Goal: Find contact information: Find contact information

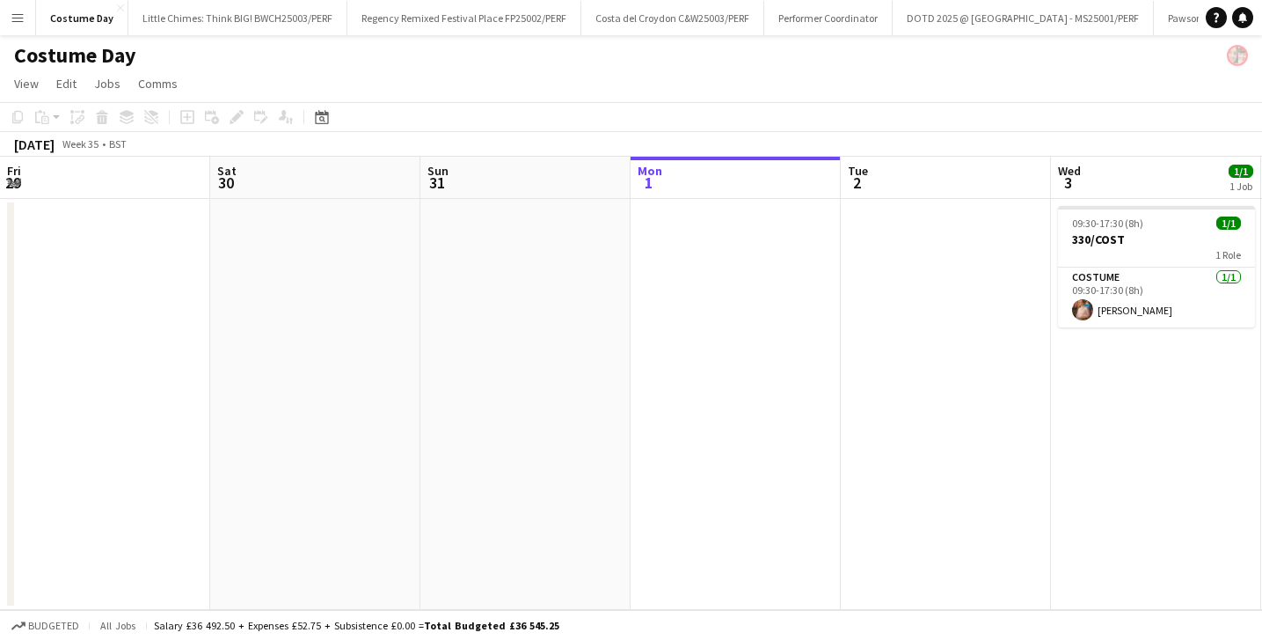
scroll to position [0, 420]
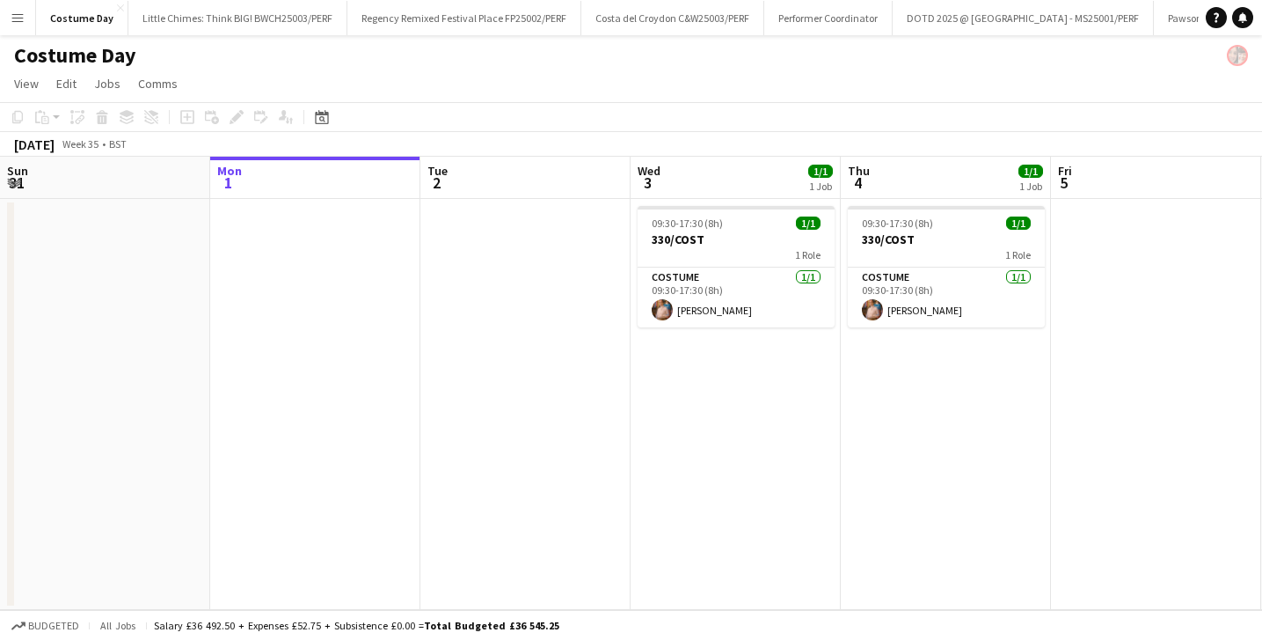
click at [12, 19] on app-icon "Menu" at bounding box center [18, 18] width 14 height 14
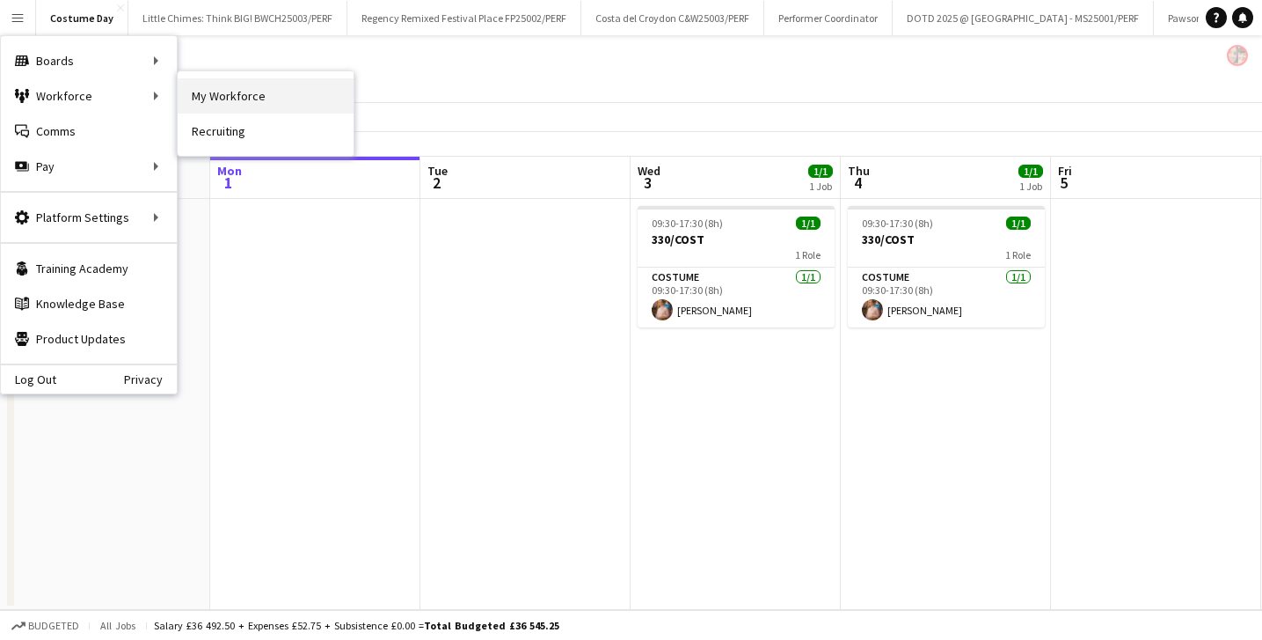
click at [221, 95] on link "My Workforce" at bounding box center [266, 95] width 176 height 35
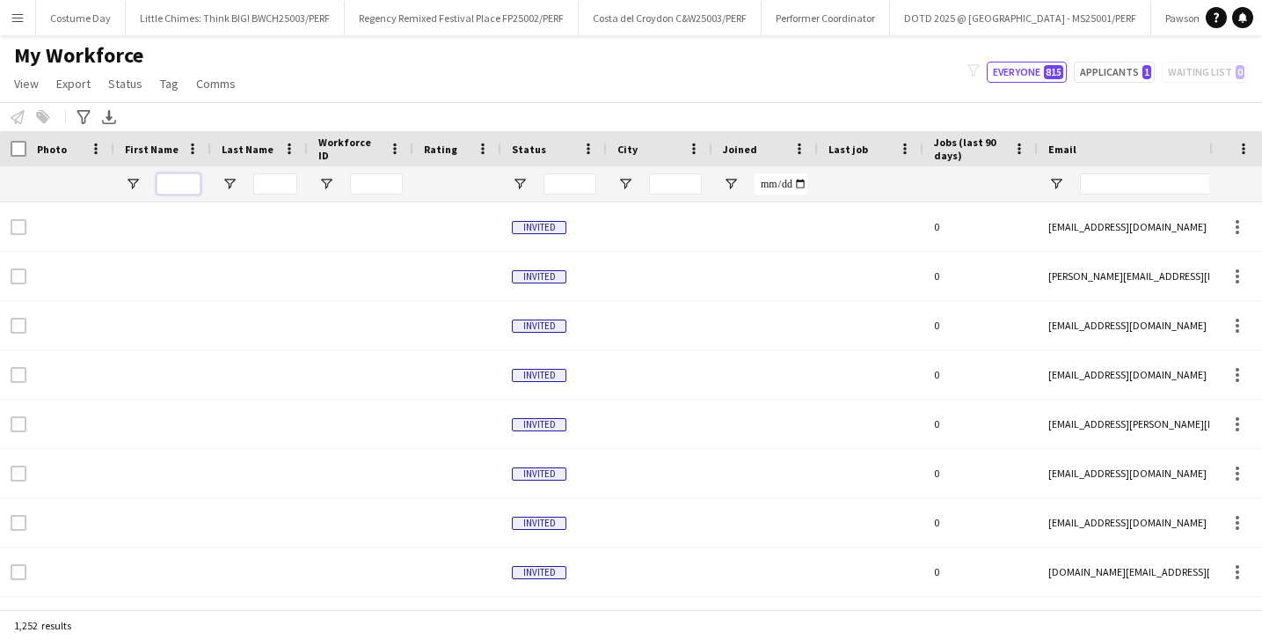
click at [176, 188] on input "First Name Filter Input" at bounding box center [179, 183] width 44 height 21
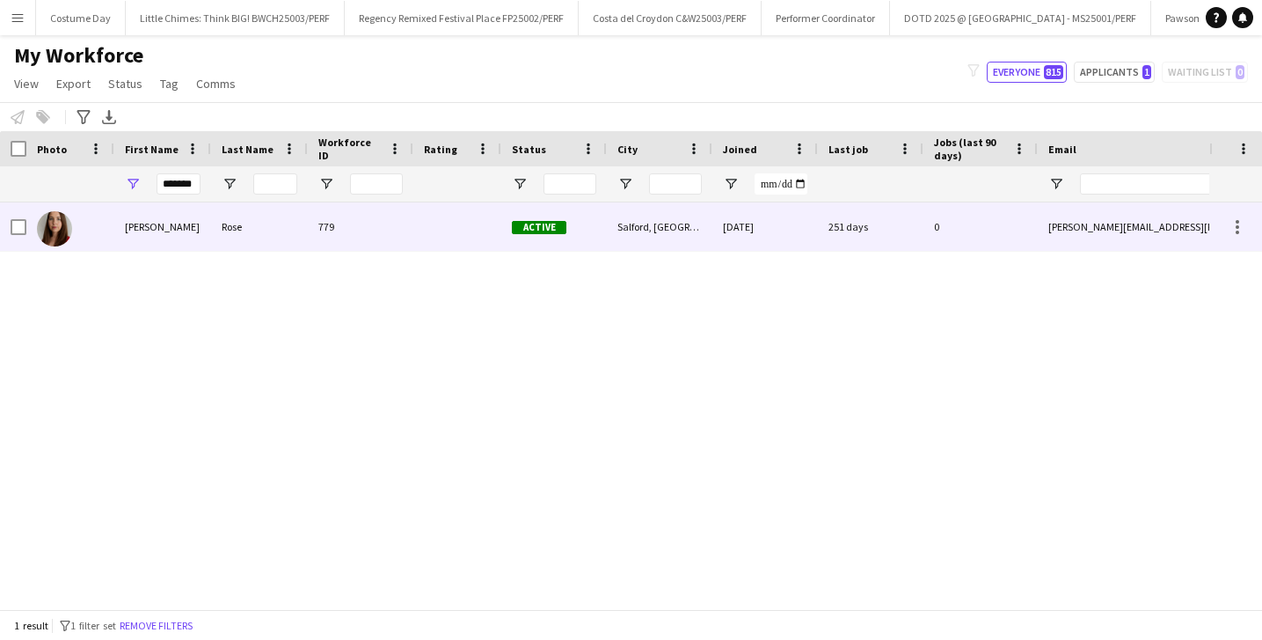
click at [199, 234] on div "Vanessa" at bounding box center [162, 226] width 97 height 48
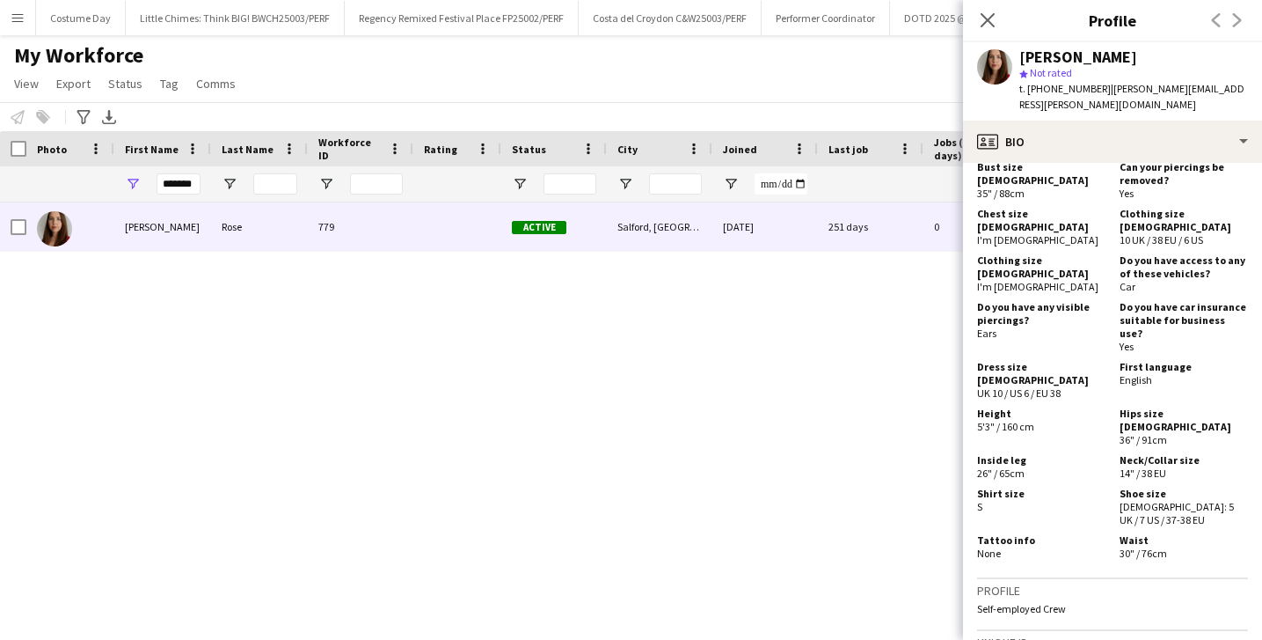
scroll to position [1258, 0]
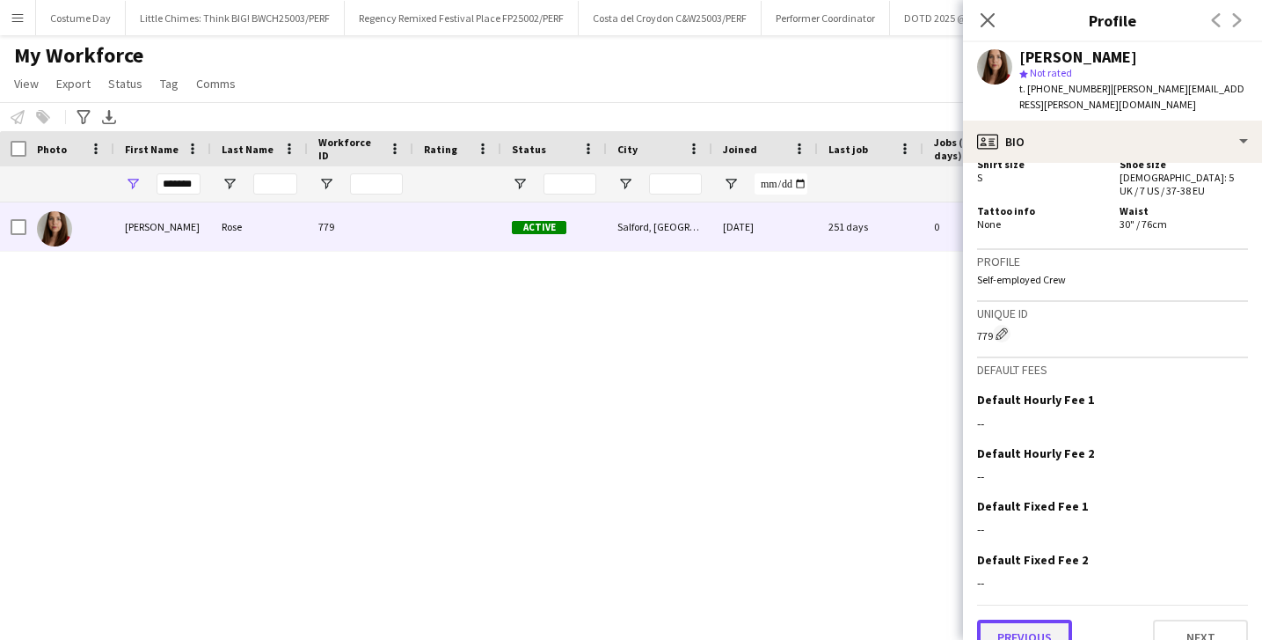
click at [1016, 619] on button "Previous" at bounding box center [1024, 636] width 95 height 35
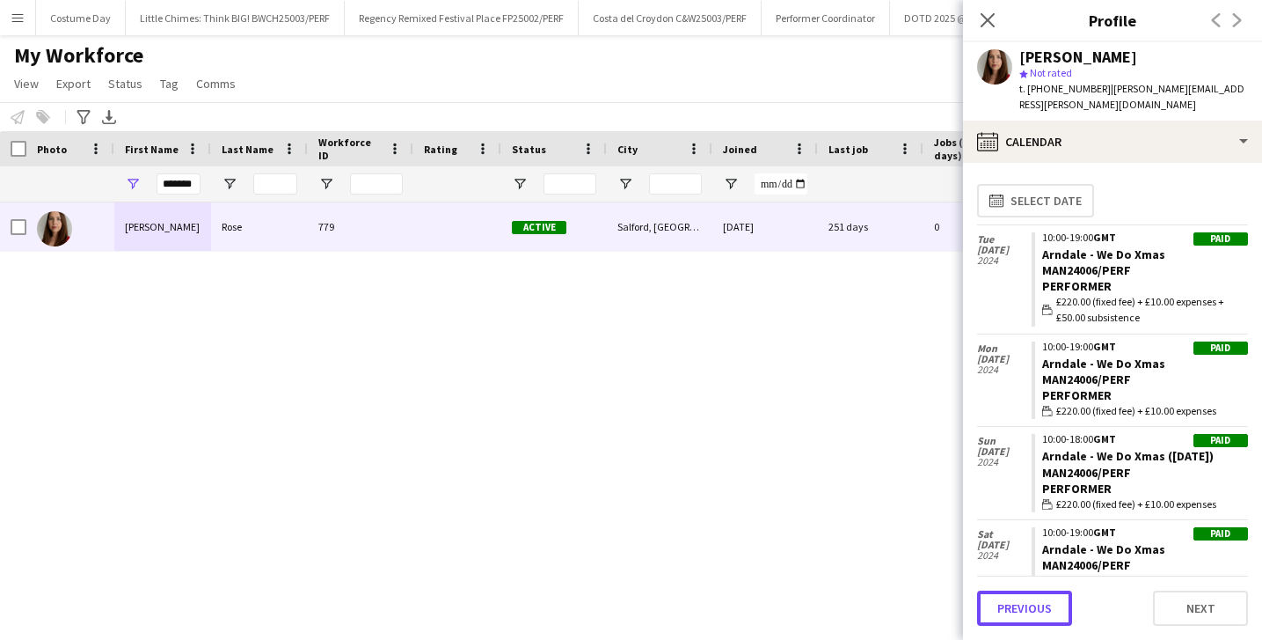
click at [1016, 607] on button "Previous" at bounding box center [1024, 607] width 95 height 35
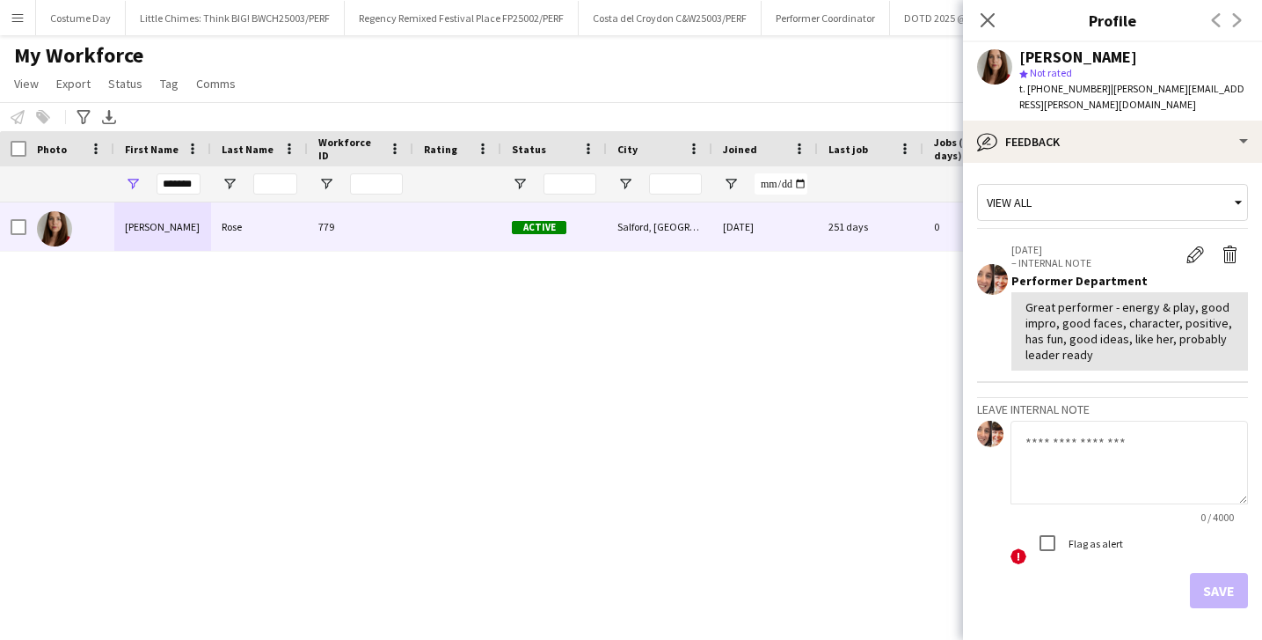
click at [179, 172] on div "*******" at bounding box center [179, 183] width 44 height 35
click at [179, 178] on input "*******" at bounding box center [179, 183] width 44 height 21
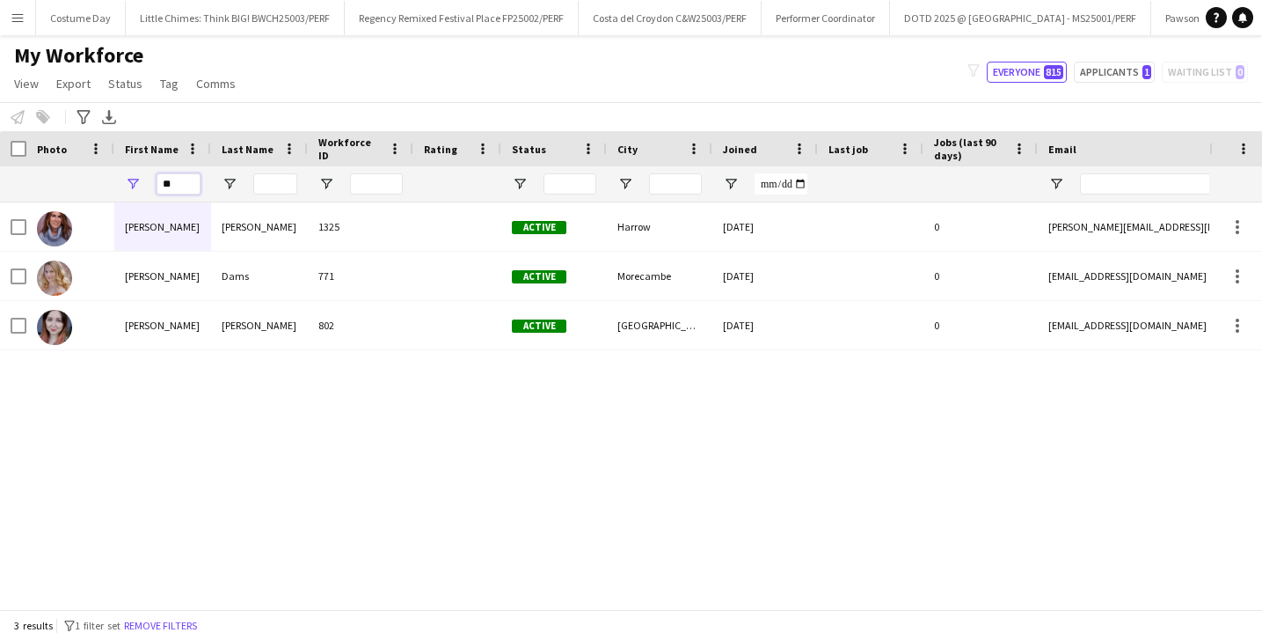
type input "*"
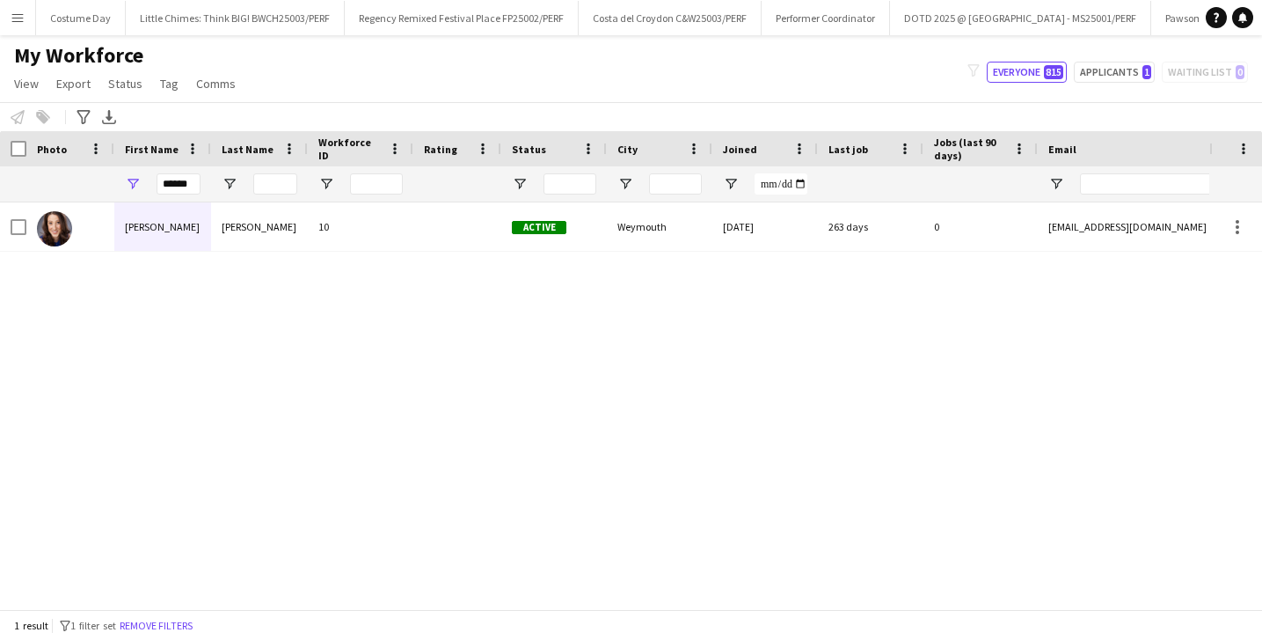
click at [199, 195] on div "******" at bounding box center [179, 183] width 44 height 35
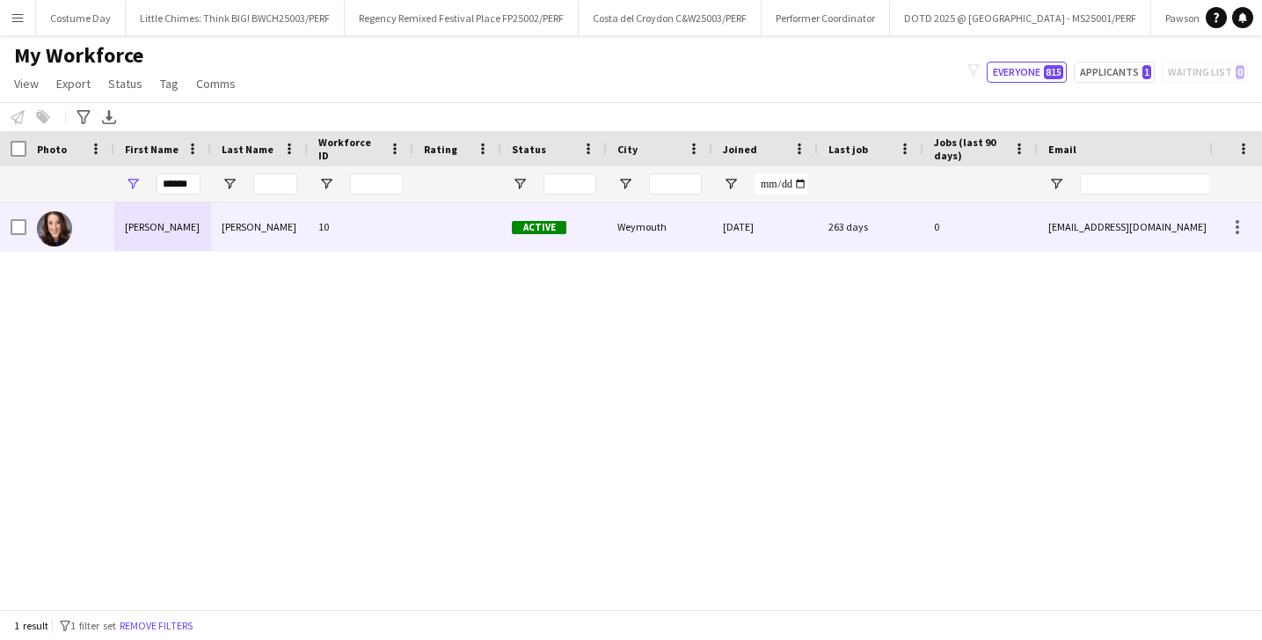
click at [202, 230] on div "Monika" at bounding box center [162, 226] width 97 height 48
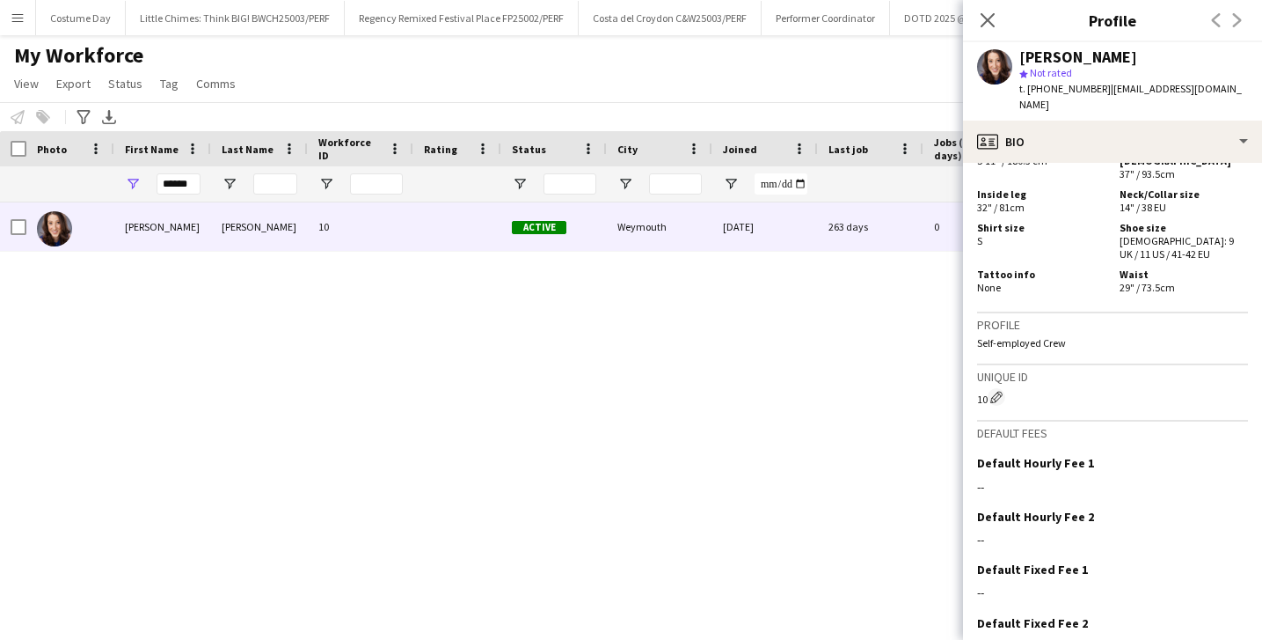
scroll to position [1361, 0]
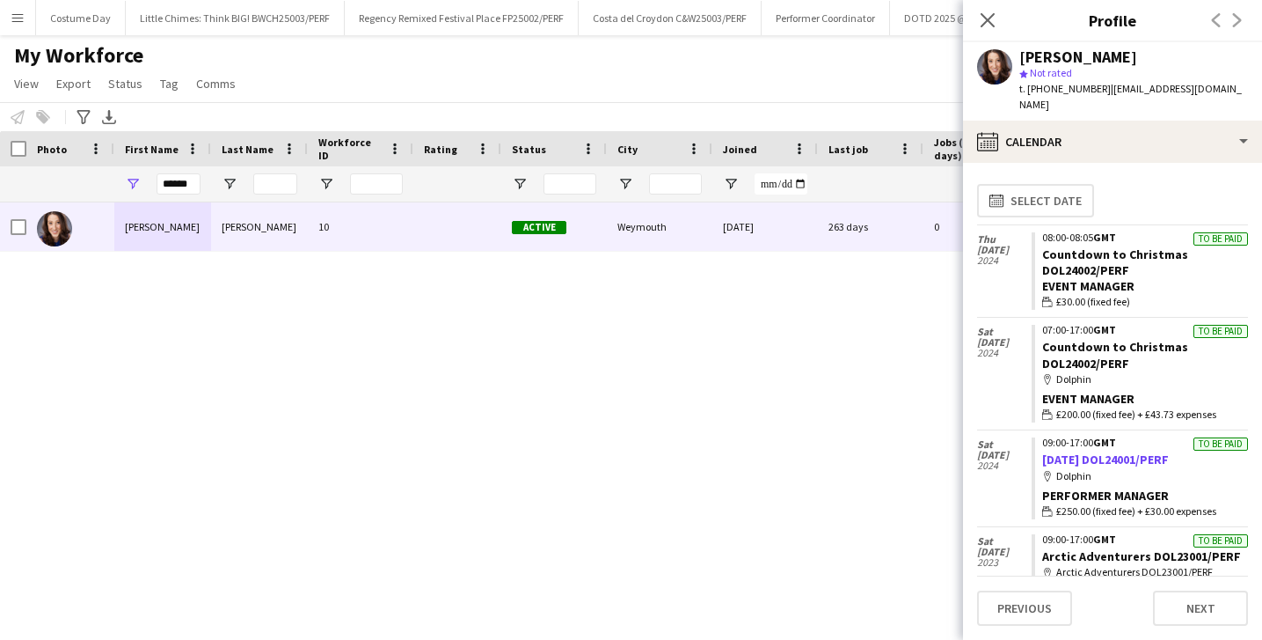
click at [1133, 451] on link "[DATE] DOL24001/PERF" at bounding box center [1105, 459] width 127 height 16
click at [181, 181] on input "******" at bounding box center [179, 183] width 44 height 21
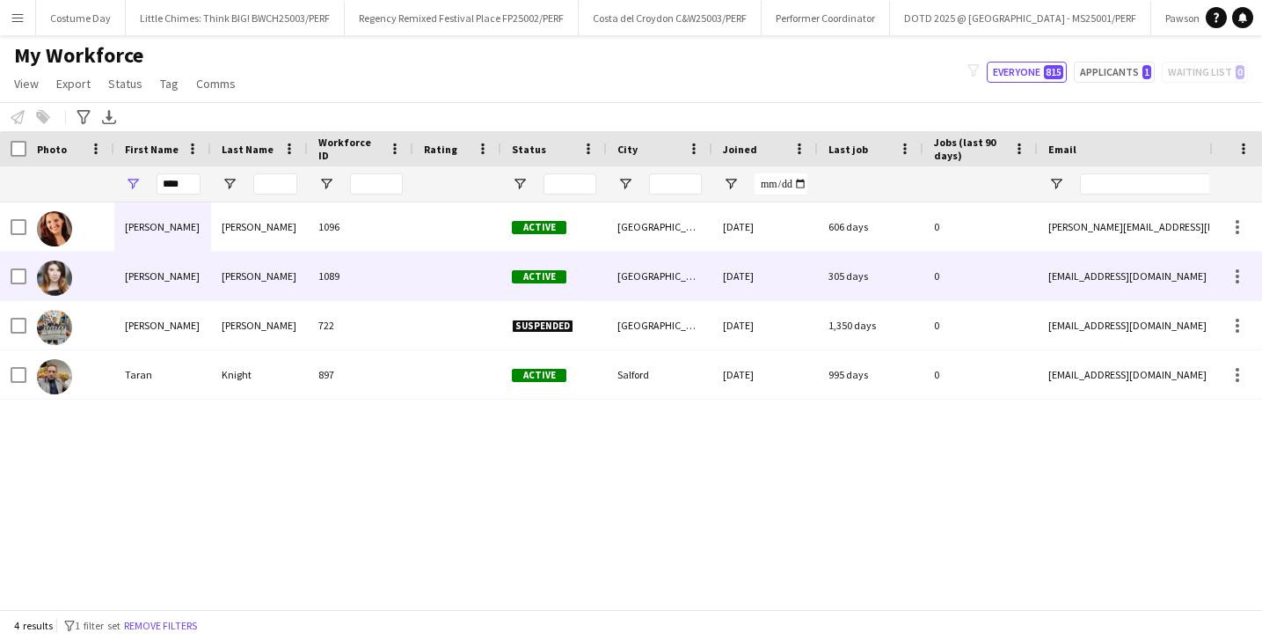
click at [279, 291] on div "[PERSON_NAME]" at bounding box center [259, 276] width 97 height 48
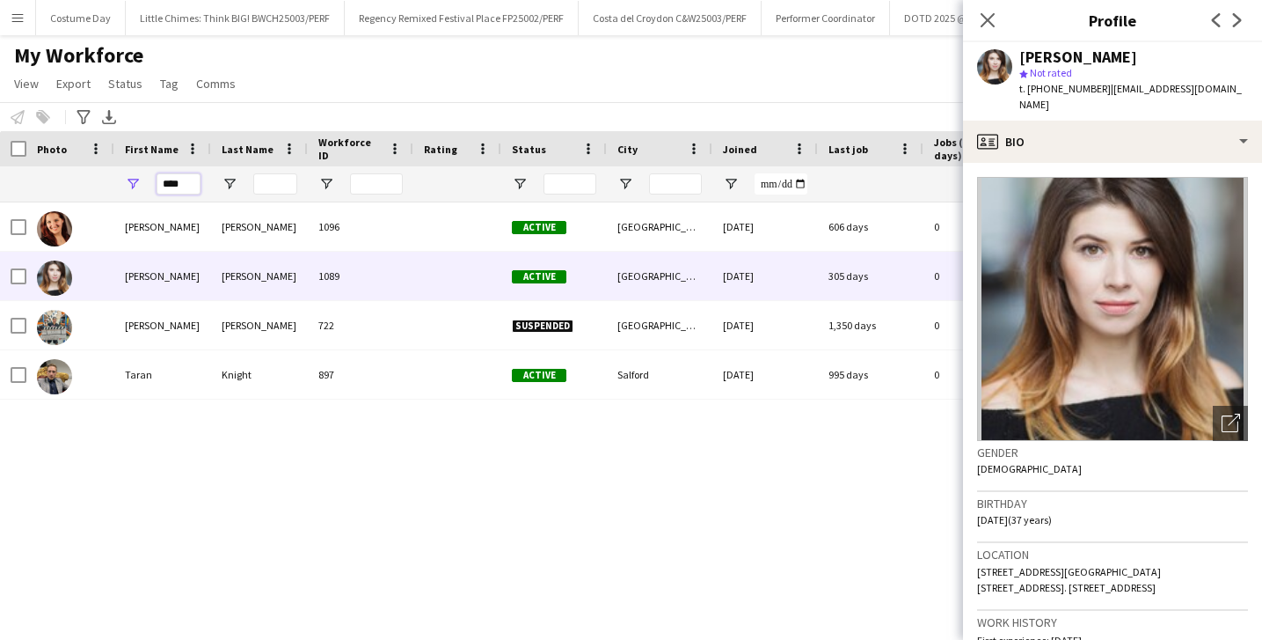
click at [179, 184] on input "****" at bounding box center [179, 183] width 44 height 21
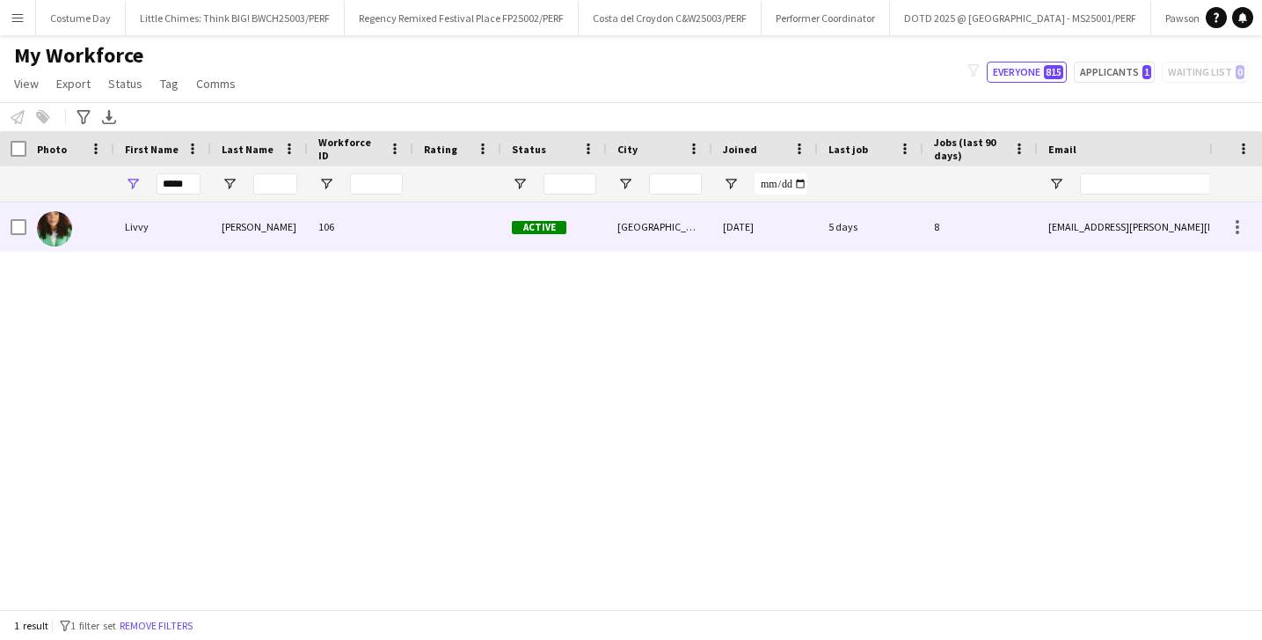
click at [172, 231] on div "Livvy" at bounding box center [162, 226] width 97 height 48
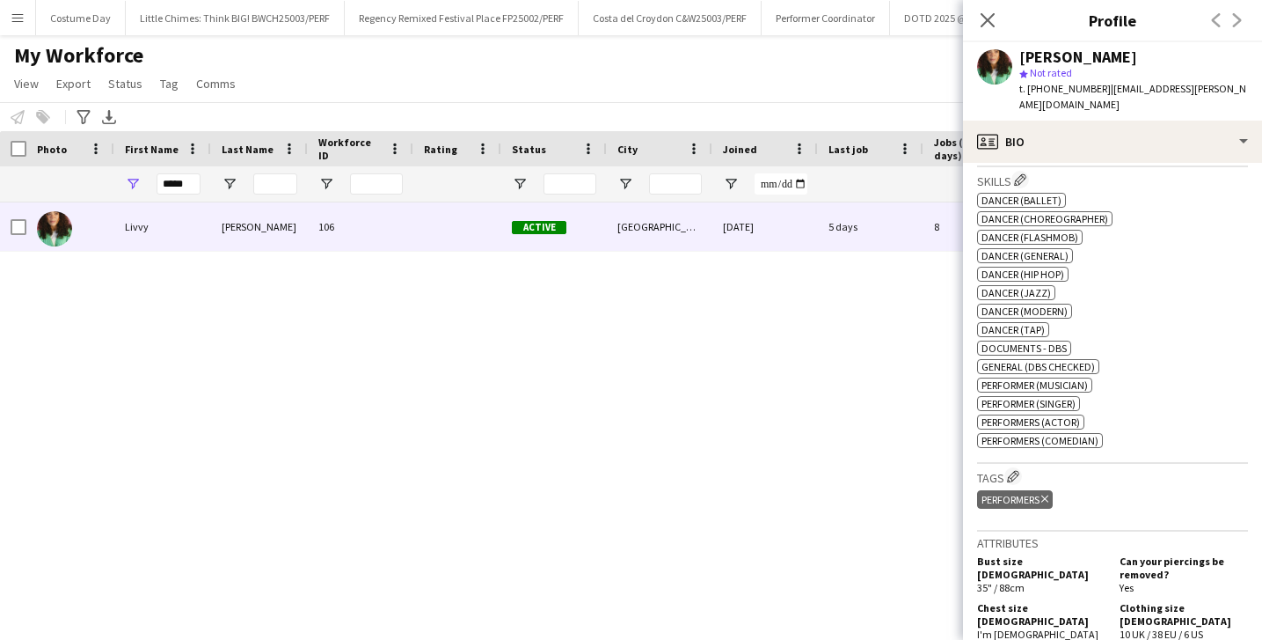
scroll to position [629, 0]
click at [972, 13] on div "Close pop-in" at bounding box center [987, 20] width 49 height 40
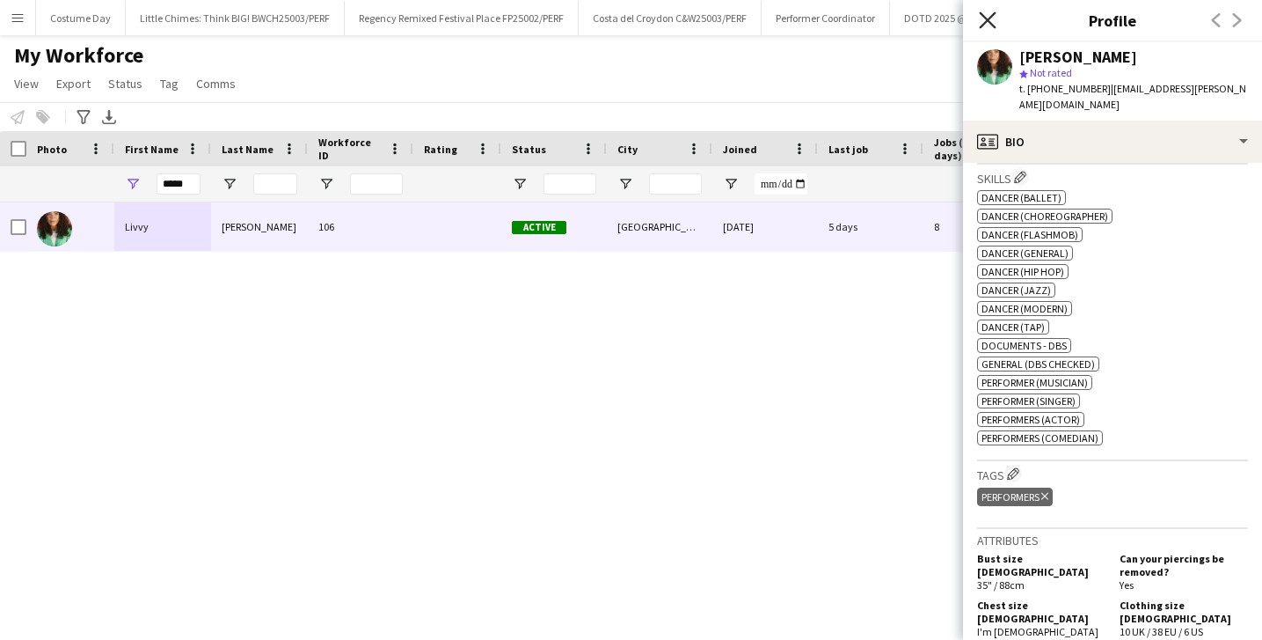
click at [992, 17] on icon "Close pop-in" at bounding box center [987, 19] width 17 height 17
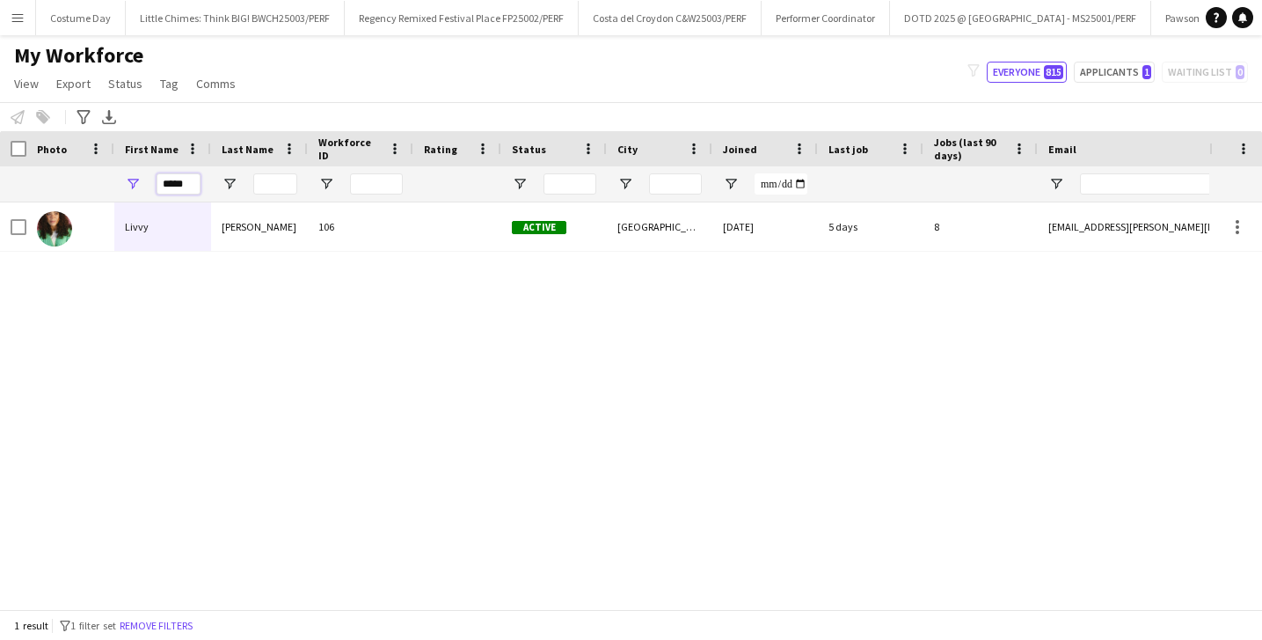
click at [197, 186] on input "*****" at bounding box center [179, 183] width 44 height 21
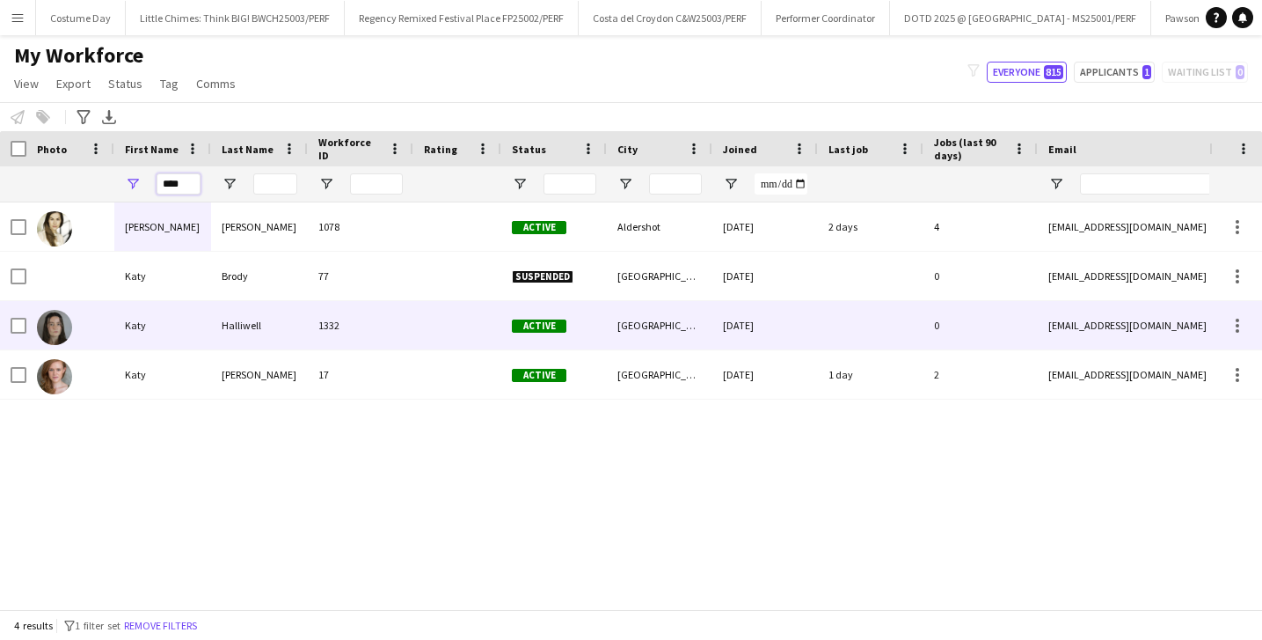
type input "****"
click at [252, 372] on div "[PERSON_NAME]" at bounding box center [259, 374] width 97 height 48
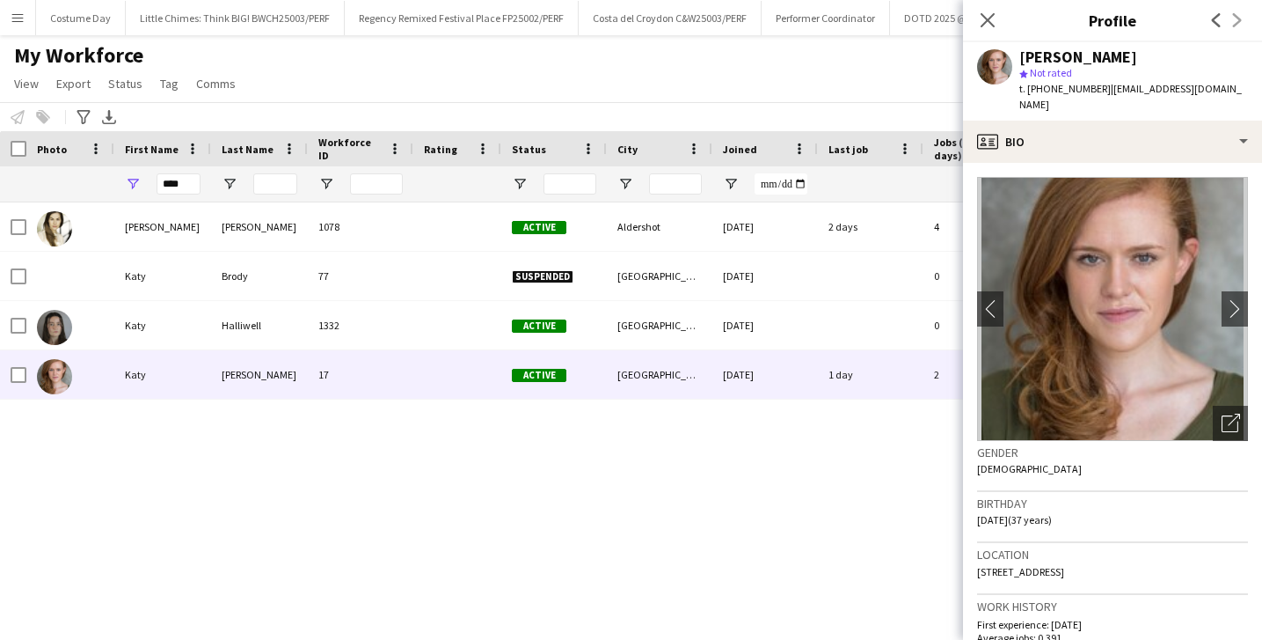
scroll to position [1084, 0]
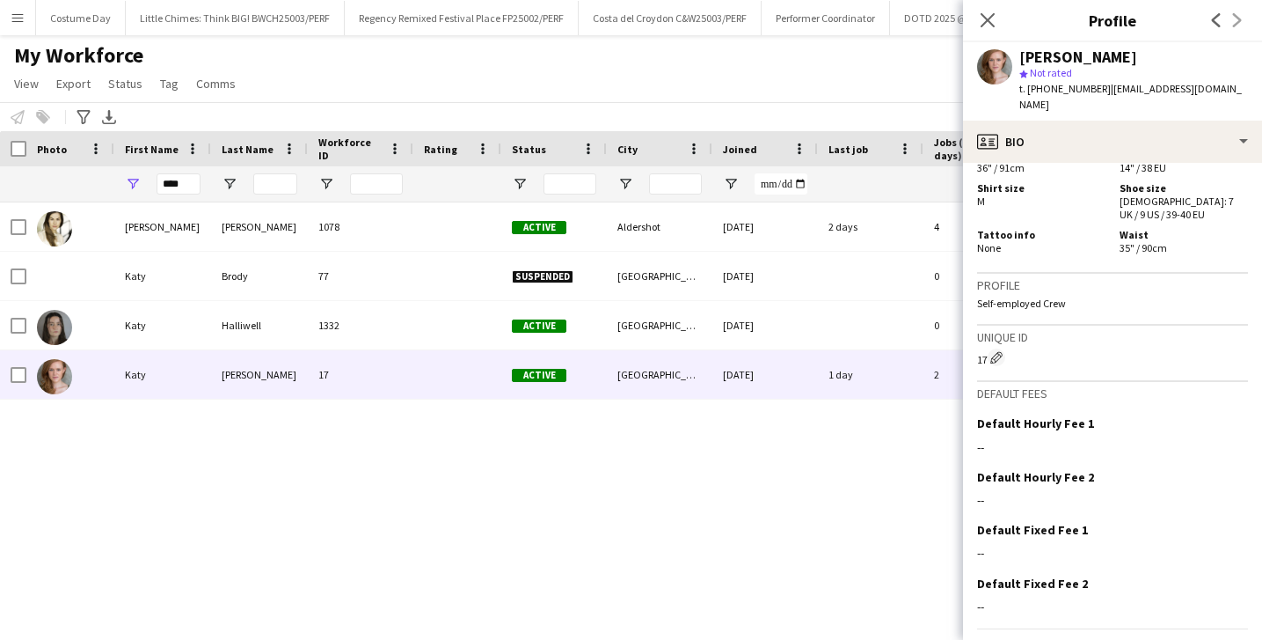
click at [1064, 625] on app-crew-profile-bio "chevron-left chevron-right Open photos pop-in Gender Female Birthday 19-05-1988…" at bounding box center [1112, 401] width 299 height 477
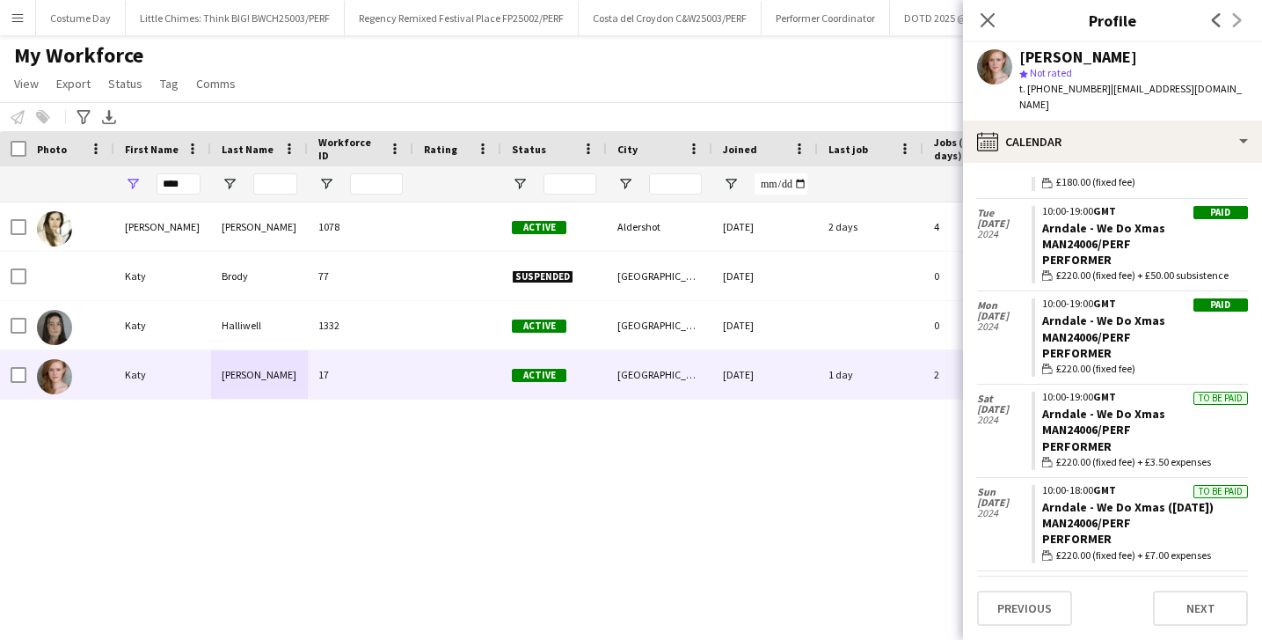
scroll to position [0, 0]
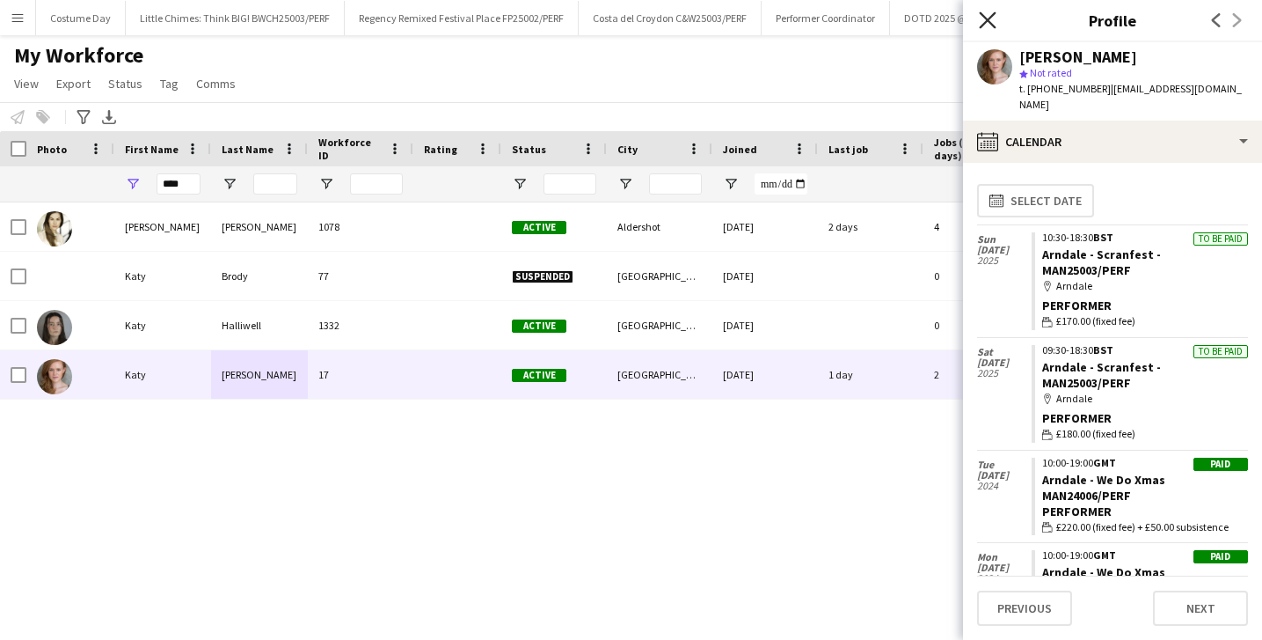
click at [986, 13] on icon "Close pop-in" at bounding box center [987, 19] width 17 height 17
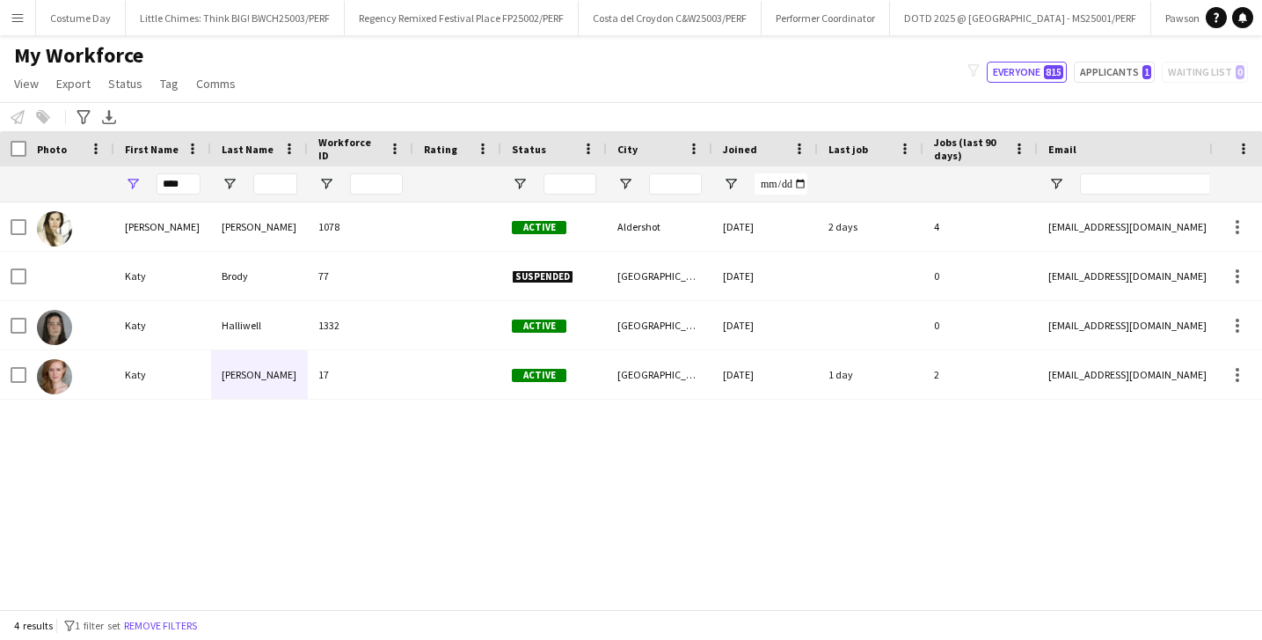
click at [376, 513] on div "katy Allen 1078 Active Aldershot 08-07-2023 2 days 4 katysallen@hotmail.com Kat…" at bounding box center [605, 405] width 1210 height 406
click at [188, 178] on input "****" at bounding box center [179, 183] width 44 height 21
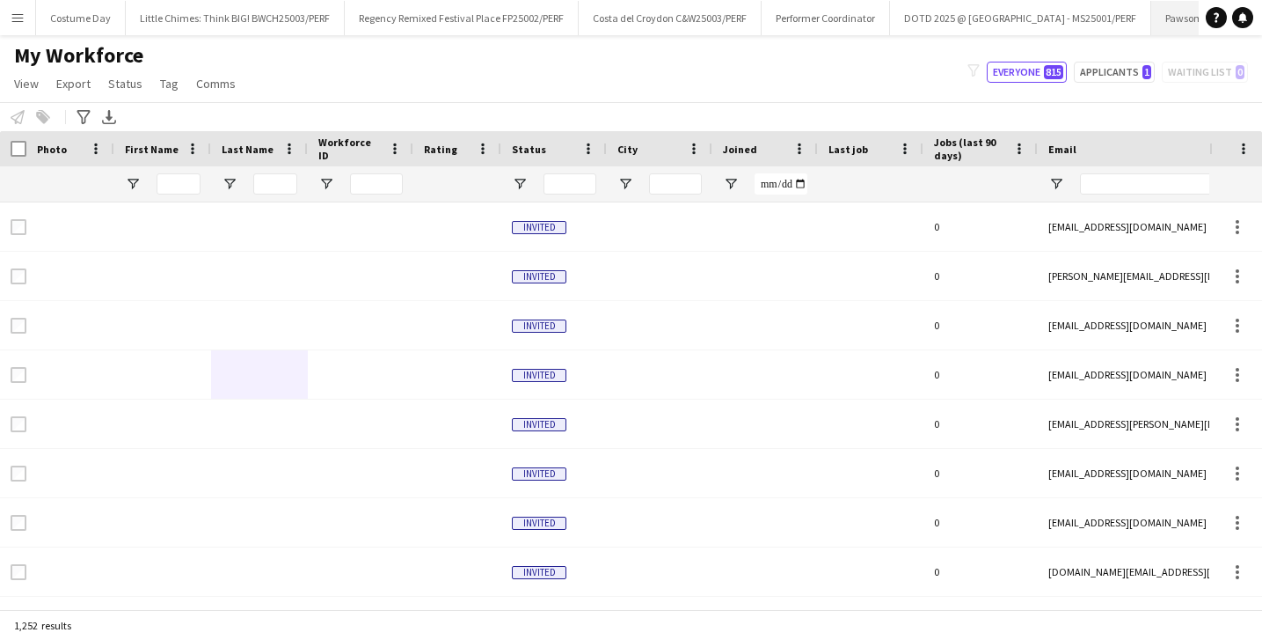
click at [1171, 25] on button "Pawsome Pooches - LAN25003/PERF Close" at bounding box center [1244, 18] width 187 height 34
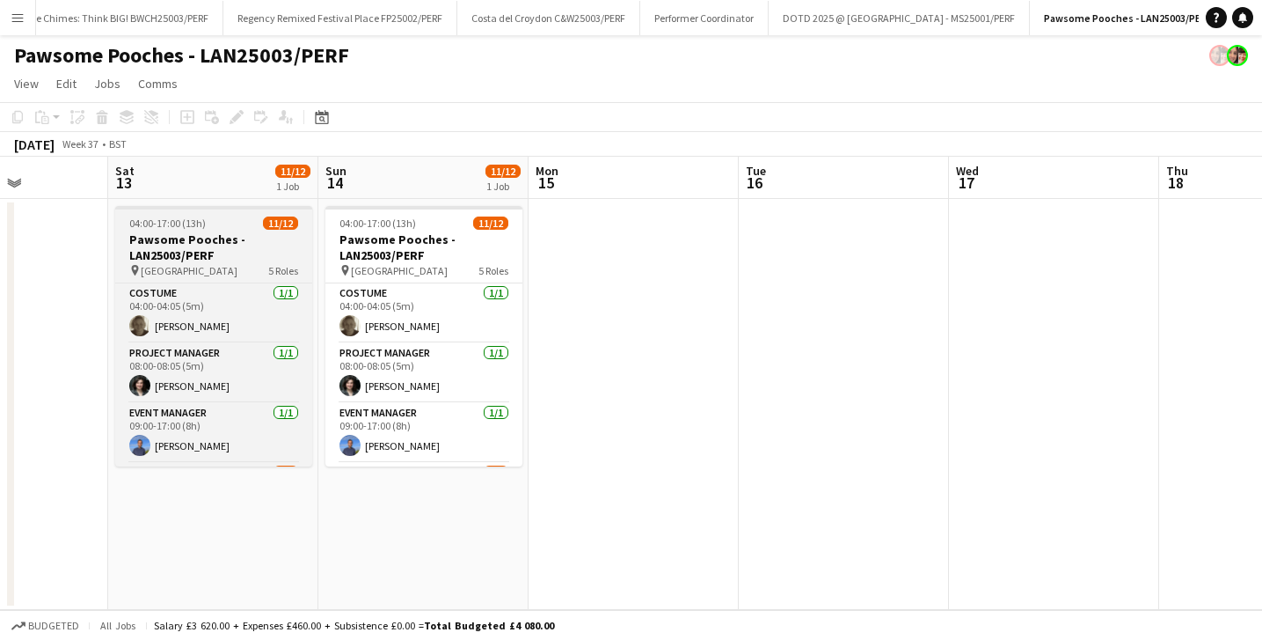
click at [190, 231] on h3 "Pawsome Pooches - LAN25003/PERF" at bounding box center [213, 247] width 197 height 32
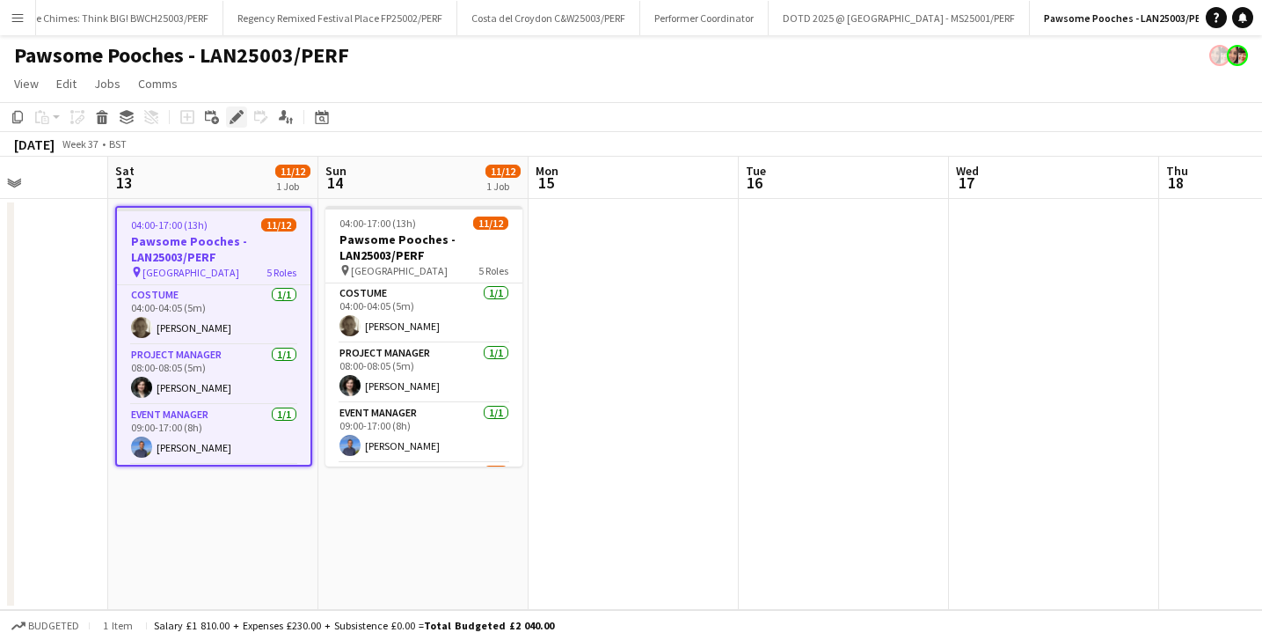
click at [234, 125] on div "Edit" at bounding box center [236, 116] width 21 height 21
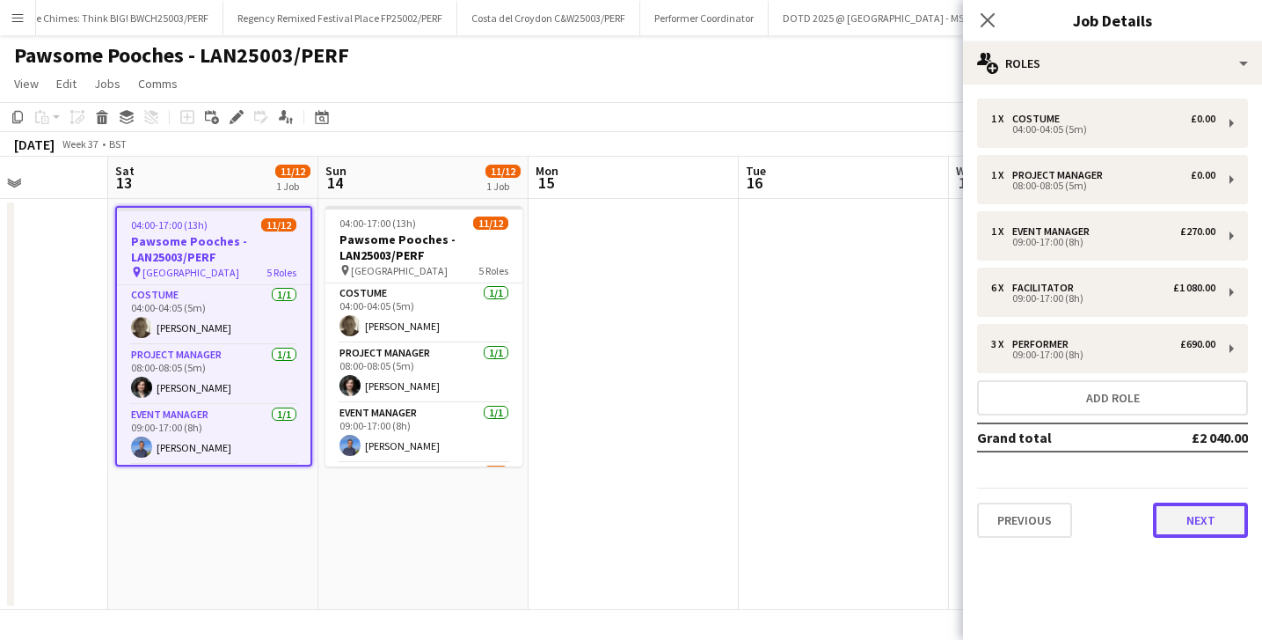
click at [1188, 511] on button "Next" at bounding box center [1200, 519] width 95 height 35
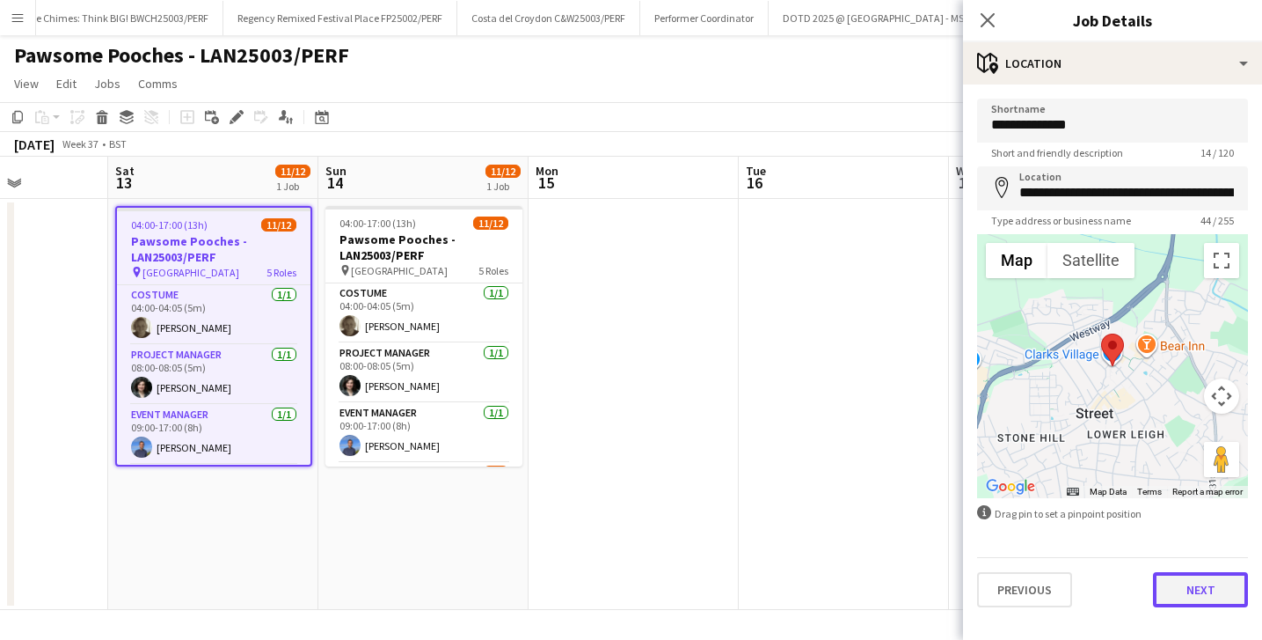
click at [1182, 587] on button "Next" at bounding box center [1200, 589] width 95 height 35
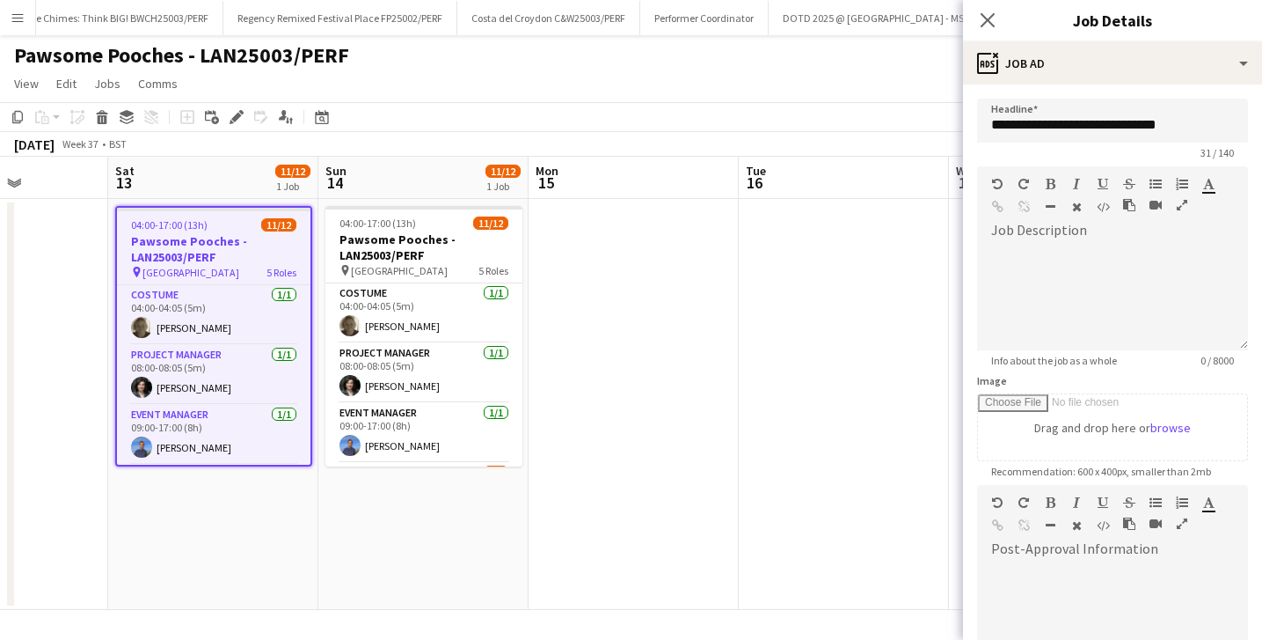
scroll to position [230, 0]
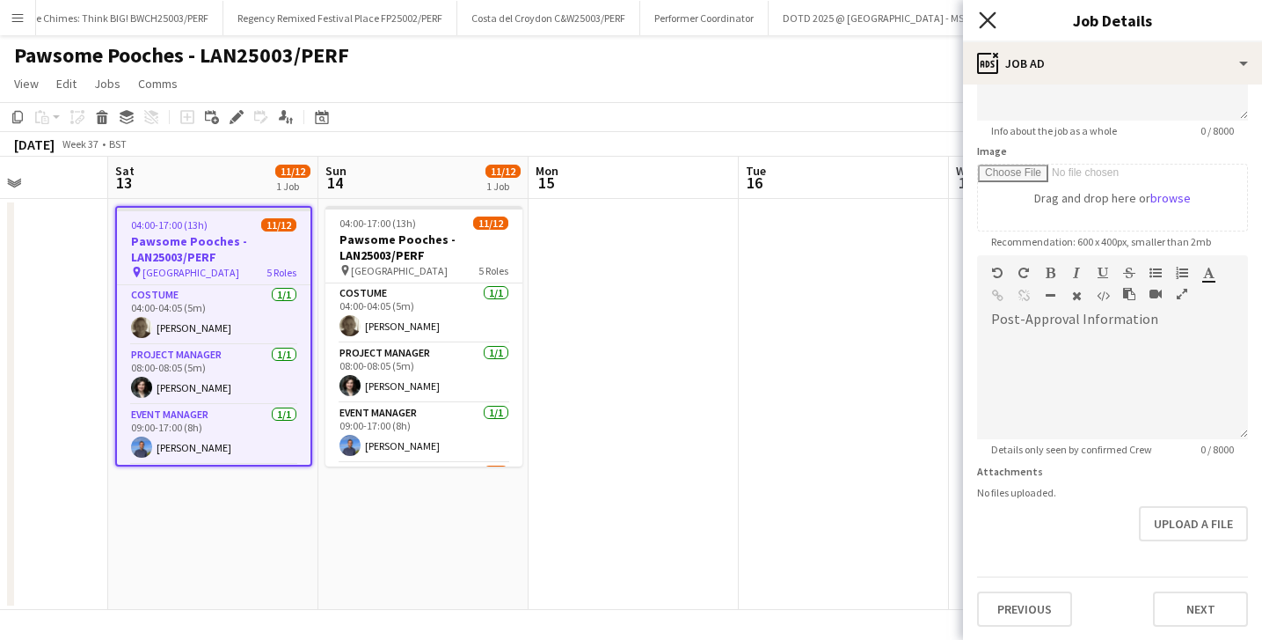
click at [987, 25] on icon "Close pop-in" at bounding box center [987, 19] width 17 height 17
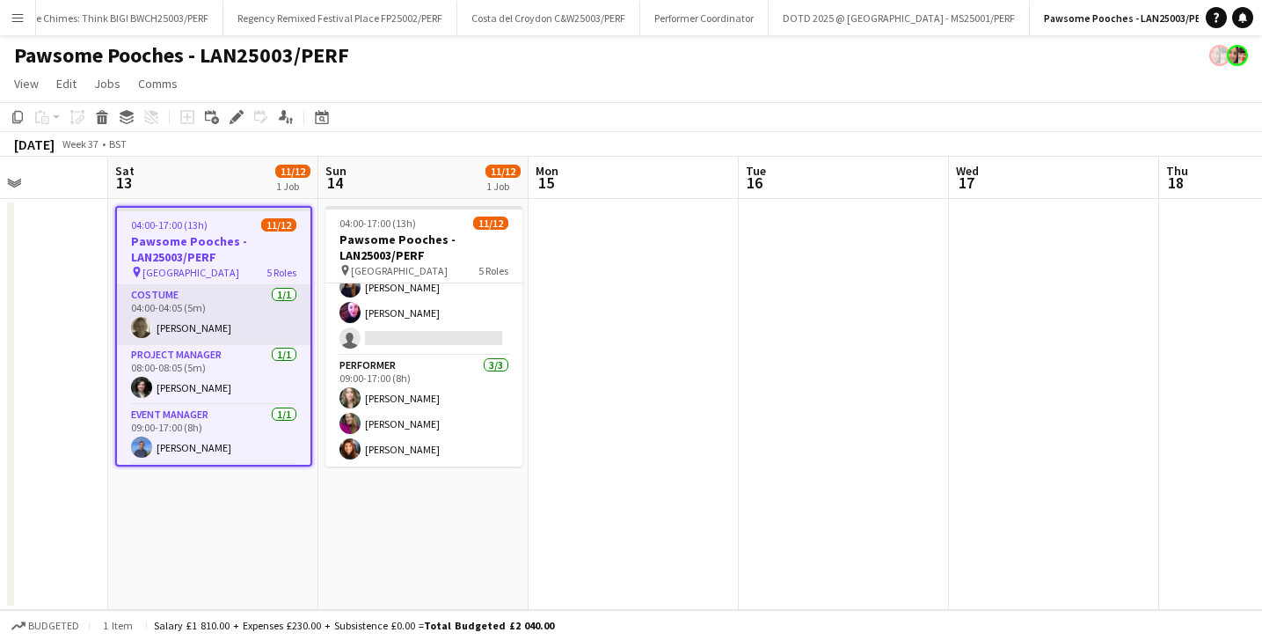
scroll to position [298, 0]
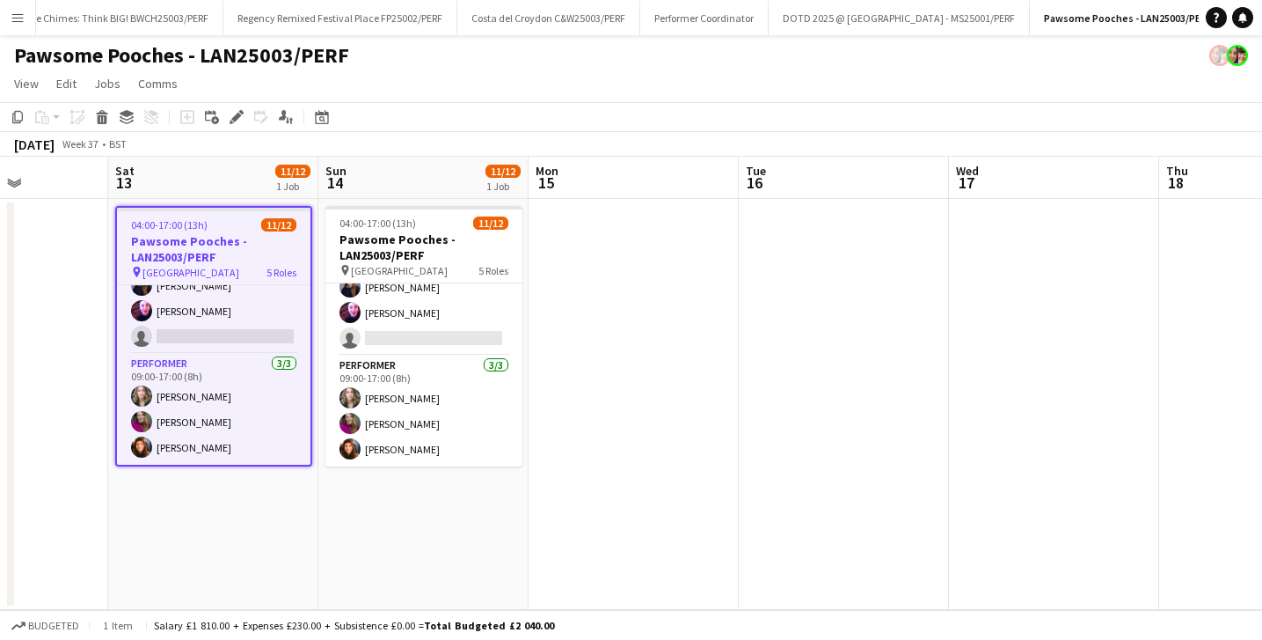
click at [15, 19] on app-icon "Menu" at bounding box center [18, 18] width 14 height 14
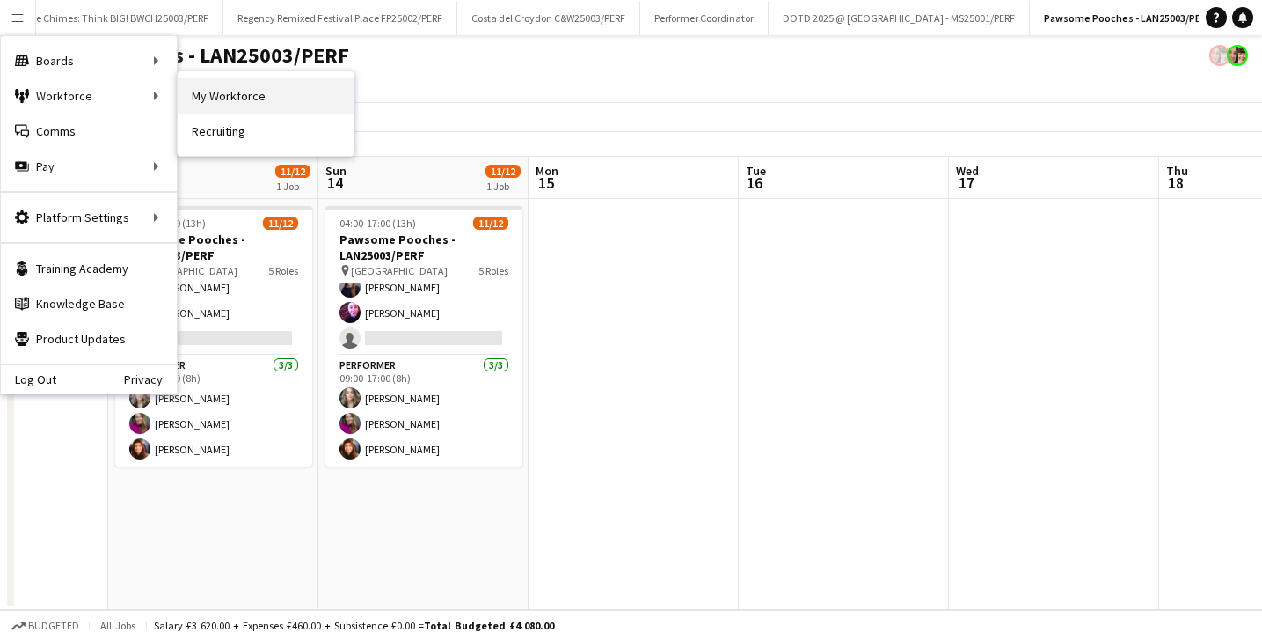
click at [232, 84] on link "My Workforce" at bounding box center [266, 95] width 176 height 35
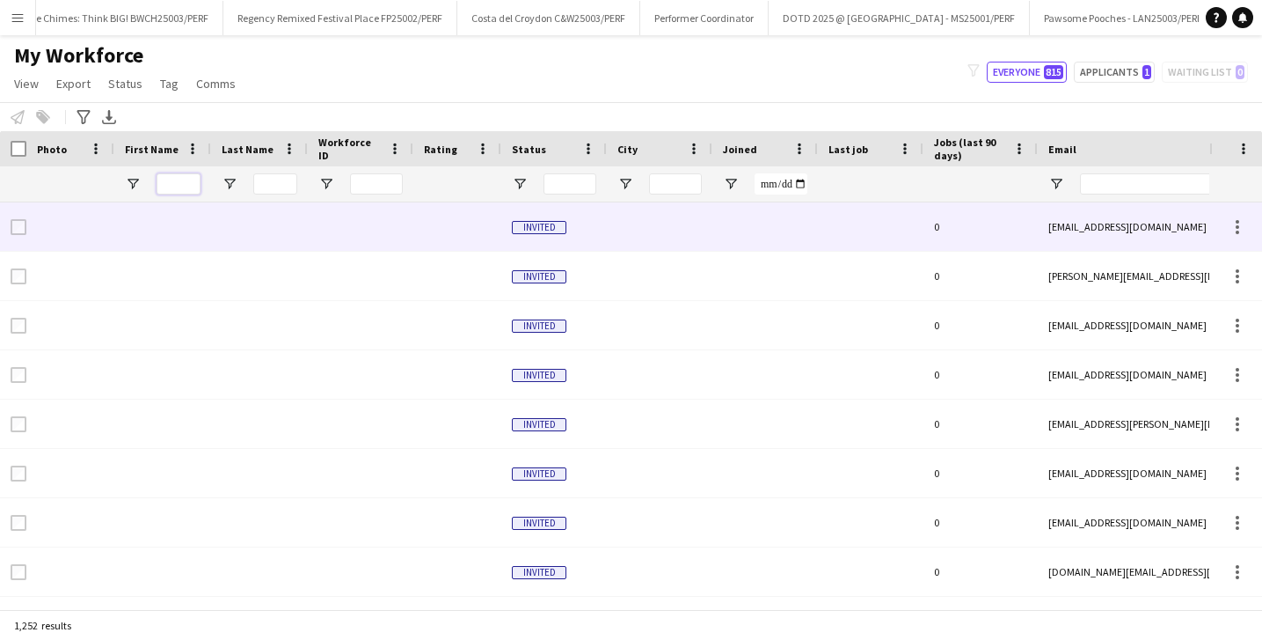
click at [173, 187] on input "First Name Filter Input" at bounding box center [179, 183] width 44 height 21
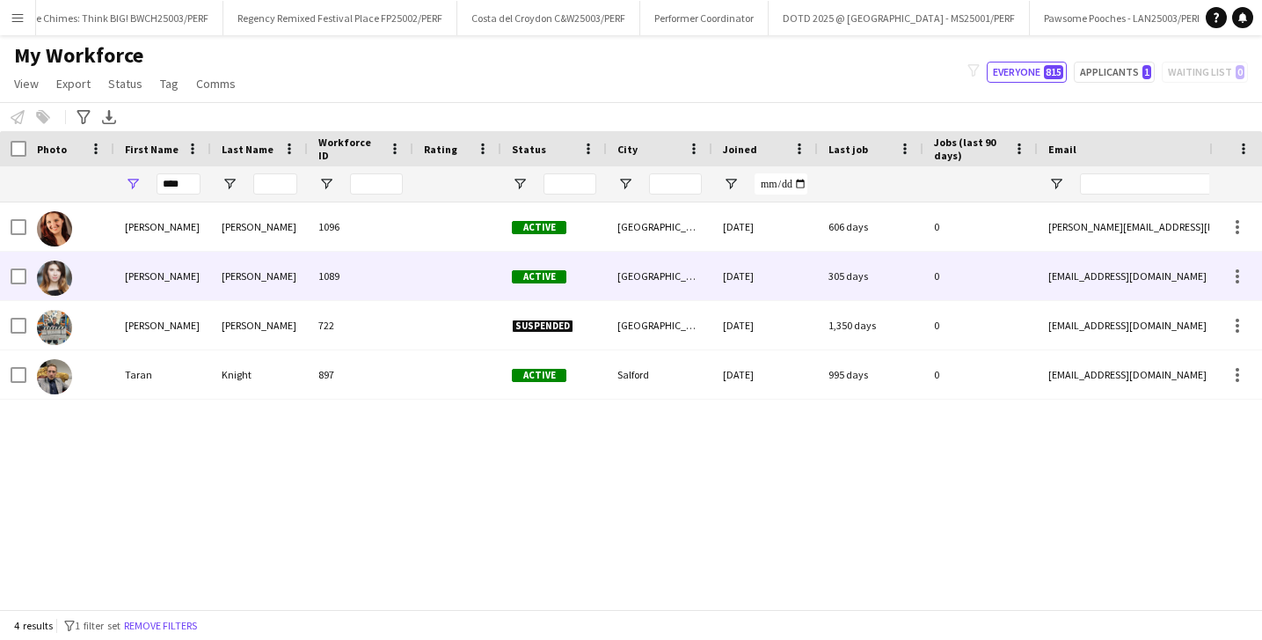
click at [231, 285] on div "[PERSON_NAME]" at bounding box center [259, 276] width 97 height 48
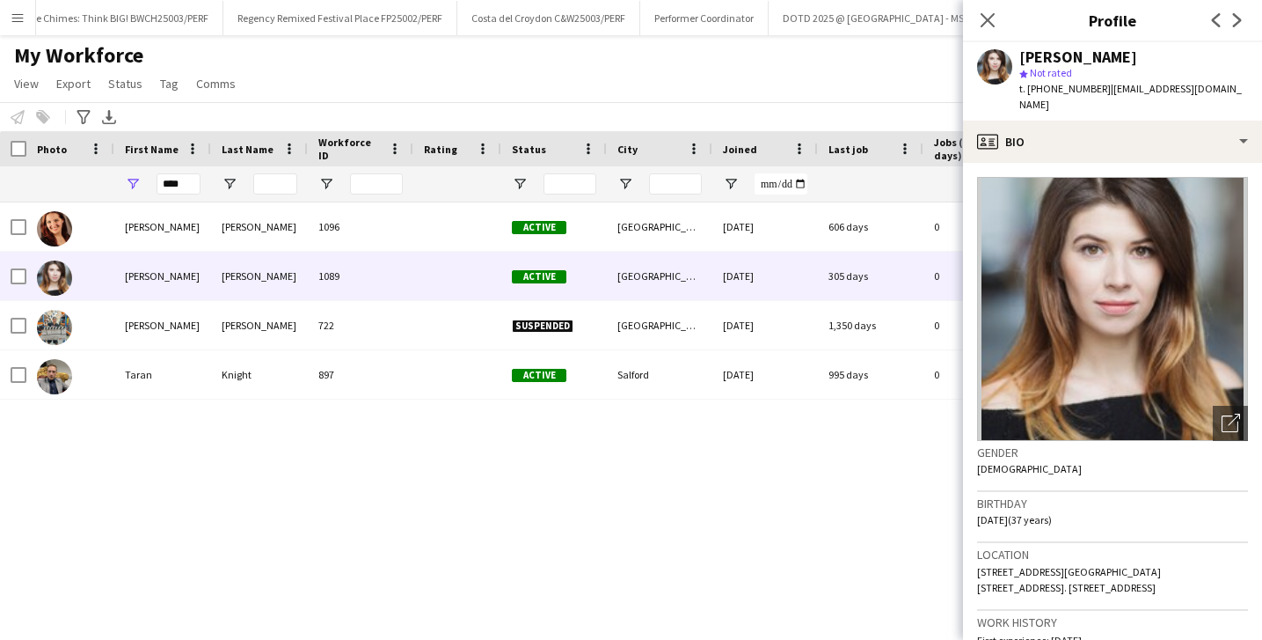
scroll to position [45, 0]
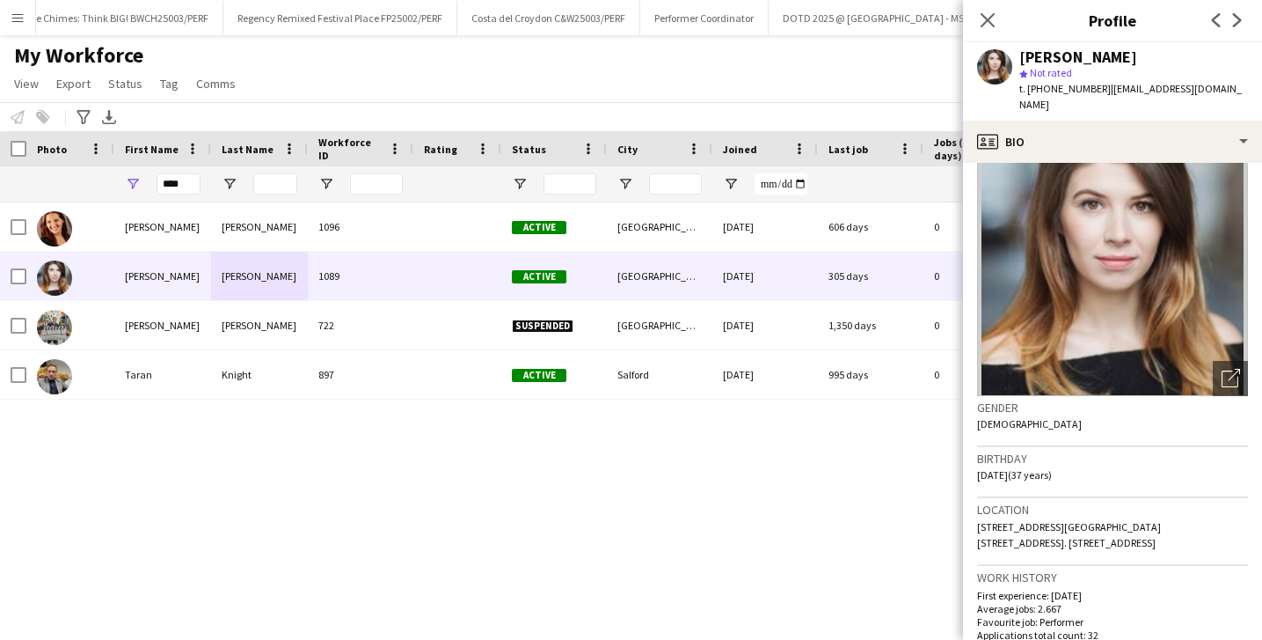
drag, startPoint x: 1047, startPoint y: 530, endPoint x: 1068, endPoint y: 508, distance: 30.5
click at [1068, 508] on div "Location 65 Gloucester Road, 65 Gloucester Road, Exwick. EXETER, Exeter, EX4 2ED" at bounding box center [1112, 532] width 271 height 68
copy span "65 Gloucester Road, Exwick. EXETER, Exeter, EX4 2ED"
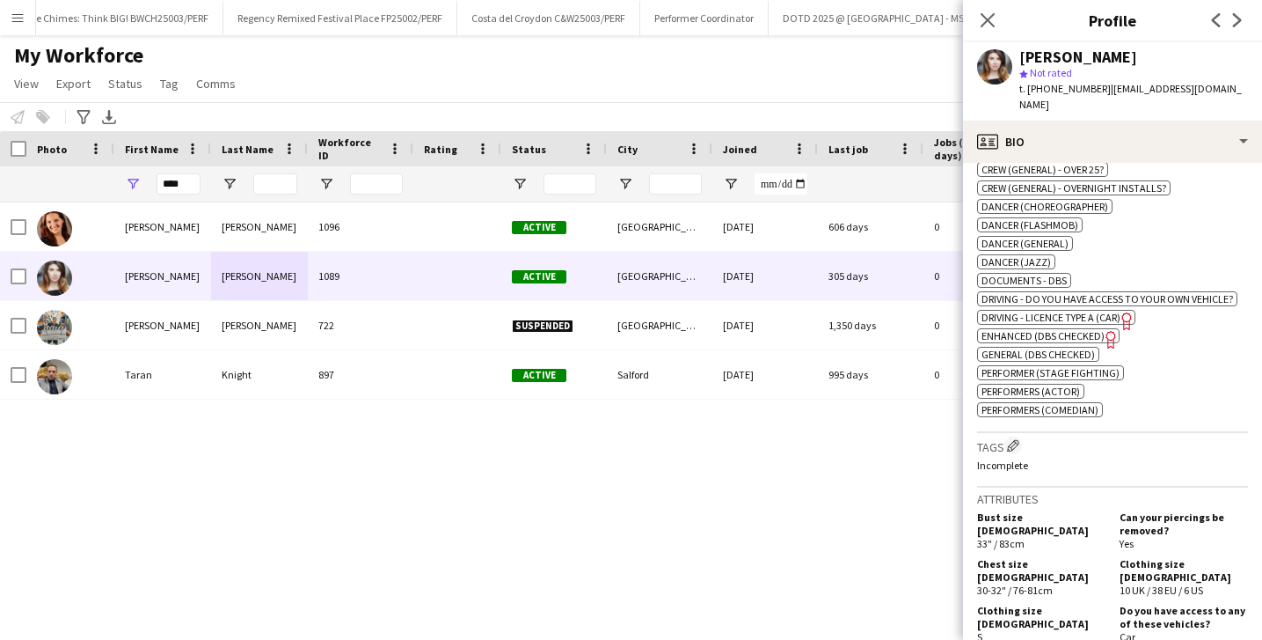
scroll to position [1477, 0]
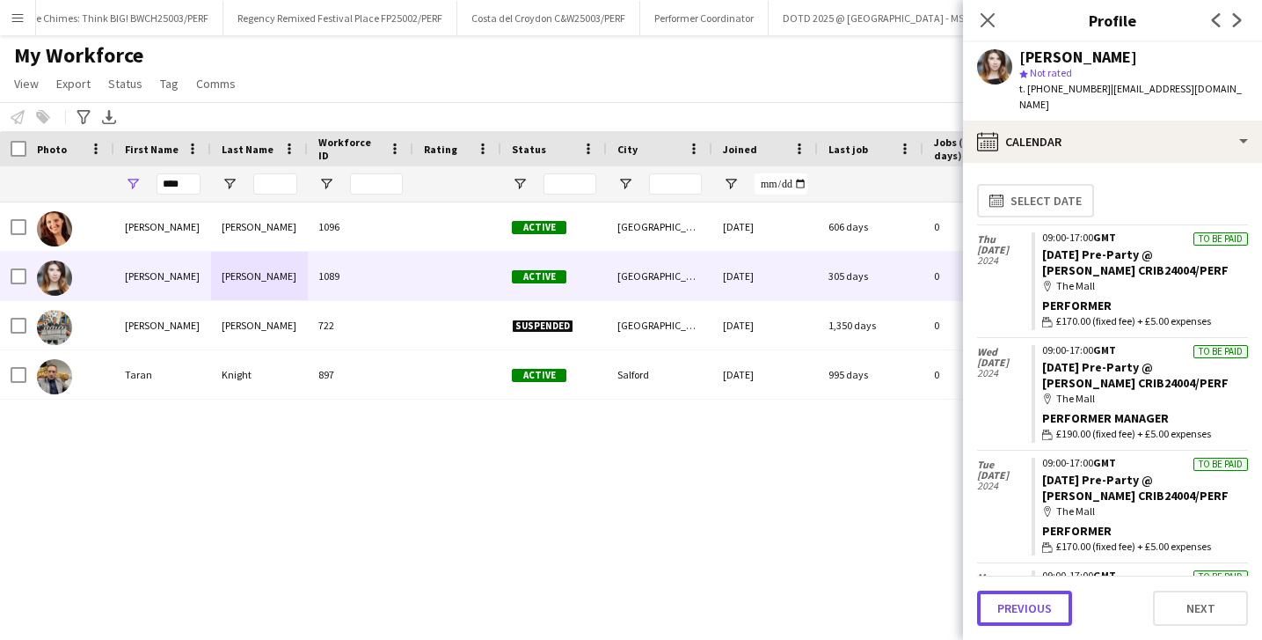
click at [1002, 611] on button "Previous" at bounding box center [1024, 607] width 95 height 35
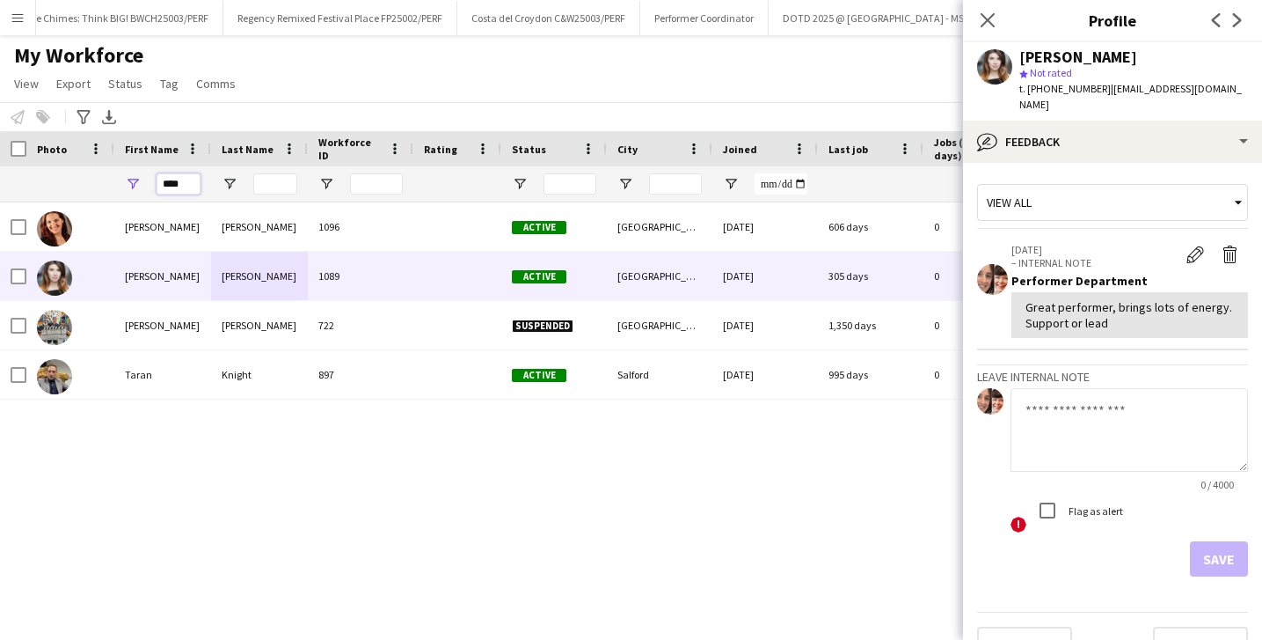
click at [186, 183] on input "****" at bounding box center [179, 183] width 44 height 21
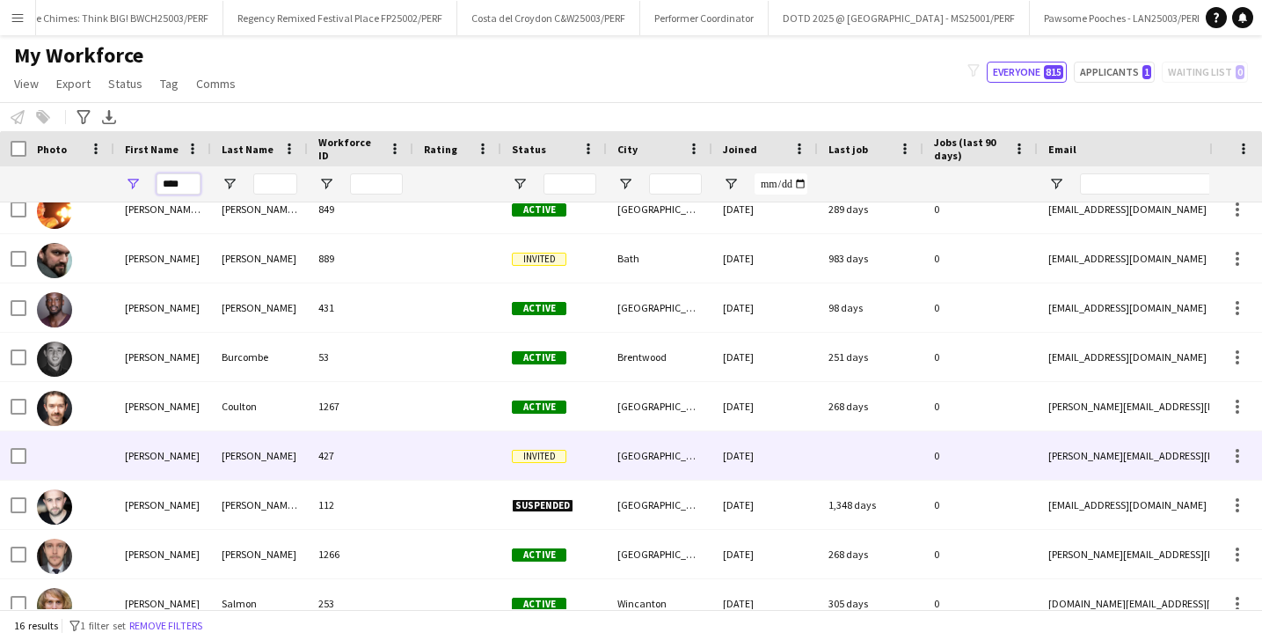
scroll to position [382, 0]
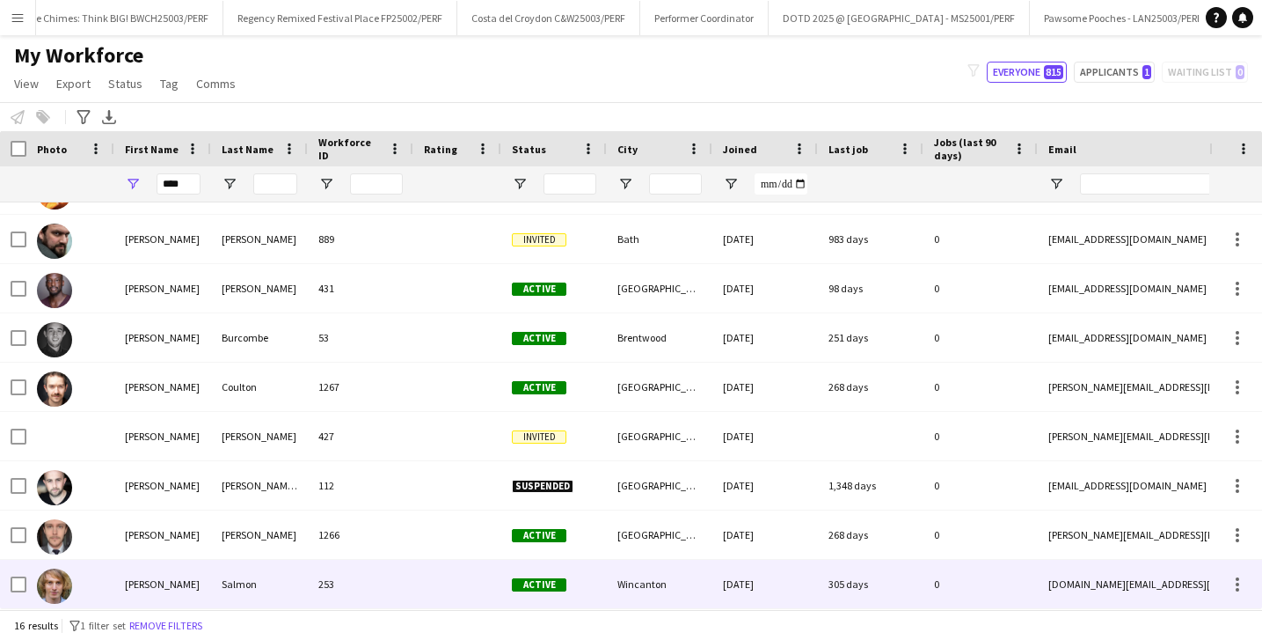
click at [224, 591] on div "Salmon" at bounding box center [259, 583] width 97 height 48
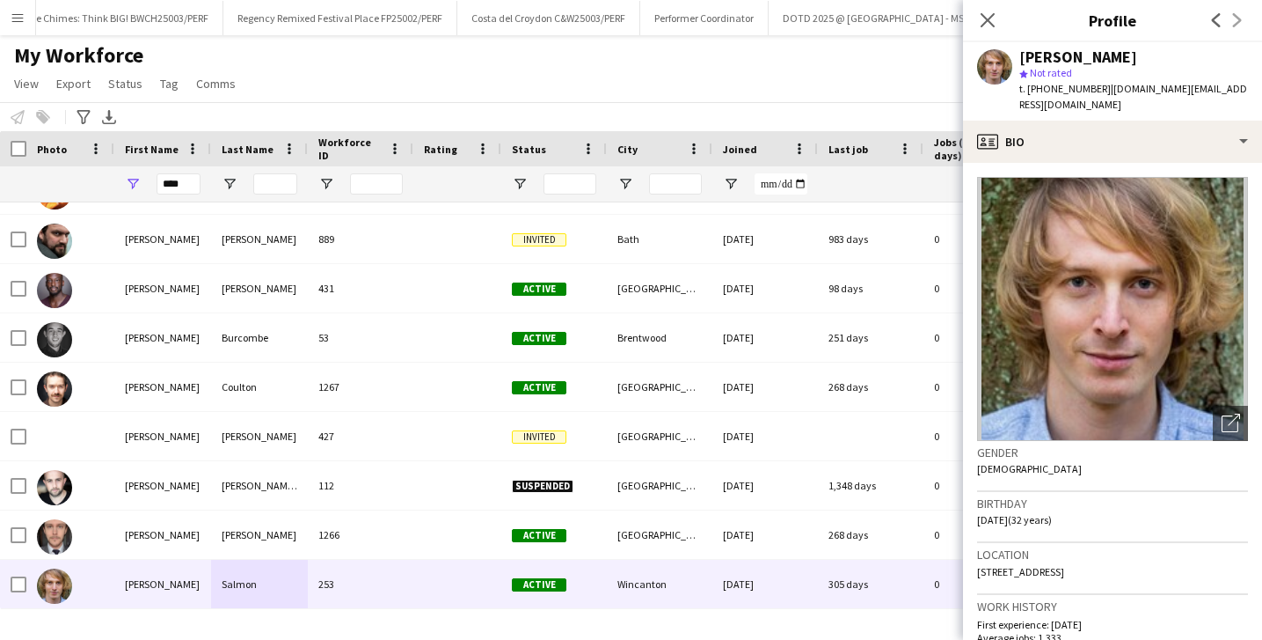
drag, startPoint x: 1147, startPoint y: 556, endPoint x: 972, endPoint y: 556, distance: 175.1
click at [973, 556] on app-crew-profile-bio "Open photos pop-in Gender Male Birthday 14-02-1993 (32 years) Location 45 Caval…" at bounding box center [1112, 401] width 299 height 477
copy span "45 Cavalier Way, Wincanton, BA9 9ED"
click at [191, 184] on input "****" at bounding box center [179, 183] width 44 height 21
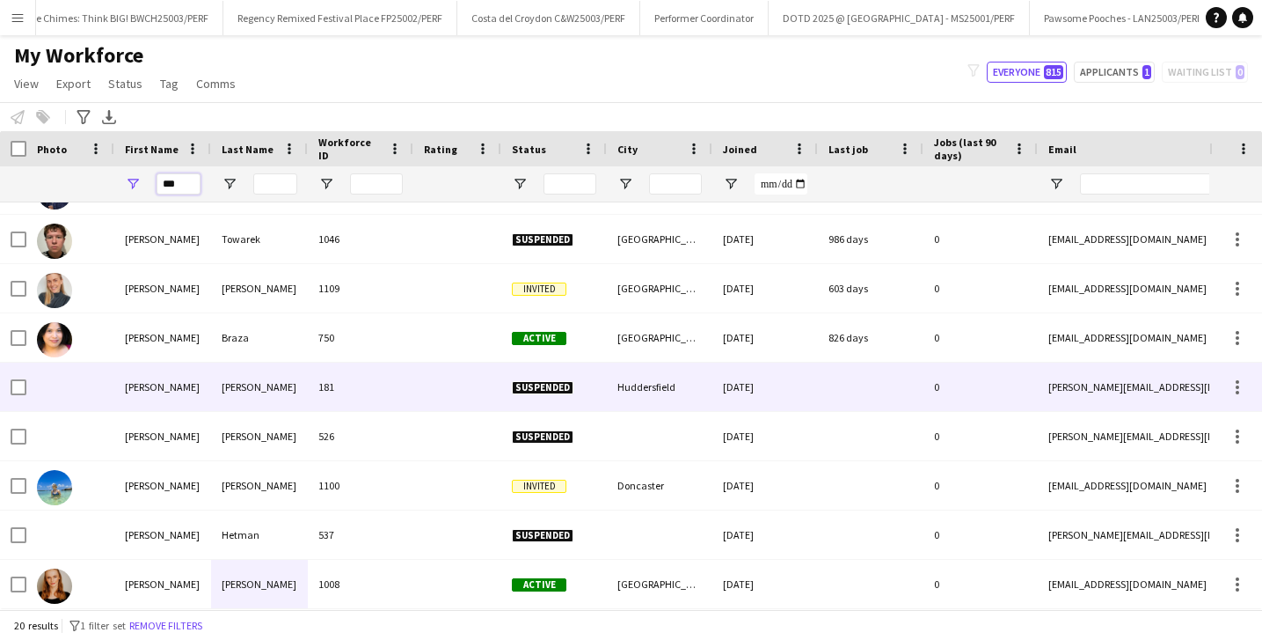
scroll to position [0, 0]
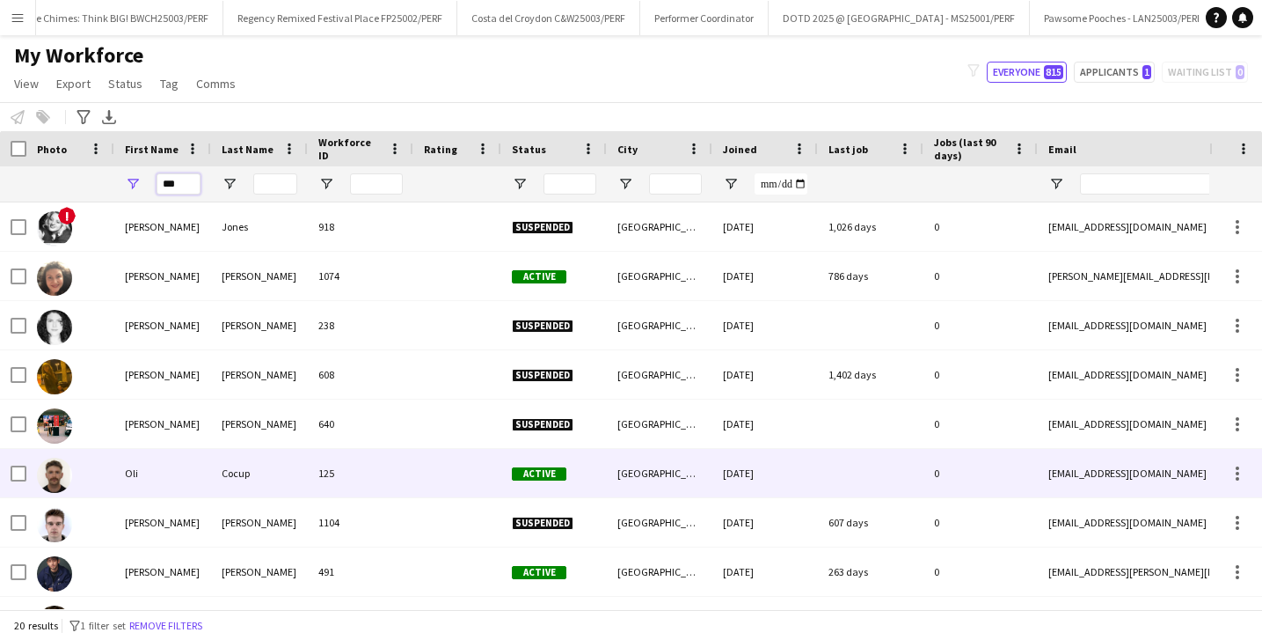
type input "***"
click at [252, 475] on div "Cocup" at bounding box center [259, 473] width 97 height 48
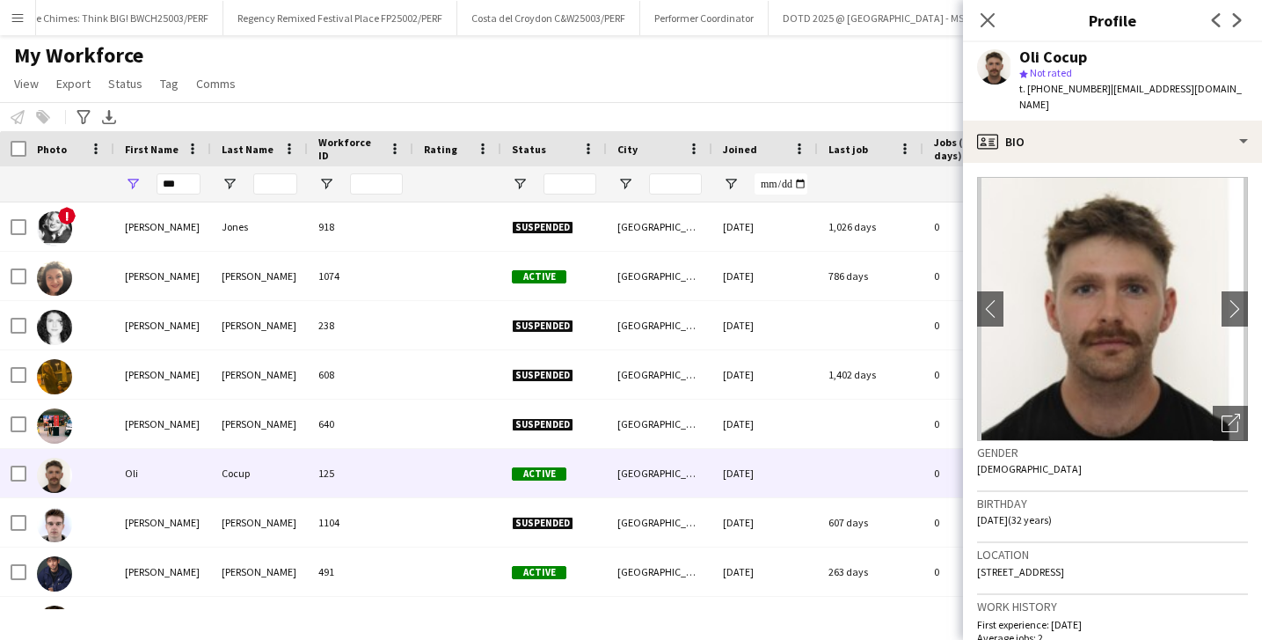
scroll to position [1158, 0]
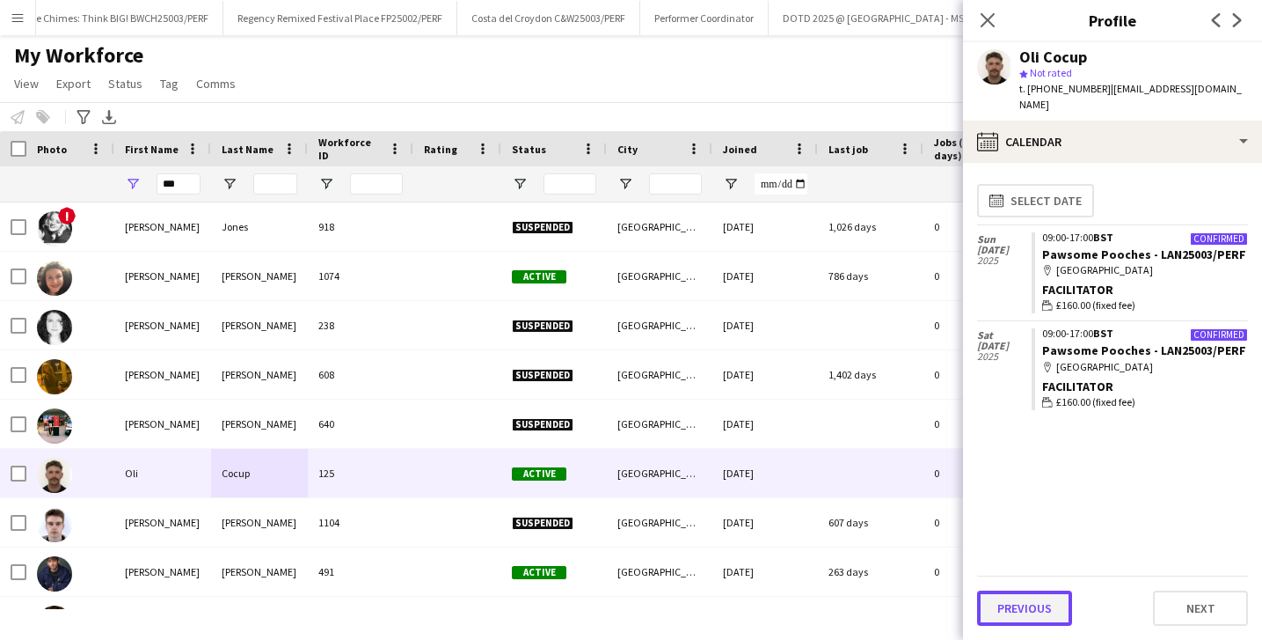
click at [1028, 621] on button "Previous" at bounding box center [1024, 607] width 95 height 35
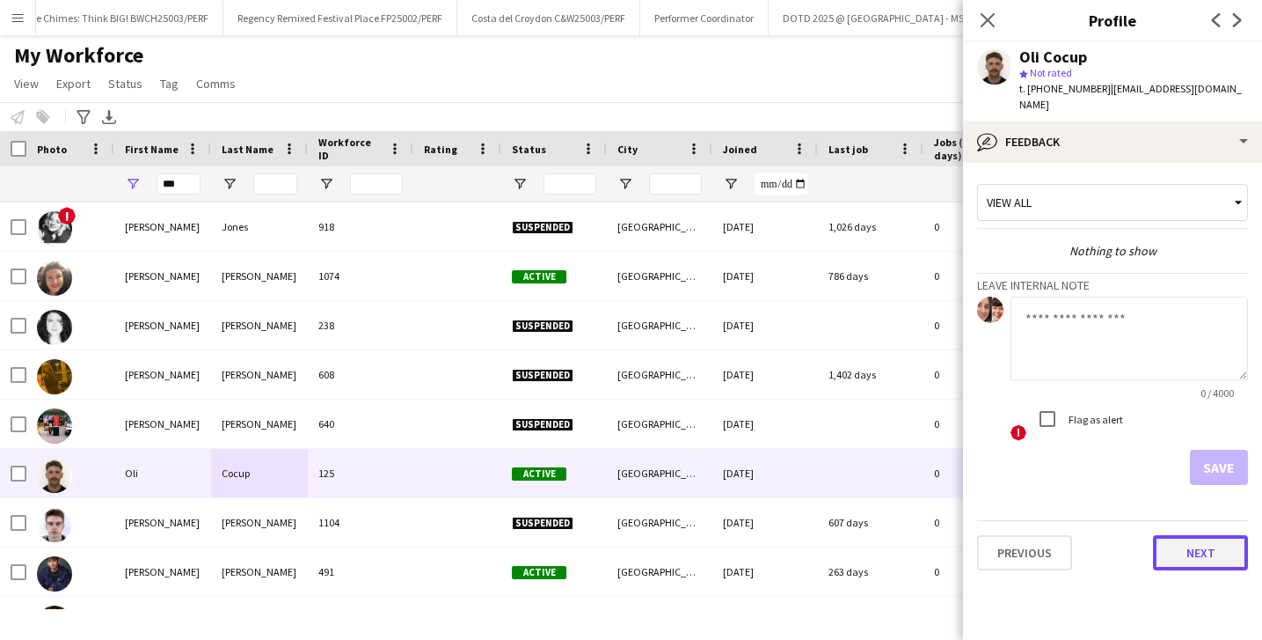
click at [1190, 545] on button "Next" at bounding box center [1200, 552] width 95 height 35
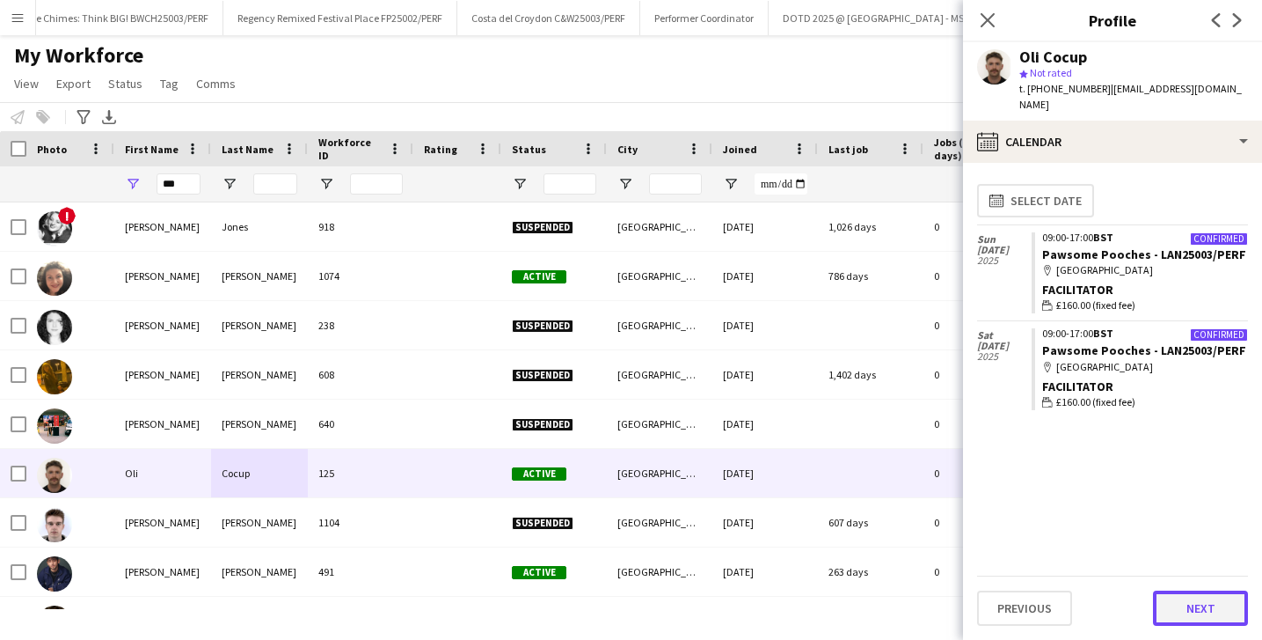
click at [1177, 602] on button "Next" at bounding box center [1200, 607] width 95 height 35
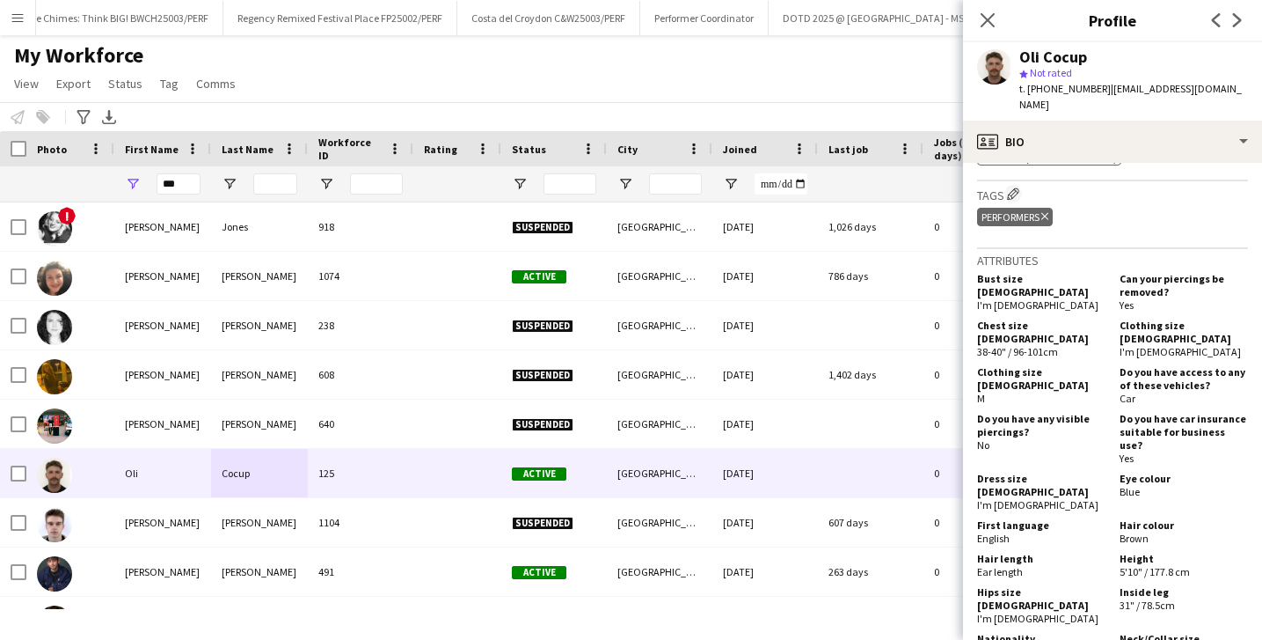
scroll to position [671, 0]
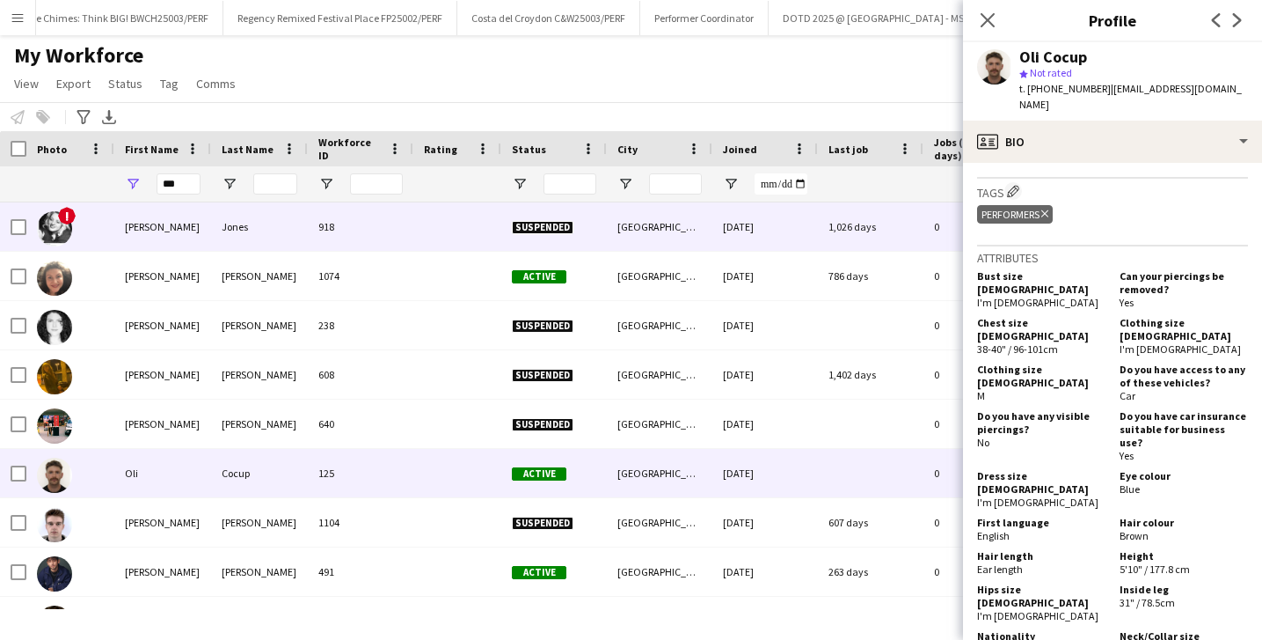
click at [159, 238] on div "Caroline" at bounding box center [162, 226] width 97 height 48
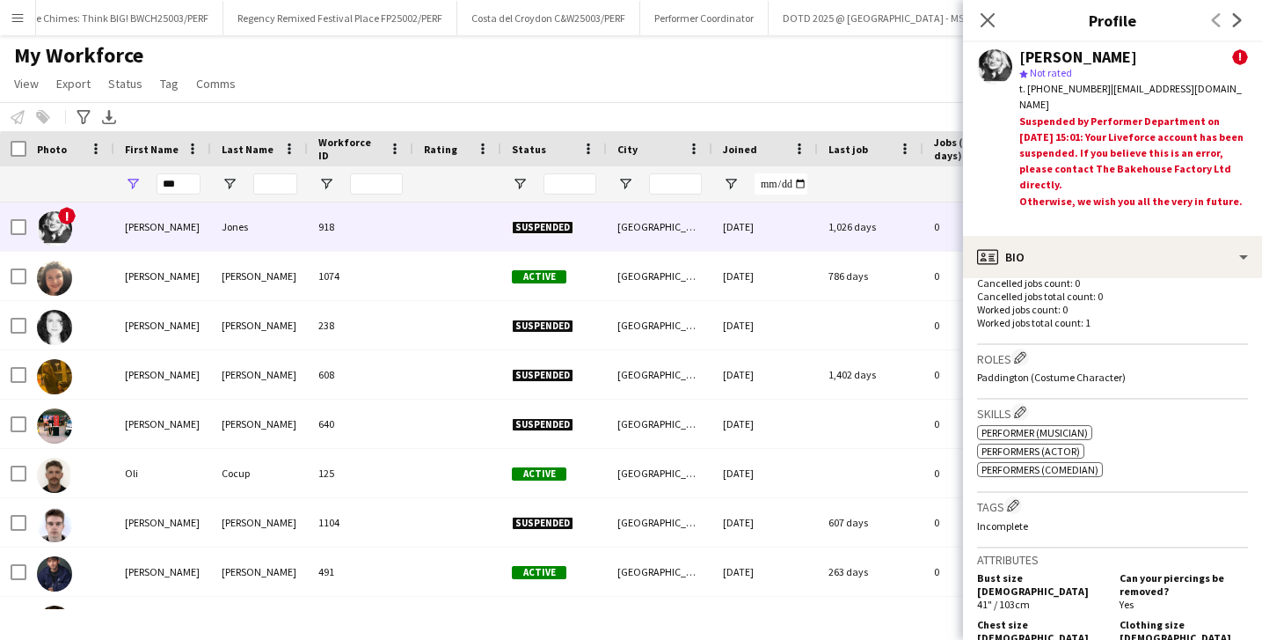
scroll to position [772, 0]
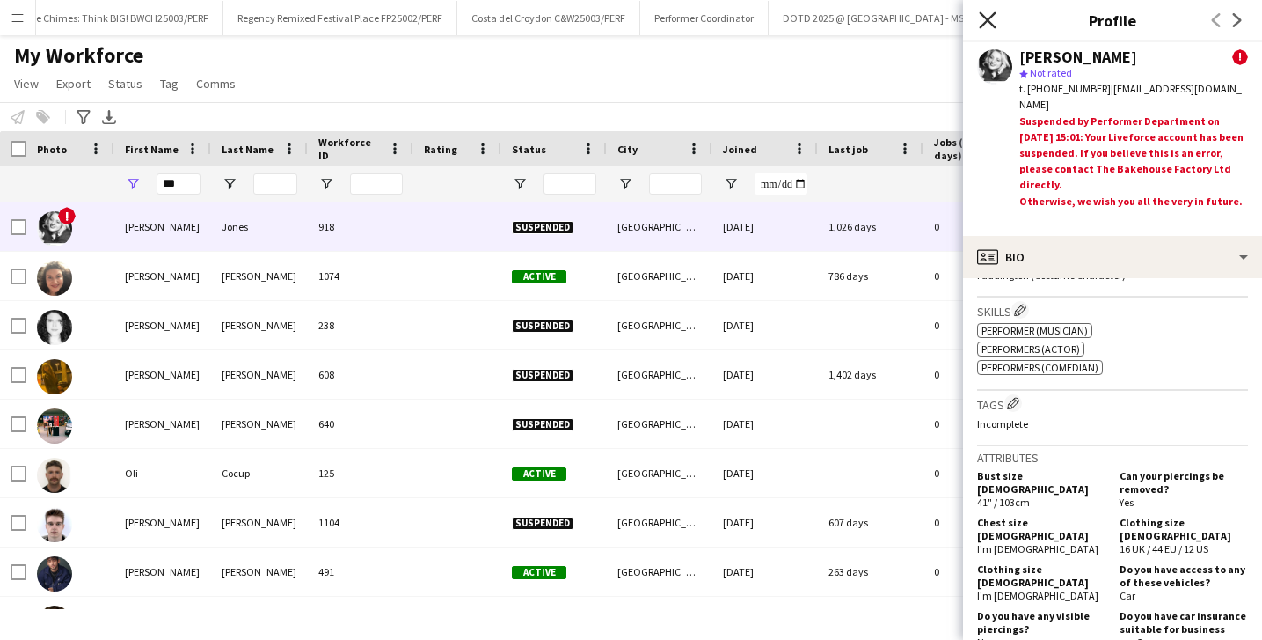
click at [991, 22] on icon at bounding box center [987, 19] width 17 height 17
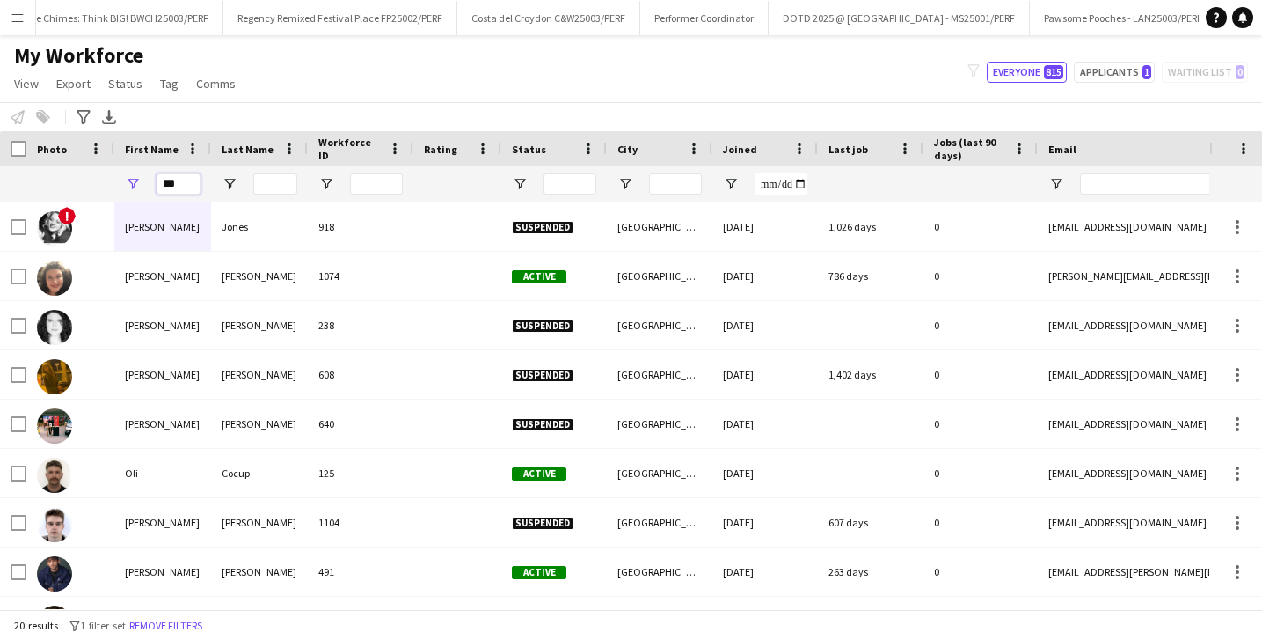
click at [179, 189] on input "***" at bounding box center [179, 183] width 44 height 21
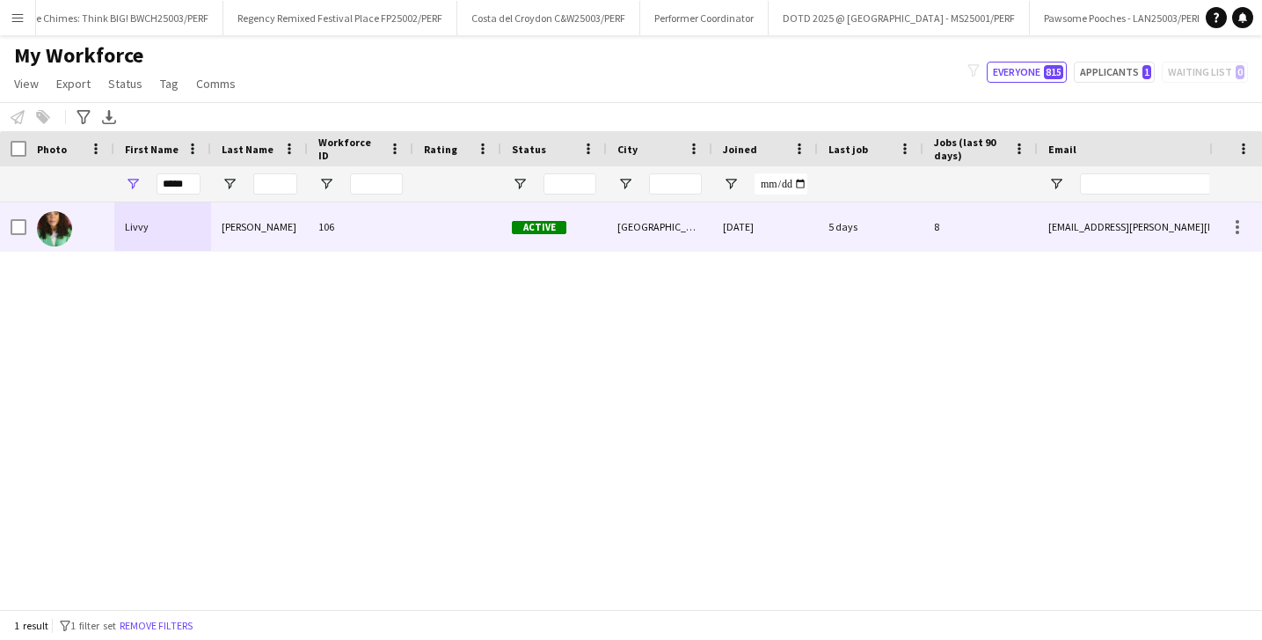
click at [213, 227] on div "Evans" at bounding box center [259, 226] width 97 height 48
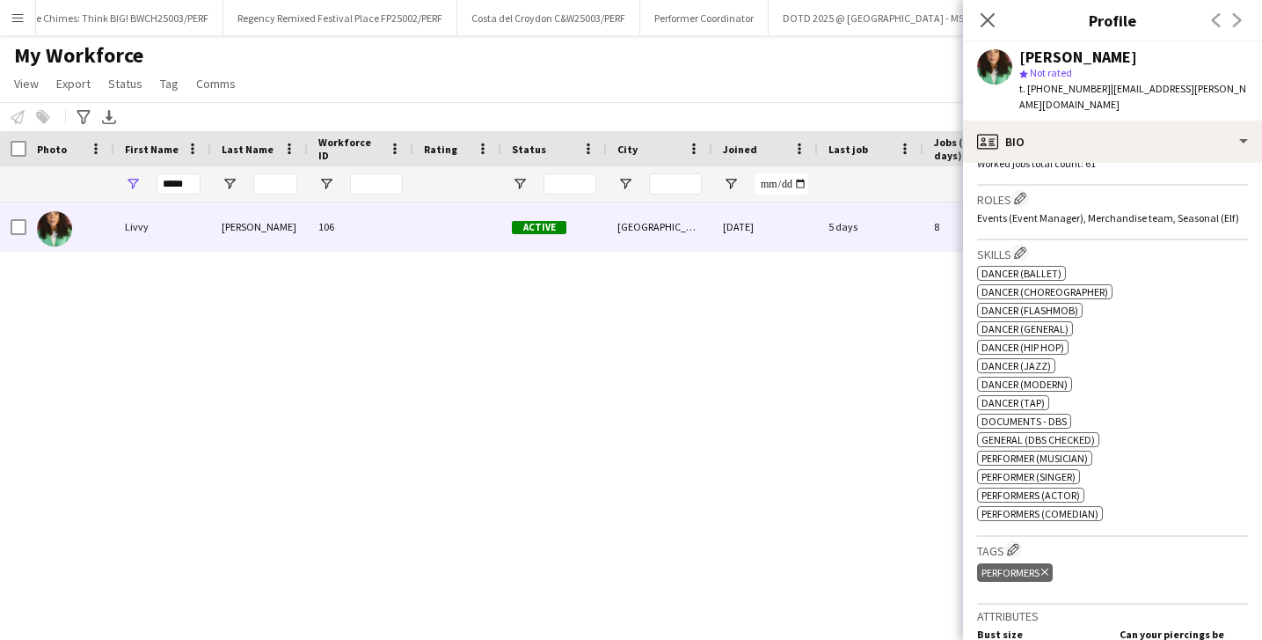
scroll to position [1316, 0]
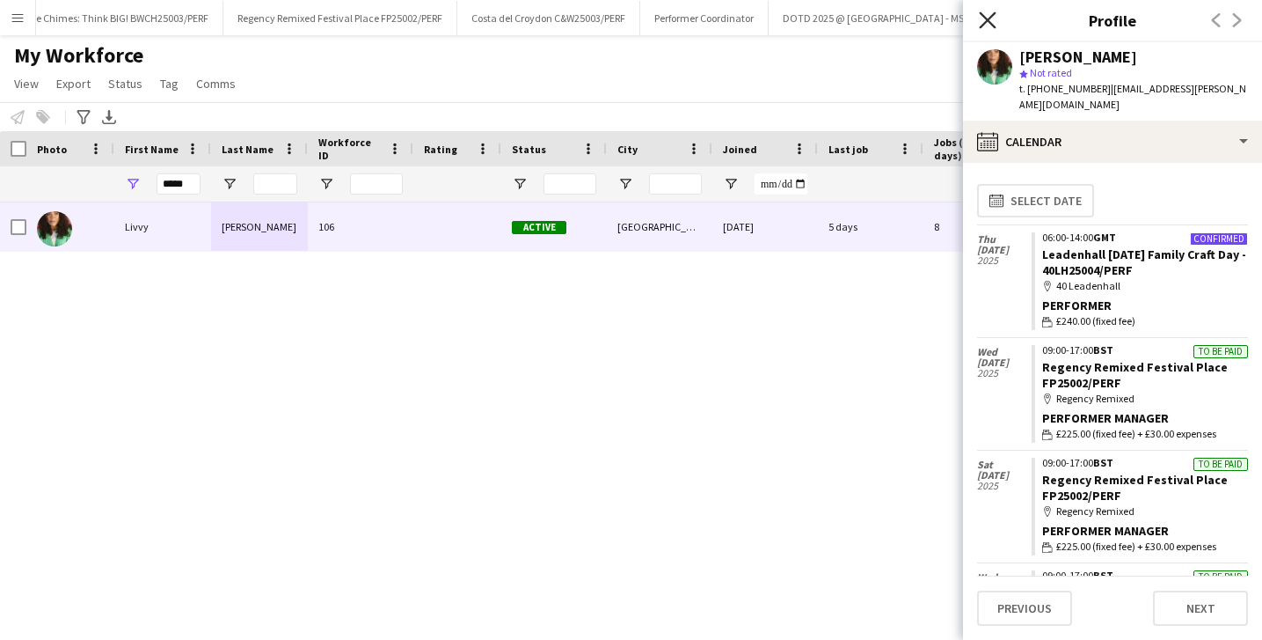
click at [985, 23] on icon at bounding box center [987, 19] width 17 height 17
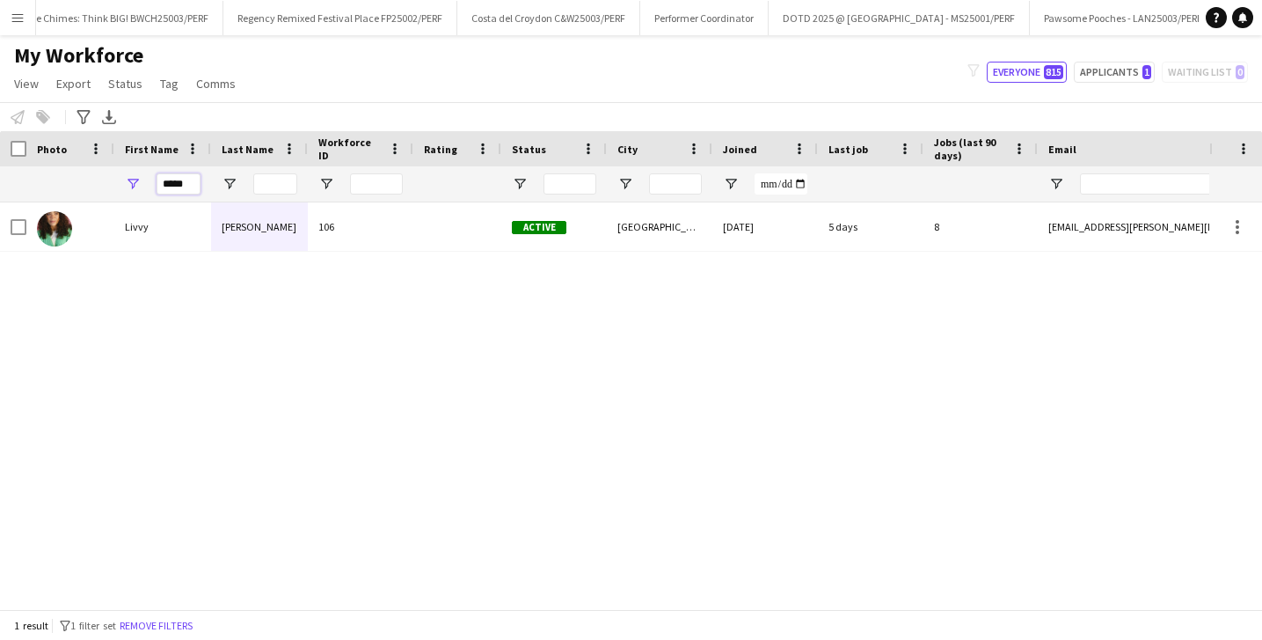
click at [180, 184] on input "*****" at bounding box center [179, 183] width 44 height 21
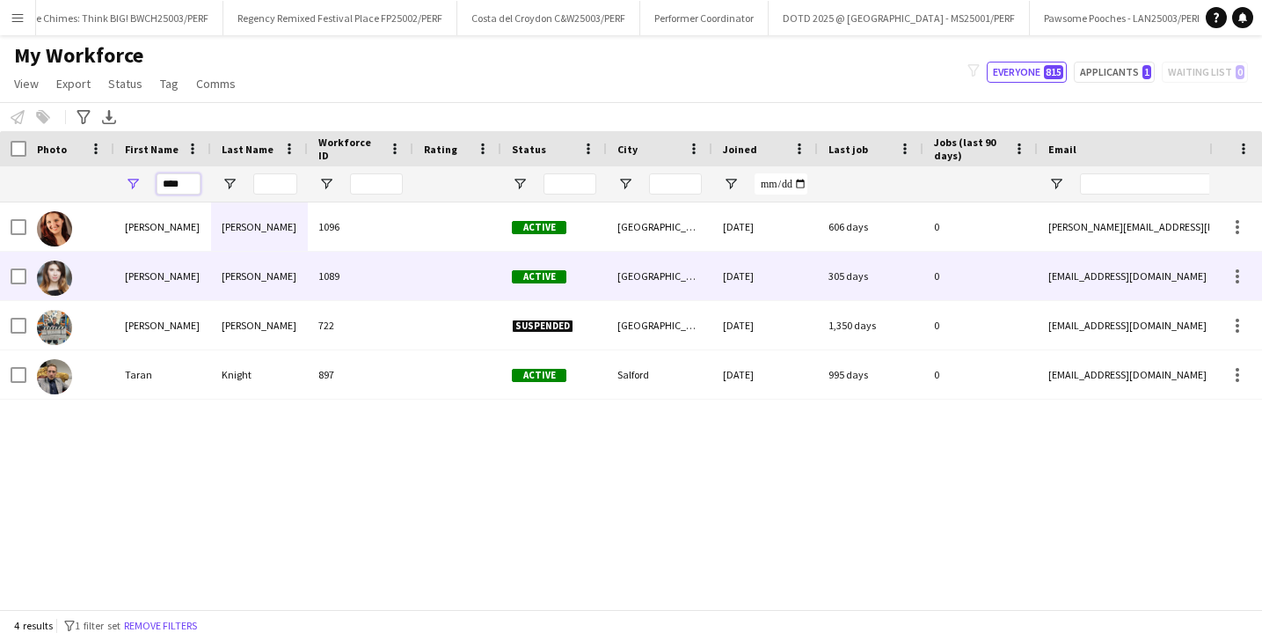
type input "****"
click at [222, 262] on div "[PERSON_NAME]" at bounding box center [259, 276] width 97 height 48
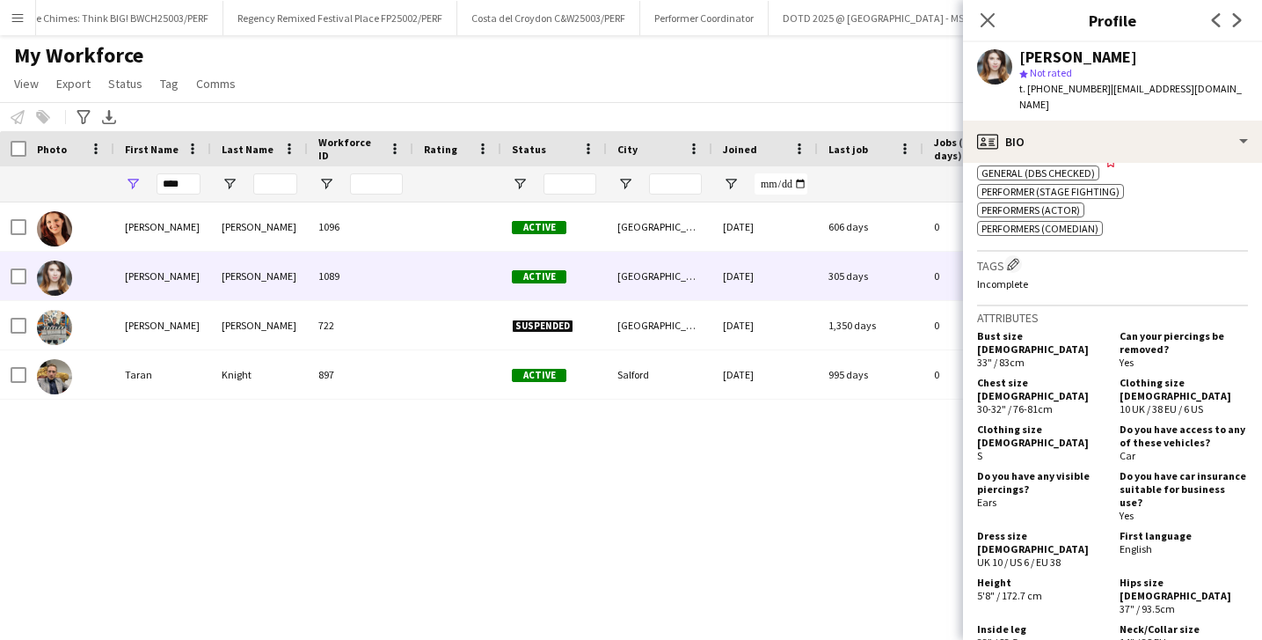
scroll to position [1477, 0]
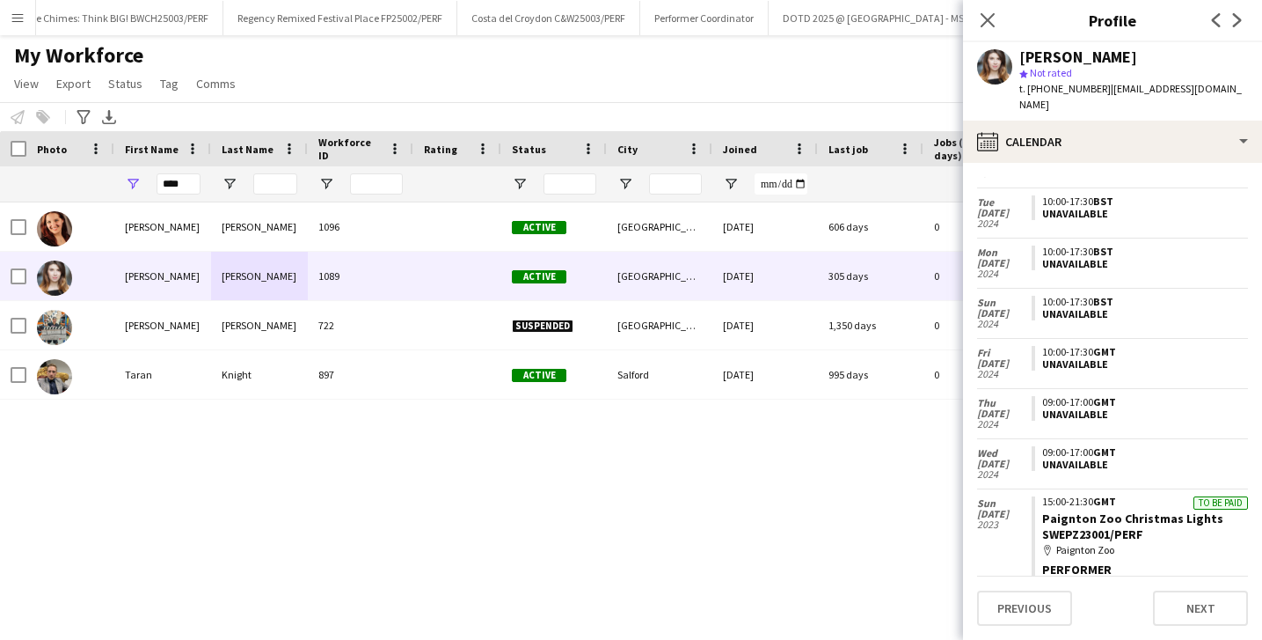
scroll to position [1152, 0]
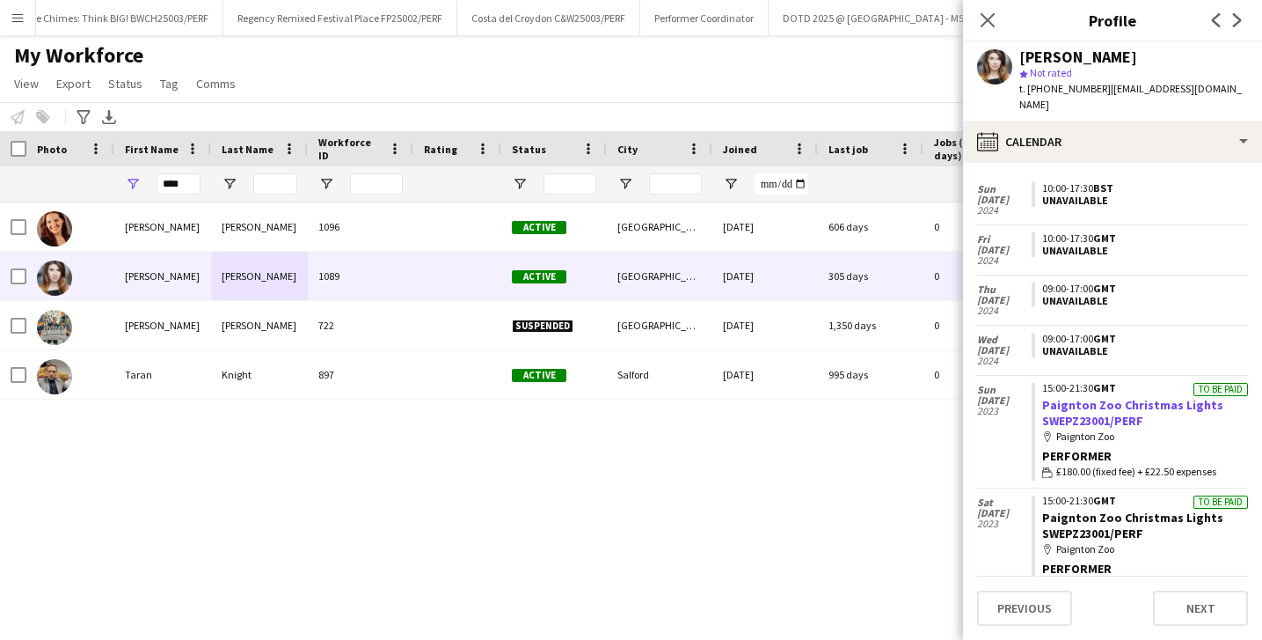
click at [1091, 402] on link "Paignton Zoo Christmas Lights SWEPZ23001/PERF" at bounding box center [1132, 413] width 181 height 32
click at [983, 28] on icon "Close pop-in" at bounding box center [987, 19] width 17 height 17
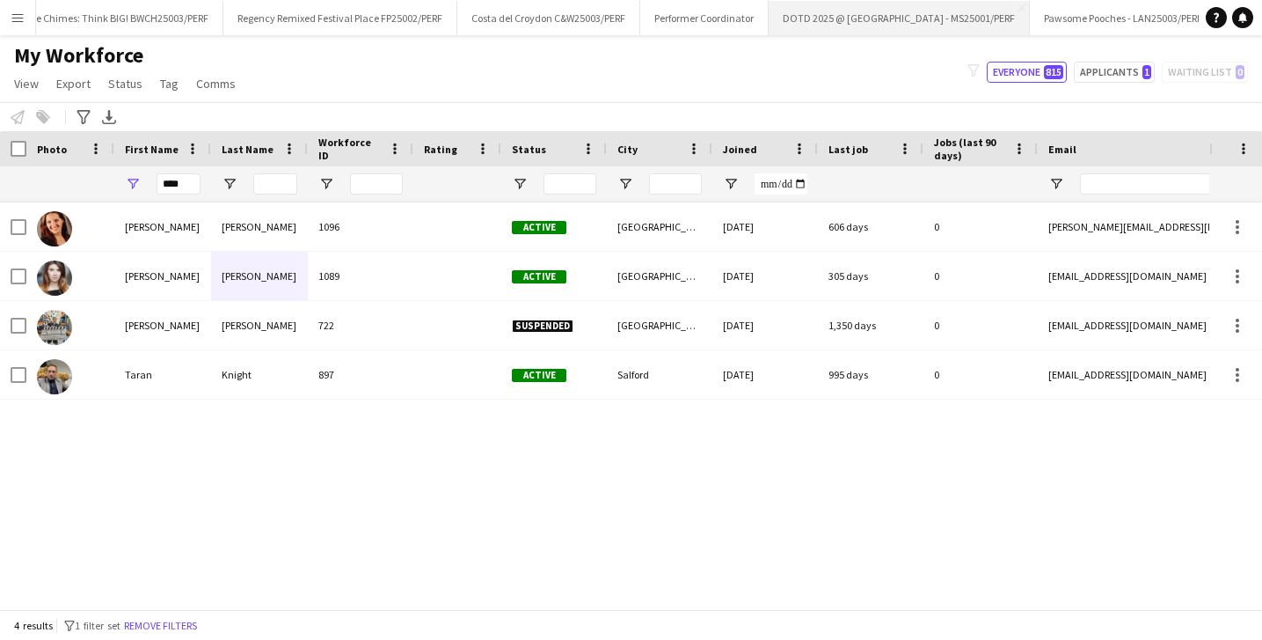
click at [886, 26] on button "DOTD 2025 @ [GEOGRAPHIC_DATA] - MS25001/PERF Close" at bounding box center [899, 18] width 261 height 34
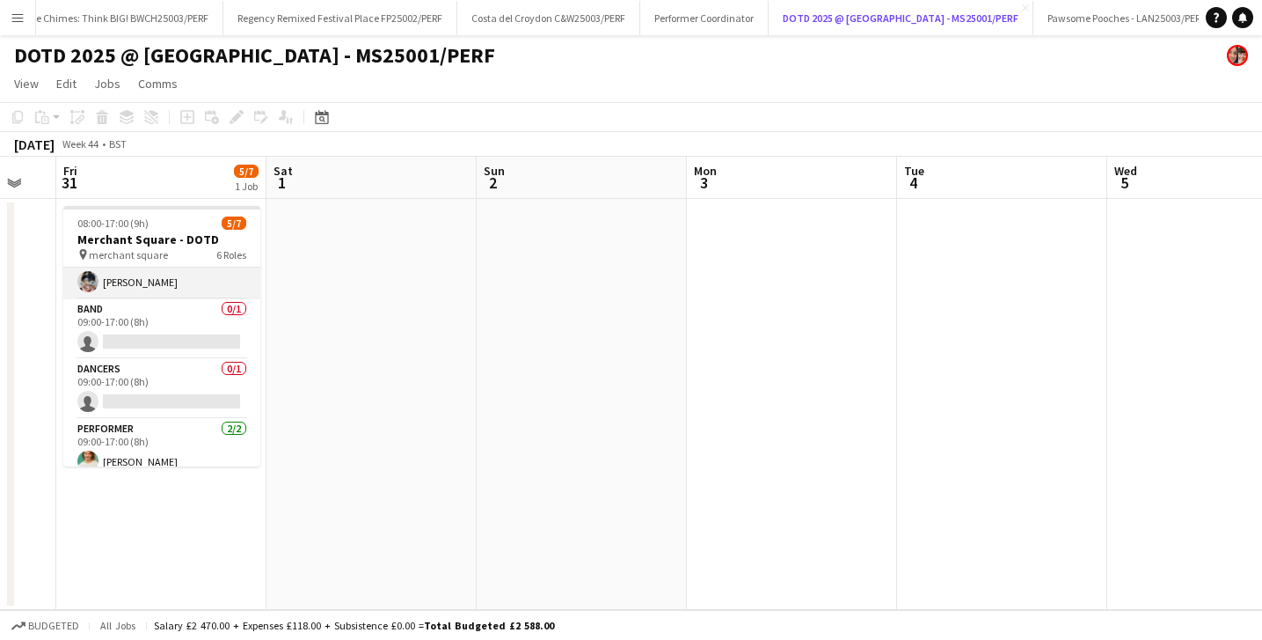
scroll to position [104, 0]
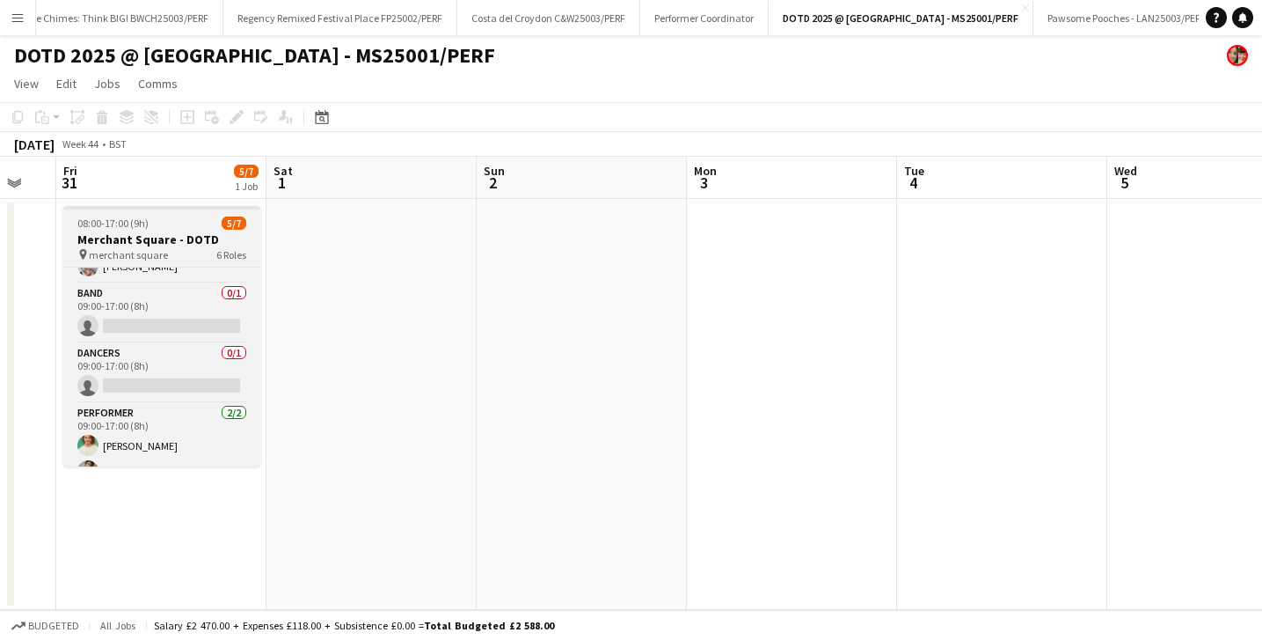
click at [177, 226] on div "08:00-17:00 (9h) 5/7" at bounding box center [161, 222] width 197 height 13
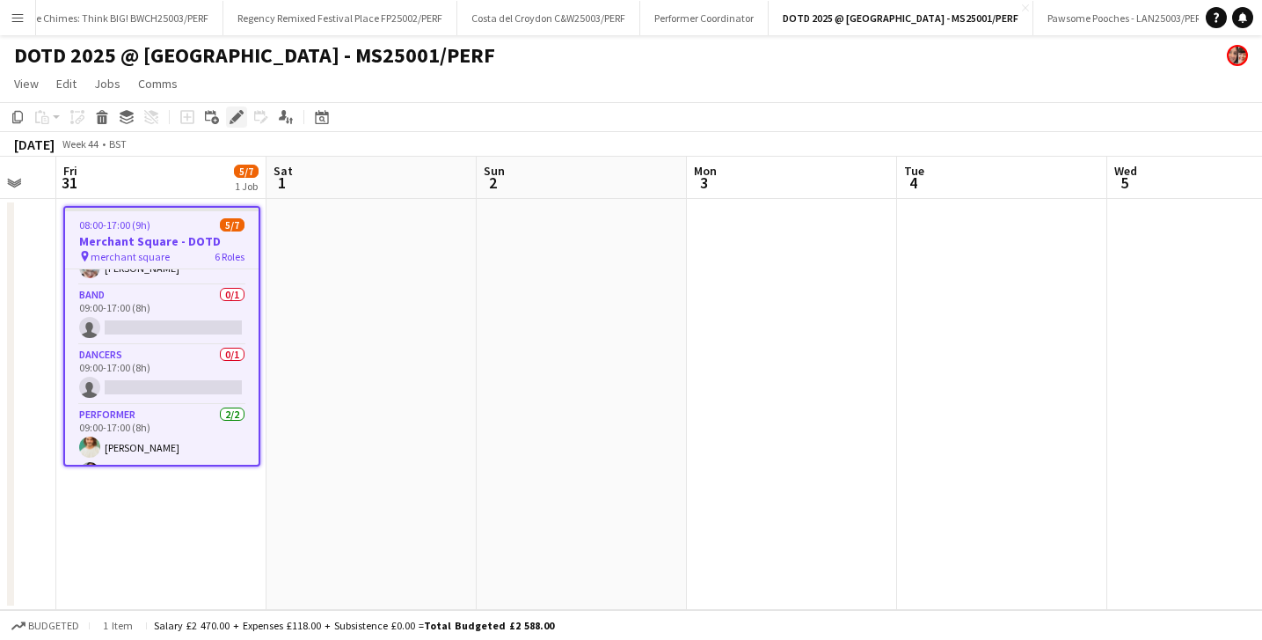
click at [241, 109] on div "Edit" at bounding box center [236, 116] width 21 height 21
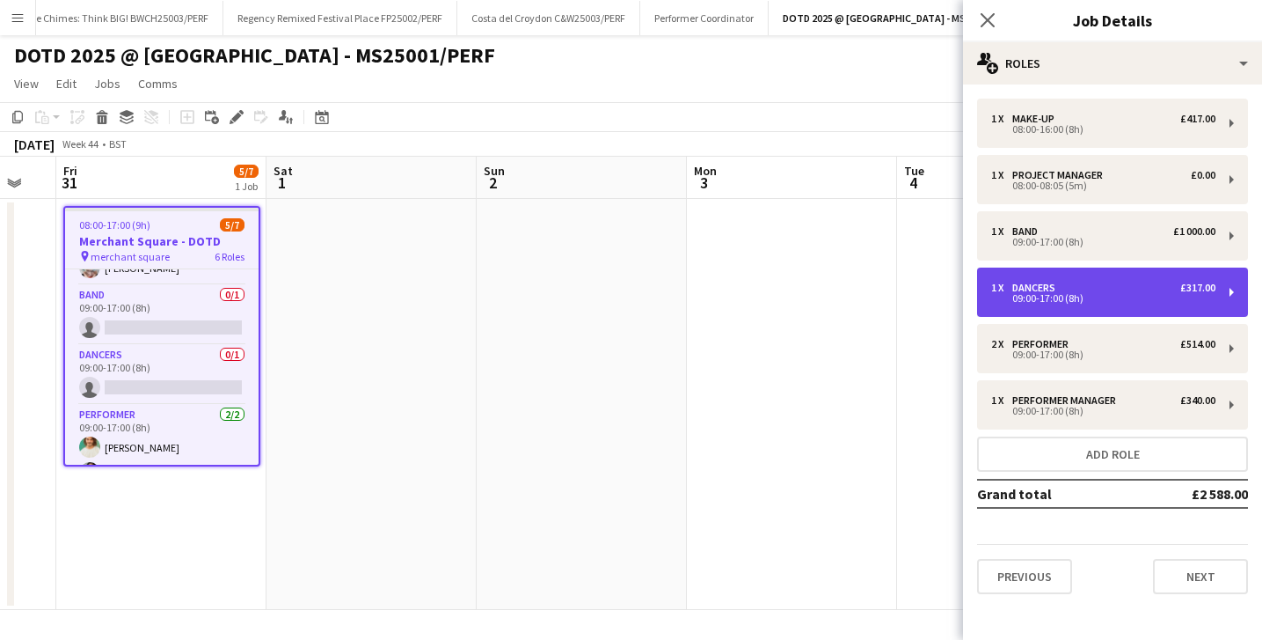
click at [1072, 297] on div "09:00-17:00 (8h)" at bounding box center [1103, 298] width 224 height 9
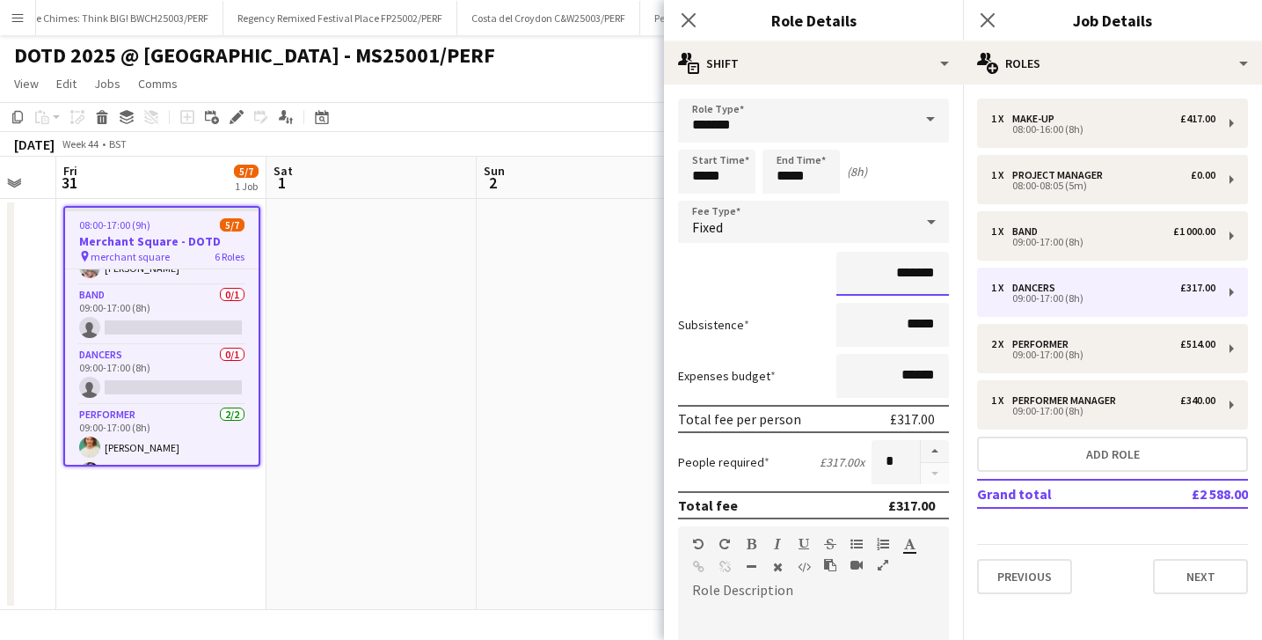
click at [908, 269] on input "*******" at bounding box center [893, 274] width 113 height 44
type input "**"
type input "****"
click at [771, 273] on div "****" at bounding box center [813, 274] width 271 height 44
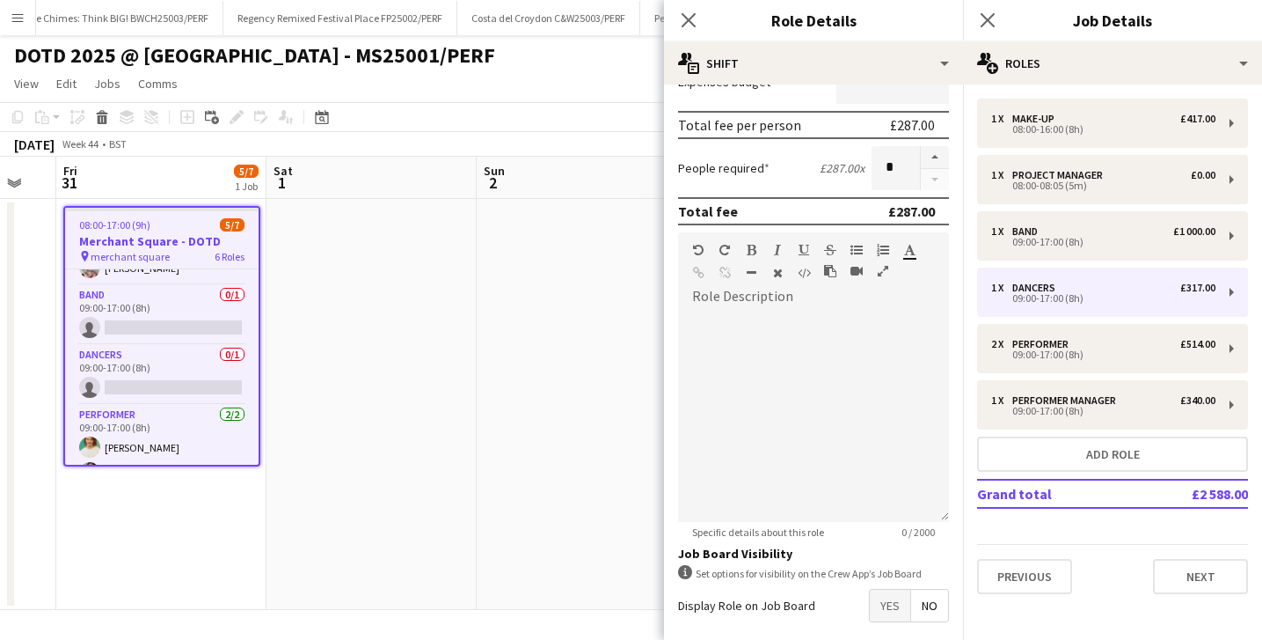
scroll to position [376, 0]
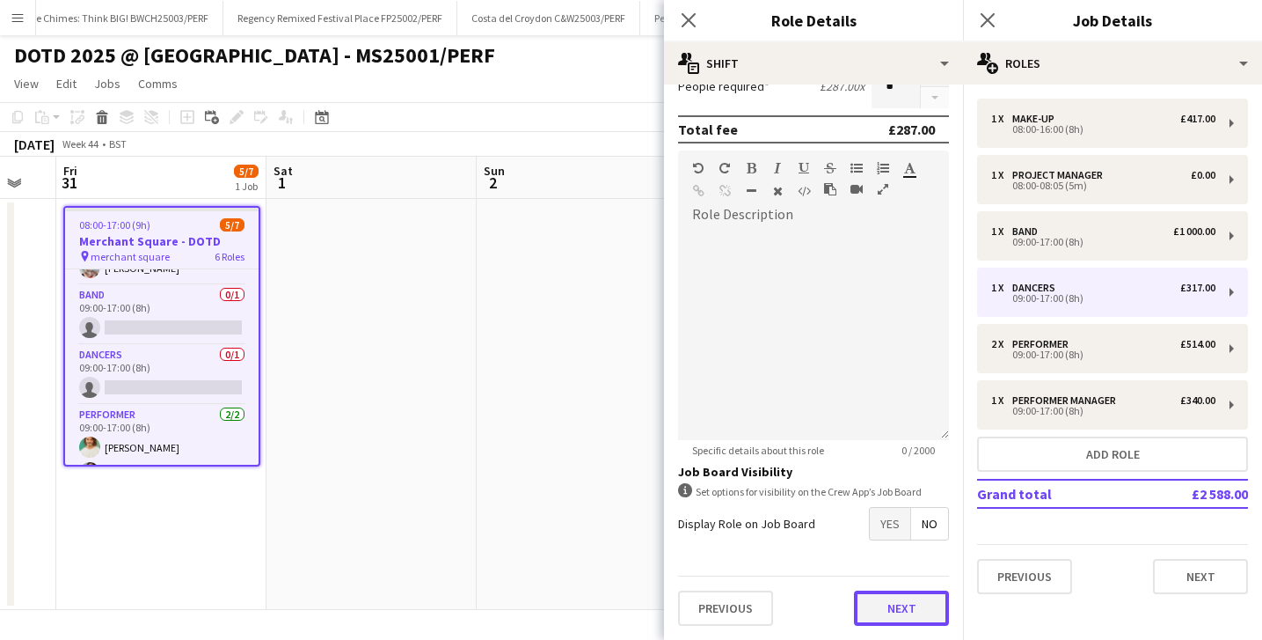
click at [881, 607] on button "Next" at bounding box center [901, 607] width 95 height 35
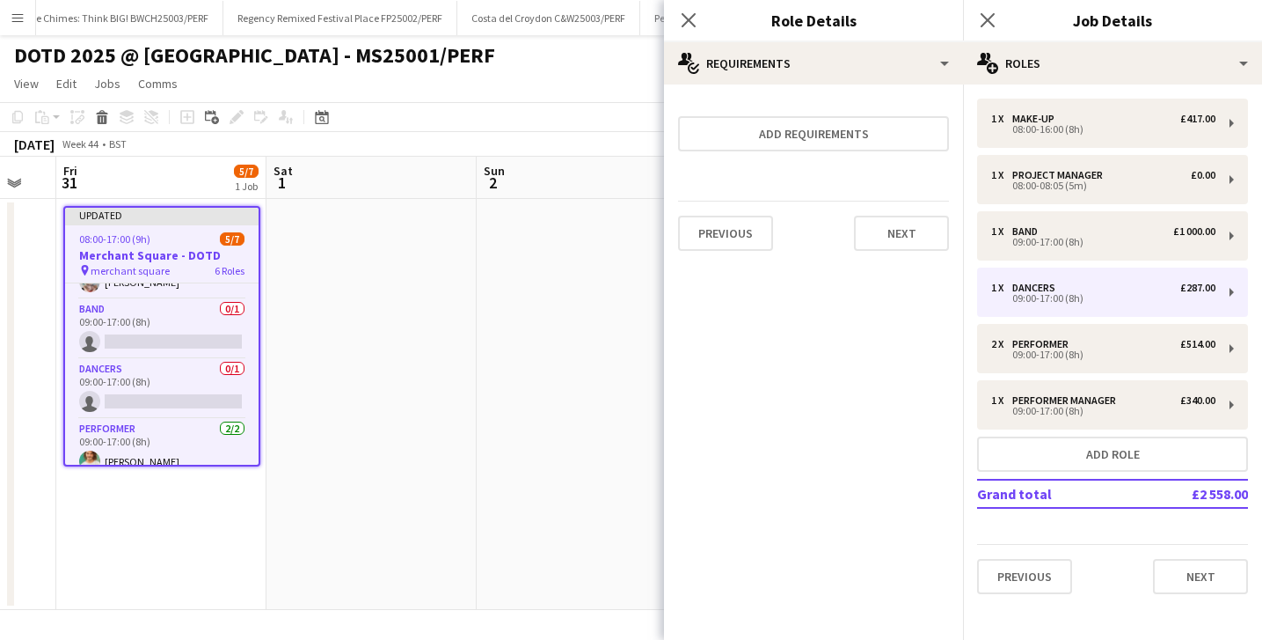
scroll to position [0, 0]
click at [686, 21] on icon at bounding box center [688, 19] width 17 height 17
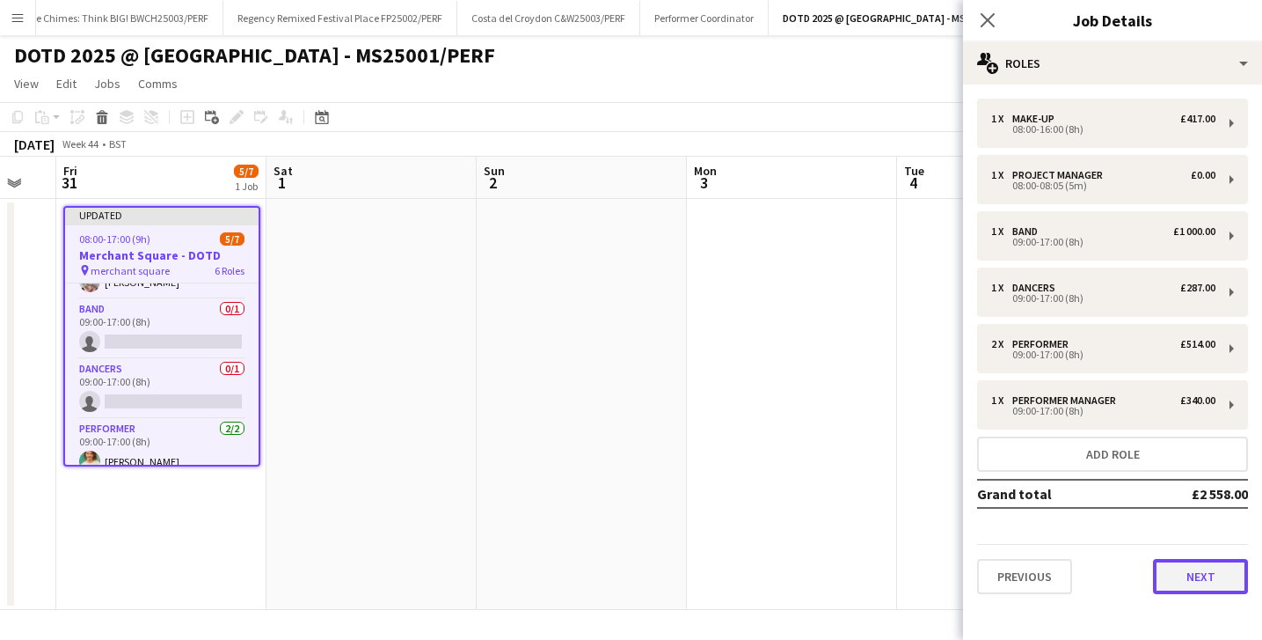
click at [1181, 574] on button "Next" at bounding box center [1200, 576] width 95 height 35
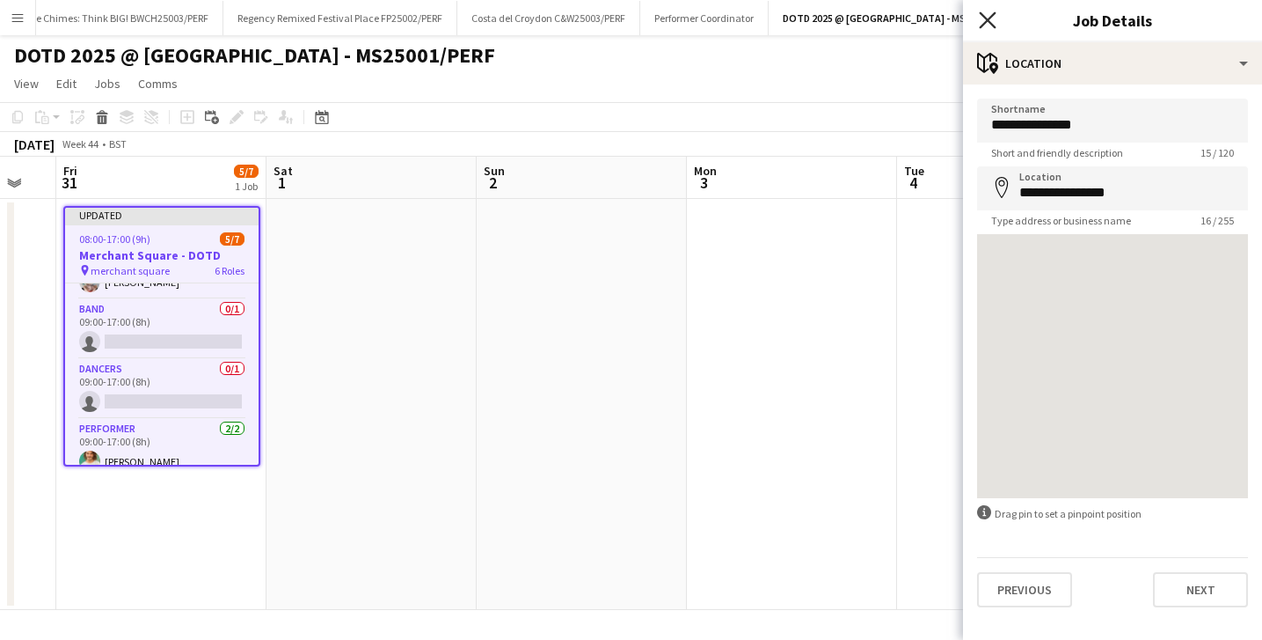
click at [990, 14] on icon "Close pop-in" at bounding box center [987, 19] width 17 height 17
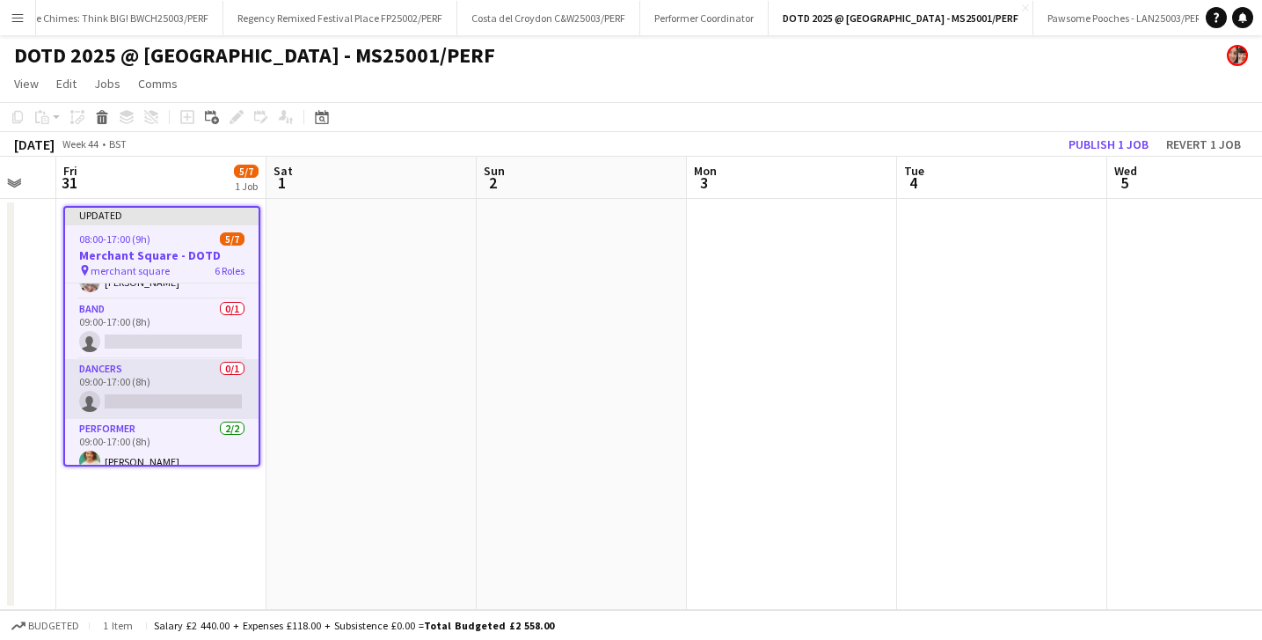
click at [152, 390] on app-card-role "Dancers 0/1 09:00-17:00 (8h) single-neutral-actions" at bounding box center [162, 389] width 194 height 60
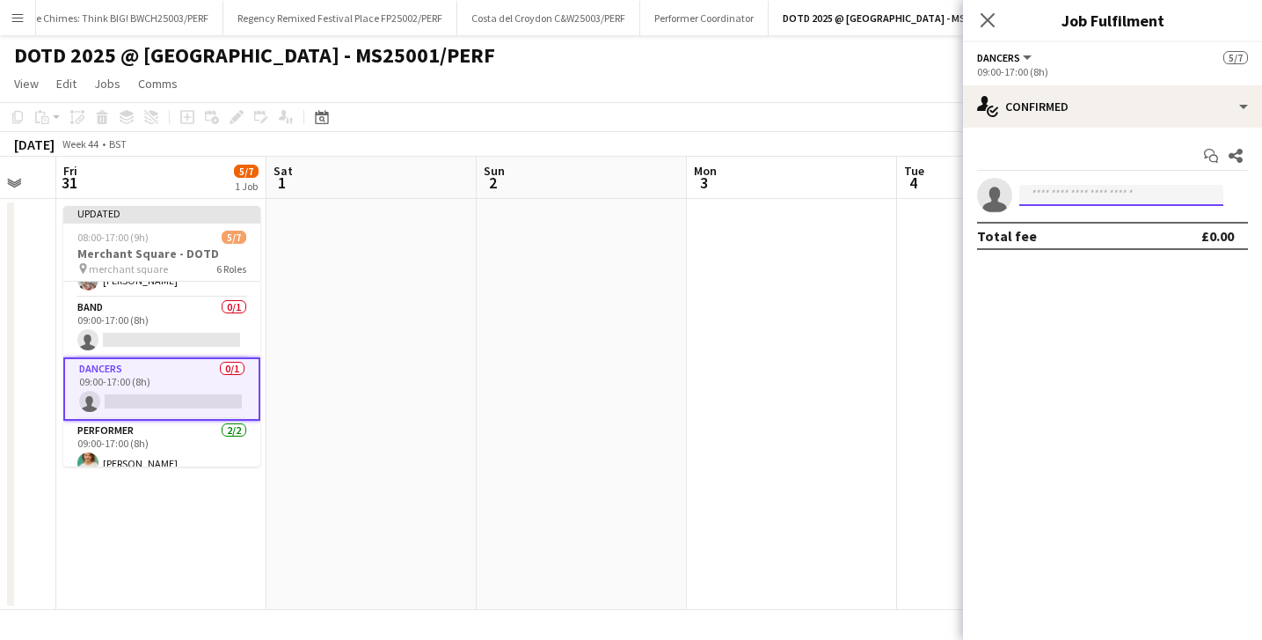
click at [1064, 194] on input at bounding box center [1122, 195] width 204 height 21
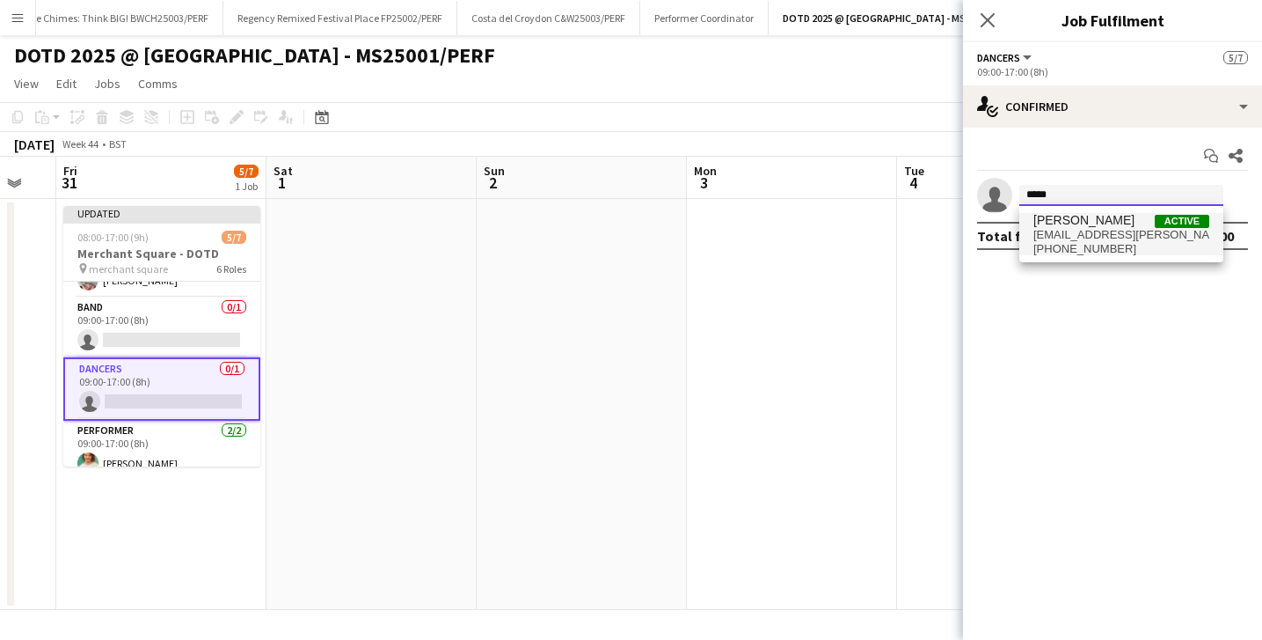
type input "*****"
click at [1071, 224] on span "Livvy Evans" at bounding box center [1084, 220] width 101 height 15
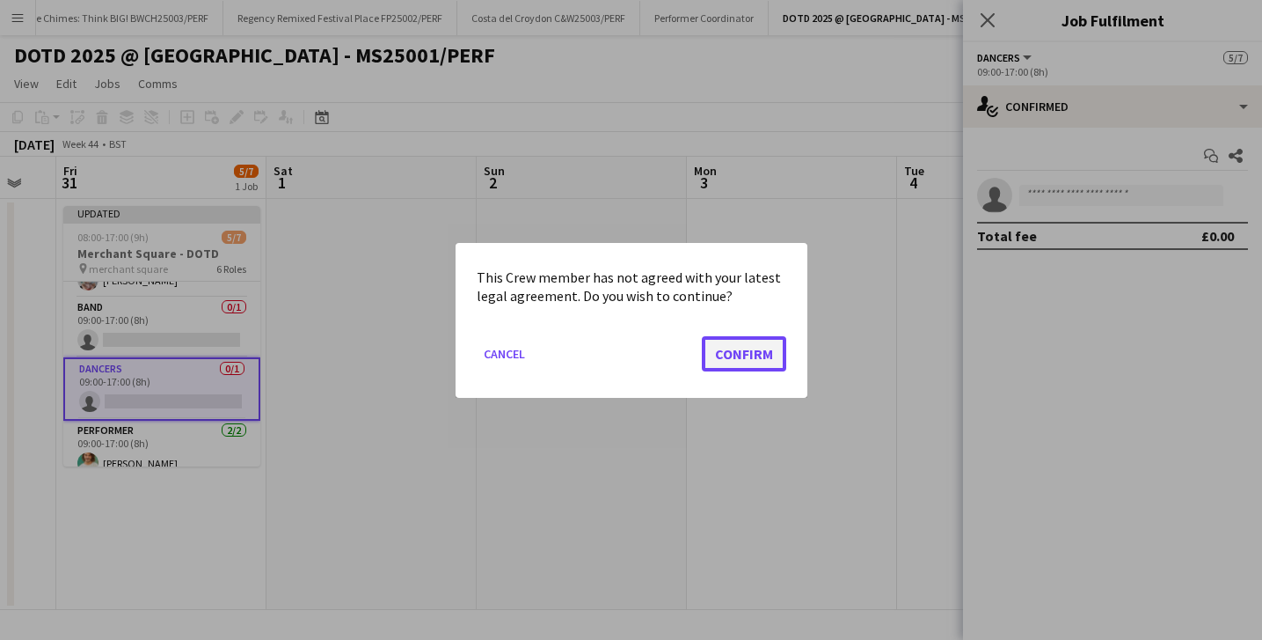
click at [765, 344] on button "Confirm" at bounding box center [744, 352] width 84 height 35
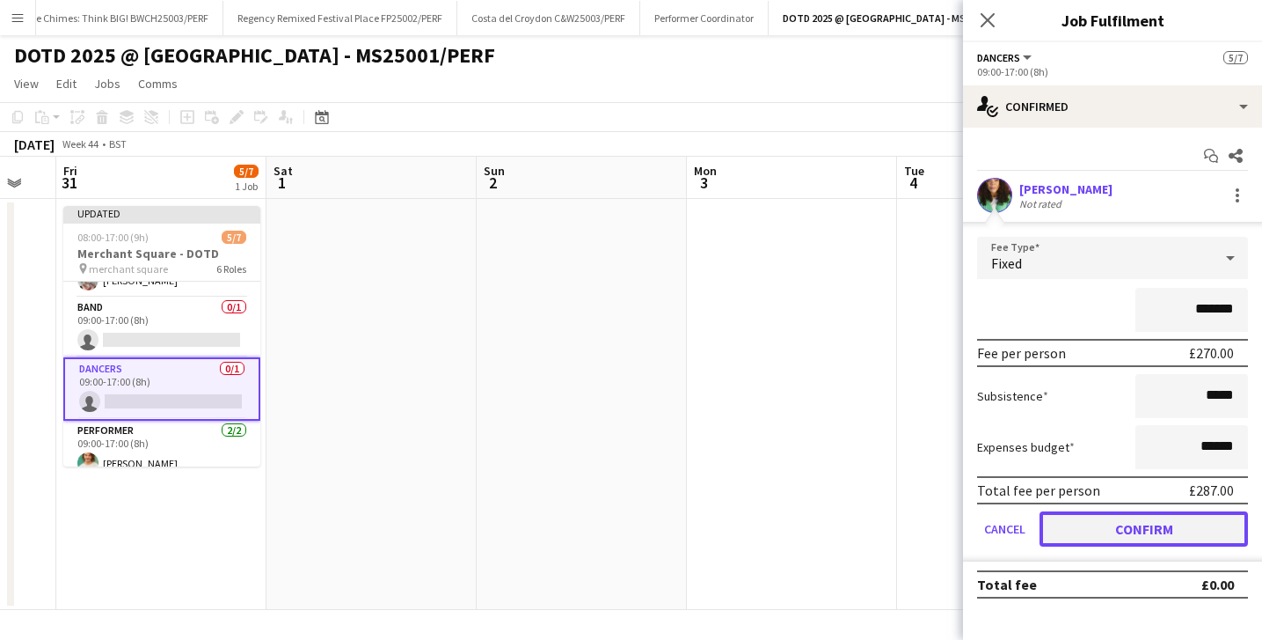
click at [1124, 520] on button "Confirm" at bounding box center [1144, 528] width 208 height 35
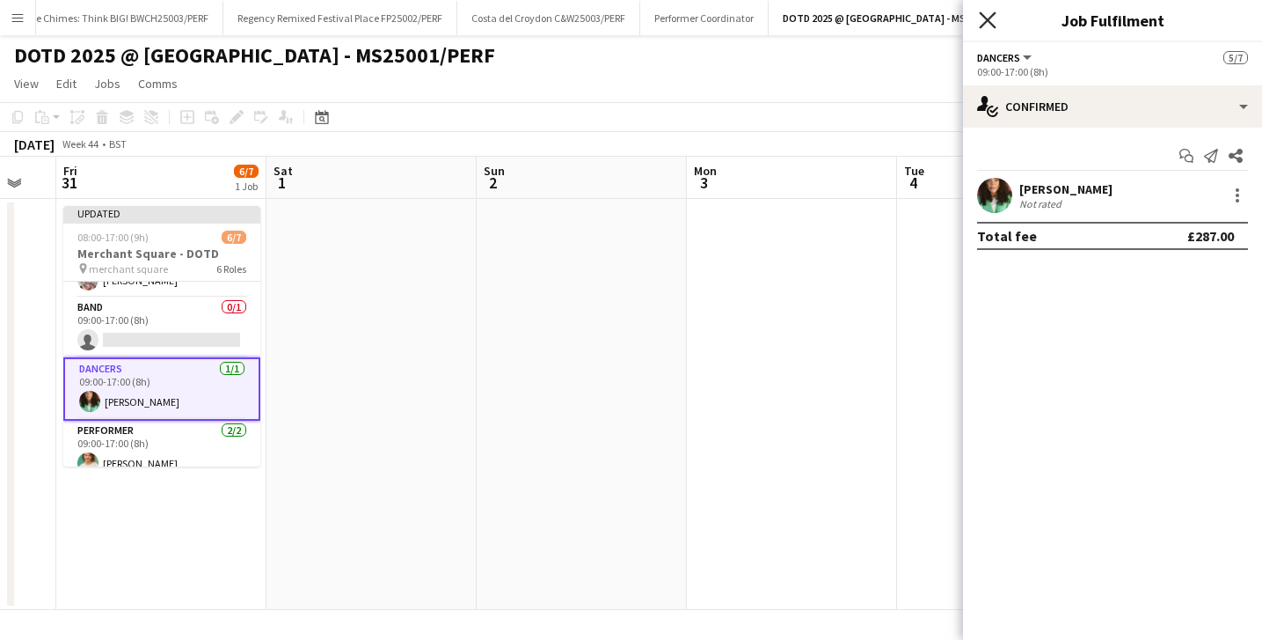
click at [985, 13] on icon "Close pop-in" at bounding box center [987, 19] width 17 height 17
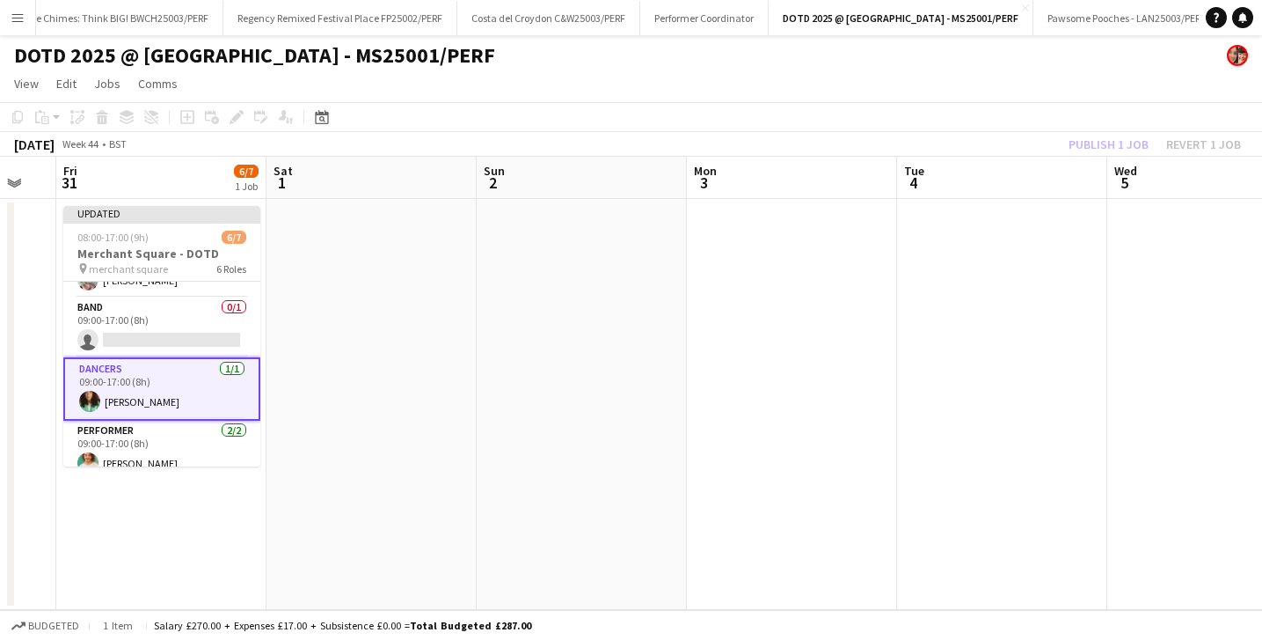
click at [797, 305] on app-date-cell at bounding box center [792, 404] width 210 height 411
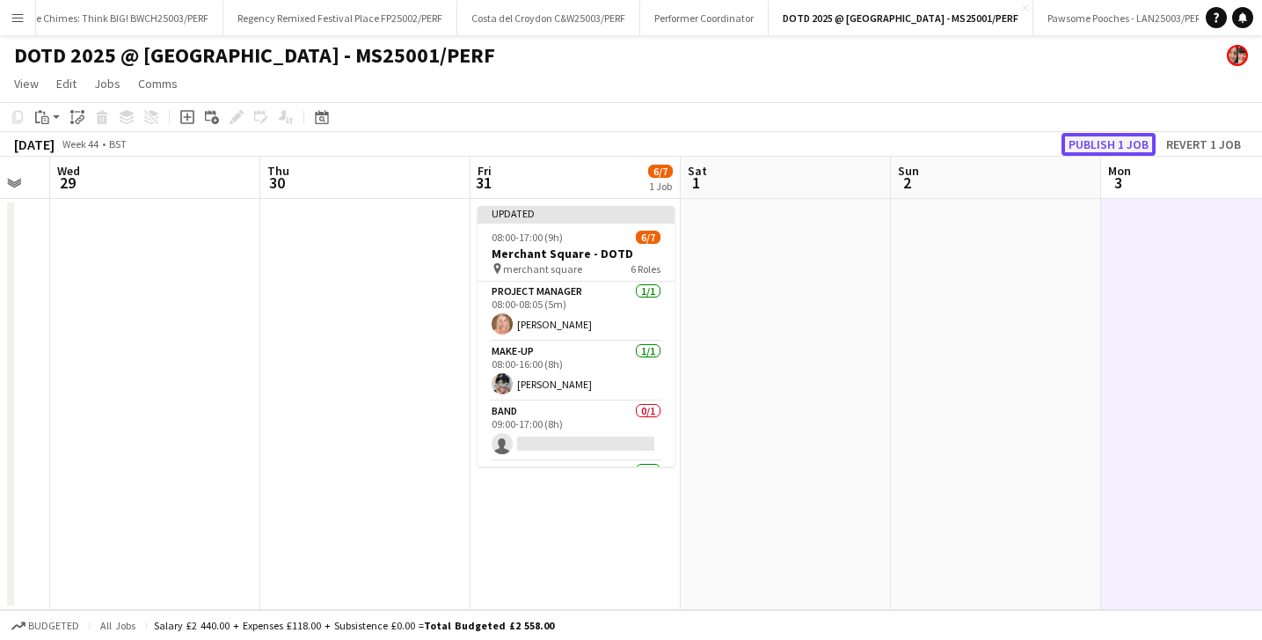
click at [1130, 143] on button "Publish 1 job" at bounding box center [1109, 144] width 94 height 23
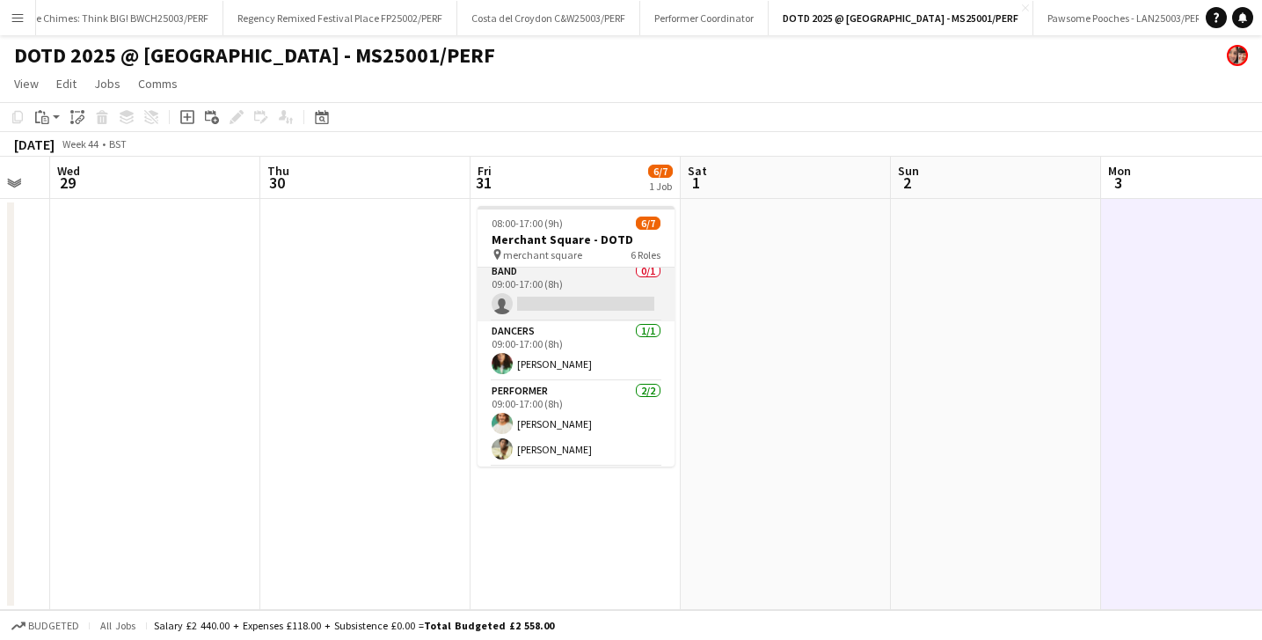
scroll to position [127, 0]
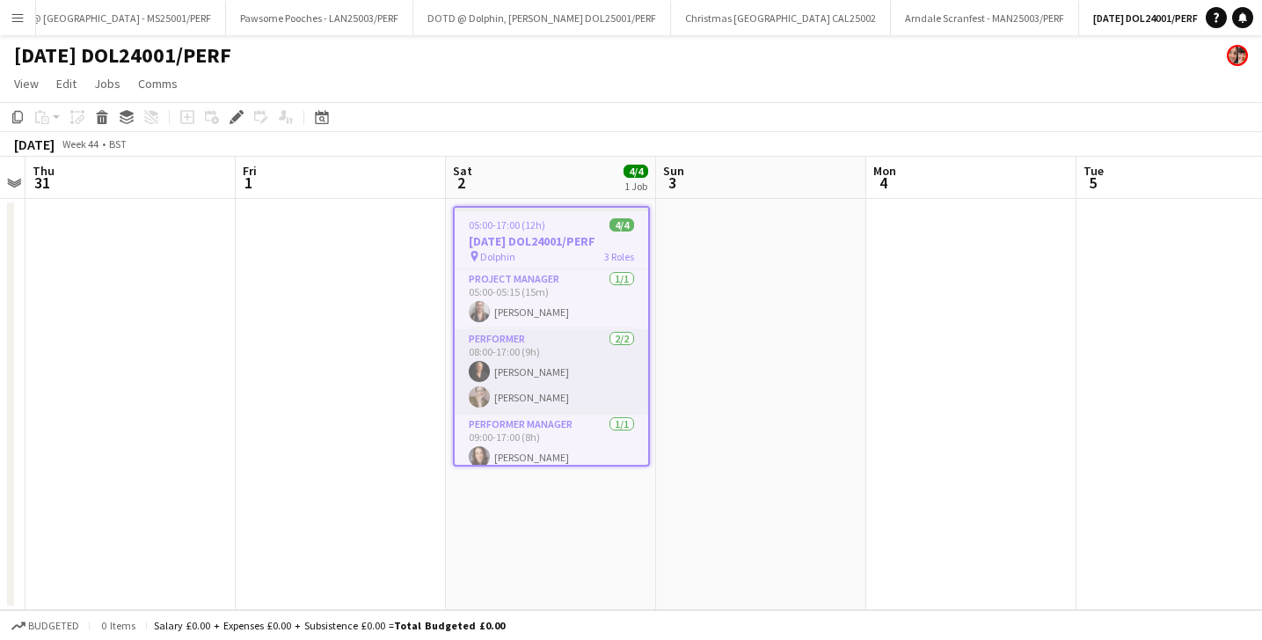
scroll to position [26, 0]
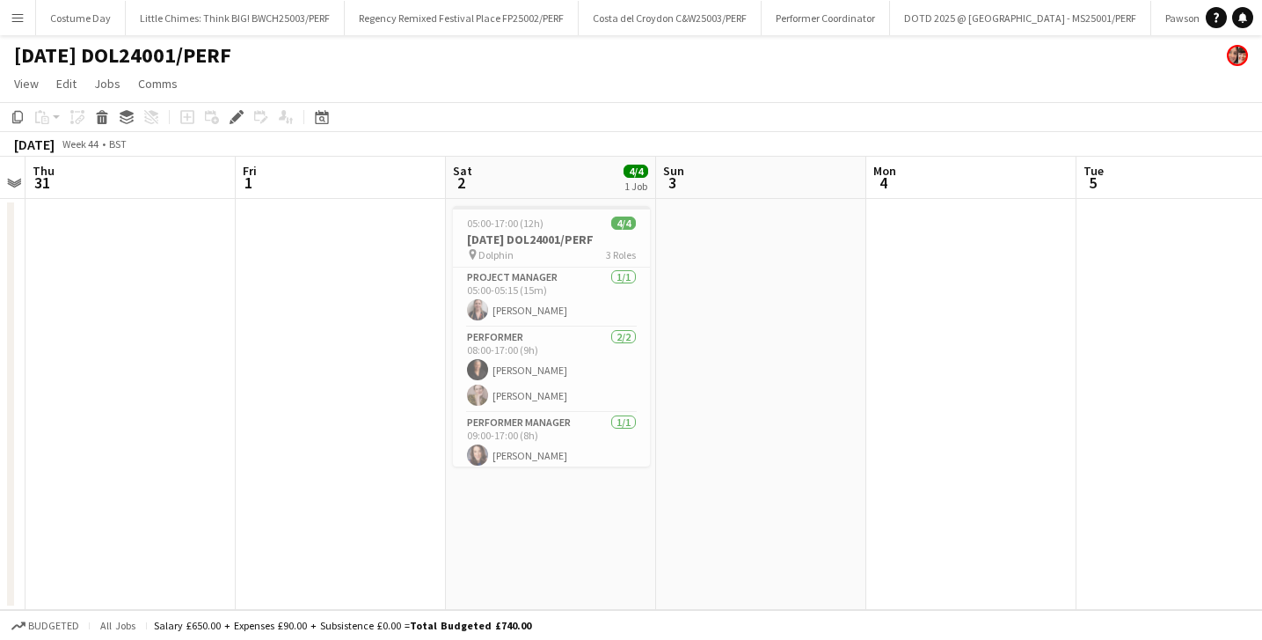
scroll to position [0, 4]
click at [229, 11] on button "Little Chimes: Think BIG! BWCH25003/PERF Close" at bounding box center [231, 18] width 219 height 34
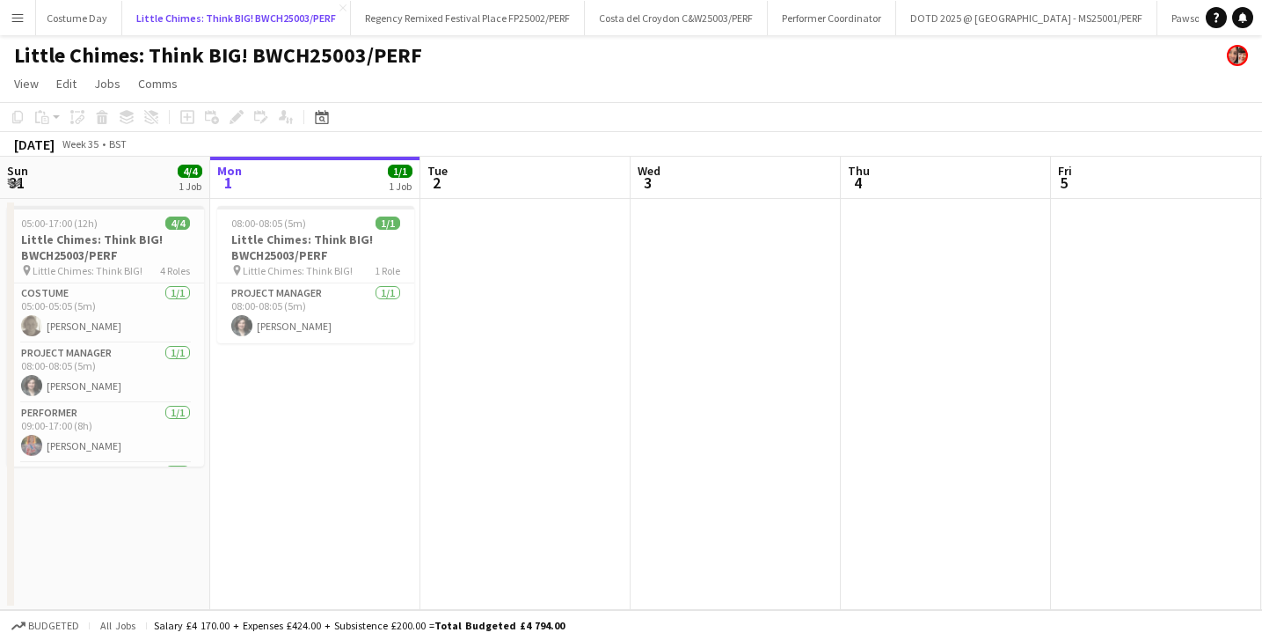
scroll to position [0, 487]
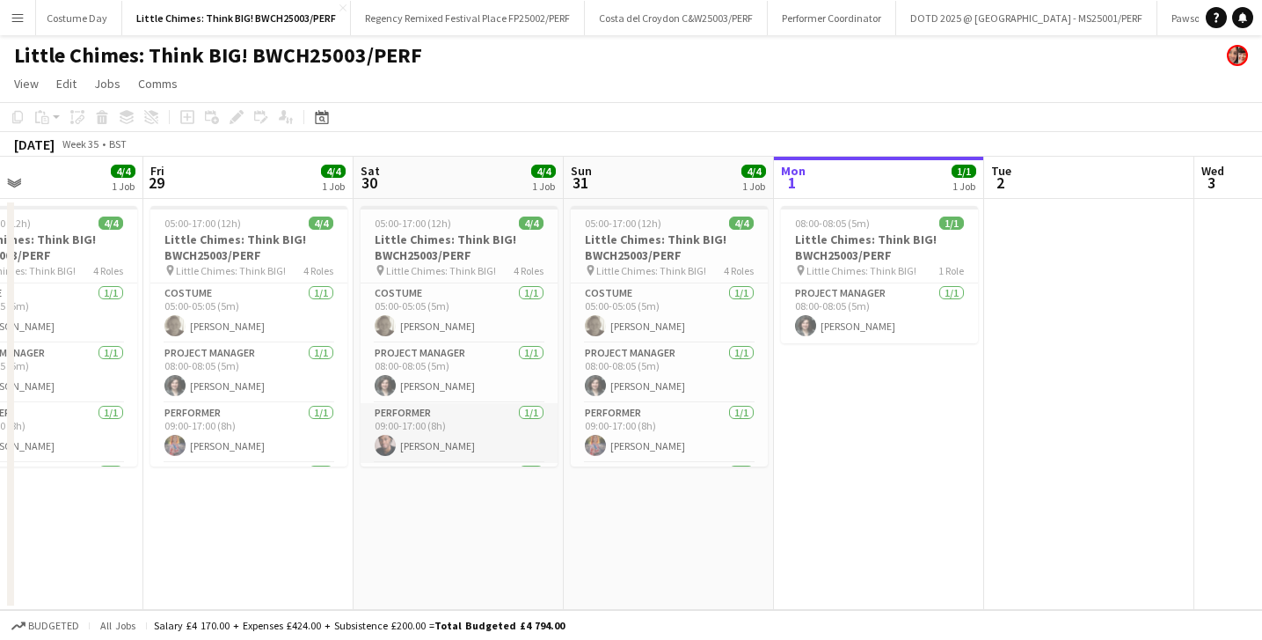
click at [435, 412] on app-card-role "Performer 1/1 09:00-17:00 (8h) Andrew Dillon" at bounding box center [459, 433] width 197 height 60
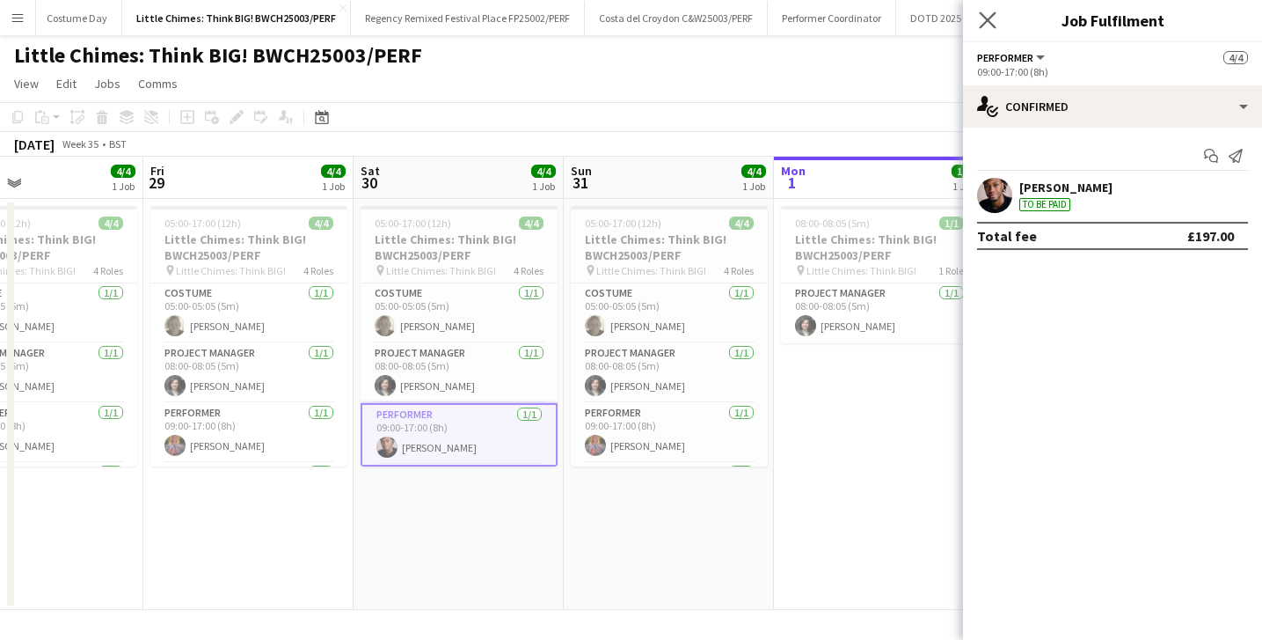
click at [983, 28] on app-icon "Close pop-in" at bounding box center [989, 21] width 26 height 26
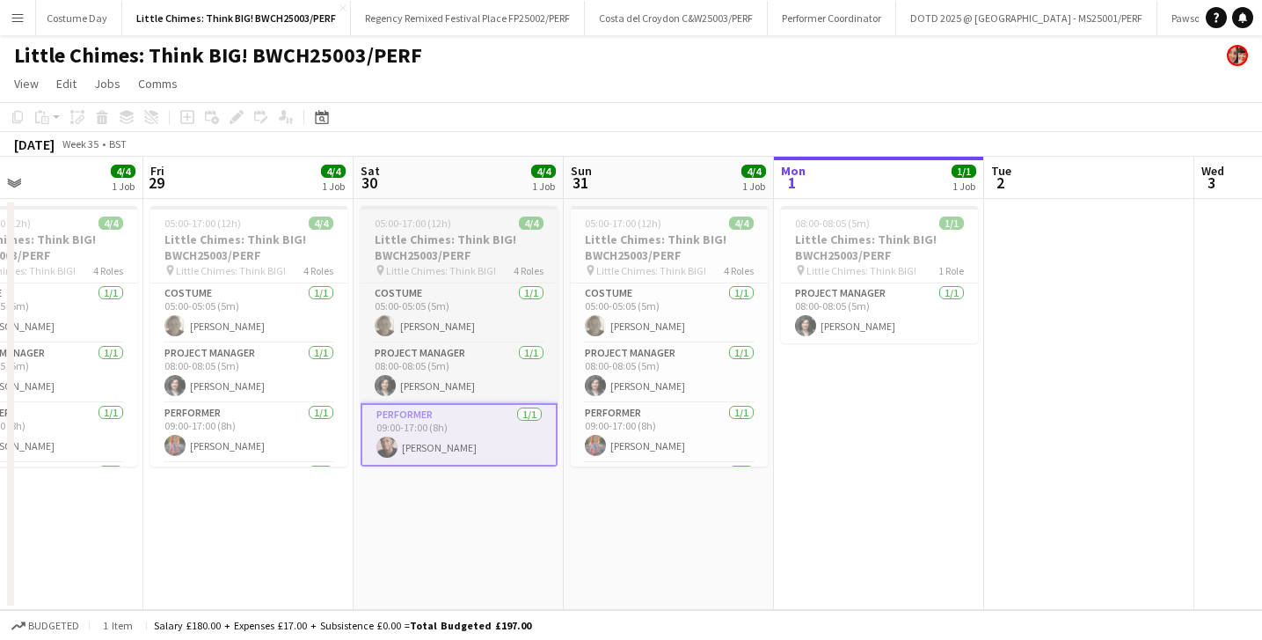
click at [390, 255] on h3 "Little Chimes: Think BIG! BWCH25003/PERF" at bounding box center [459, 247] width 197 height 32
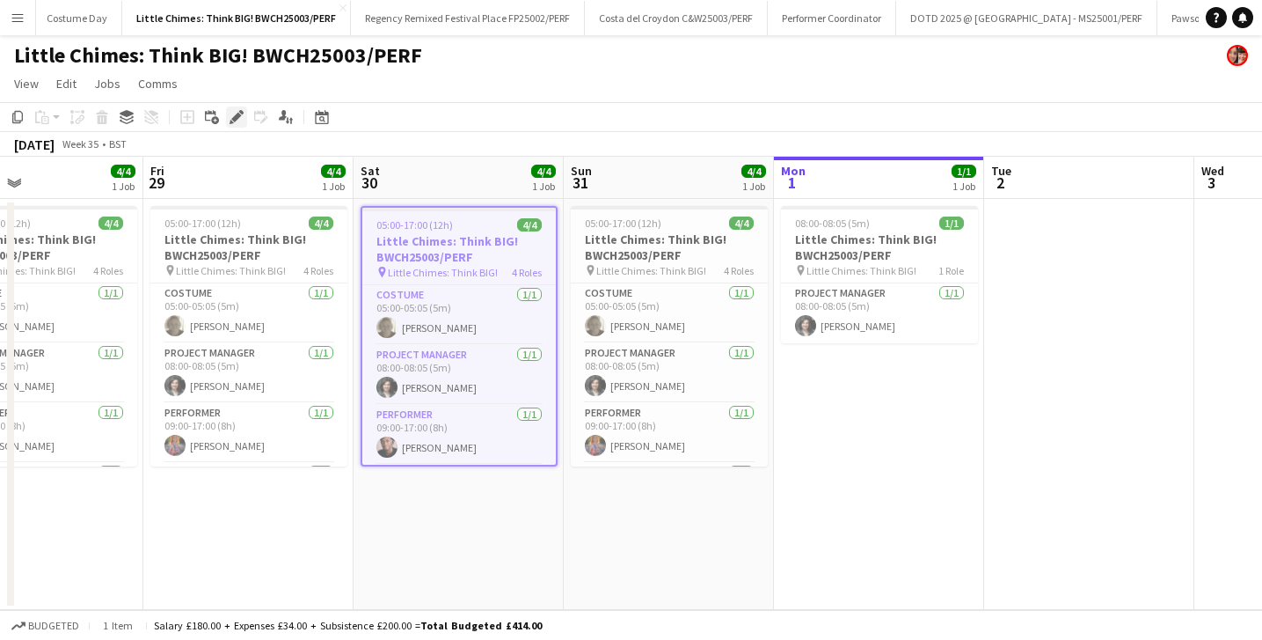
click at [232, 112] on icon "Edit" at bounding box center [237, 117] width 14 height 14
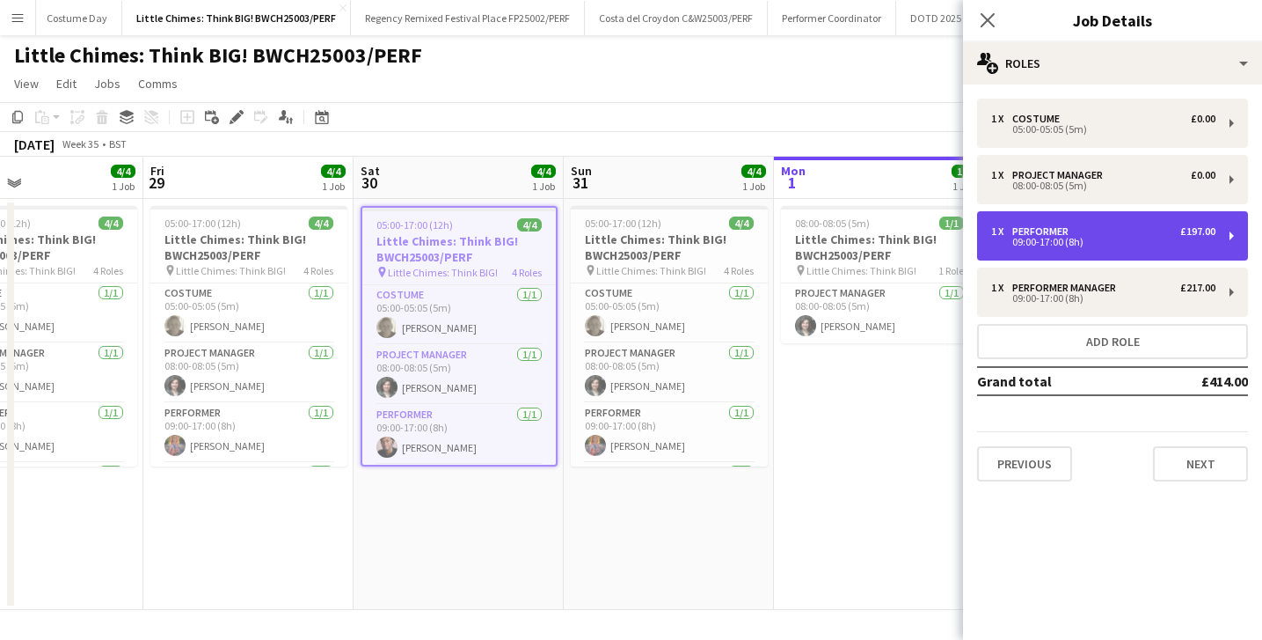
click at [1027, 242] on div "09:00-17:00 (8h)" at bounding box center [1103, 242] width 224 height 9
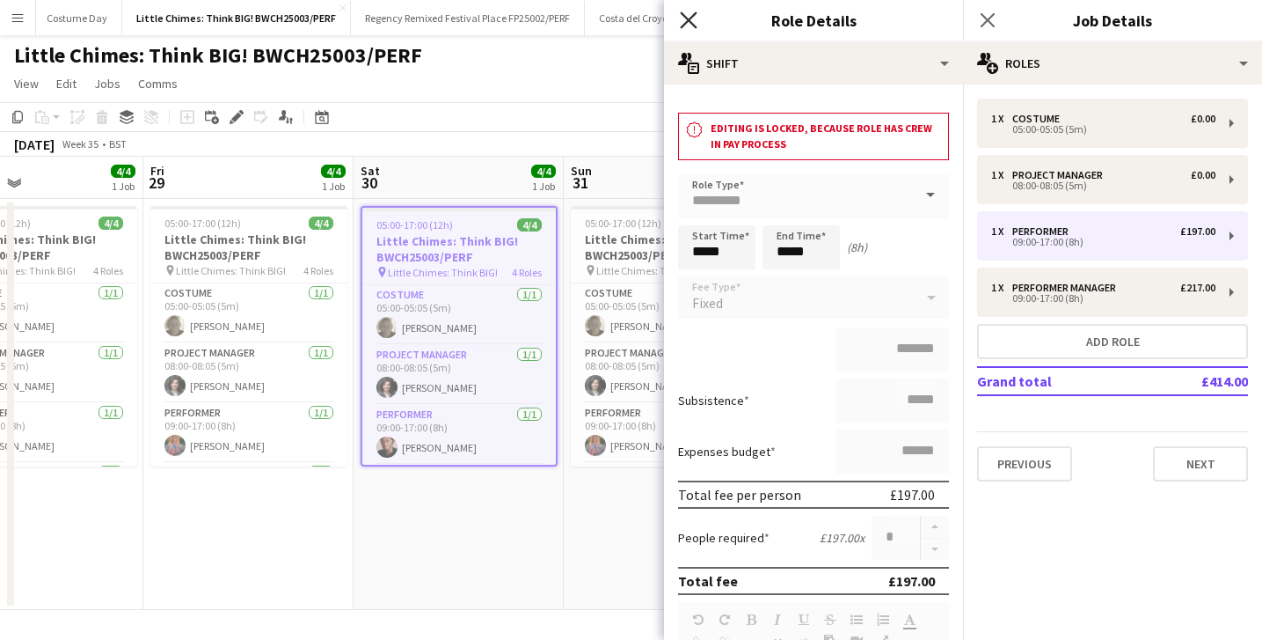
click at [695, 19] on icon "Close pop-in" at bounding box center [688, 19] width 17 height 17
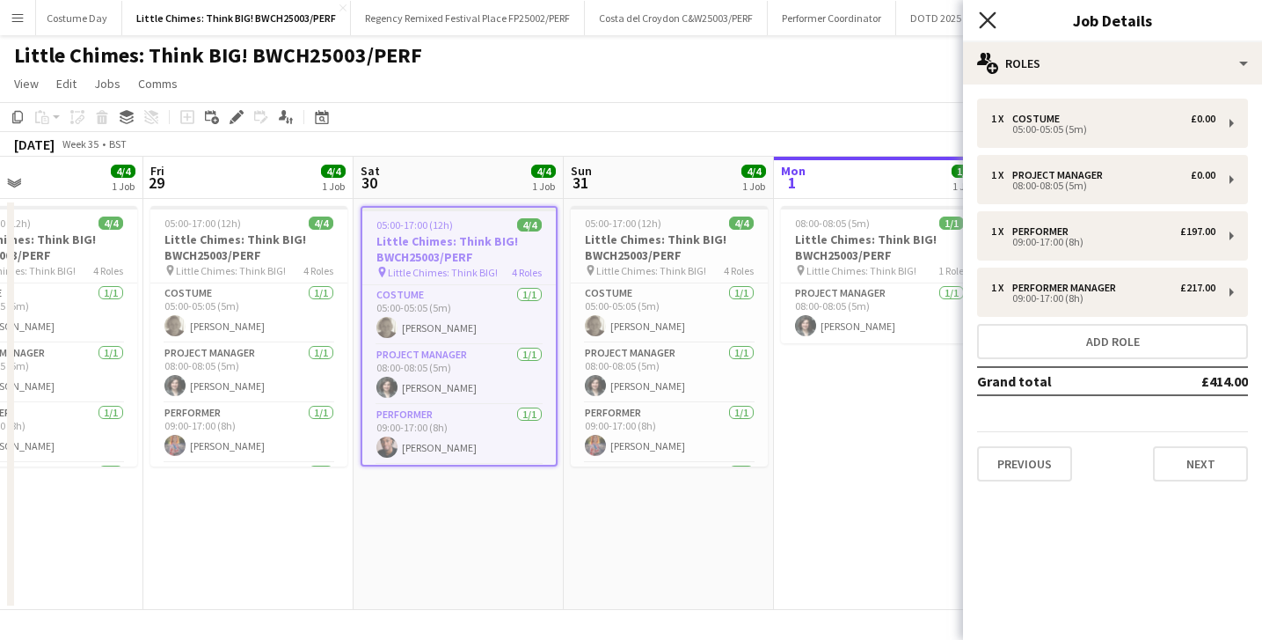
click at [995, 20] on icon "Close pop-in" at bounding box center [987, 19] width 17 height 17
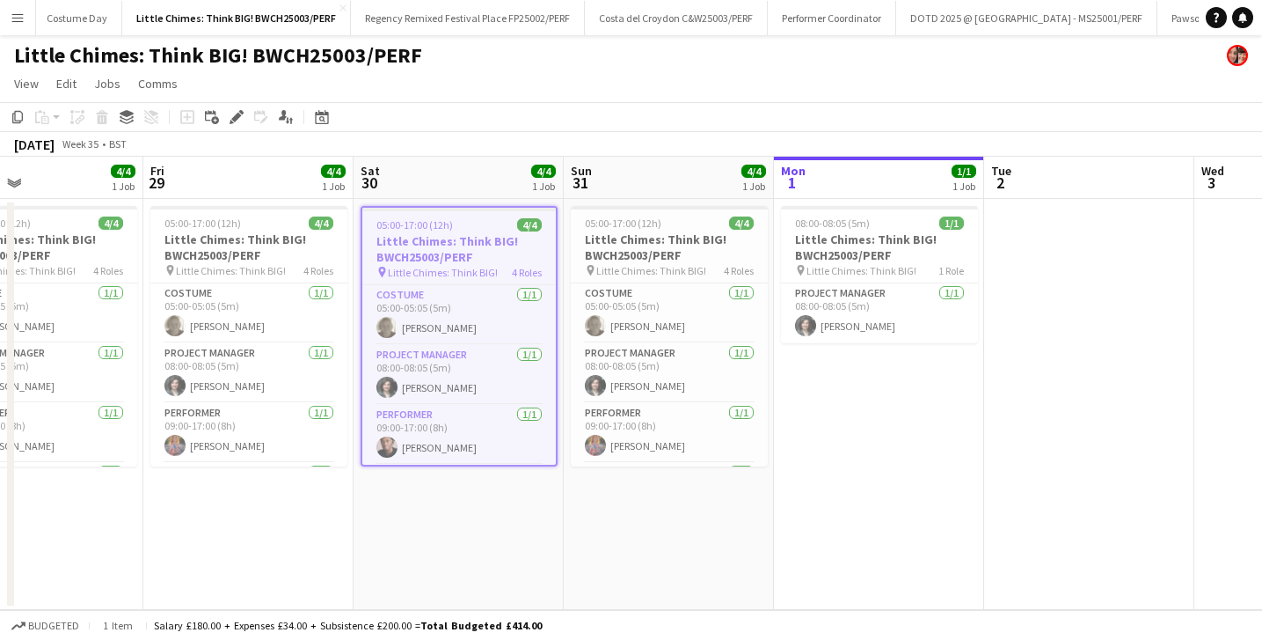
click at [688, 489] on app-date-cell "05:00-17:00 (12h) 4/4 Little Chimes: Think BIG! BWCH25003/PERF pin Little Chime…" at bounding box center [669, 404] width 210 height 411
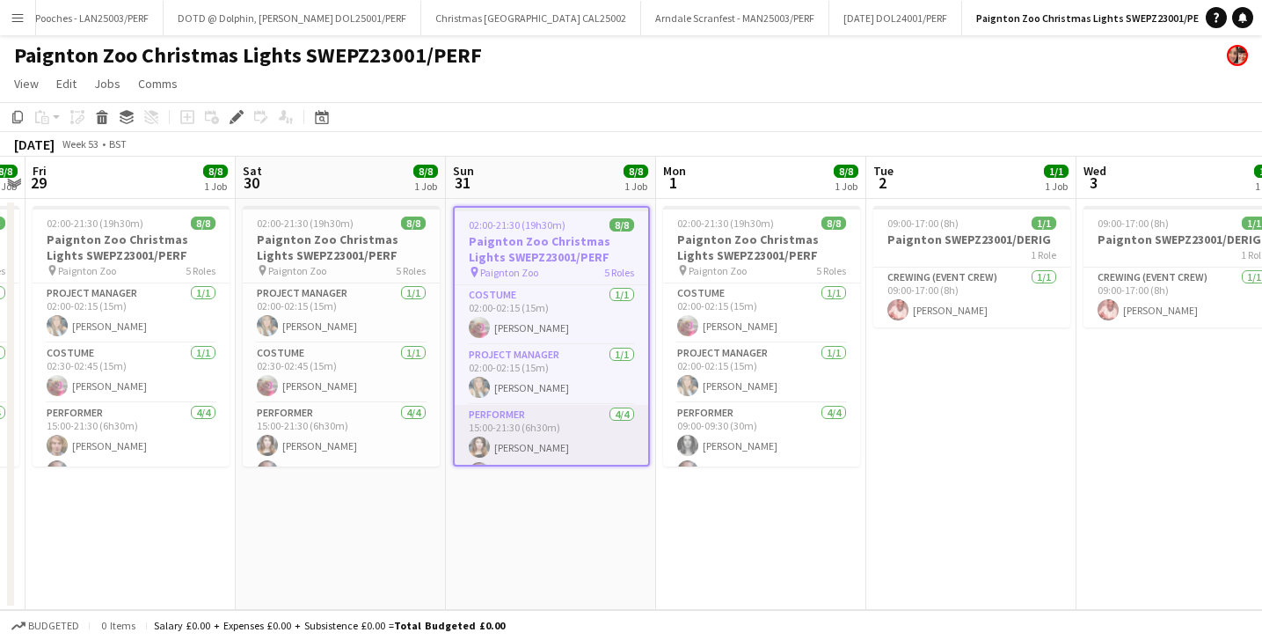
scroll to position [102, 0]
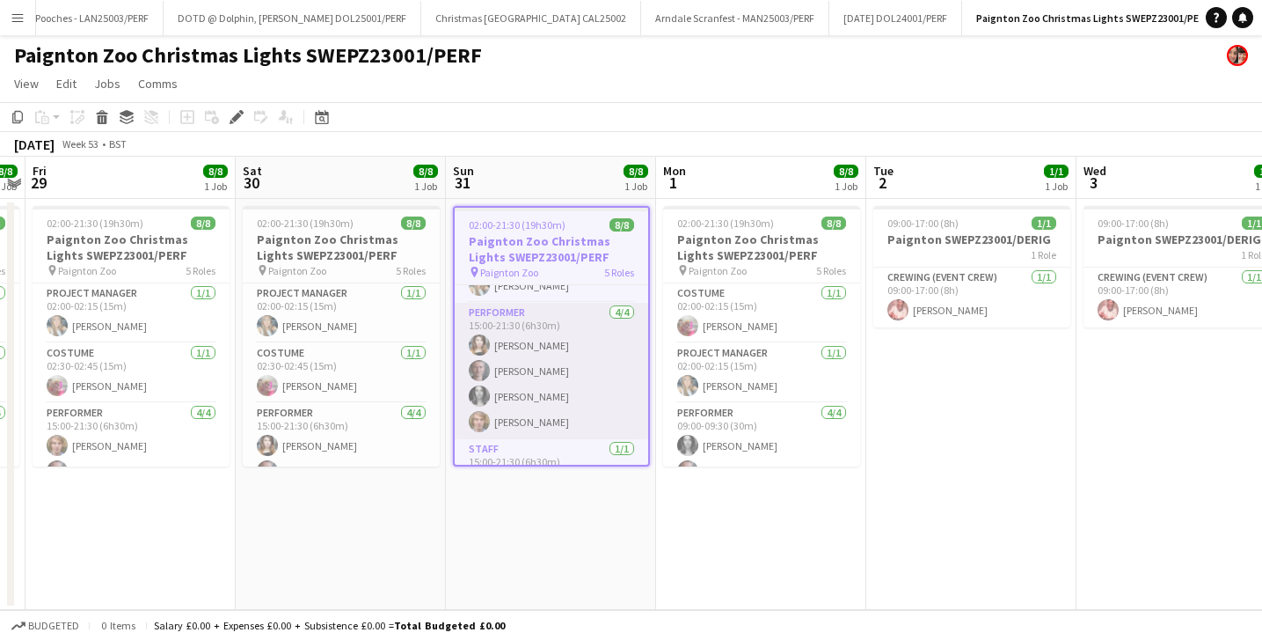
click at [536, 349] on app-card-role "Performer 4/4 15:00-21:30 (6h30m) Tara Stapley George Williams Sarah White Matt…" at bounding box center [552, 371] width 194 height 136
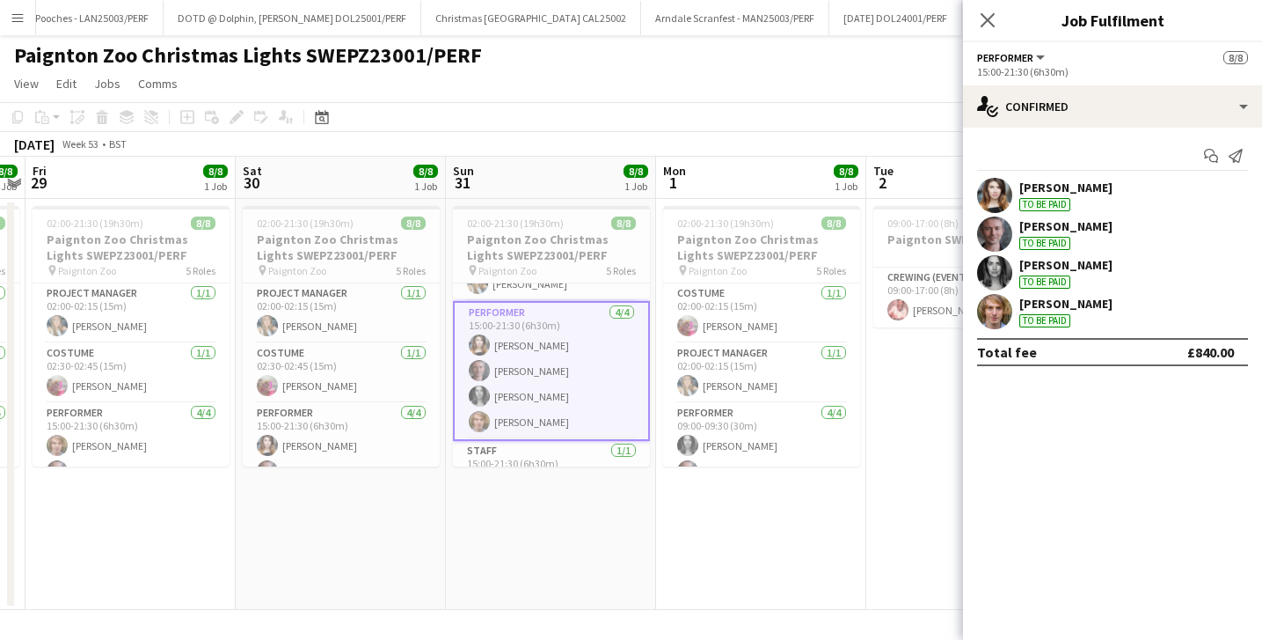
click at [1038, 187] on div "Tara Stapley" at bounding box center [1066, 187] width 93 height 16
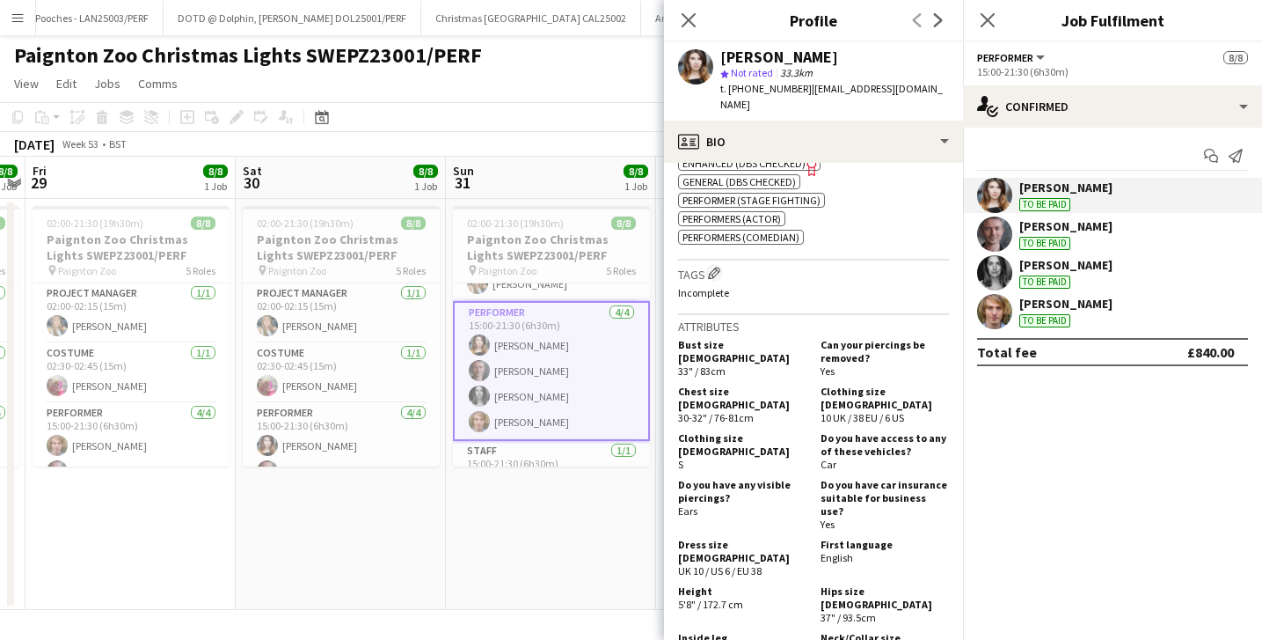
scroll to position [998, 0]
click at [521, 403] on app-card-role "Performer 4/4 15:00-21:30 (6h30m) Tara Stapley George Williams Sarah White Matt…" at bounding box center [551, 371] width 197 height 140
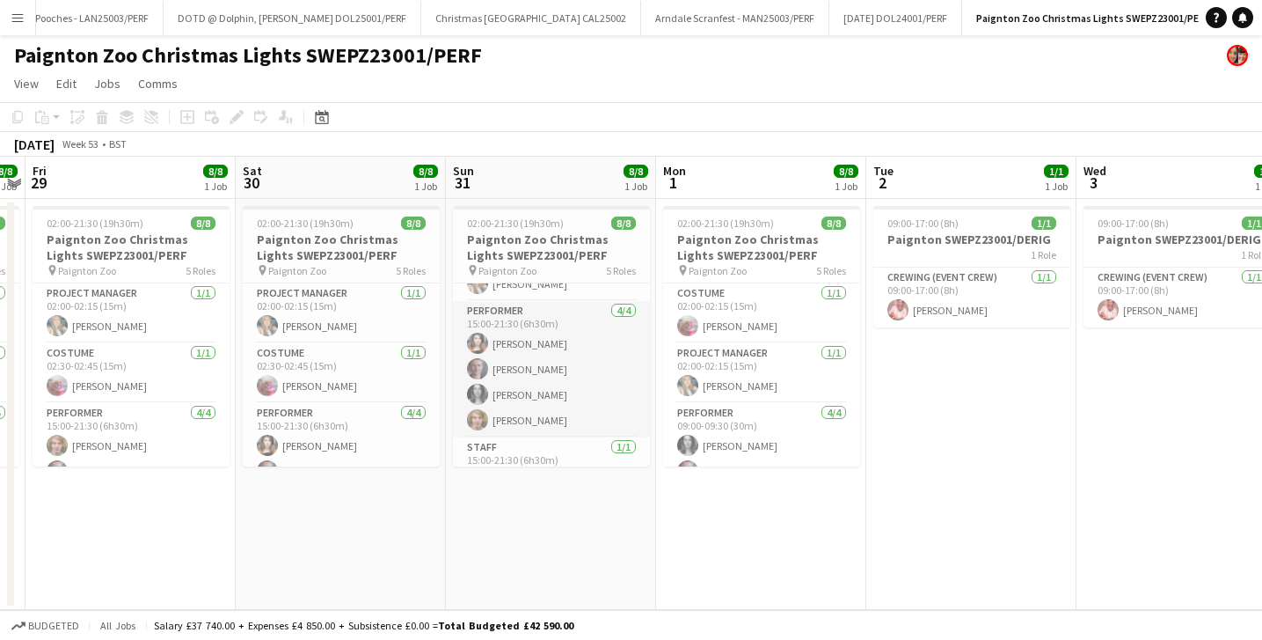
click at [520, 401] on app-card-role "Performer 4/4 15:00-21:30 (6h30m) Tara Stapley George Williams Sarah White Matt…" at bounding box center [551, 369] width 197 height 136
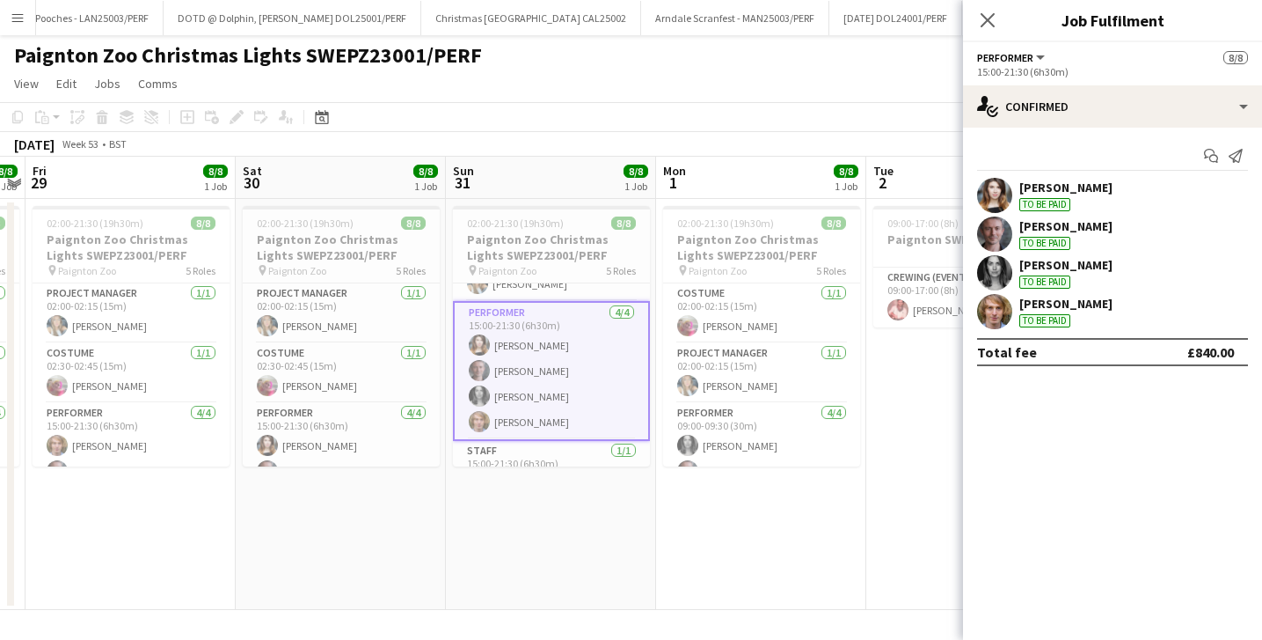
click at [1034, 263] on div "Sarah White" at bounding box center [1066, 265] width 93 height 16
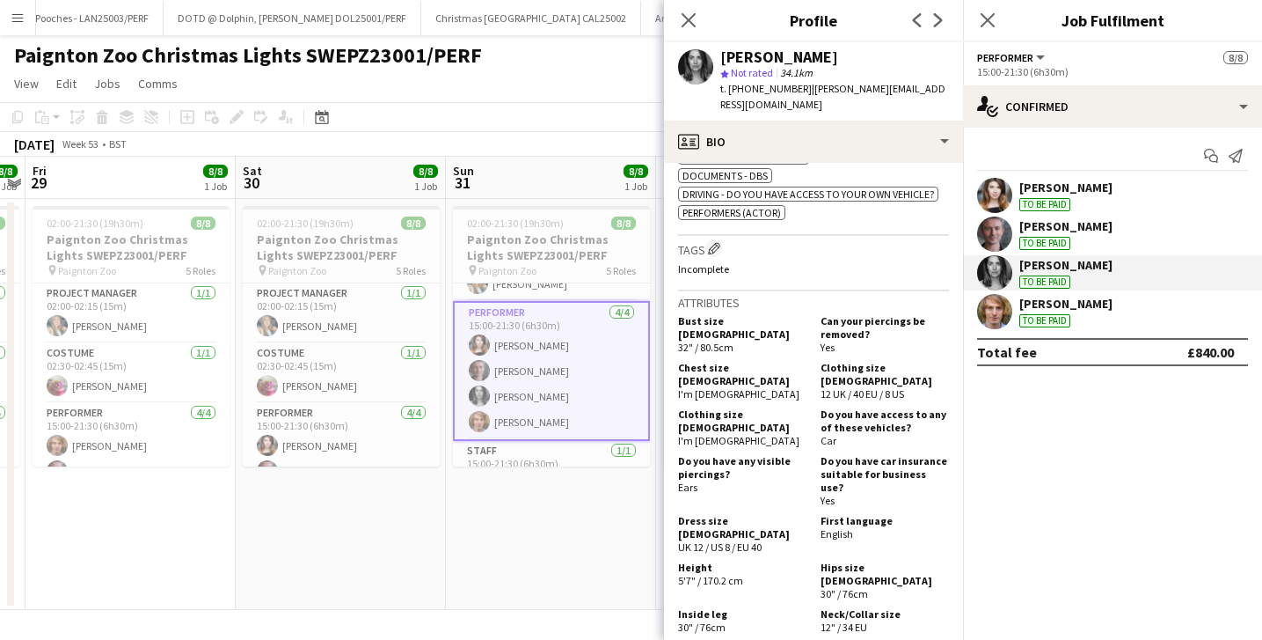
scroll to position [793, 0]
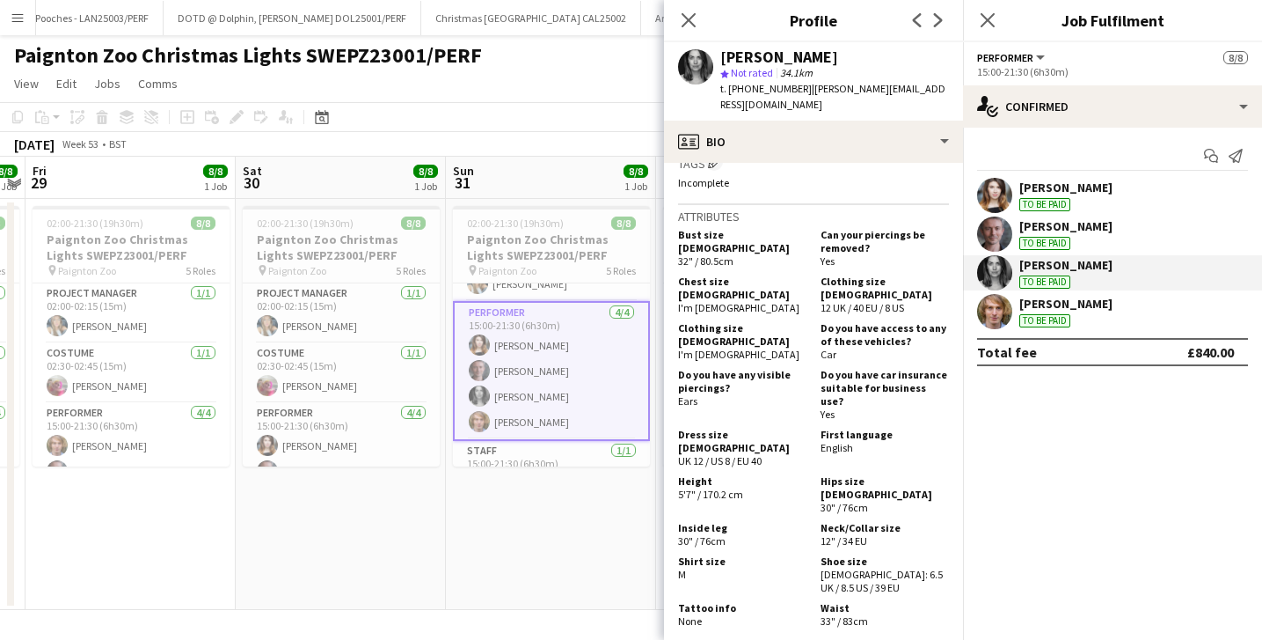
click at [557, 422] on app-card-role "Performer 4/4 15:00-21:30 (6h30m) Tara Stapley George Williams Sarah White Matt…" at bounding box center [551, 371] width 197 height 140
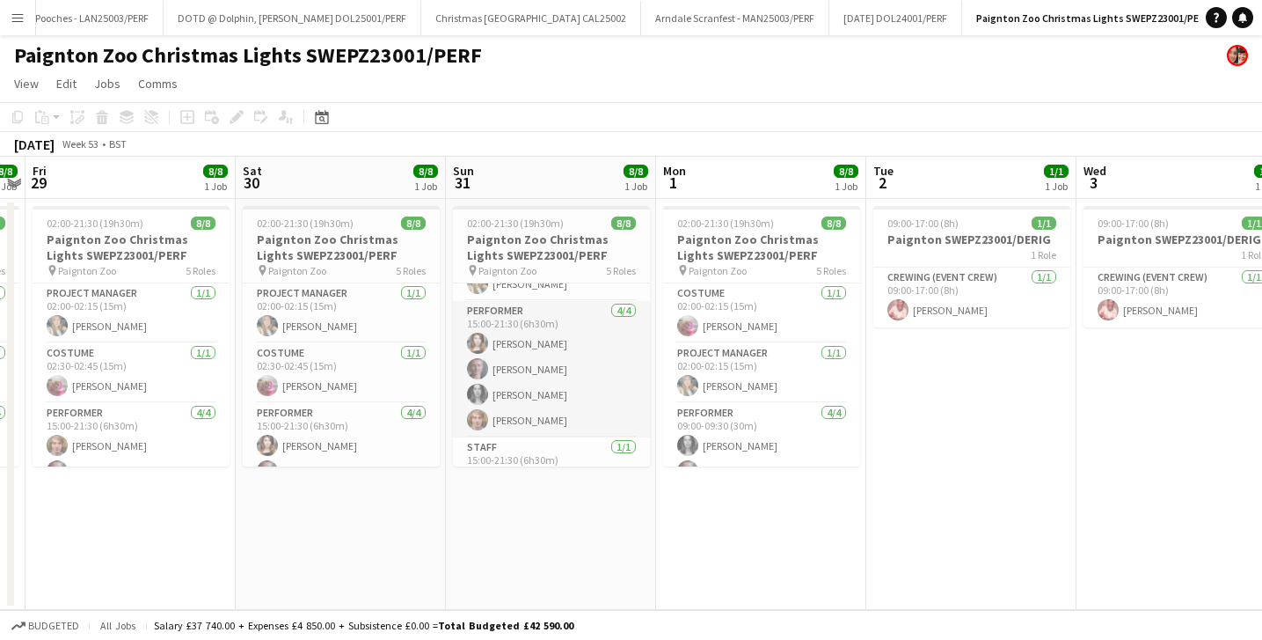
click at [557, 422] on app-card-role "Performer 4/4 15:00-21:30 (6h30m) Tara Stapley George Williams Sarah White Matt…" at bounding box center [551, 369] width 197 height 136
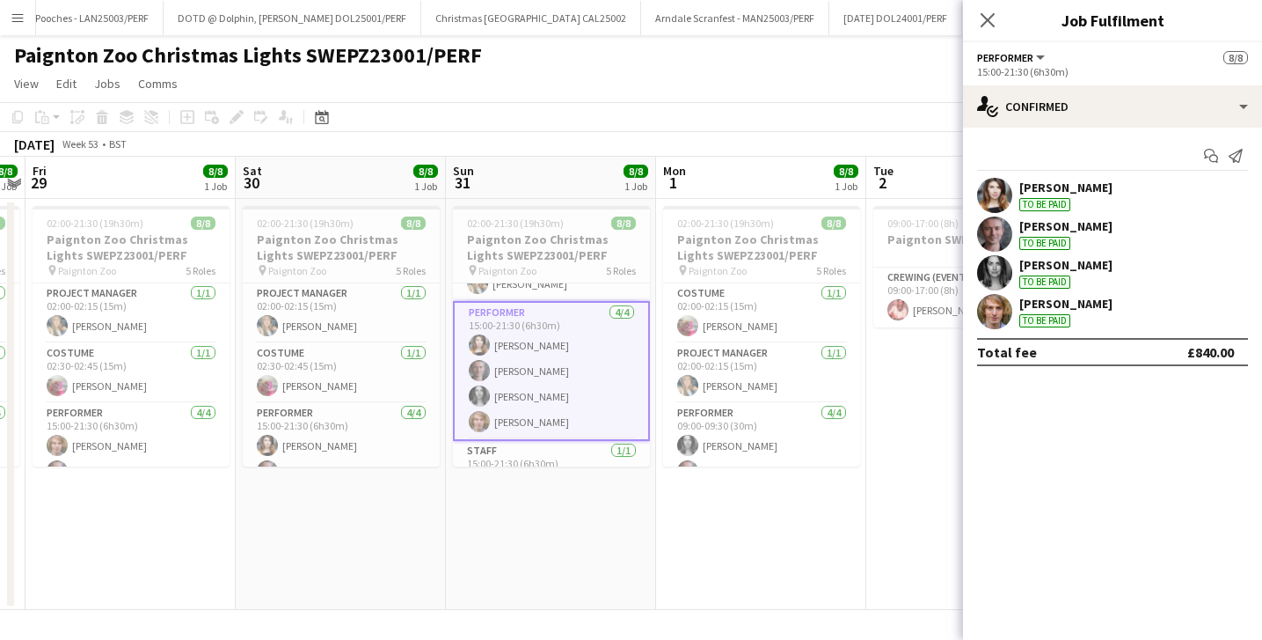
click at [1093, 311] on div "Matthew Salmon" at bounding box center [1066, 304] width 93 height 16
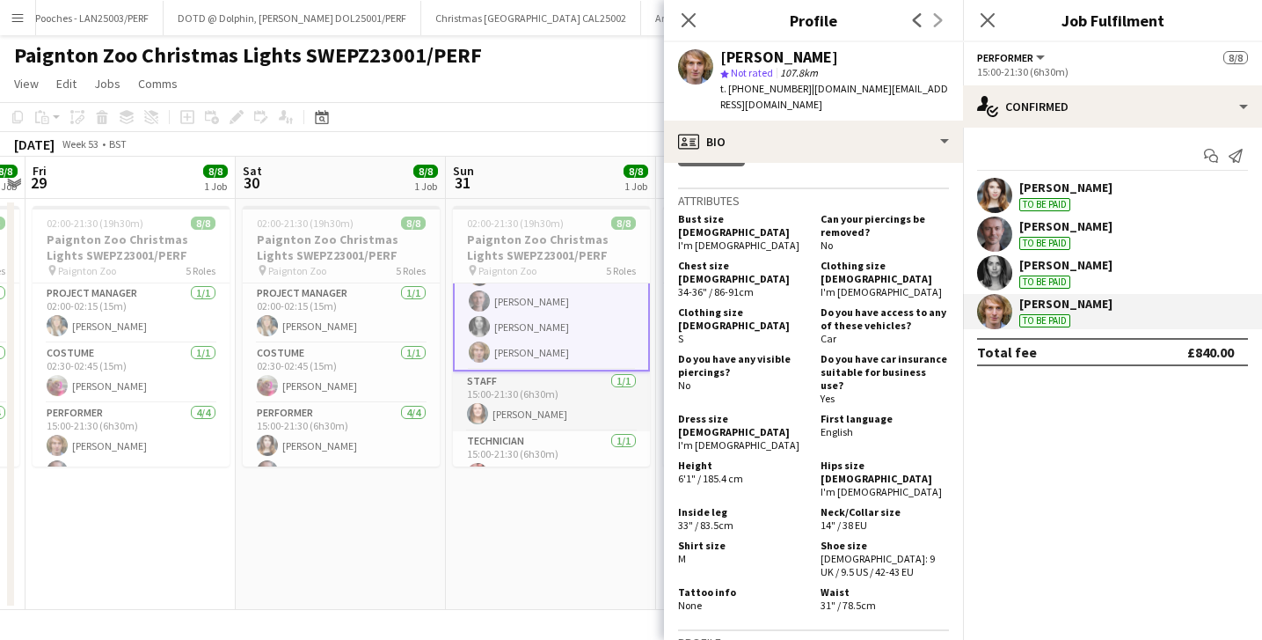
scroll to position [191, 0]
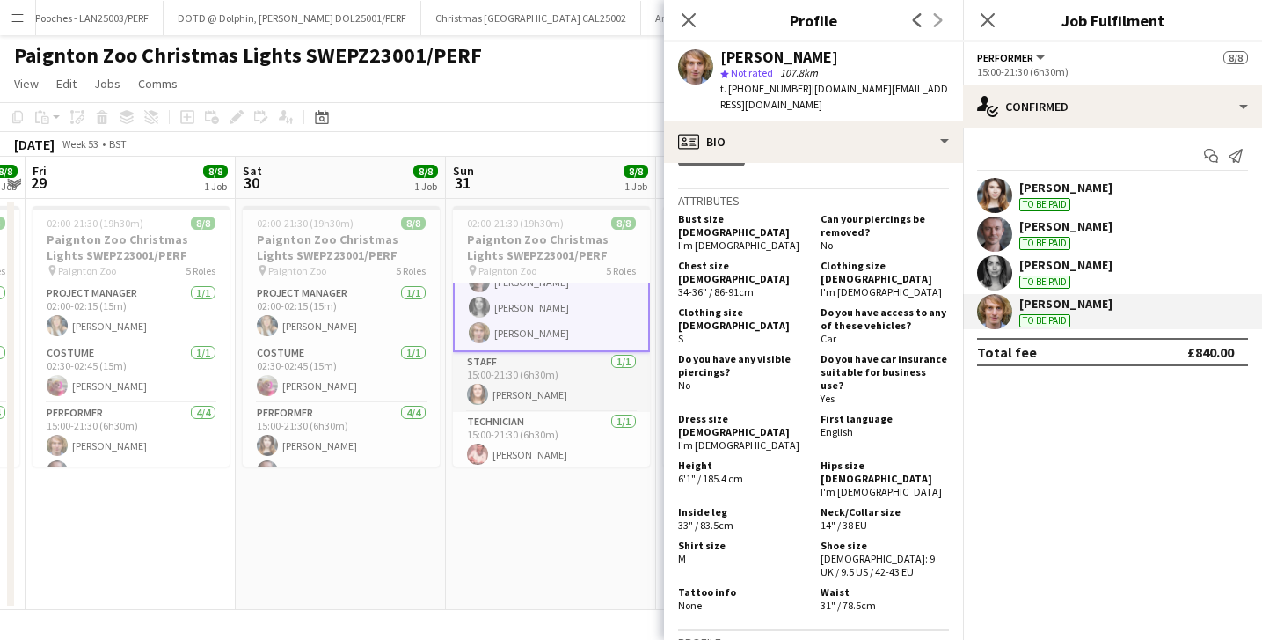
click at [544, 384] on app-card-role "Staff 1/1 15:00-21:30 (6h30m) Elisabeth Bennett" at bounding box center [551, 382] width 197 height 60
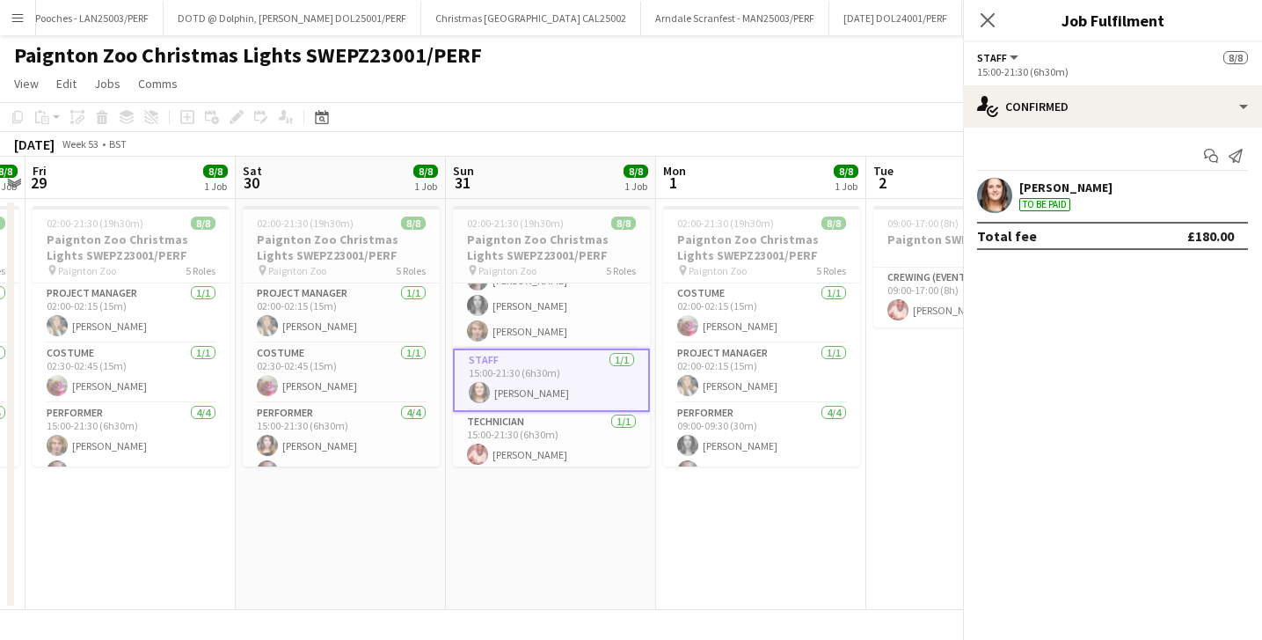
scroll to position [189, 0]
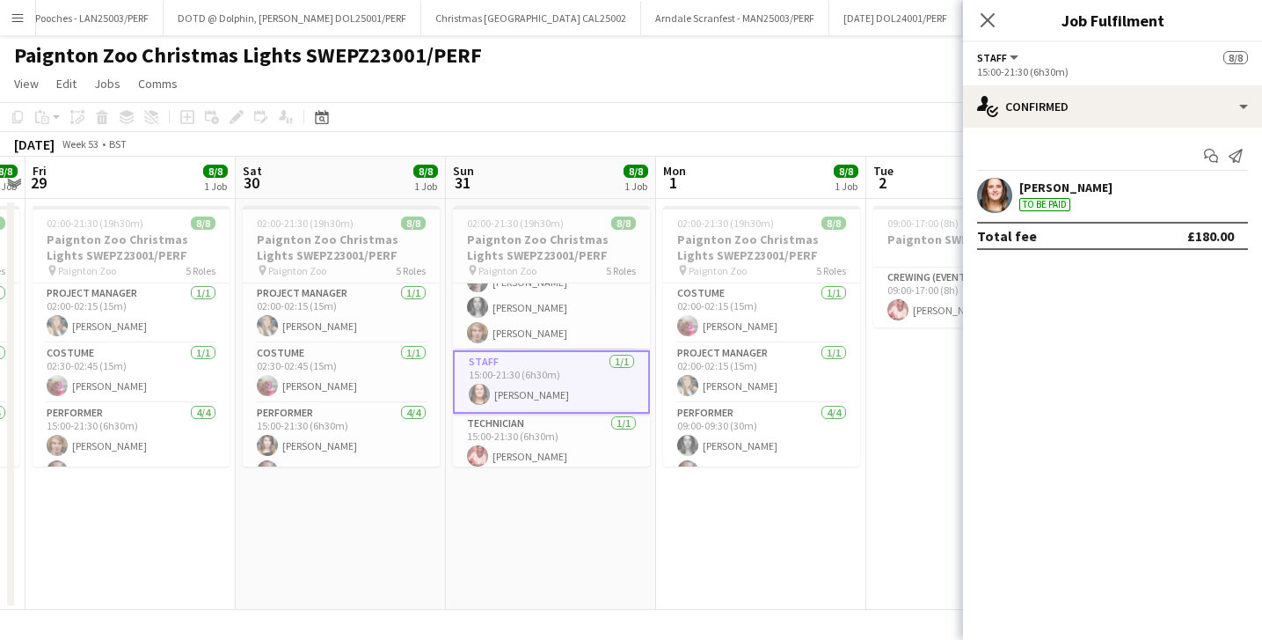
click at [1066, 181] on div "Elisabeth Bennett" at bounding box center [1066, 187] width 93 height 16
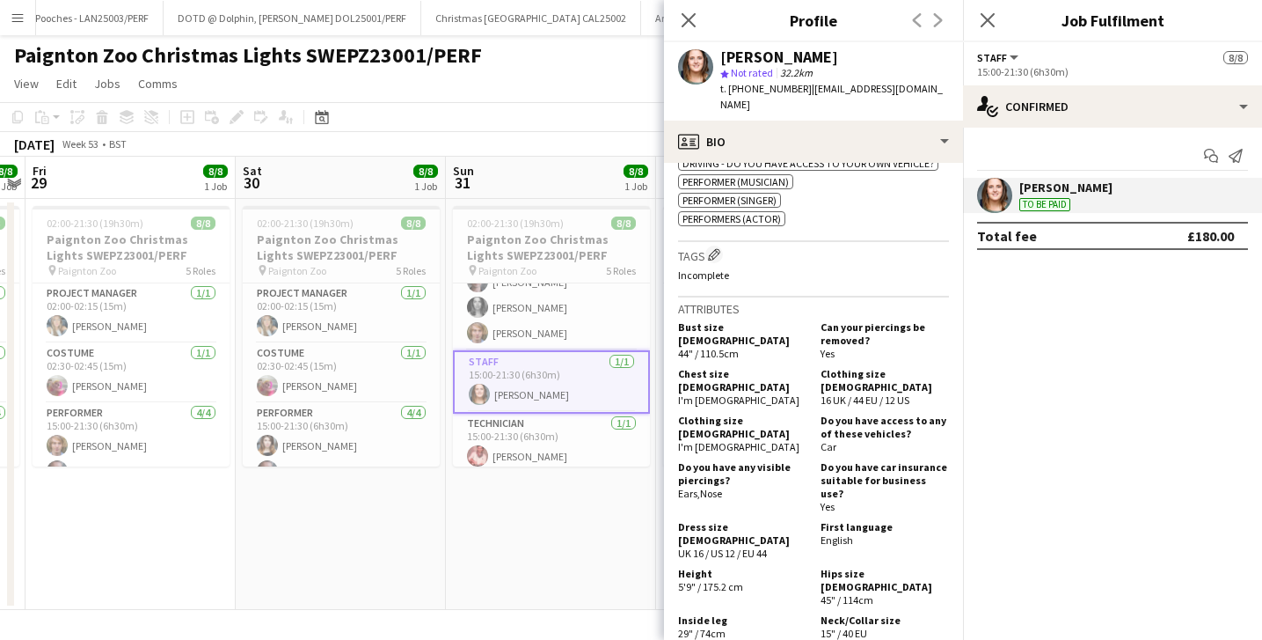
scroll to position [808, 0]
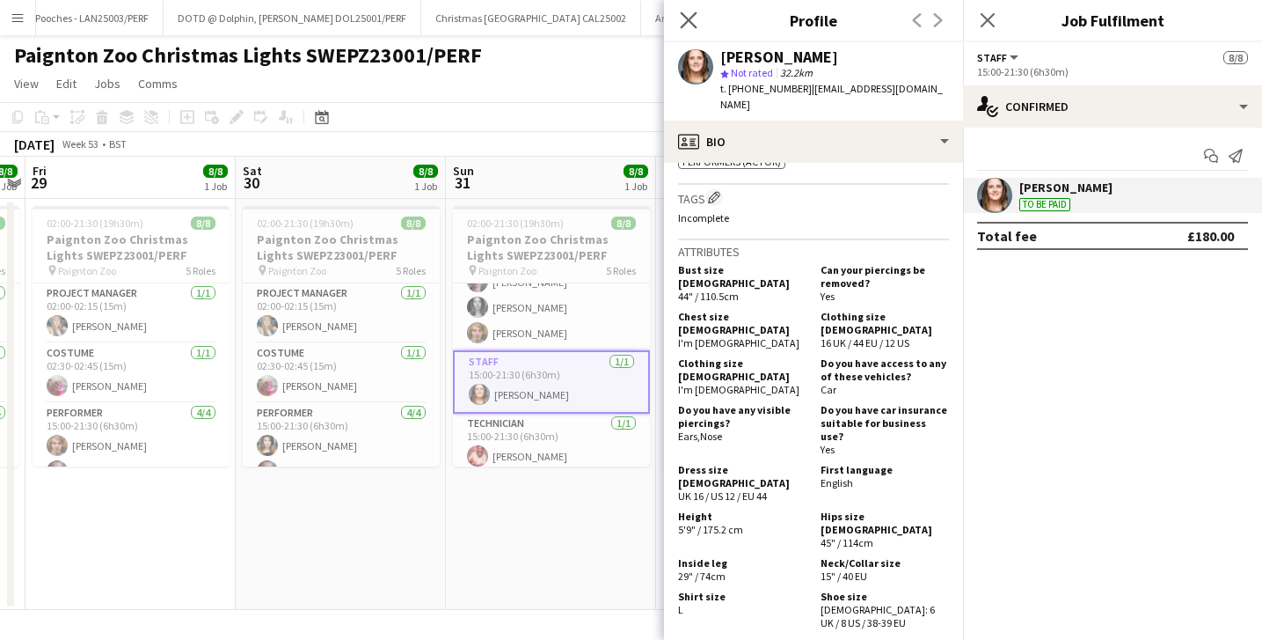
click at [698, 13] on app-icon "Close pop-in" at bounding box center [689, 21] width 26 height 26
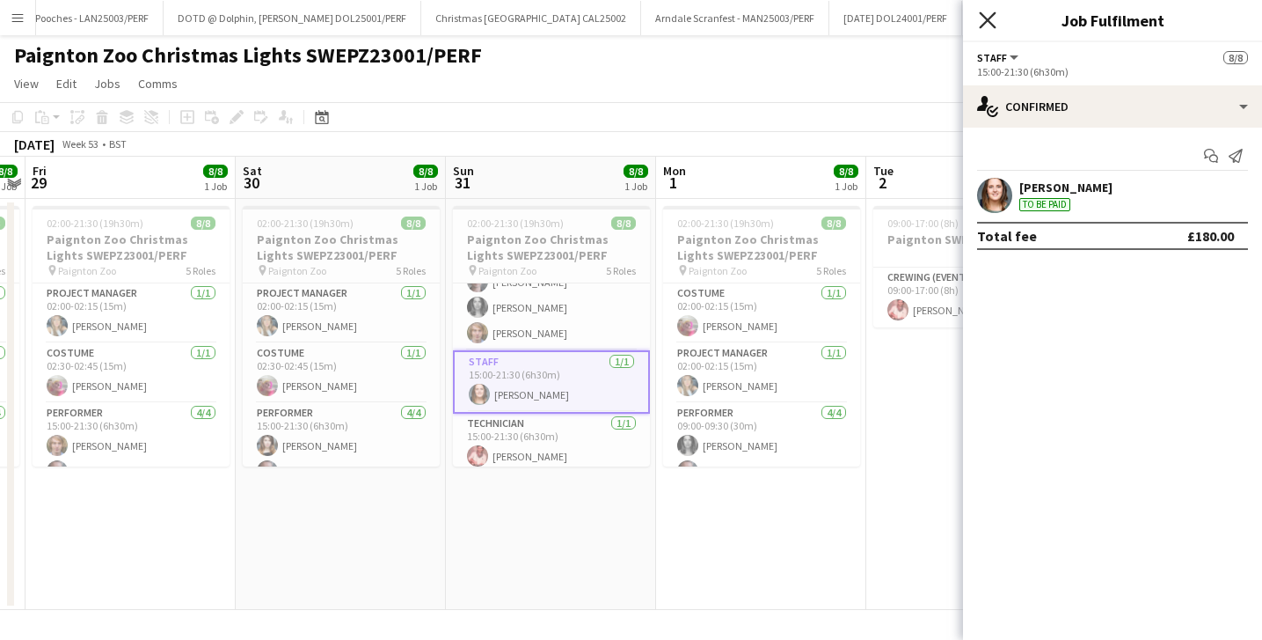
click at [985, 26] on icon "Close pop-in" at bounding box center [987, 19] width 17 height 17
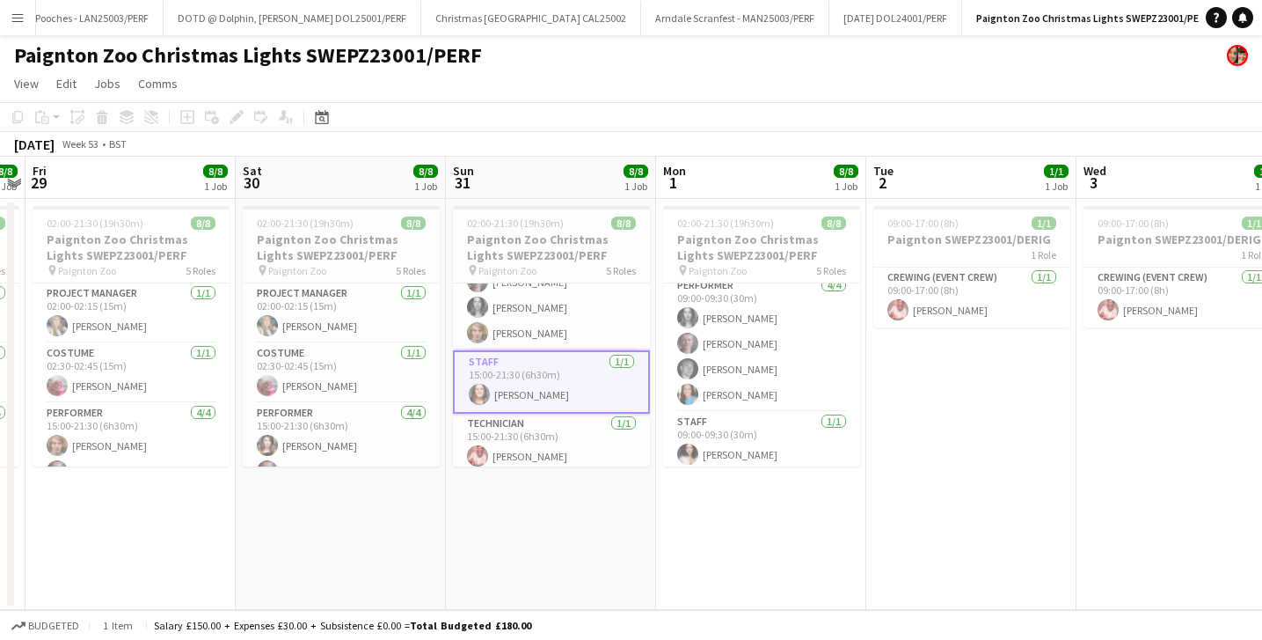
scroll to position [129, 0]
click at [724, 406] on app-card-role "Performer 4/4 09:00-09:30 (30m) Sarah White George Williams Ben Yates Victoria …" at bounding box center [761, 342] width 197 height 136
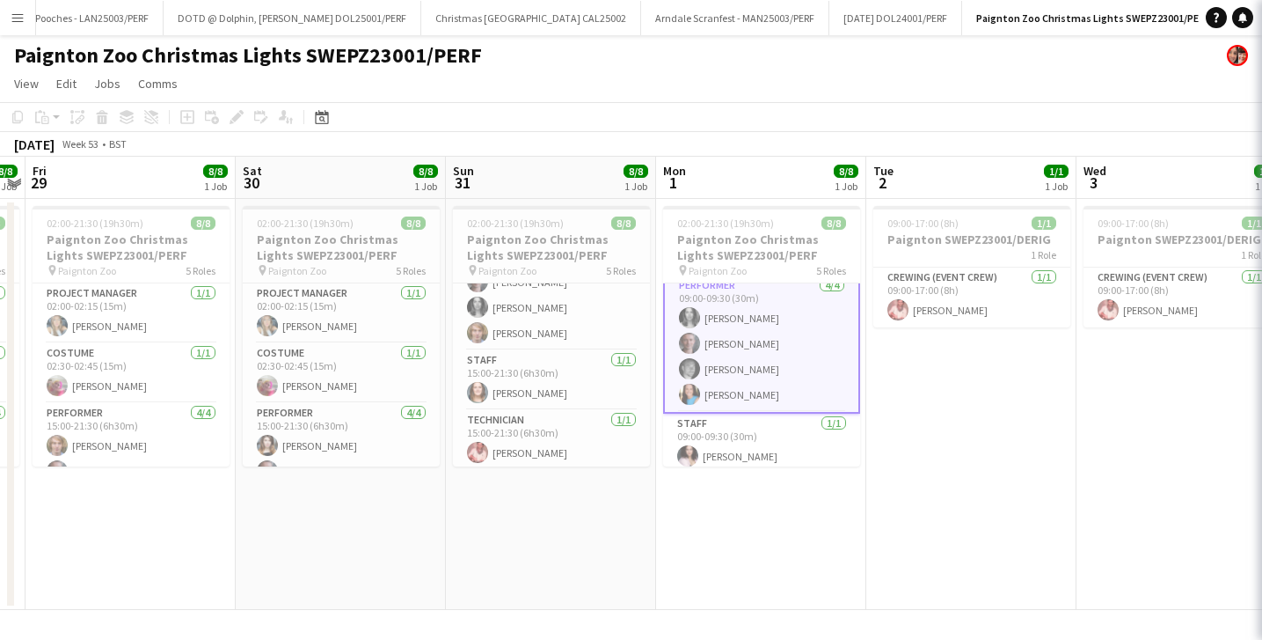
scroll to position [131, 0]
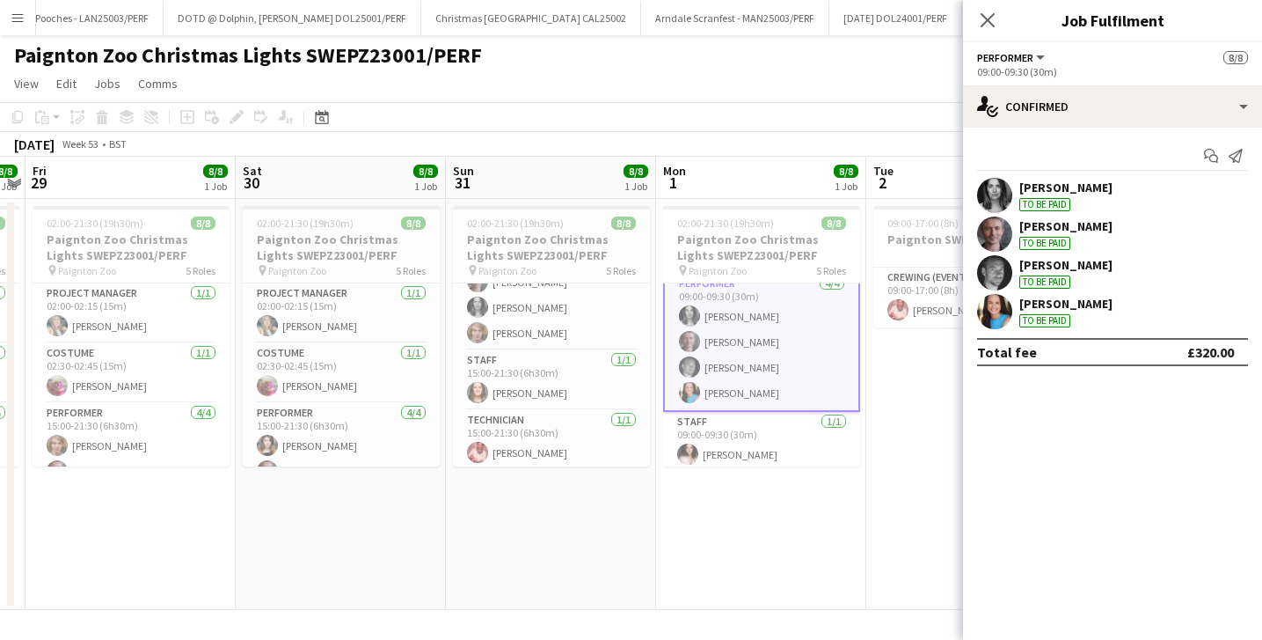
click at [1101, 302] on div "Victoria Smalley" at bounding box center [1066, 304] width 93 height 16
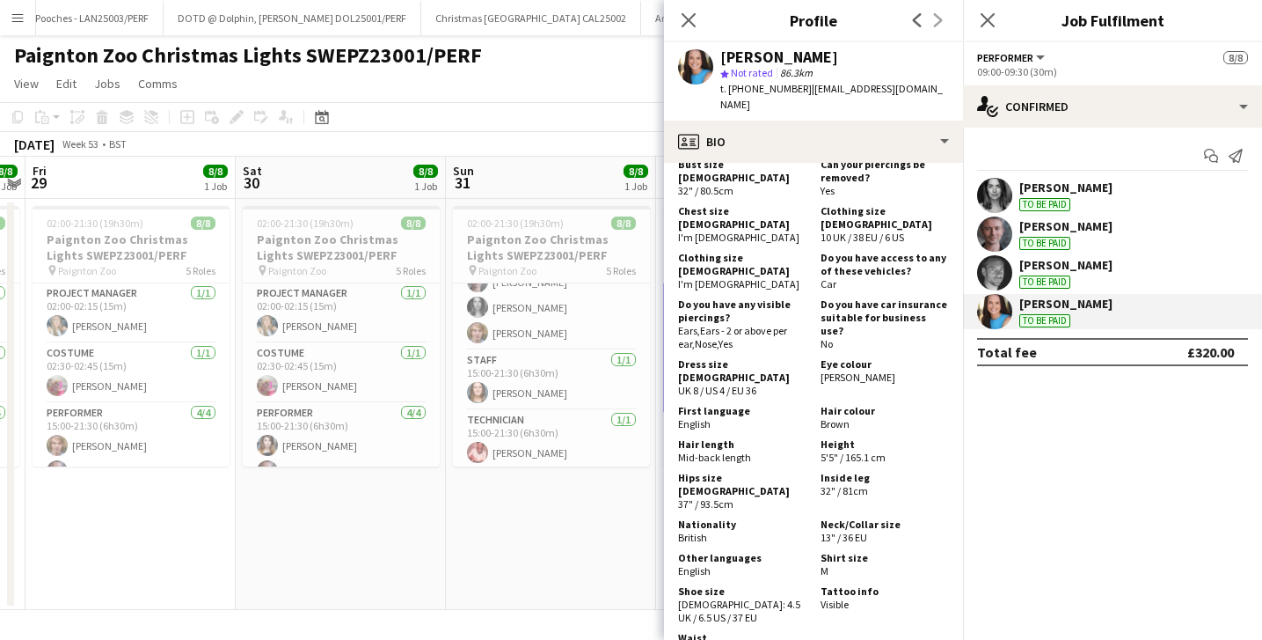
scroll to position [1015, 0]
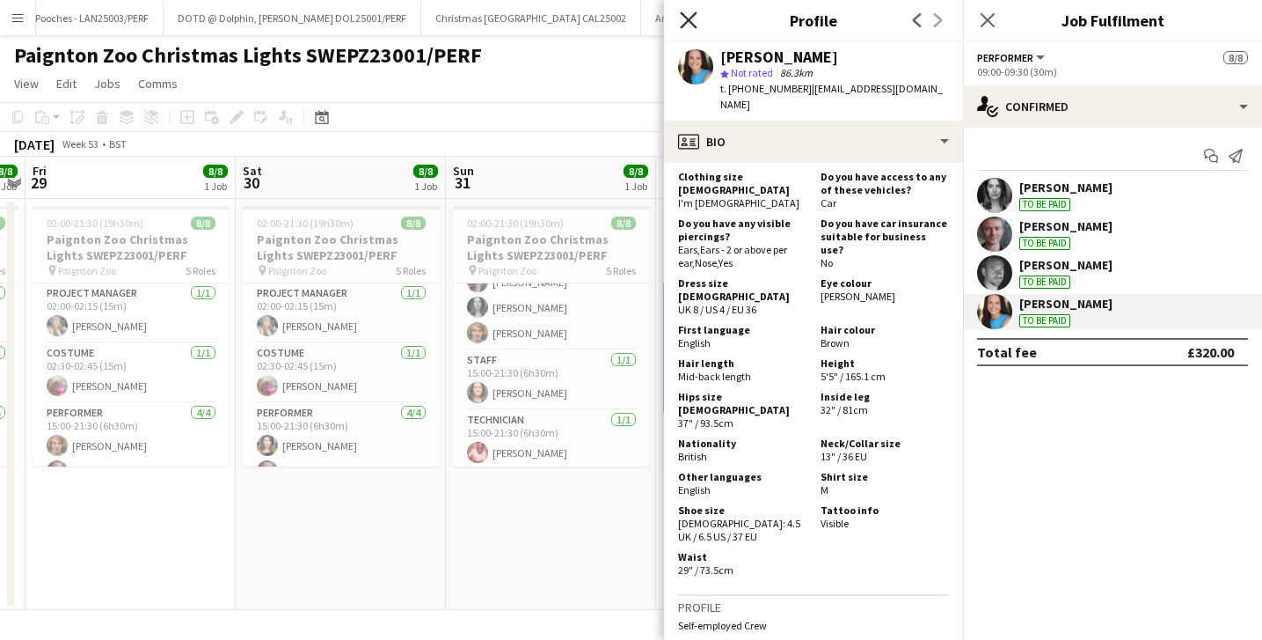
click at [686, 21] on icon at bounding box center [688, 19] width 17 height 17
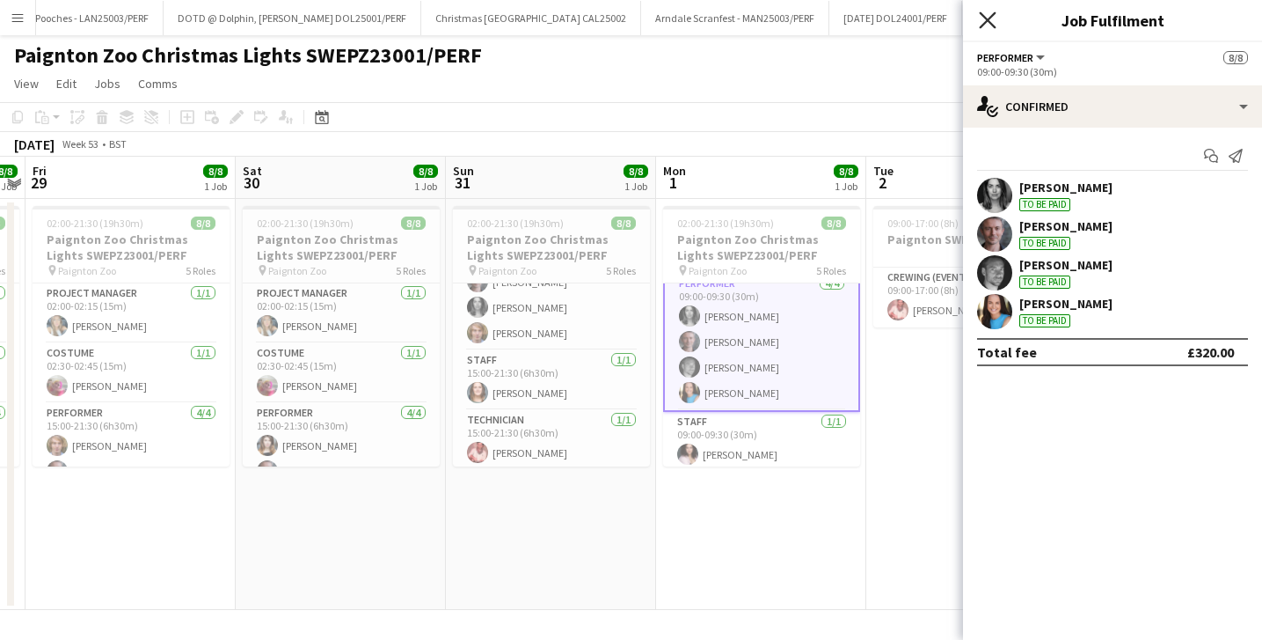
click at [995, 18] on icon "Close pop-in" at bounding box center [987, 19] width 17 height 17
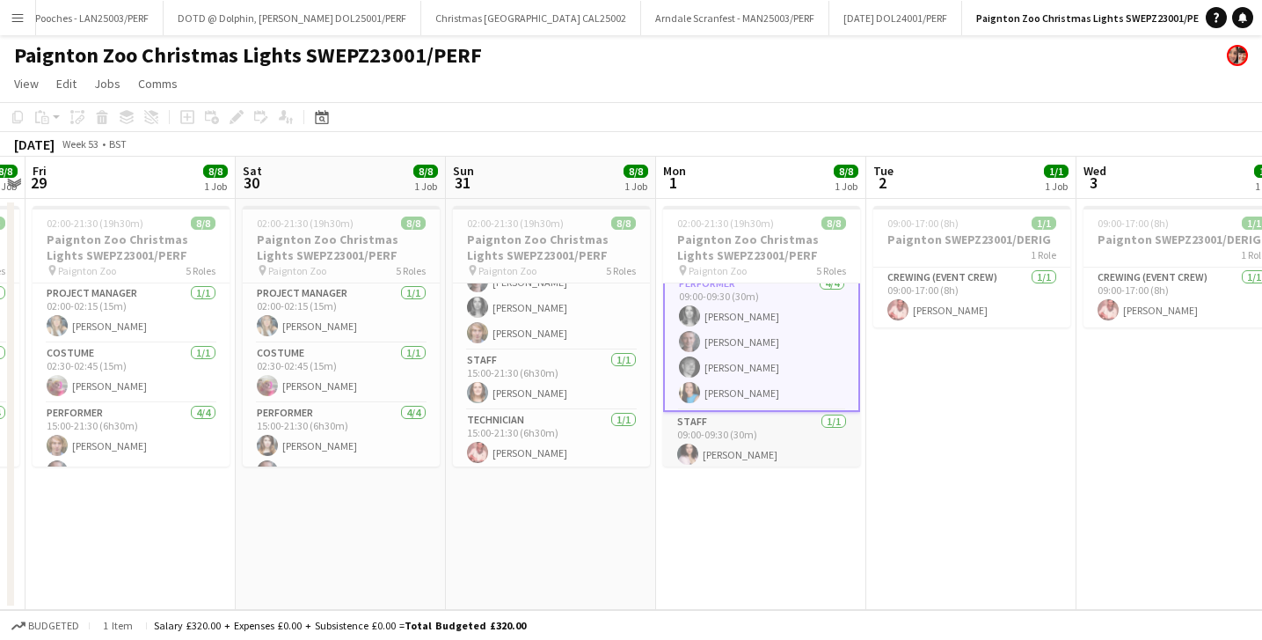
click at [746, 441] on app-card-role "Staff 1/1 09:00-09:30 (30m) Jess Salomone" at bounding box center [761, 442] width 197 height 60
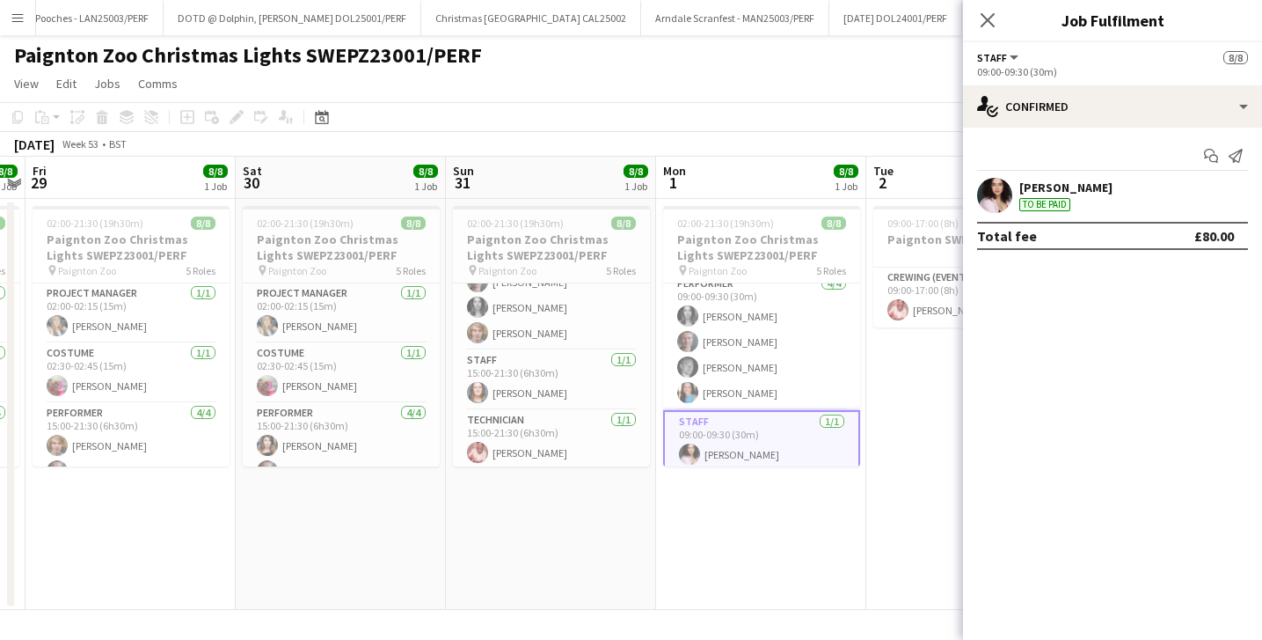
click at [1050, 194] on div "Jess Salomone" at bounding box center [1066, 187] width 93 height 16
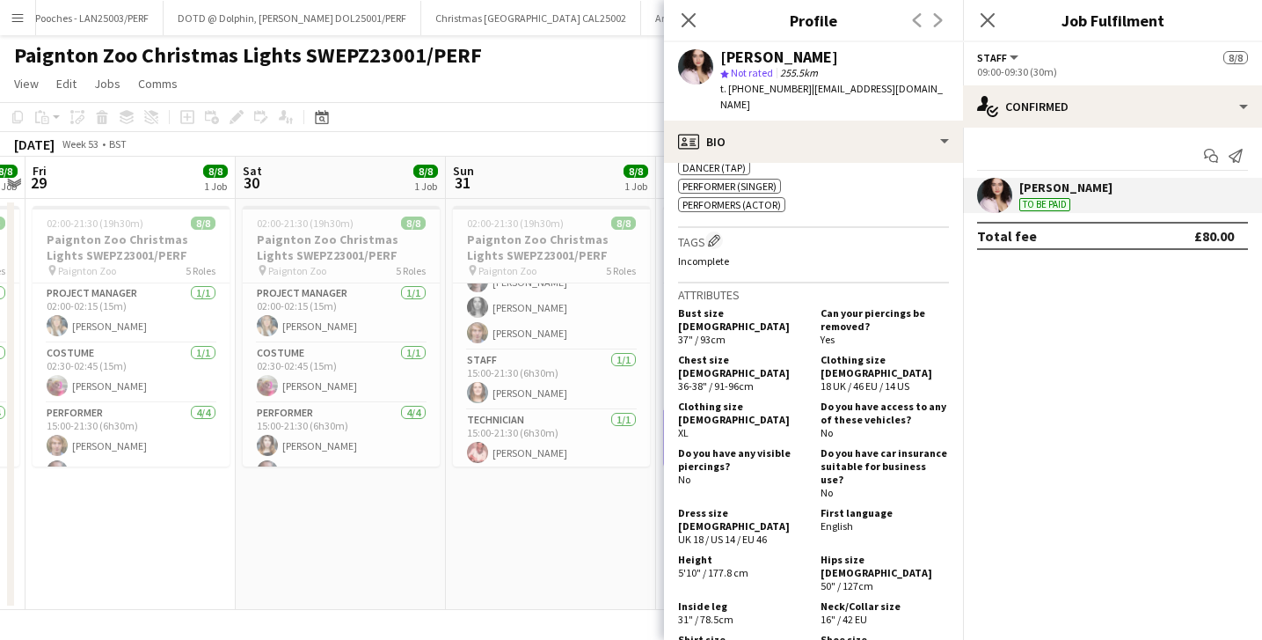
scroll to position [963, 0]
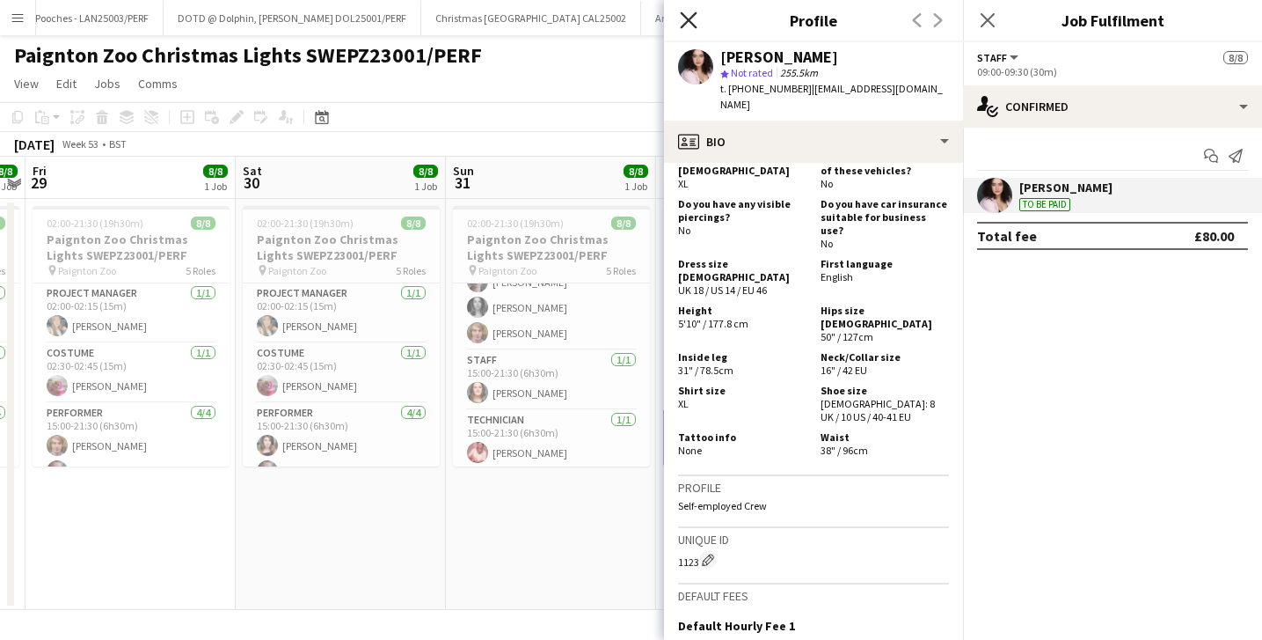
click at [682, 22] on icon "Close pop-in" at bounding box center [688, 19] width 17 height 17
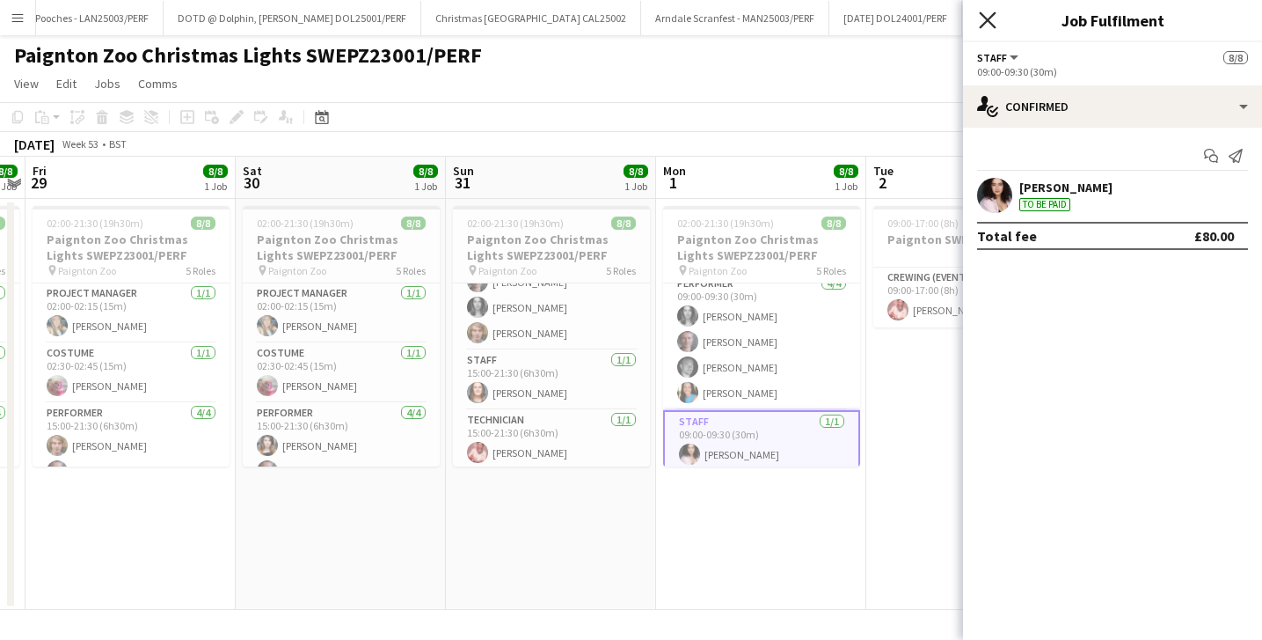
click at [987, 17] on icon "Close pop-in" at bounding box center [987, 19] width 17 height 17
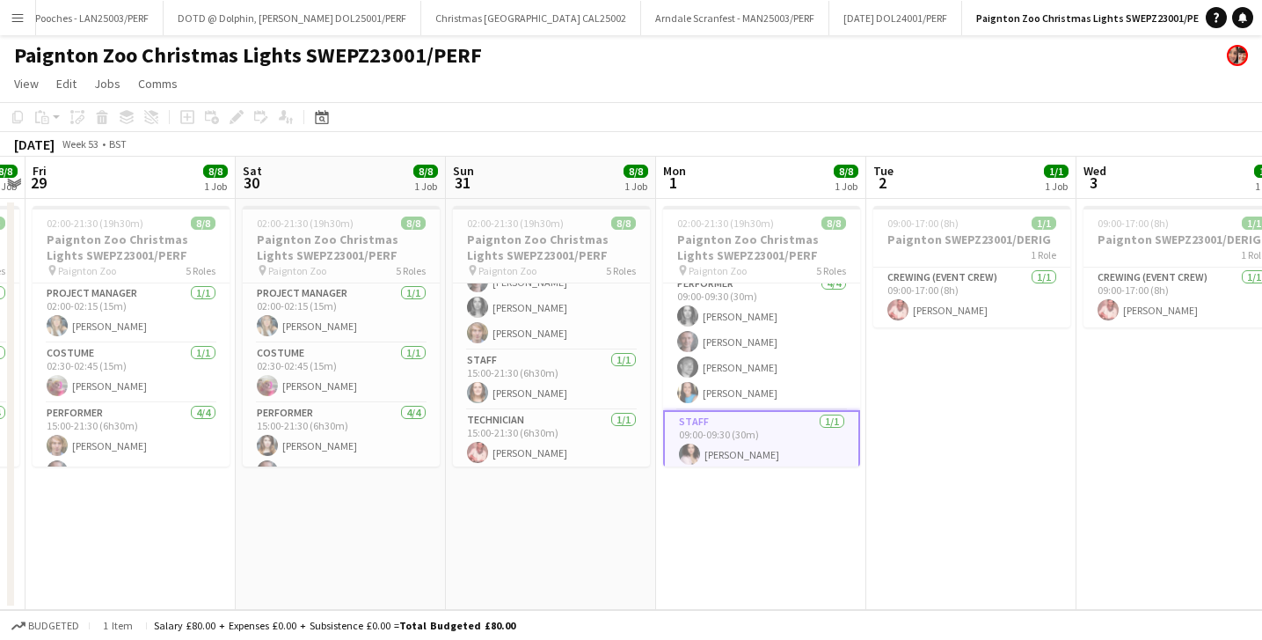
click at [897, 96] on app-page-menu "View Day view expanded Day view collapsed Month view Date picker Jump to today …" at bounding box center [631, 85] width 1262 height 33
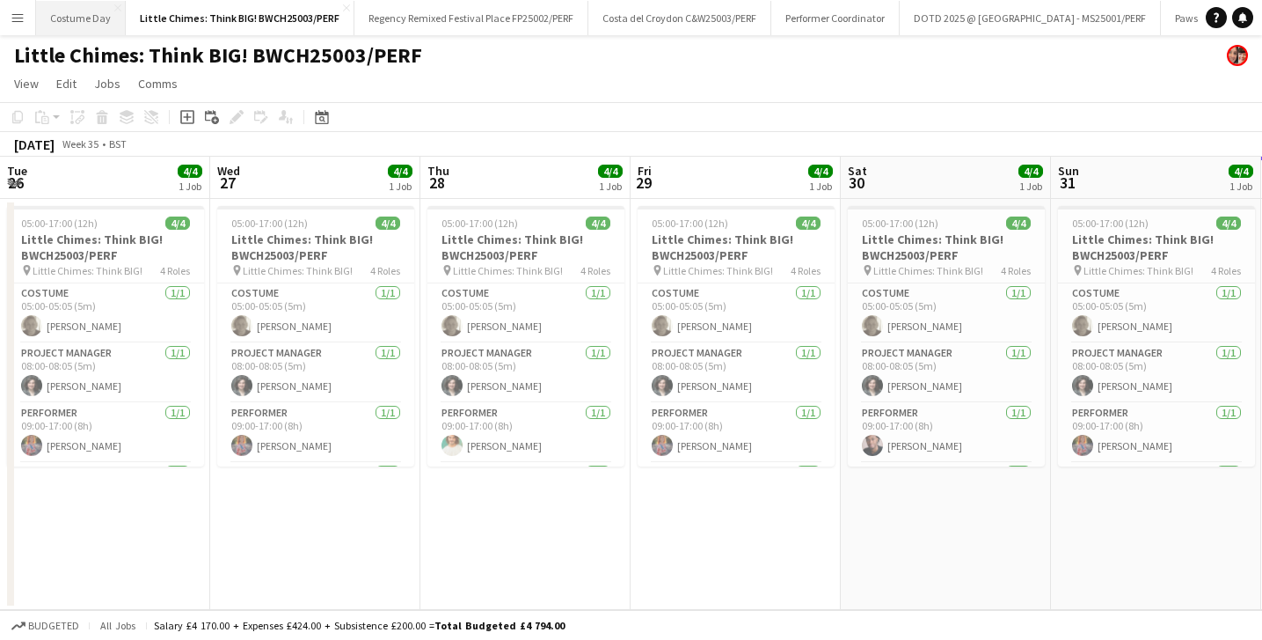
scroll to position [0, 487]
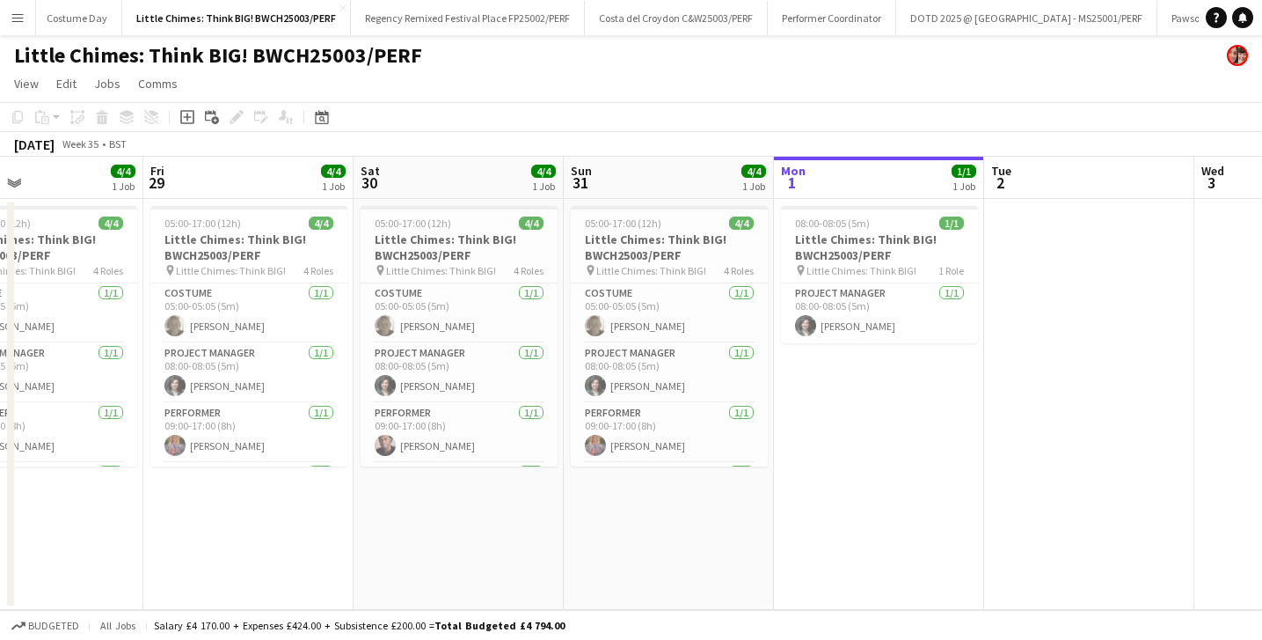
click at [19, 21] on app-icon "Menu" at bounding box center [18, 18] width 14 height 14
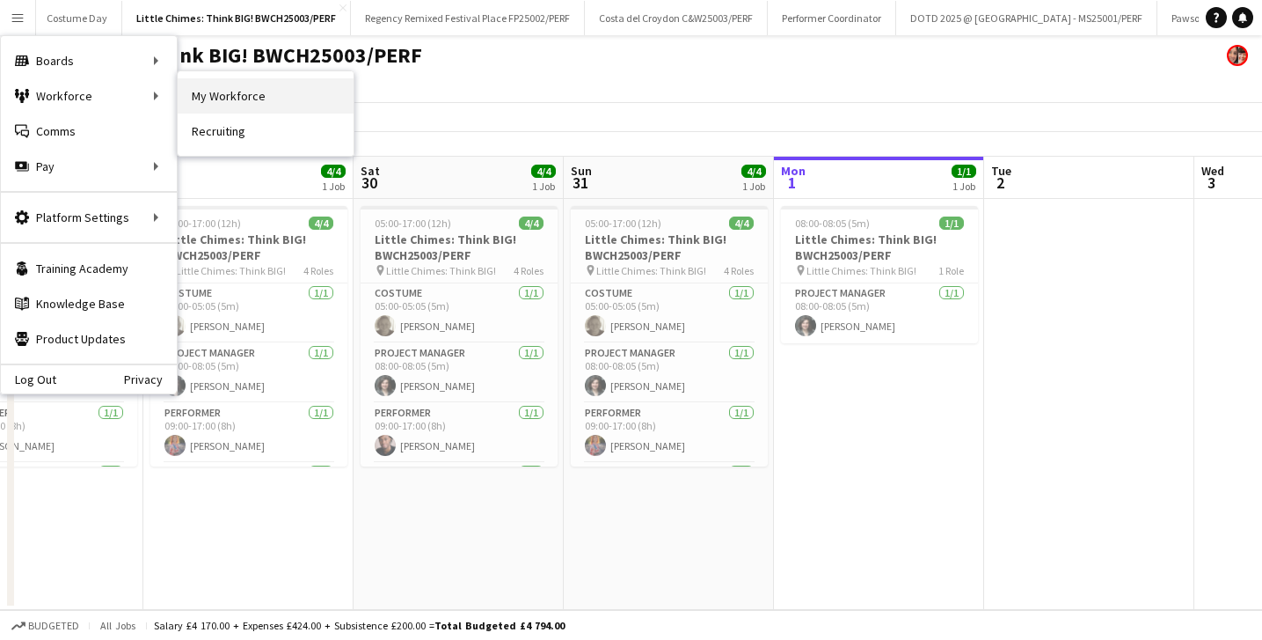
click at [208, 87] on link "My Workforce" at bounding box center [266, 95] width 176 height 35
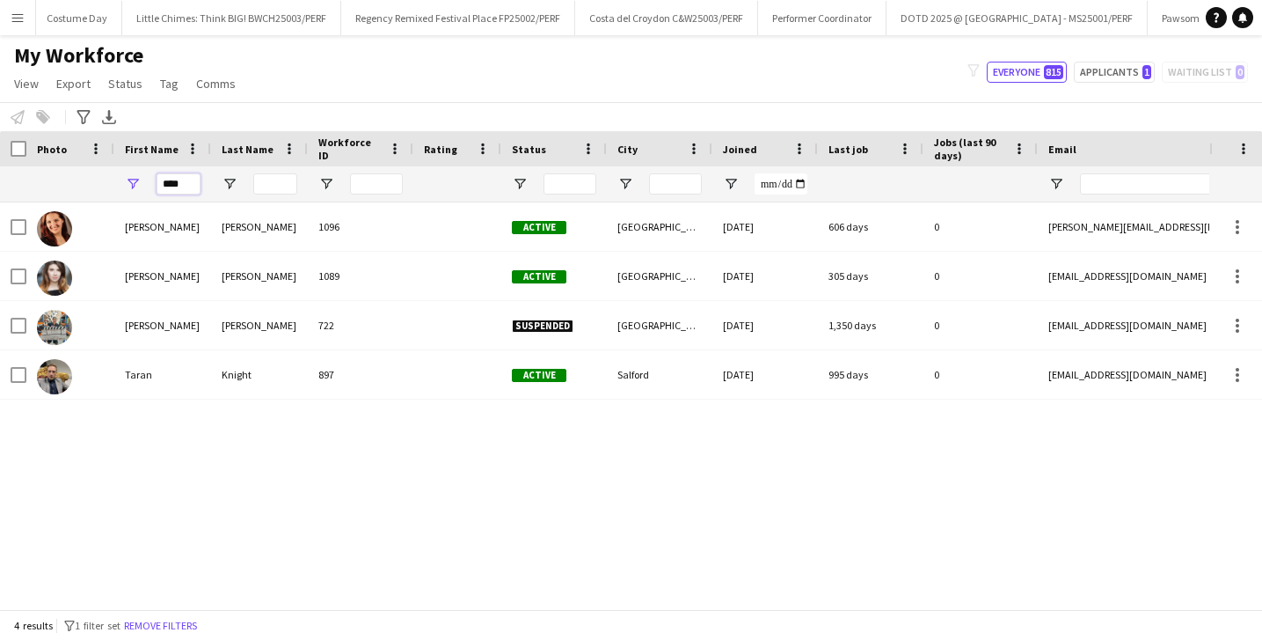
click at [173, 180] on input "****" at bounding box center [179, 183] width 44 height 21
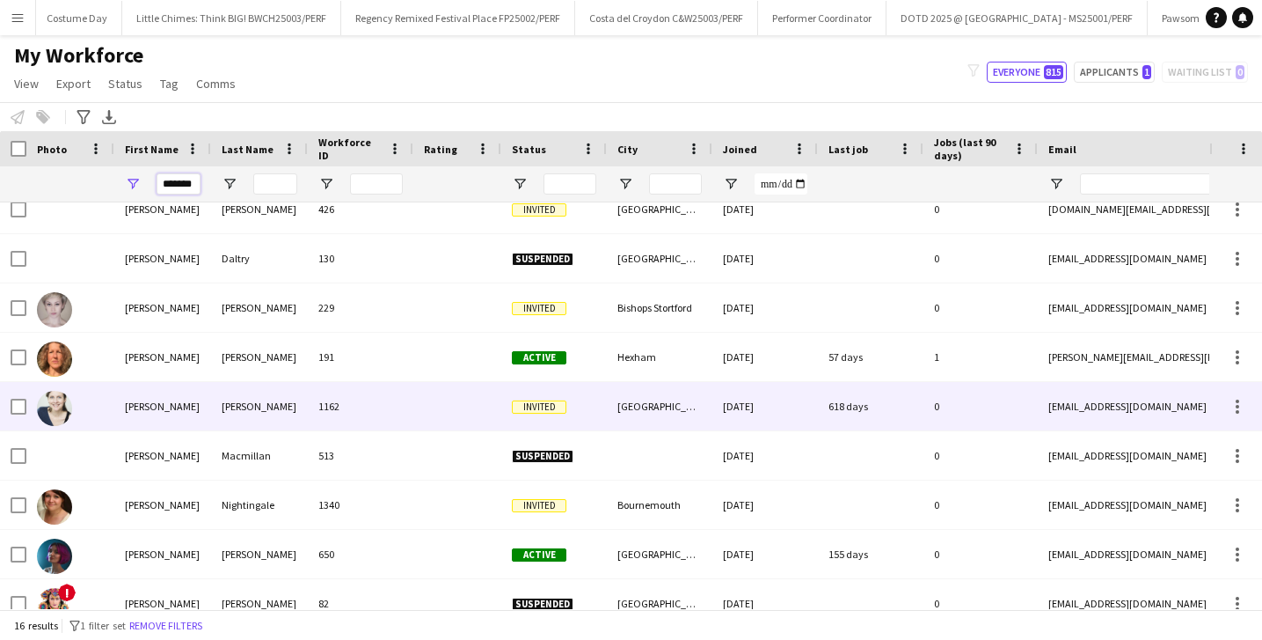
scroll to position [79, 0]
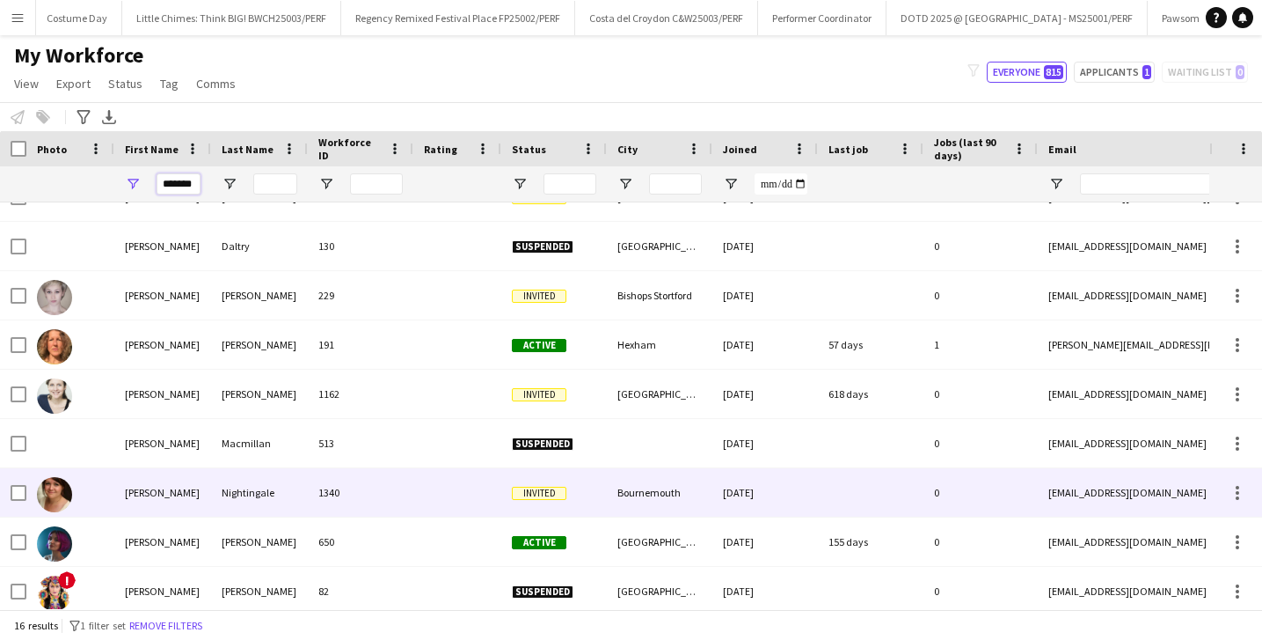
type input "*******"
click at [243, 478] on div "Nightingale" at bounding box center [259, 492] width 97 height 48
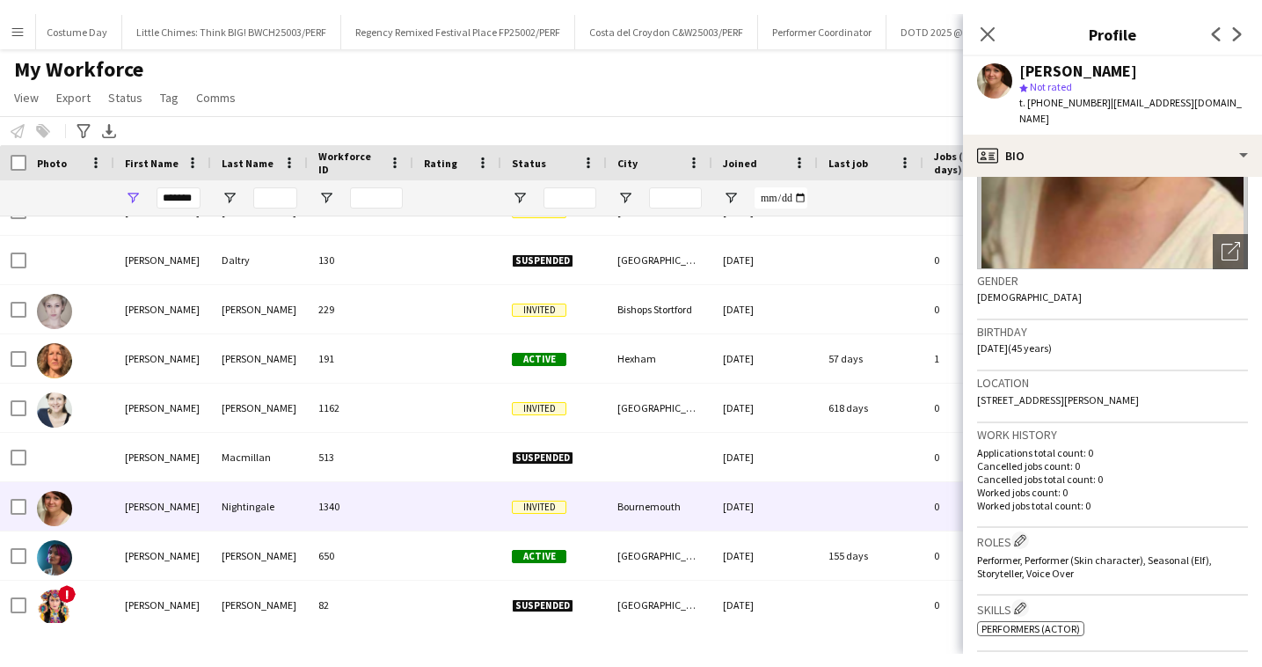
scroll to position [137, 0]
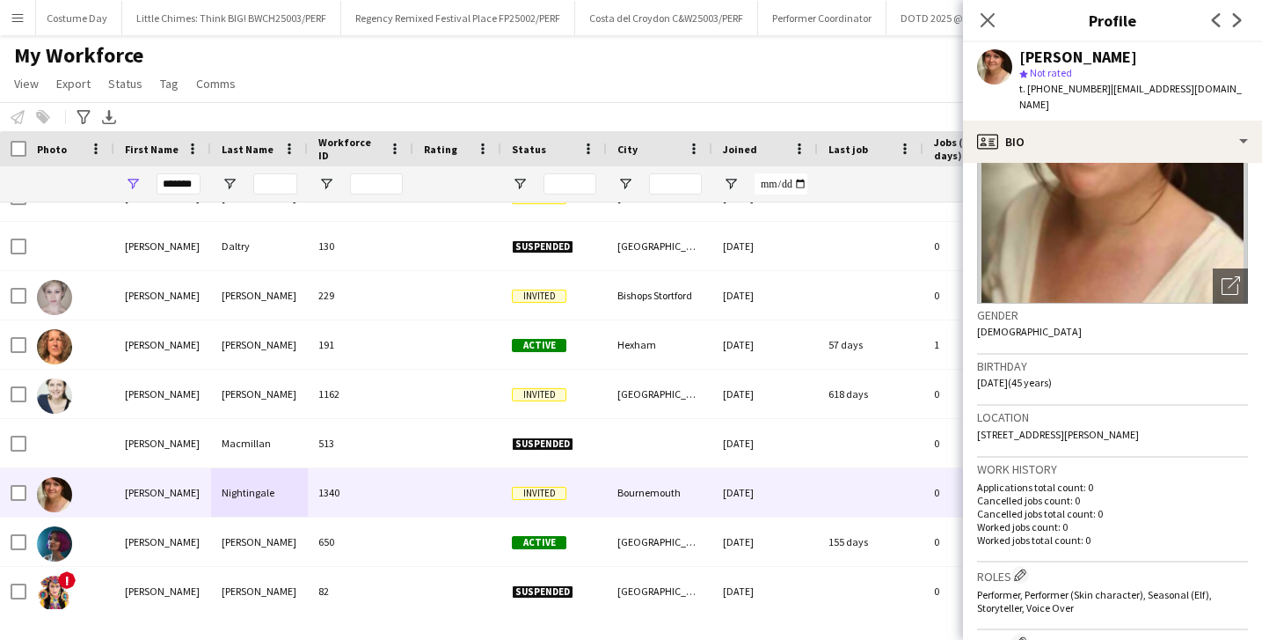
drag, startPoint x: 1217, startPoint y: 415, endPoint x: 970, endPoint y: 417, distance: 246.3
click at [970, 417] on app-crew-profile-bio "Open photos pop-in Gender [DEMOGRAPHIC_DATA] Birthday [DEMOGRAPHIC_DATA] (45 ye…" at bounding box center [1112, 401] width 299 height 477
copy span "[STREET_ADDRESS][PERSON_NAME]"
drag, startPoint x: 1103, startPoint y: 88, endPoint x: 1244, endPoint y: 85, distance: 140.8
click at [1244, 86] on div "[PERSON_NAME] star Not rated t. [PHONE_NUMBER] | [EMAIL_ADDRESS][DOMAIN_NAME]" at bounding box center [1112, 81] width 299 height 78
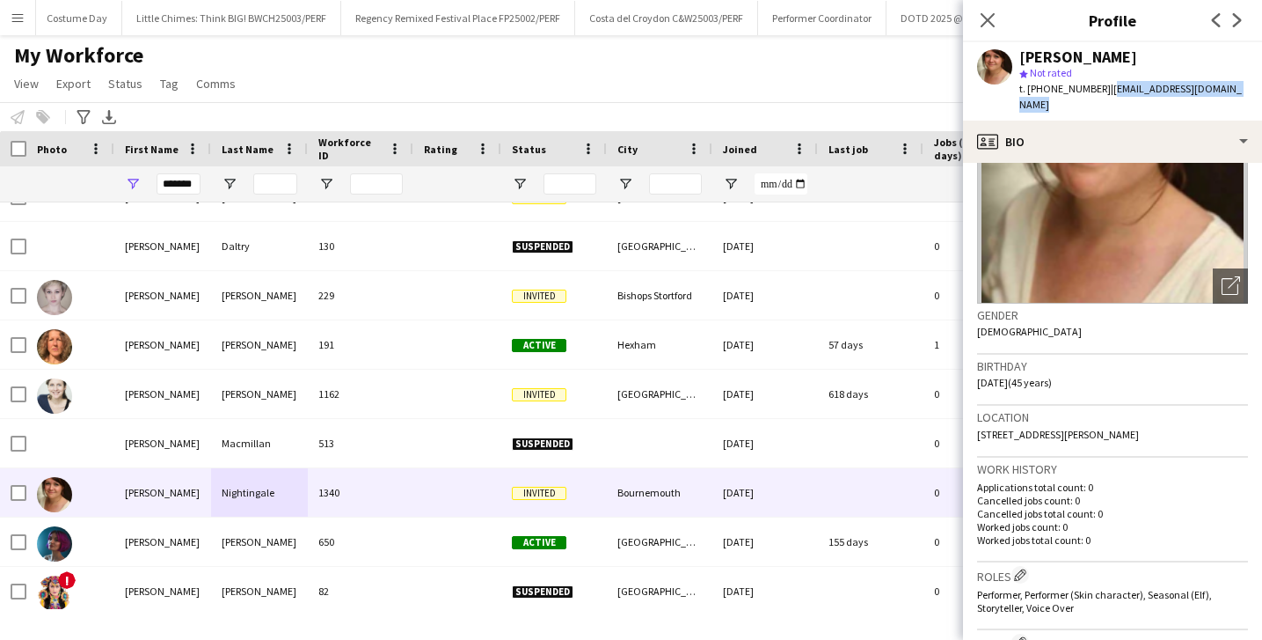
copy span "[EMAIL_ADDRESS][DOMAIN_NAME]"
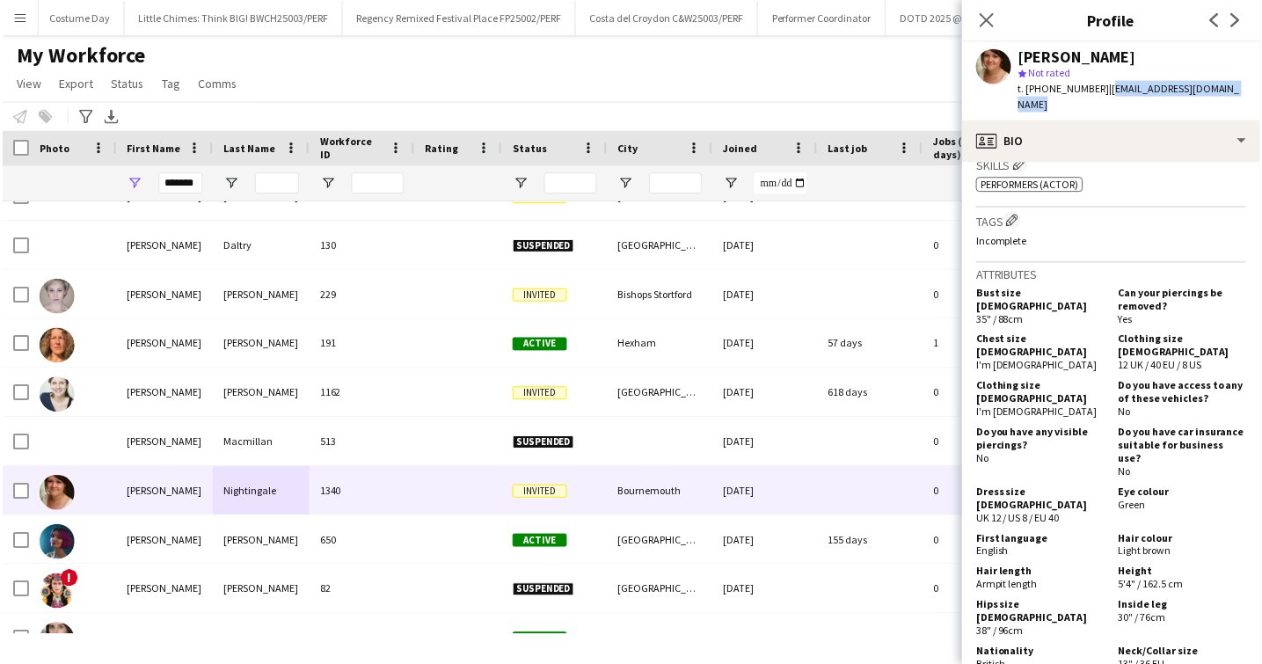
scroll to position [1105, 0]
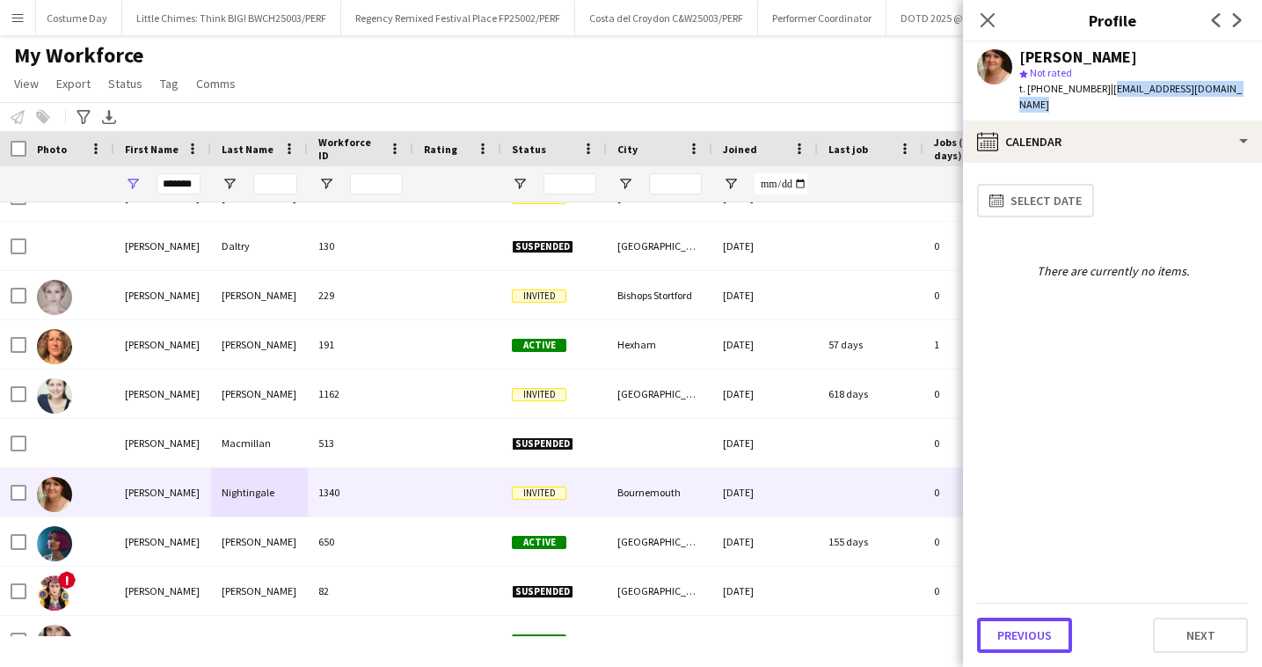
click at [1027, 638] on button "Previous" at bounding box center [1024, 635] width 95 height 35
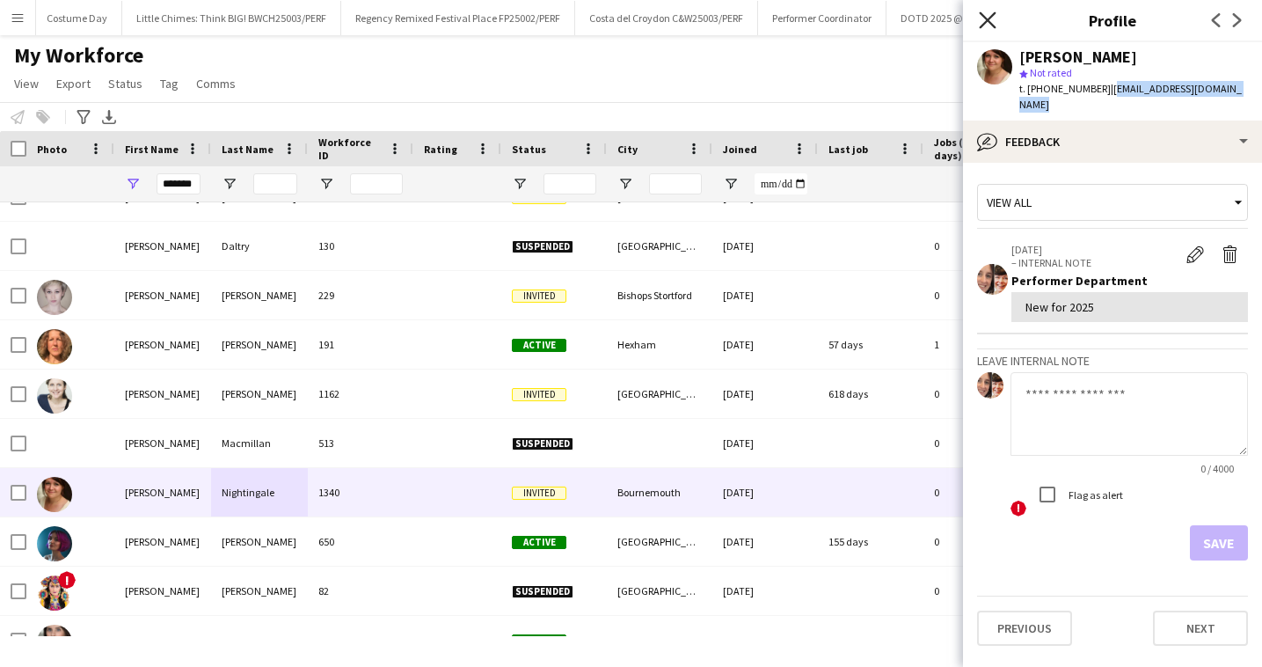
click at [980, 23] on icon "Close pop-in" at bounding box center [987, 19] width 17 height 17
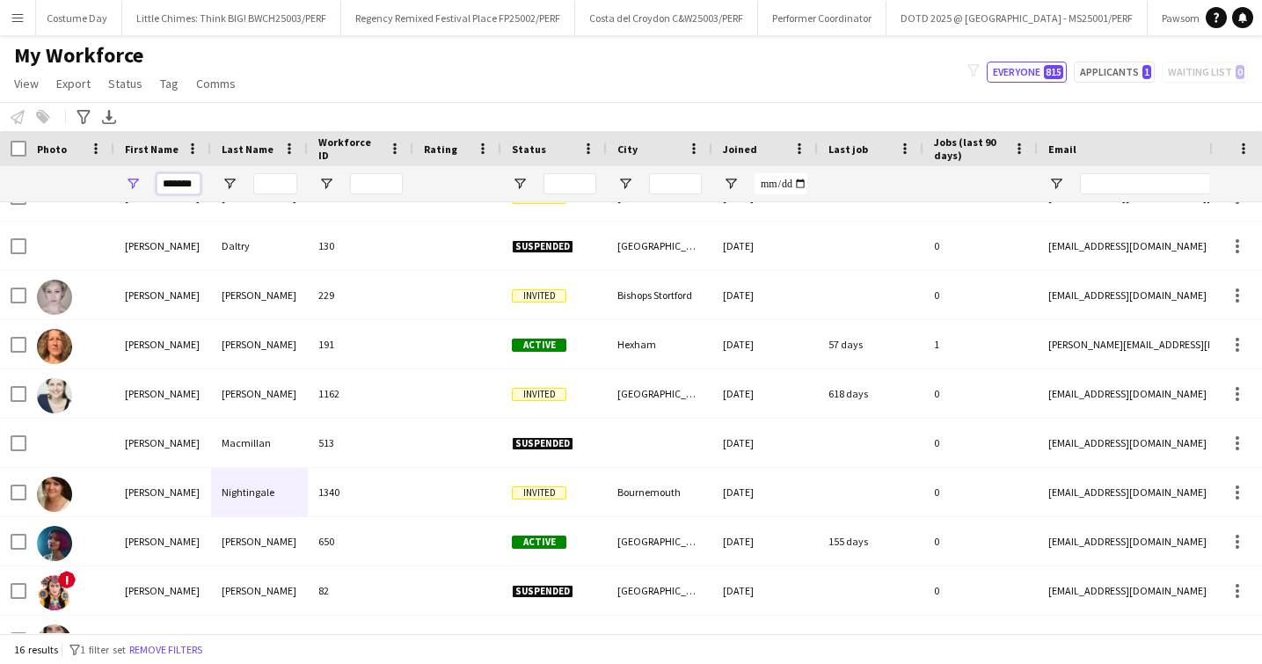
click at [184, 188] on input "*******" at bounding box center [179, 183] width 44 height 21
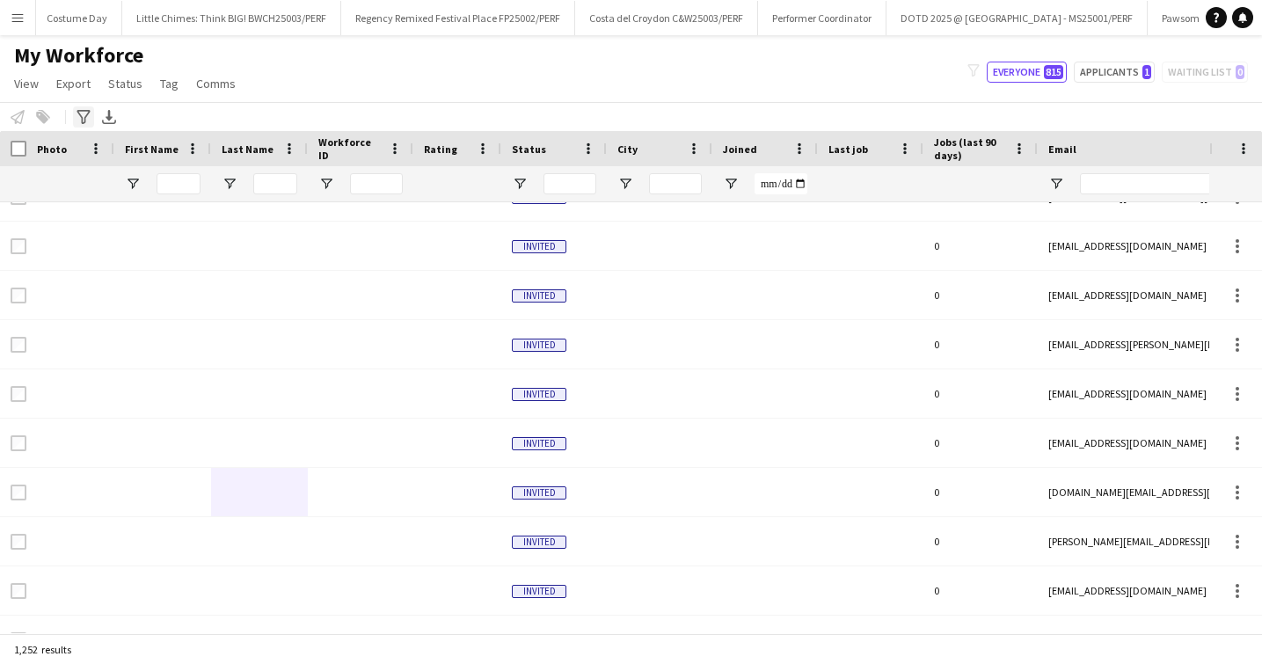
click at [78, 110] on icon at bounding box center [83, 117] width 13 height 14
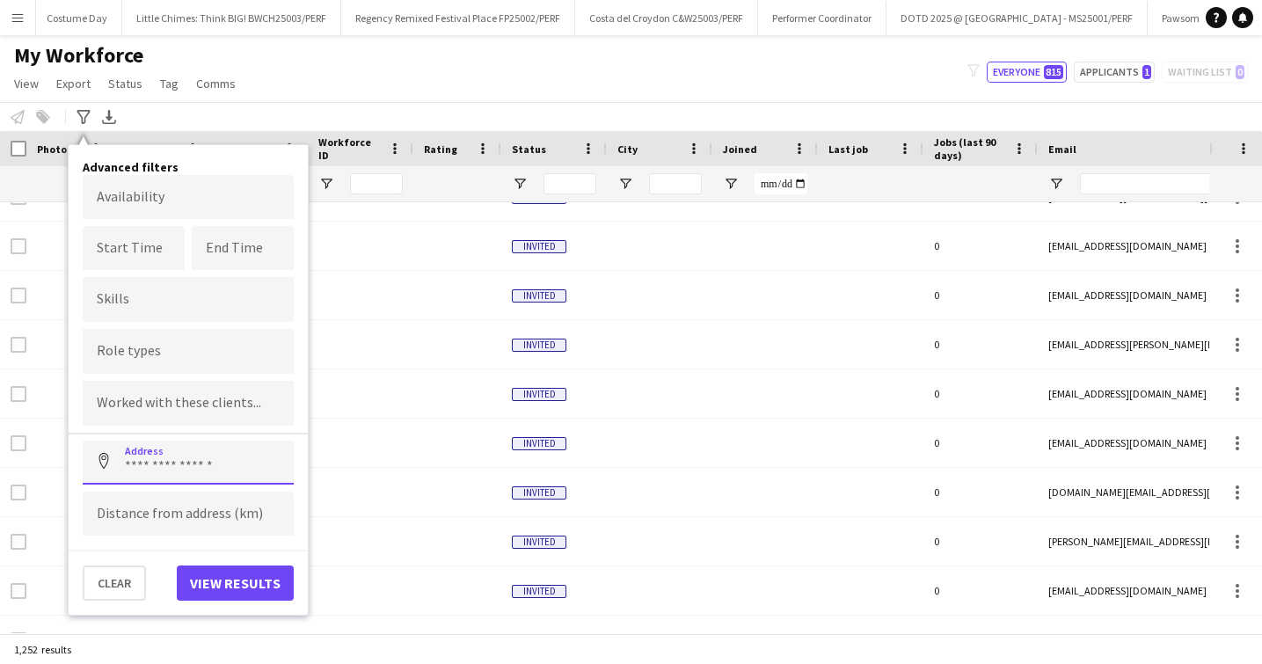
click at [165, 448] on input at bounding box center [188, 463] width 211 height 44
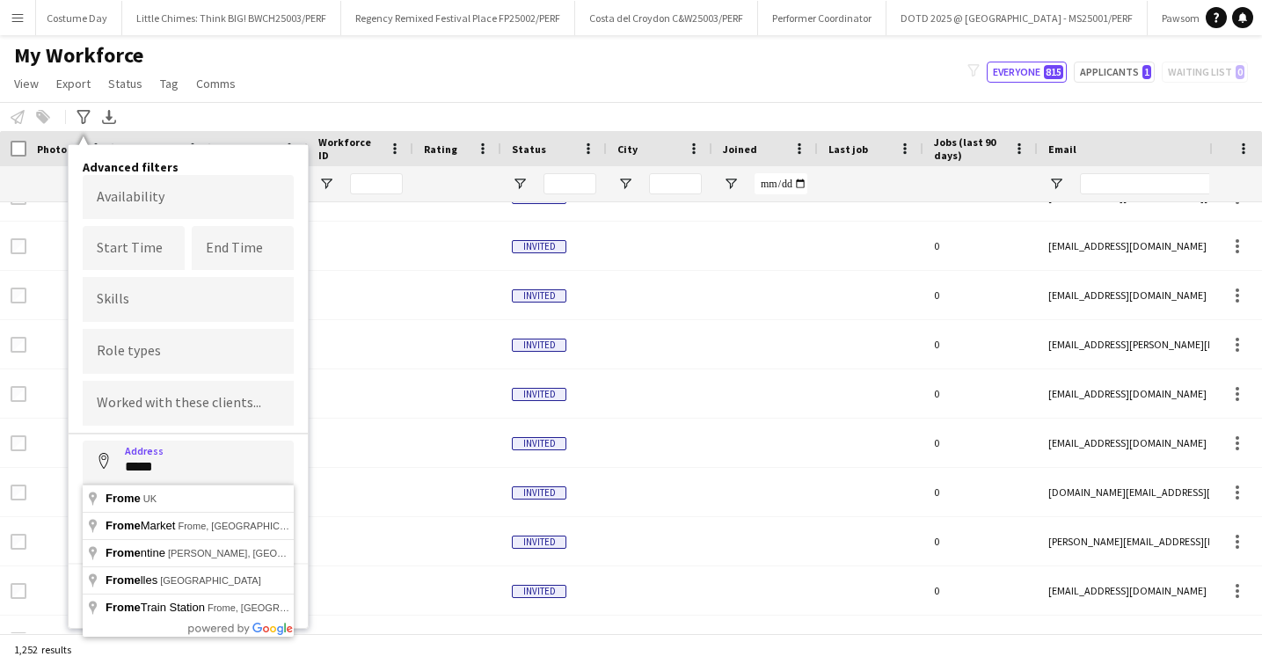
type input "*********"
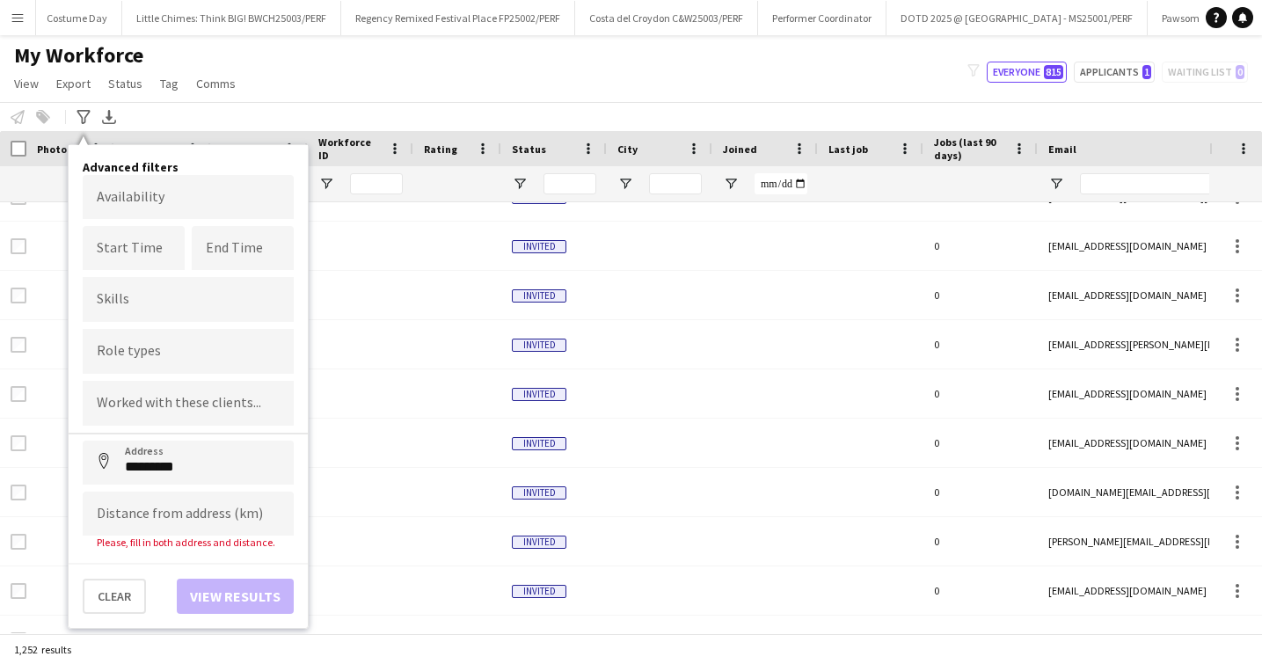
click at [201, 598] on div "Clear View results" at bounding box center [188, 588] width 239 height 51
click at [162, 525] on input at bounding box center [188, 514] width 211 height 44
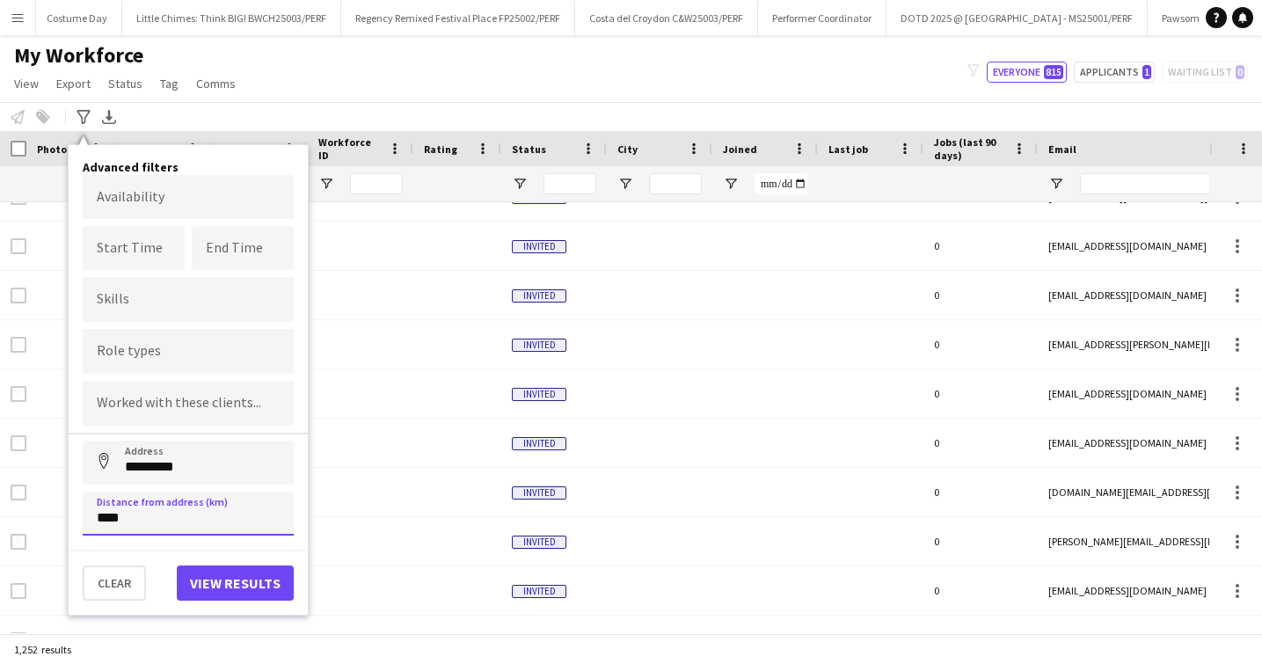
type input "*****"
click button "Address" at bounding box center [104, 462] width 42 height 42
type input "**********"
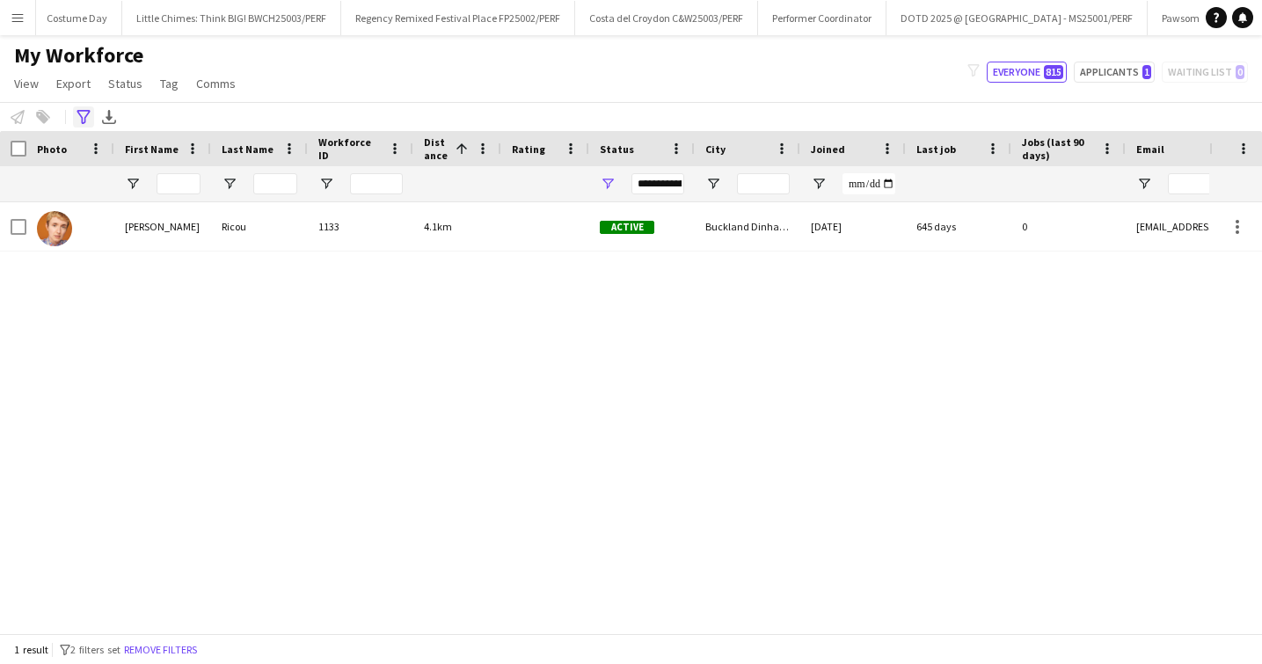
click at [79, 111] on icon at bounding box center [83, 117] width 13 height 14
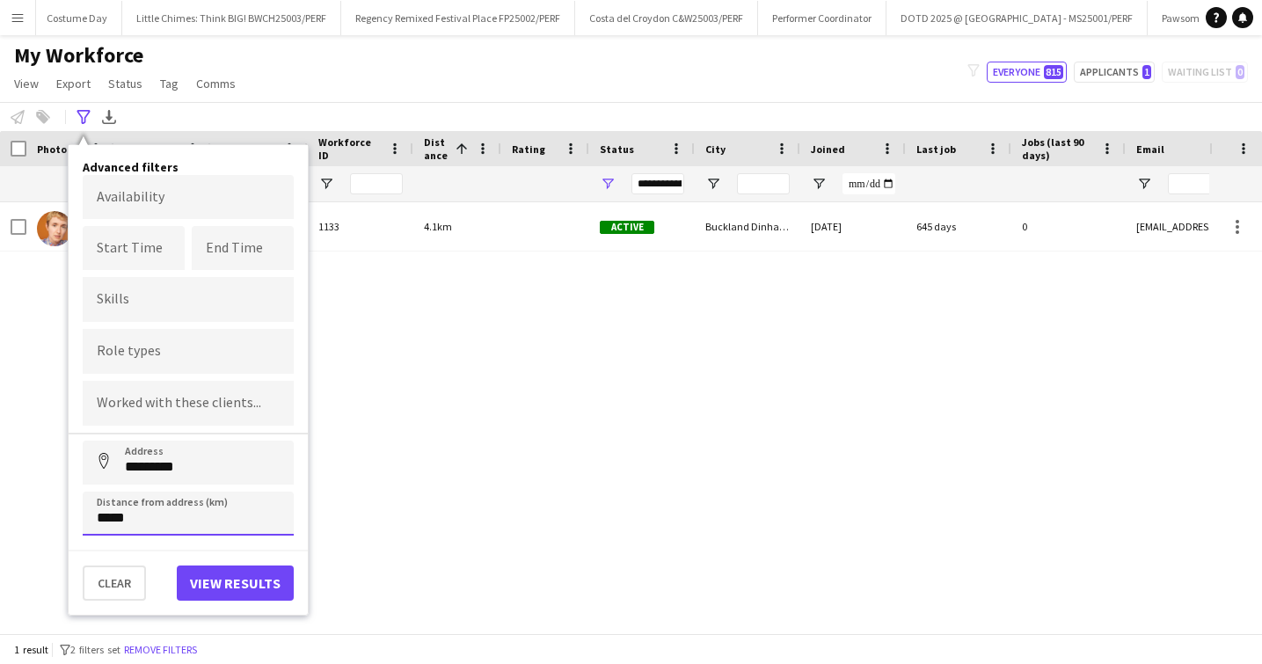
click at [107, 509] on input "*****" at bounding box center [188, 514] width 211 height 44
type input "*****"
click button "Address" at bounding box center [104, 462] width 42 height 42
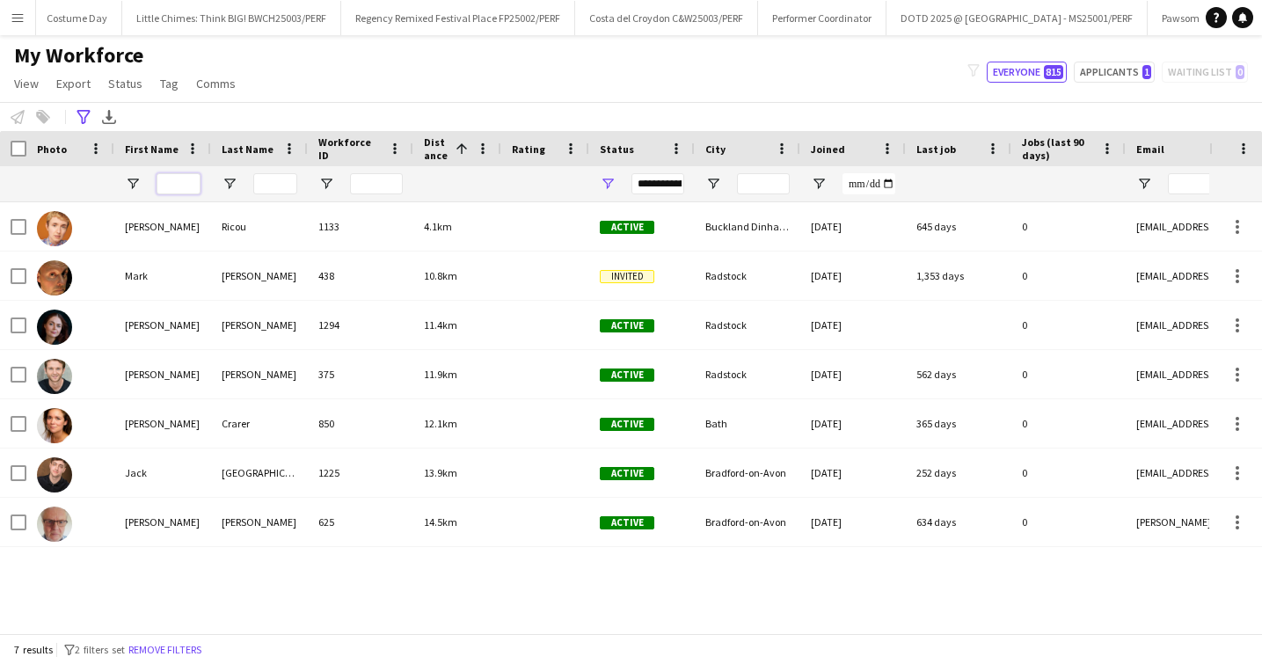
click at [188, 180] on input "First Name Filter Input" at bounding box center [179, 183] width 44 height 21
click at [75, 112] on div "Advanced filters" at bounding box center [83, 116] width 21 height 21
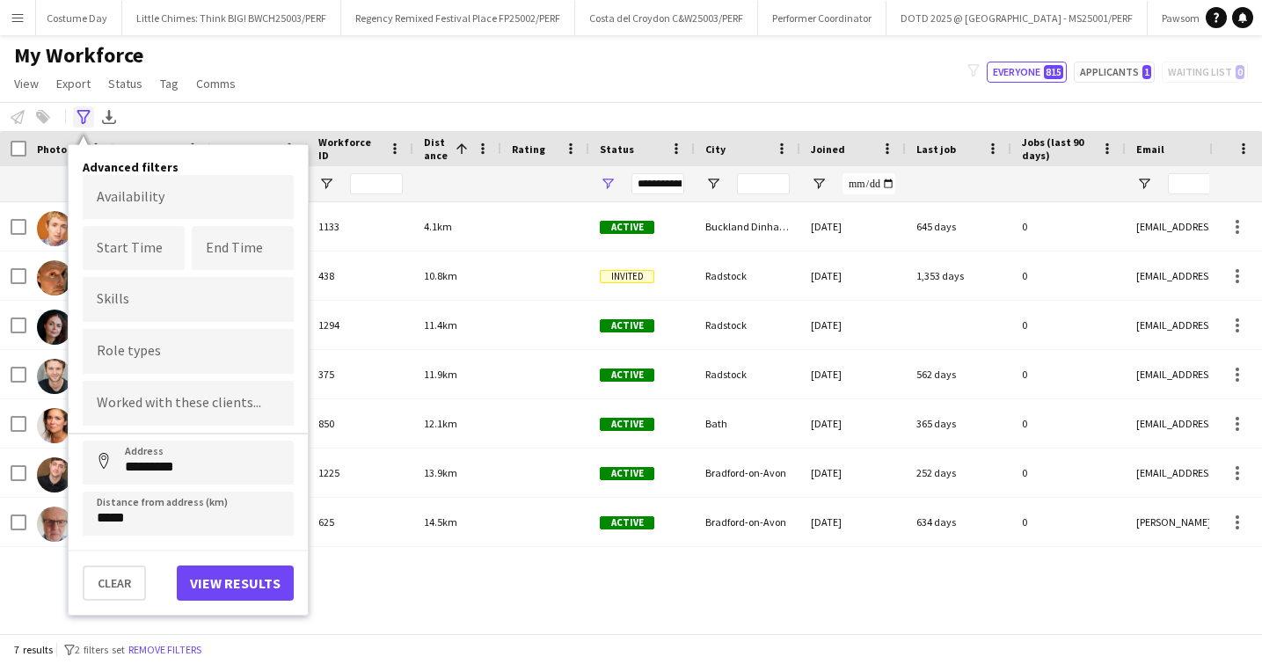
click at [75, 111] on div "Advanced filters" at bounding box center [83, 116] width 21 height 21
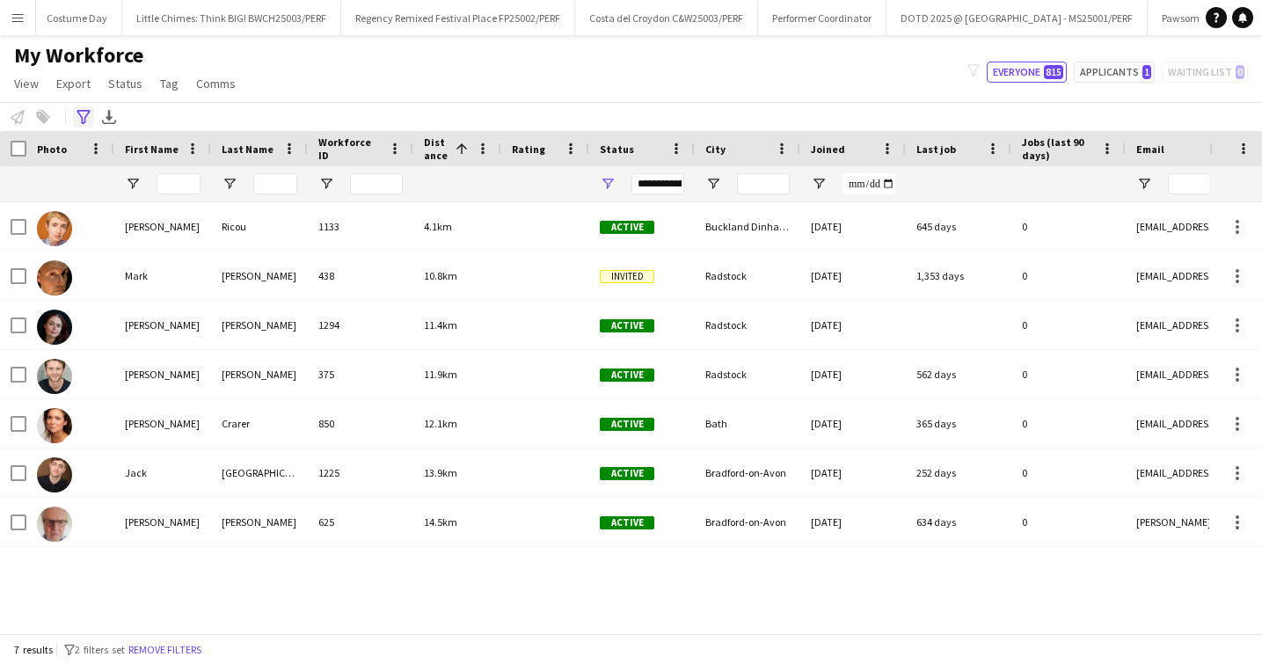
click at [75, 111] on div "Advanced filters" at bounding box center [83, 116] width 21 height 21
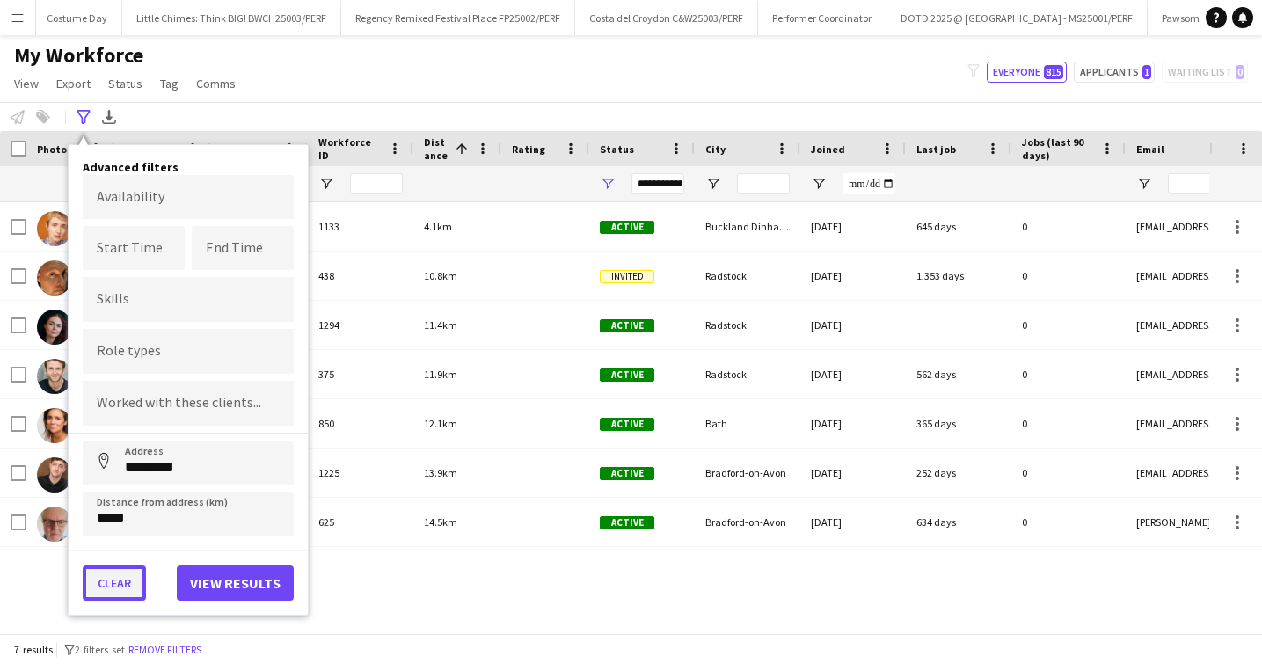
click at [123, 581] on button "Clear" at bounding box center [114, 583] width 63 height 35
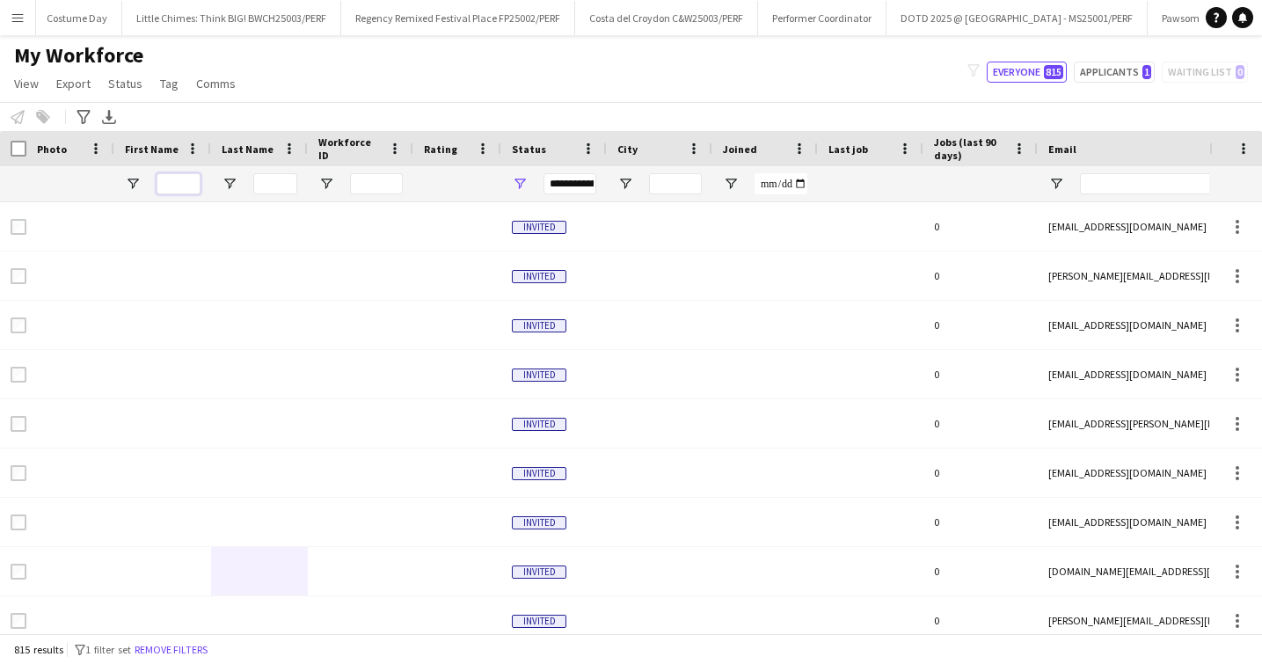
click at [177, 173] on input "First Name Filter Input" at bounding box center [179, 183] width 44 height 21
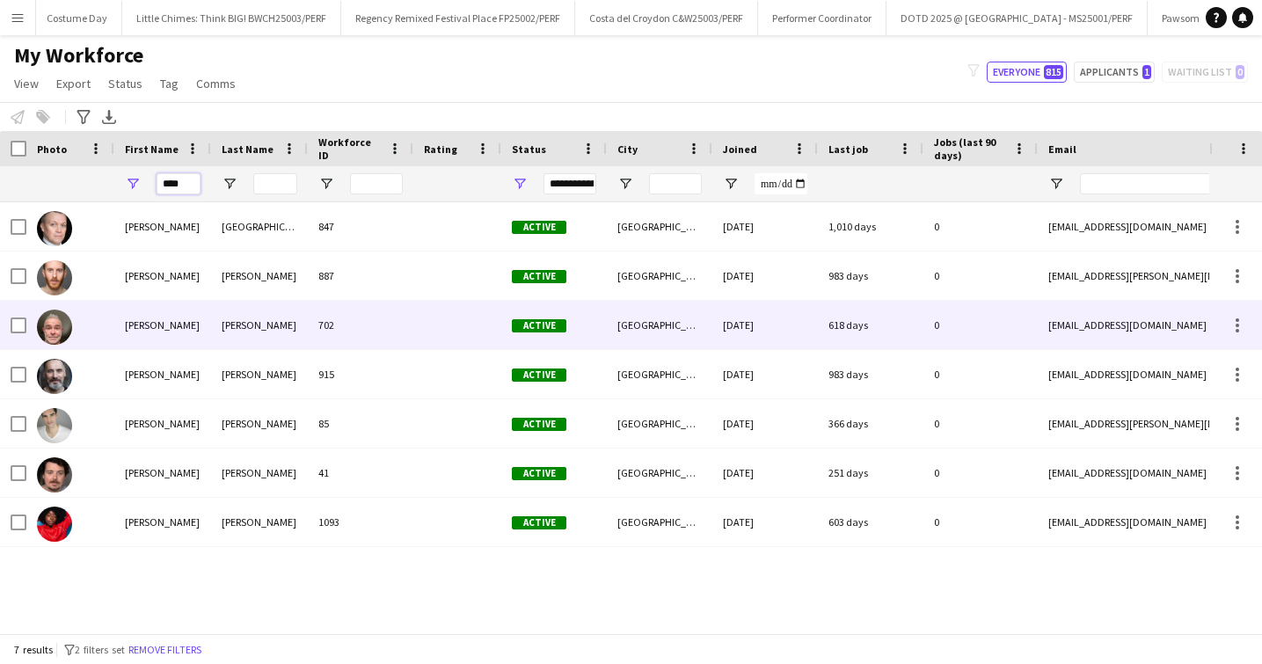
type input "****"
click at [264, 312] on div "[PERSON_NAME]" at bounding box center [259, 325] width 97 height 48
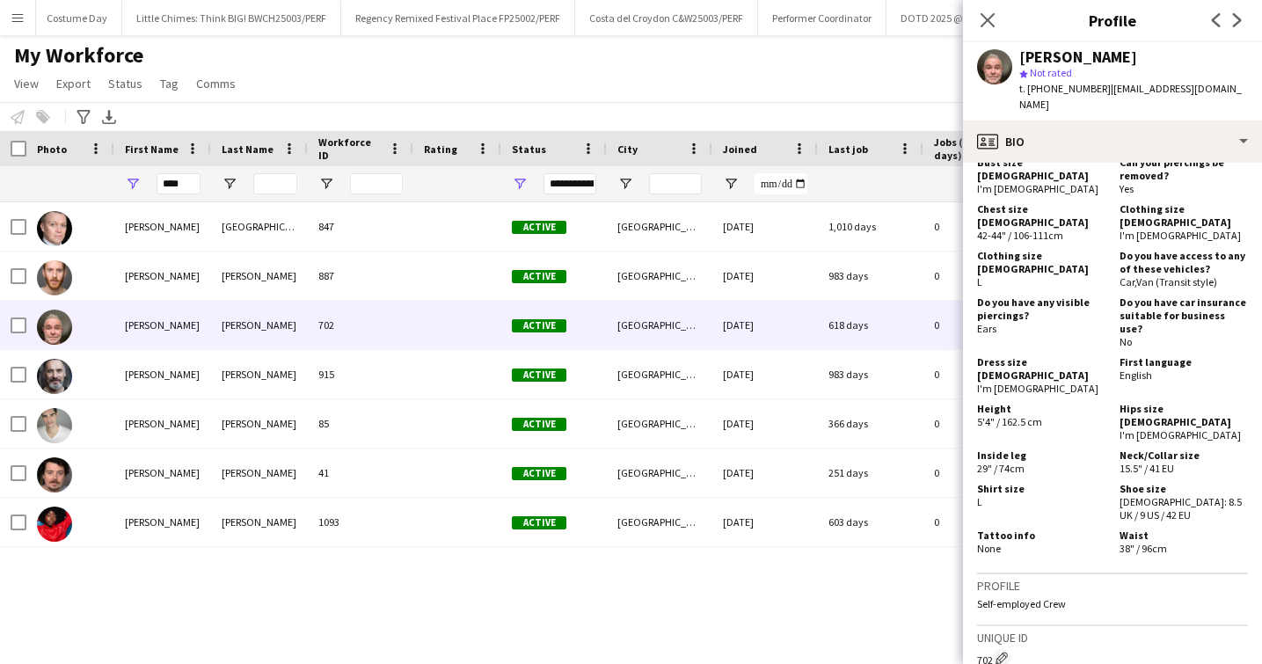
scroll to position [1279, 0]
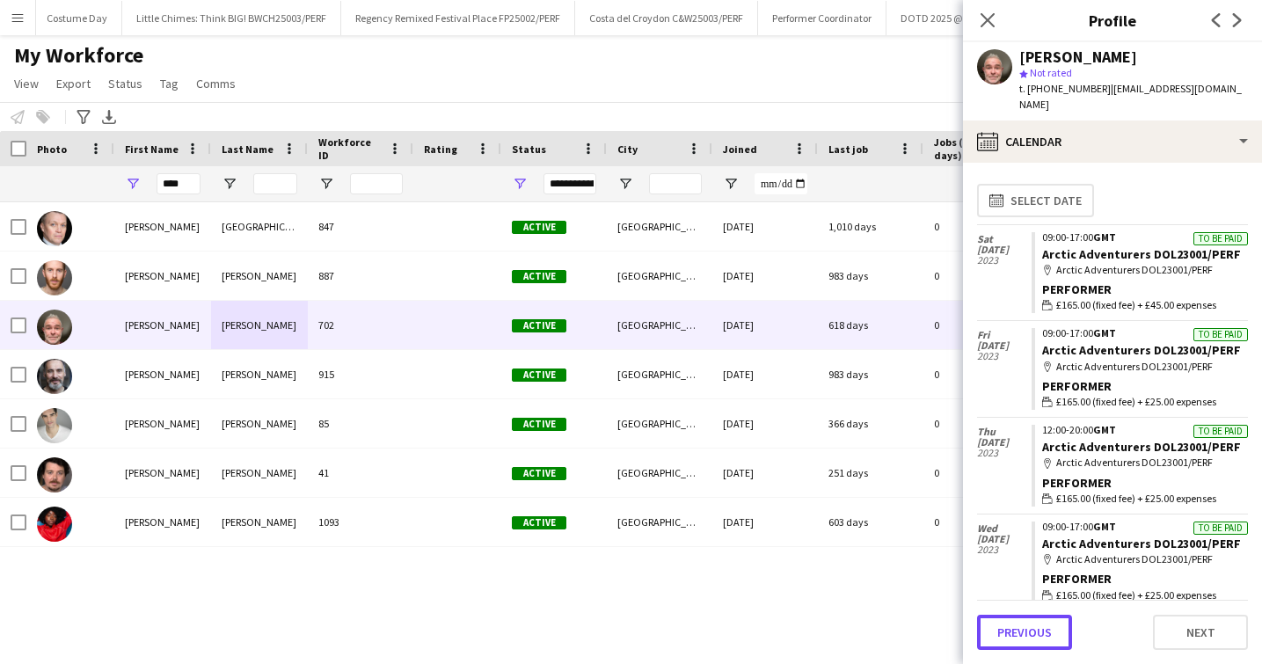
click at [1042, 626] on button "Previous" at bounding box center [1024, 632] width 95 height 35
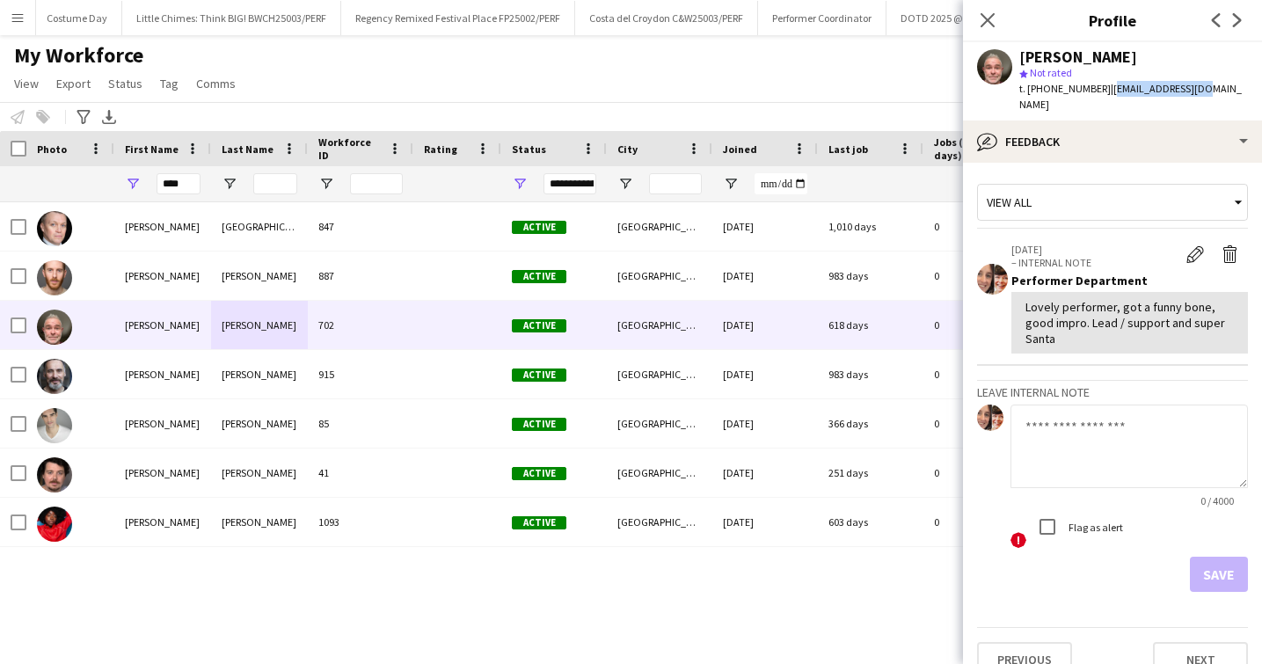
drag, startPoint x: 1192, startPoint y: 88, endPoint x: 1103, endPoint y: 90, distance: 88.9
click at [1103, 90] on span "| [EMAIL_ADDRESS][DOMAIN_NAME]" at bounding box center [1131, 96] width 223 height 29
copy span "[EMAIL_ADDRESS][DOMAIN_NAME]"
click at [987, 21] on icon at bounding box center [987, 19] width 17 height 17
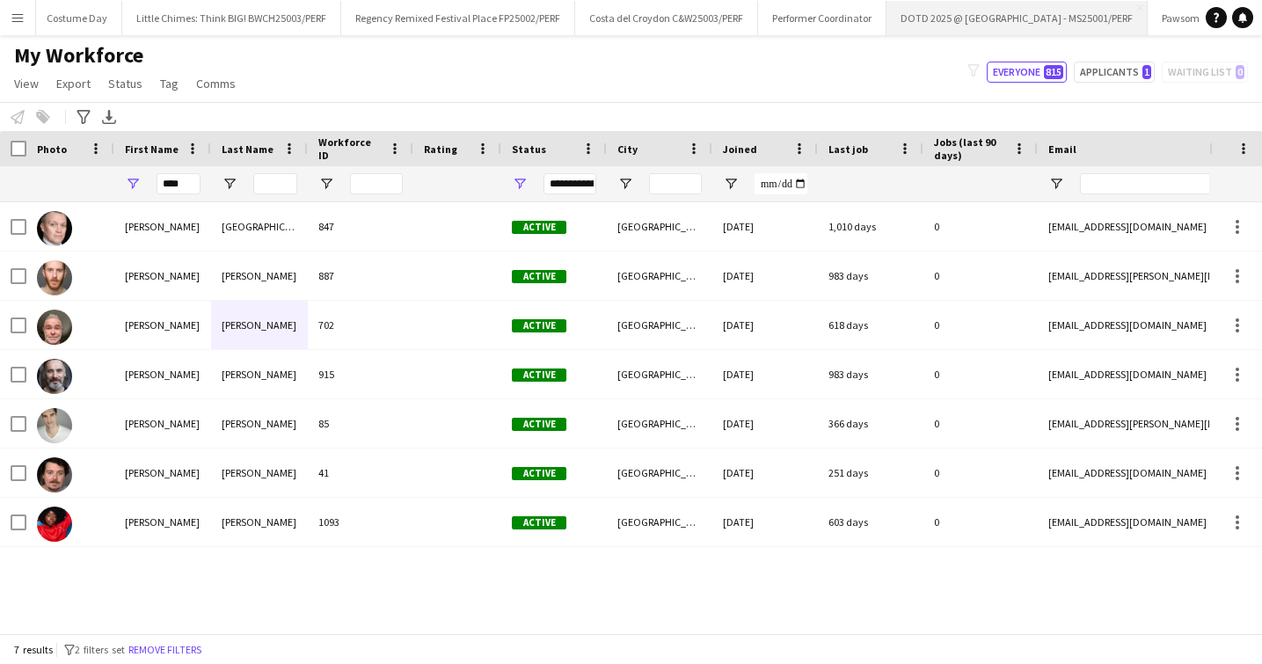
click at [951, 12] on button "DOTD 2025 @ [GEOGRAPHIC_DATA] - MS25001/PERF Close" at bounding box center [1017, 18] width 261 height 34
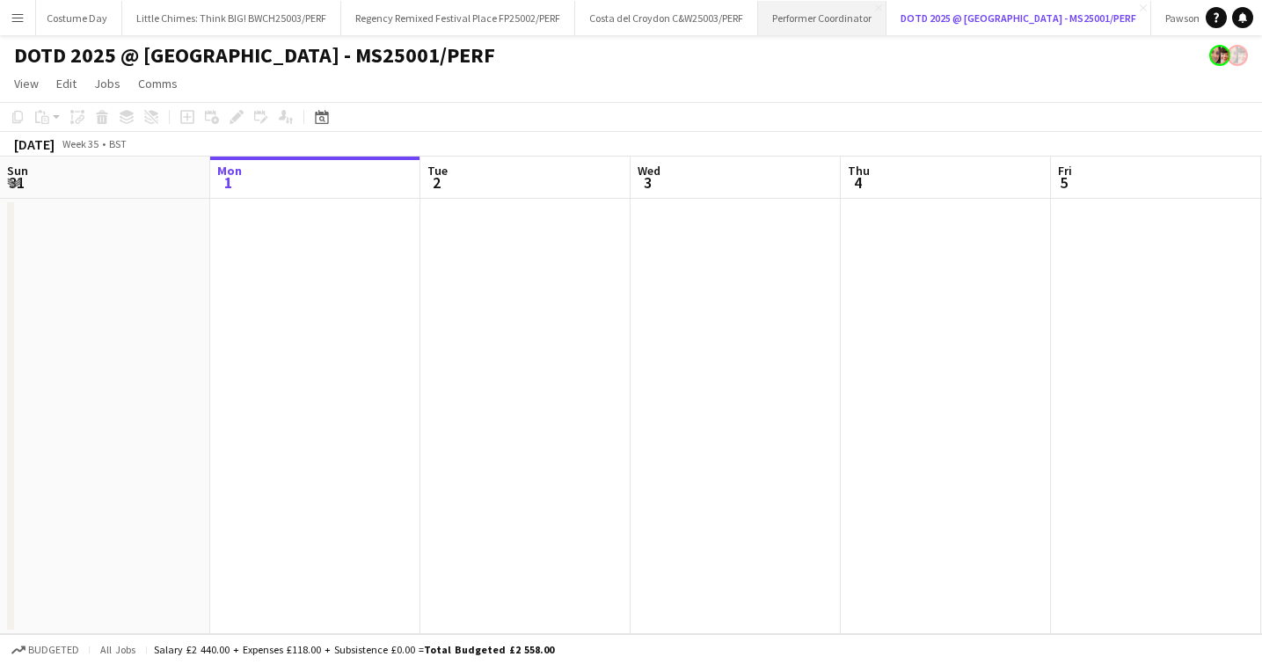
scroll to position [0, 247]
click at [1121, 7] on button "DOTD @ [GEOGRAPHIC_DATA][PERSON_NAME]/PERF Close" at bounding box center [1224, 18] width 258 height 34
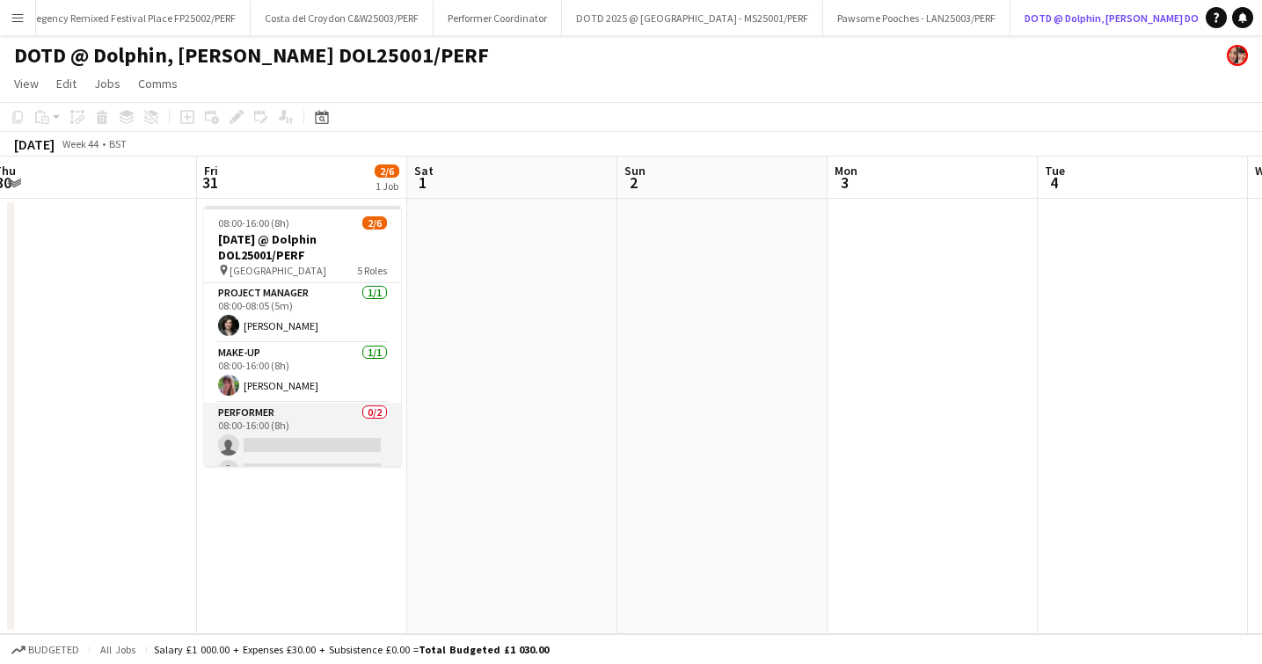
scroll to position [142, 0]
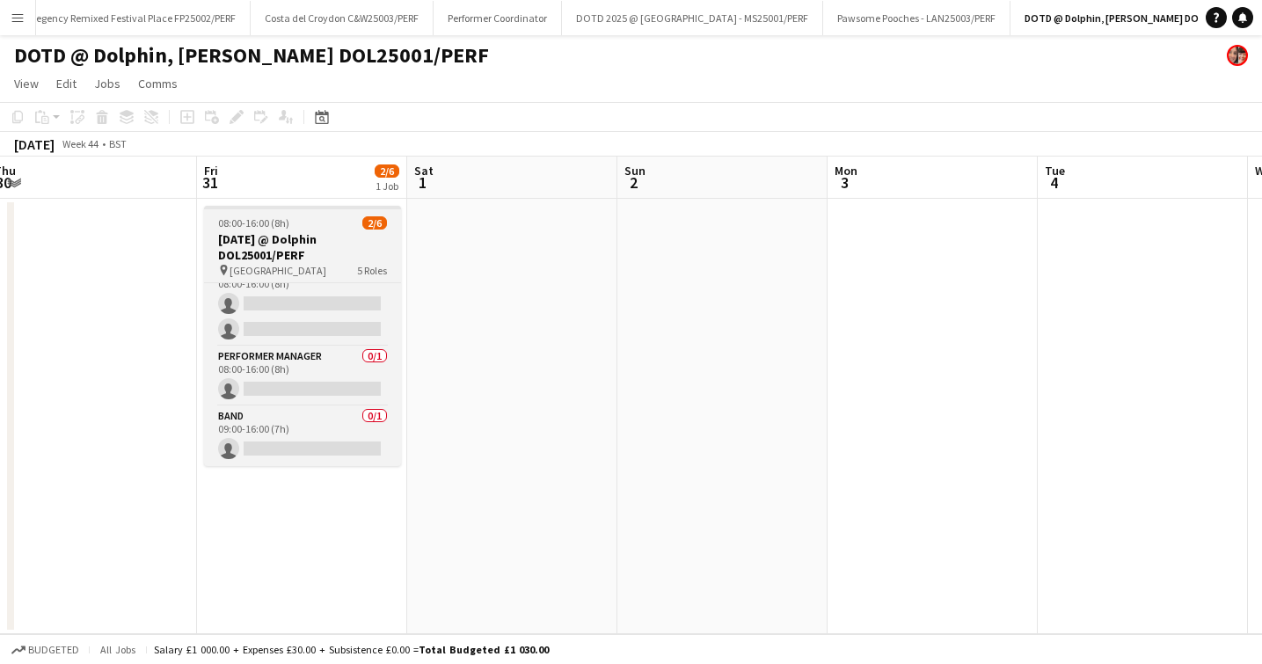
click at [267, 248] on h3 "[DATE] @ Dolphin DOL25001/PERF" at bounding box center [302, 247] width 197 height 32
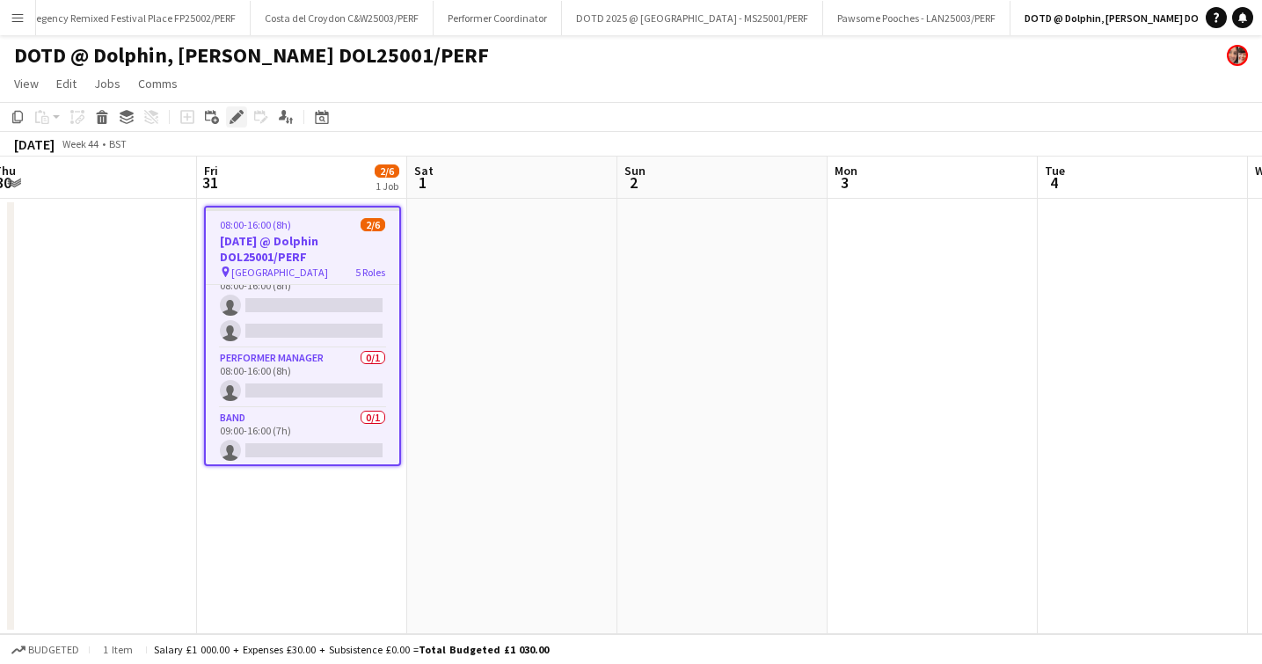
click at [234, 124] on div "Edit" at bounding box center [236, 116] width 21 height 21
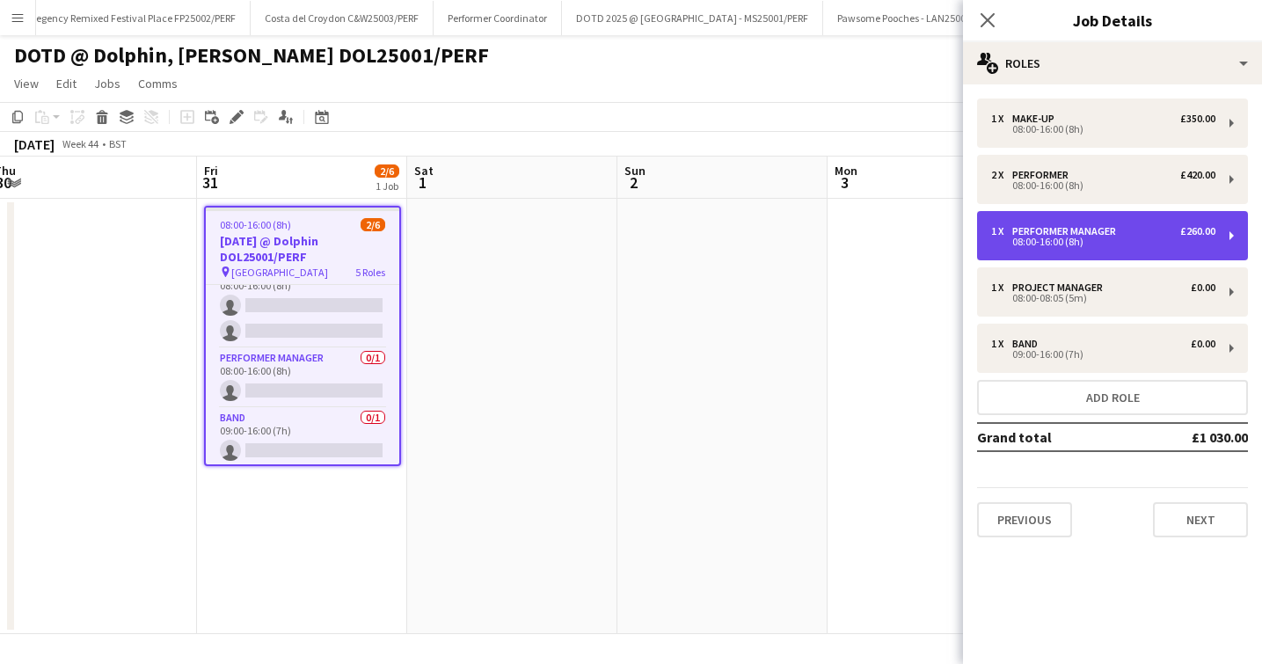
click at [1098, 240] on div "08:00-16:00 (8h)" at bounding box center [1103, 242] width 224 height 9
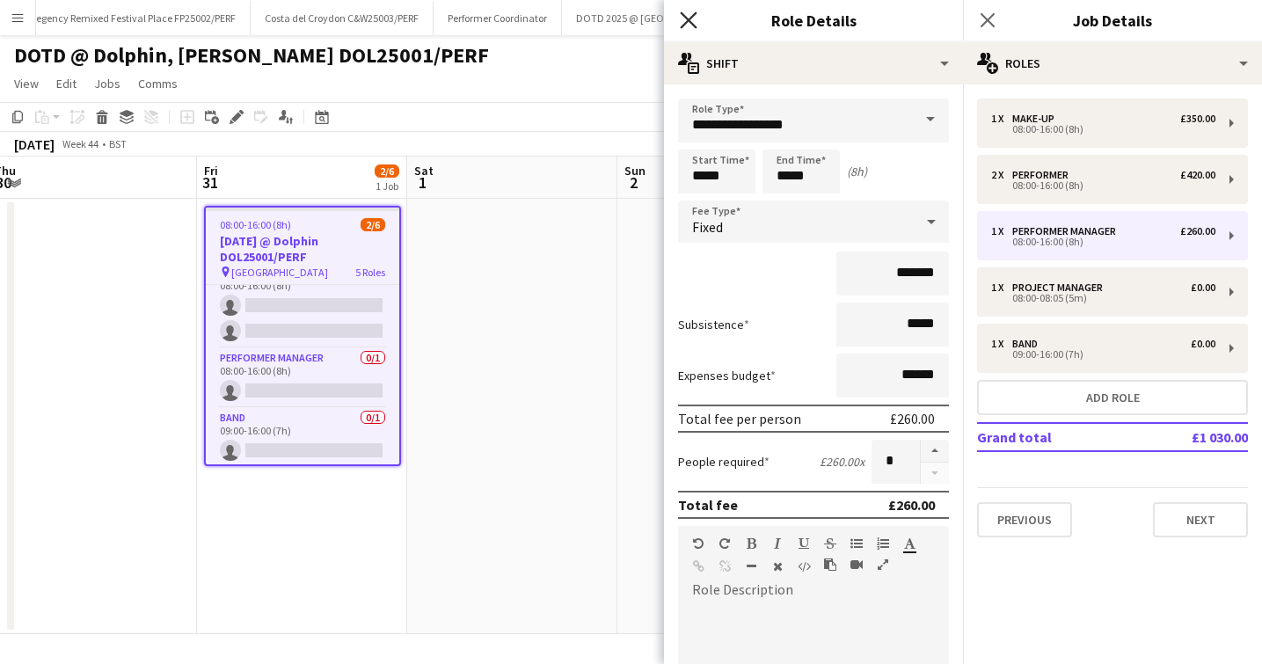
click at [684, 20] on icon "Close pop-in" at bounding box center [688, 19] width 17 height 17
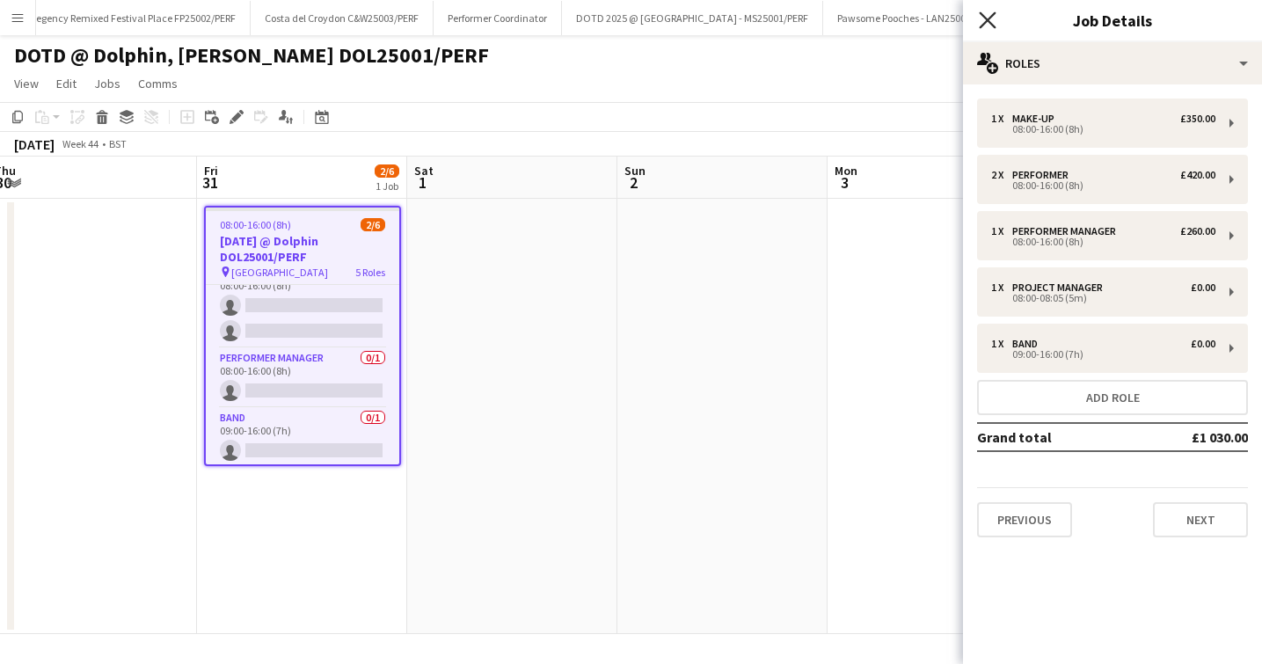
click at [986, 27] on icon "Close pop-in" at bounding box center [987, 19] width 17 height 17
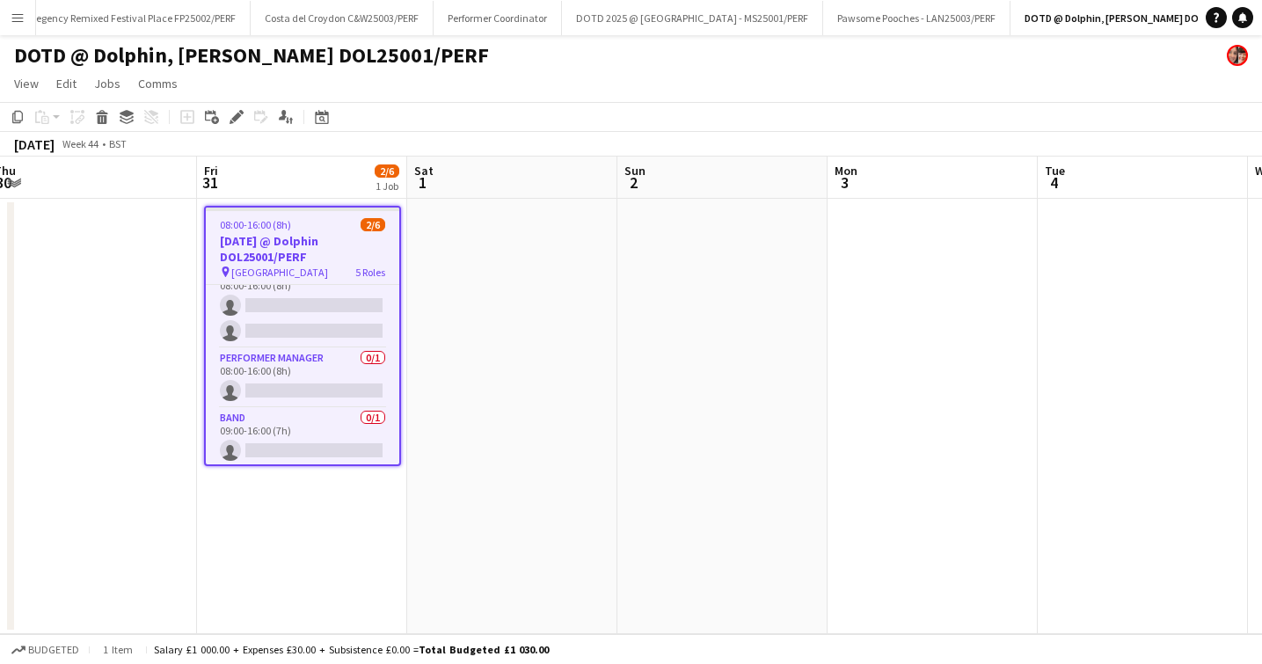
click at [22, 21] on app-icon "Menu" at bounding box center [18, 18] width 14 height 14
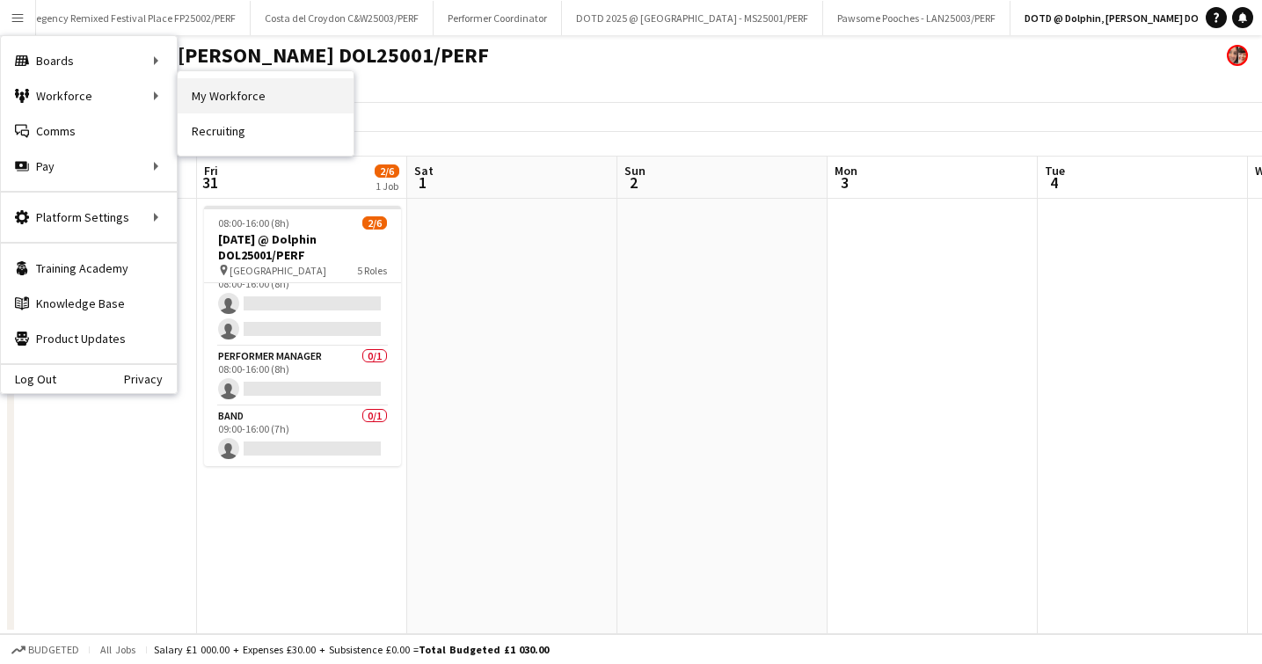
click at [228, 99] on link "My Workforce" at bounding box center [266, 95] width 176 height 35
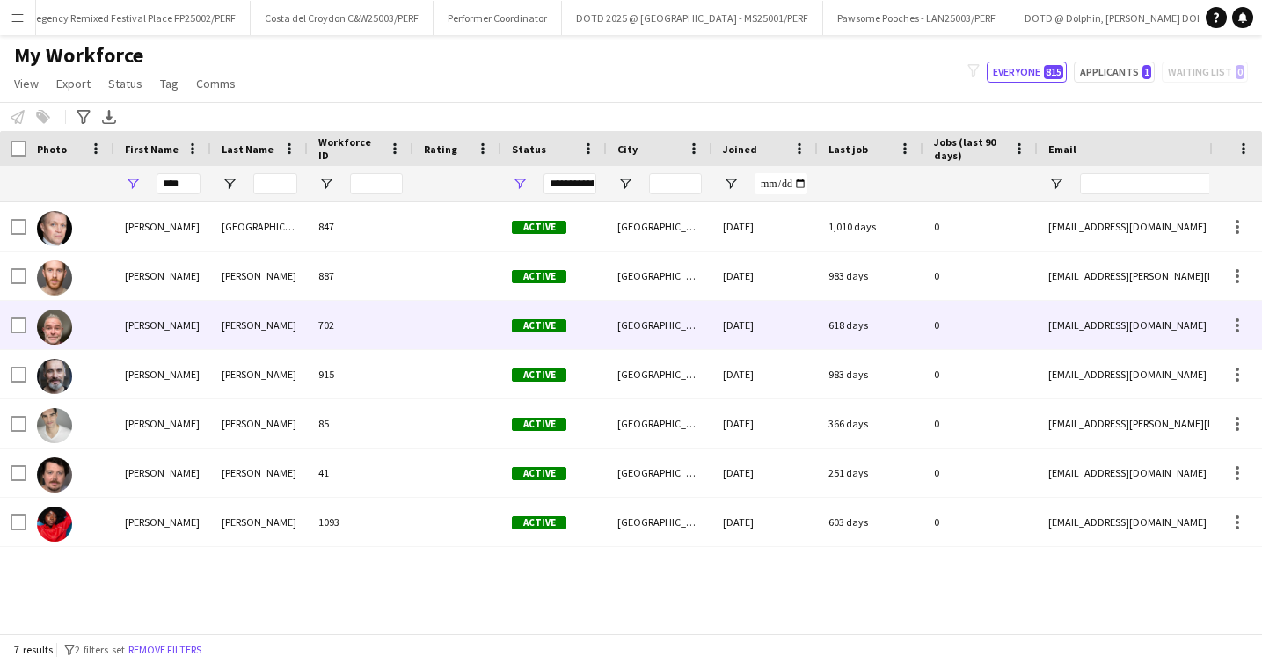
click at [224, 333] on div "[PERSON_NAME]" at bounding box center [259, 325] width 97 height 48
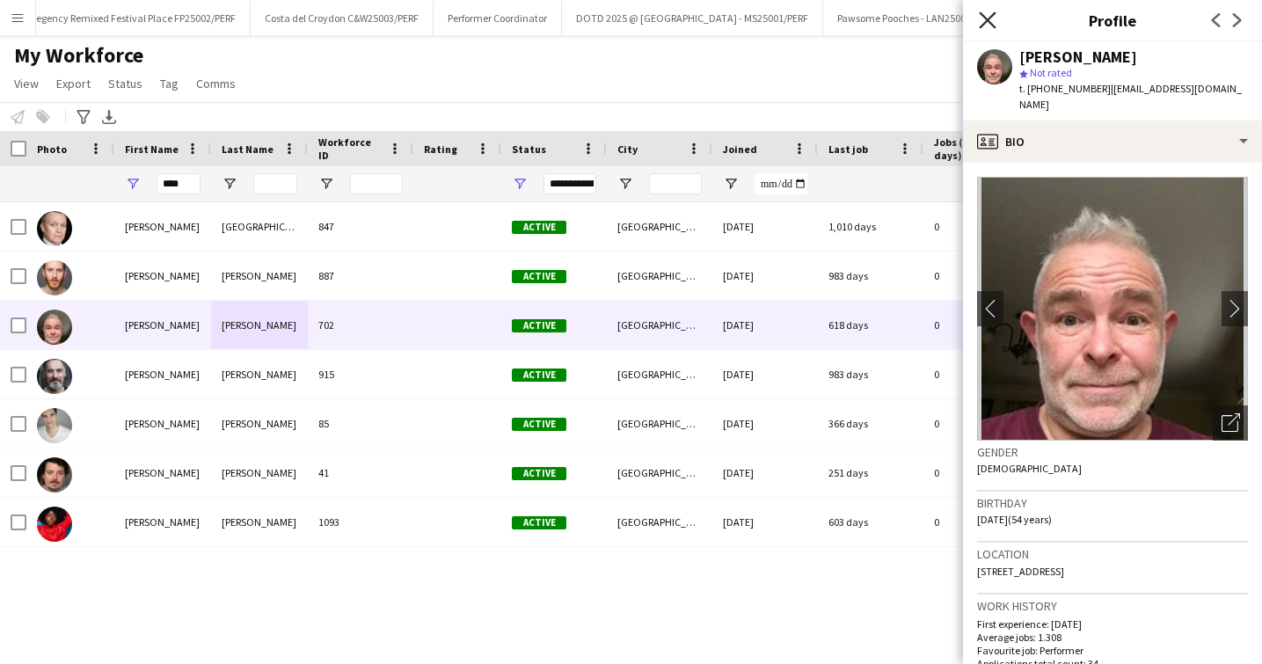
click at [987, 21] on icon at bounding box center [987, 19] width 17 height 17
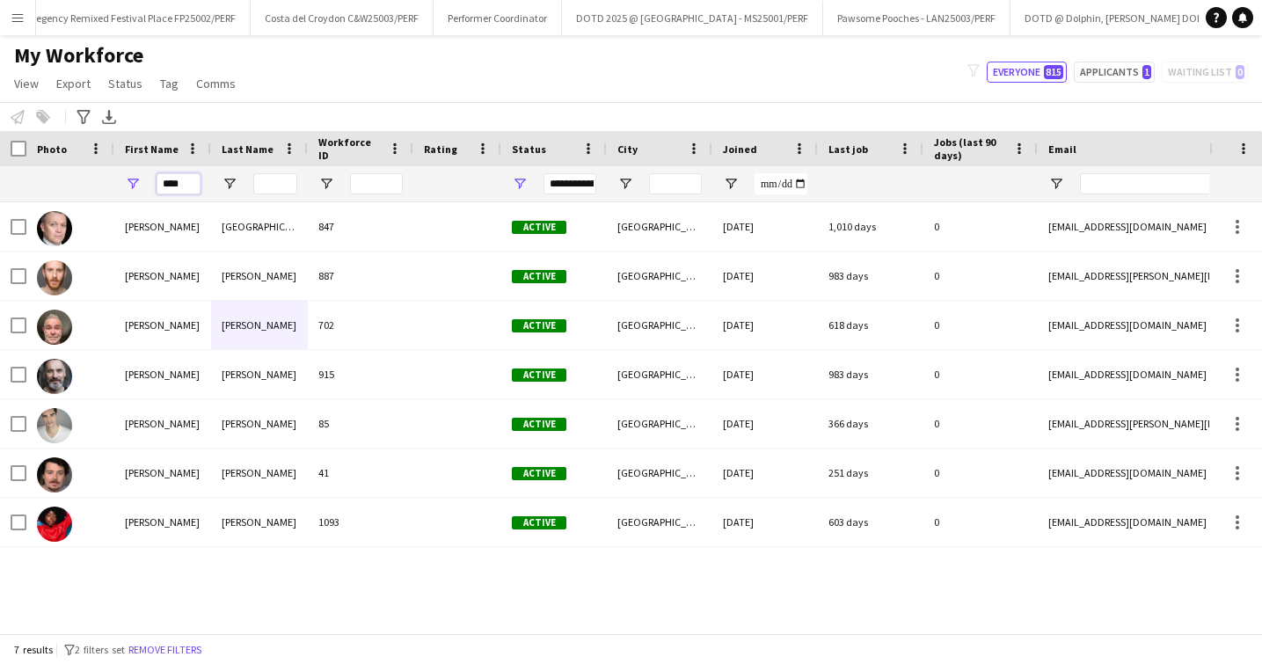
click at [183, 185] on input "****" at bounding box center [179, 183] width 44 height 21
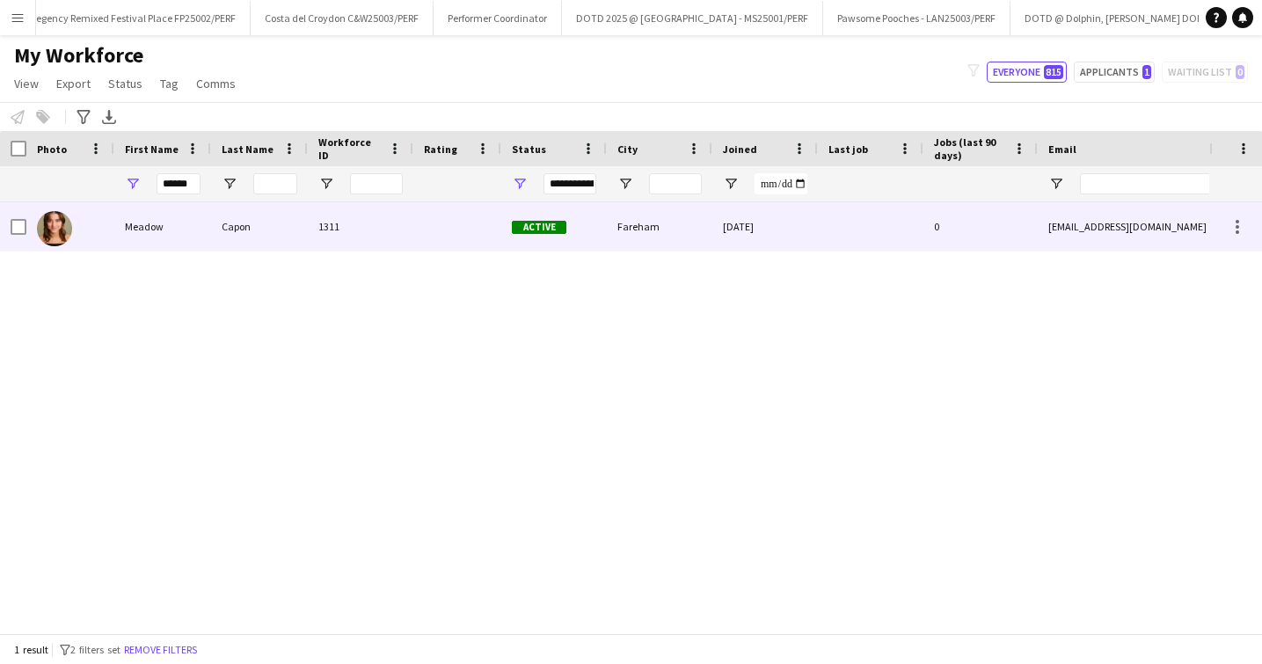
click at [184, 214] on div "Meadow" at bounding box center [162, 226] width 97 height 48
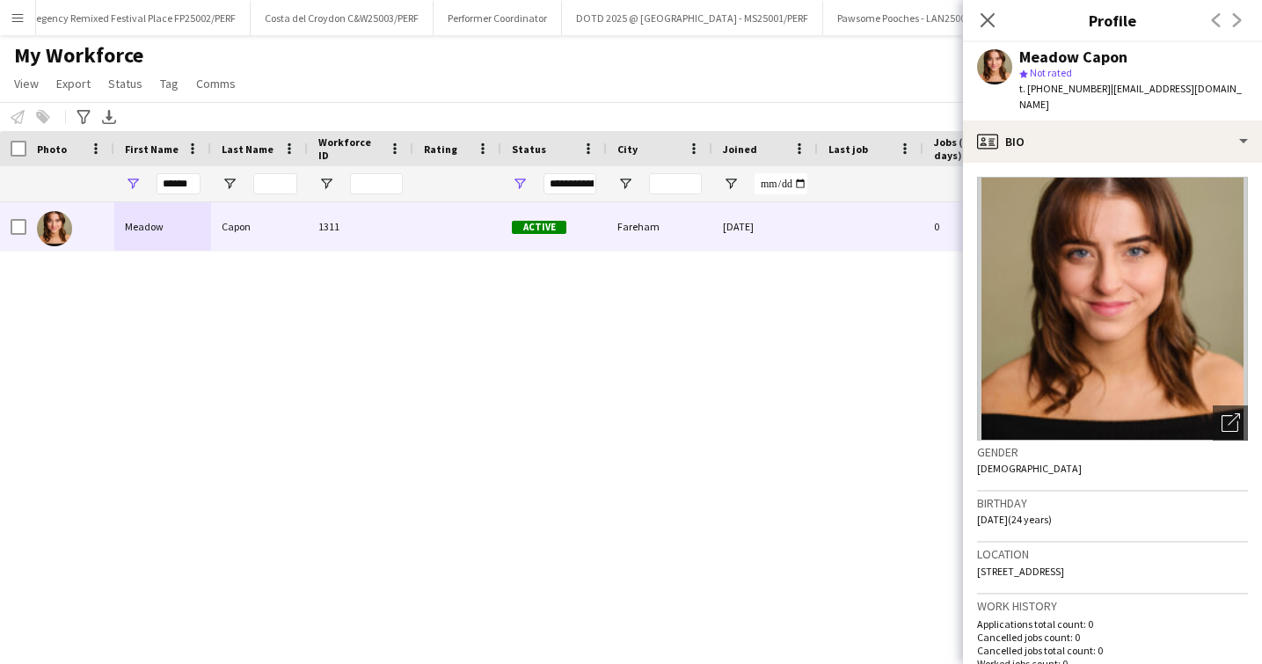
drag, startPoint x: 1231, startPoint y: 91, endPoint x: 1111, endPoint y: 93, distance: 119.7
click at [1111, 92] on div "Meadow Capon star Not rated t. [PHONE_NUMBER] | [EMAIL_ADDRESS][DOMAIN_NAME]" at bounding box center [1112, 81] width 299 height 78
copy span "[EMAIL_ADDRESS][DOMAIN_NAME]"
click at [186, 179] on input "******" at bounding box center [179, 183] width 44 height 21
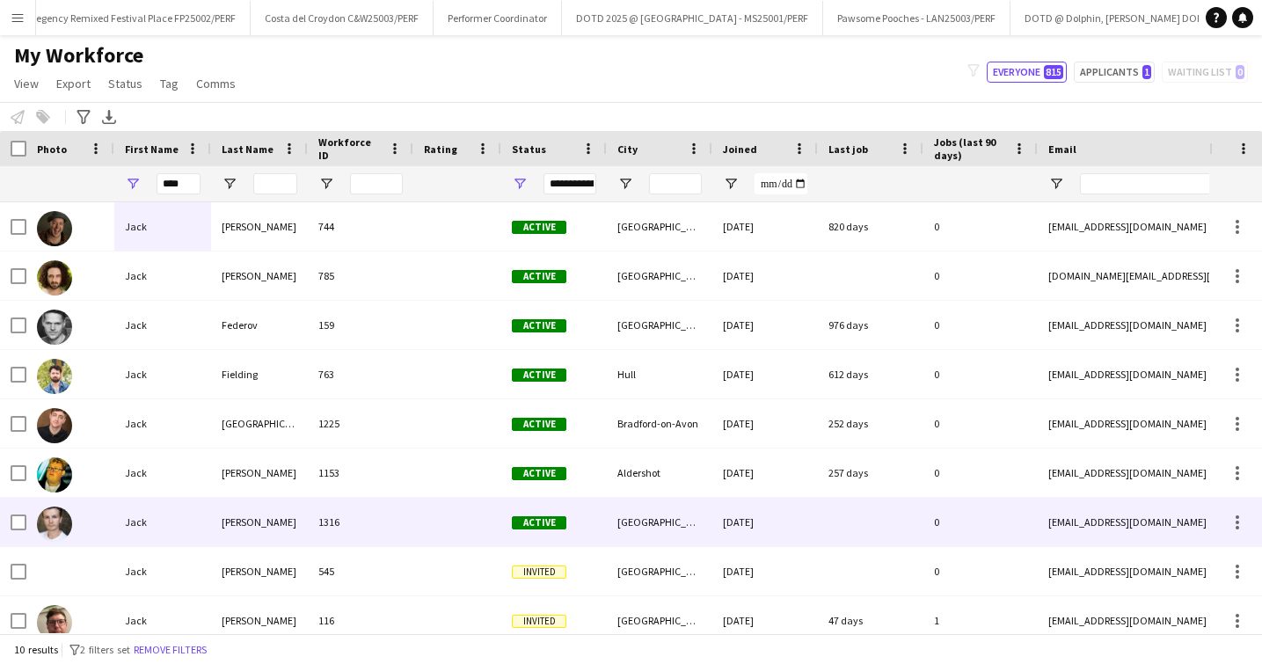
click at [227, 529] on div "[PERSON_NAME]" at bounding box center [259, 522] width 97 height 48
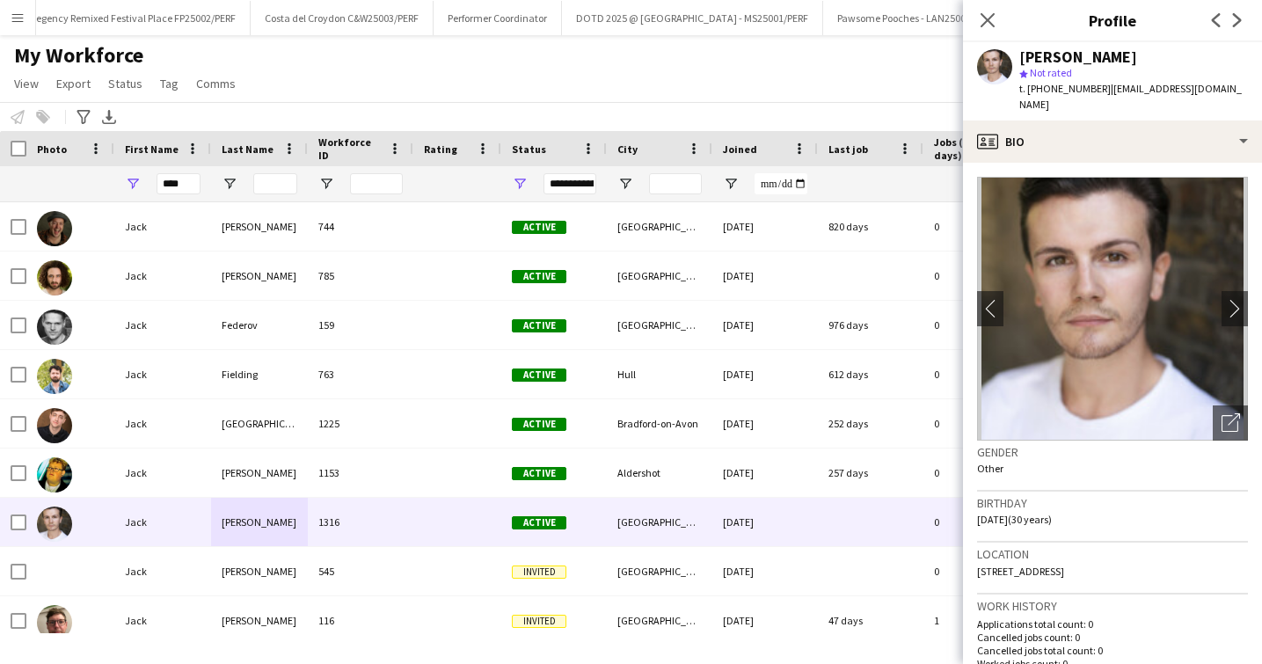
drag, startPoint x: 1225, startPoint y: 88, endPoint x: 1107, endPoint y: 86, distance: 117.9
click at [1107, 86] on div "[PERSON_NAME] star Not rated t. [PHONE_NUMBER] | [EMAIL_ADDRESS][DOMAIN_NAME]" at bounding box center [1112, 81] width 299 height 78
copy span "[EMAIL_ADDRESS][DOMAIN_NAME]"
click at [186, 185] on input "****" at bounding box center [179, 183] width 44 height 21
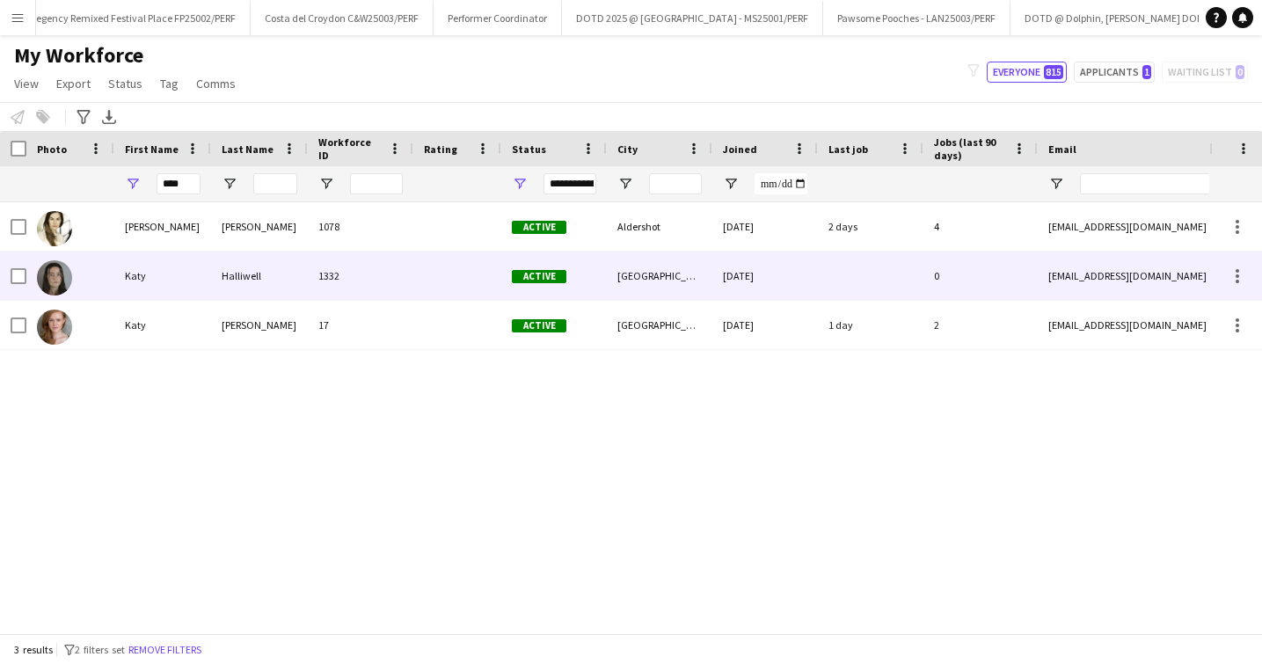
click at [186, 281] on div "Katy" at bounding box center [162, 276] width 97 height 48
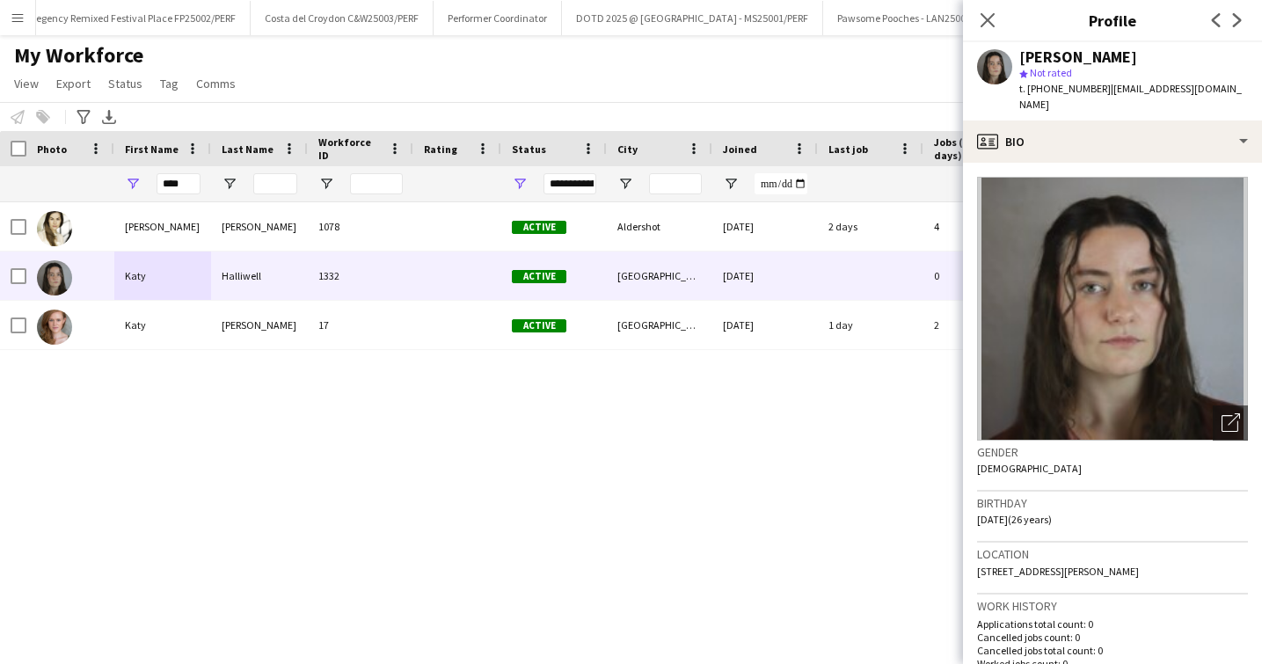
drag, startPoint x: 1225, startPoint y: 91, endPoint x: 1107, endPoint y: 84, distance: 118.0
click at [1107, 84] on div "[PERSON_NAME] star Not rated t. [PHONE_NUMBER] | [EMAIL_ADDRESS][DOMAIN_NAME]" at bounding box center [1112, 81] width 299 height 78
copy span "[EMAIL_ADDRESS][DOMAIN_NAME]"
click at [185, 177] on input "****" at bounding box center [179, 183] width 44 height 21
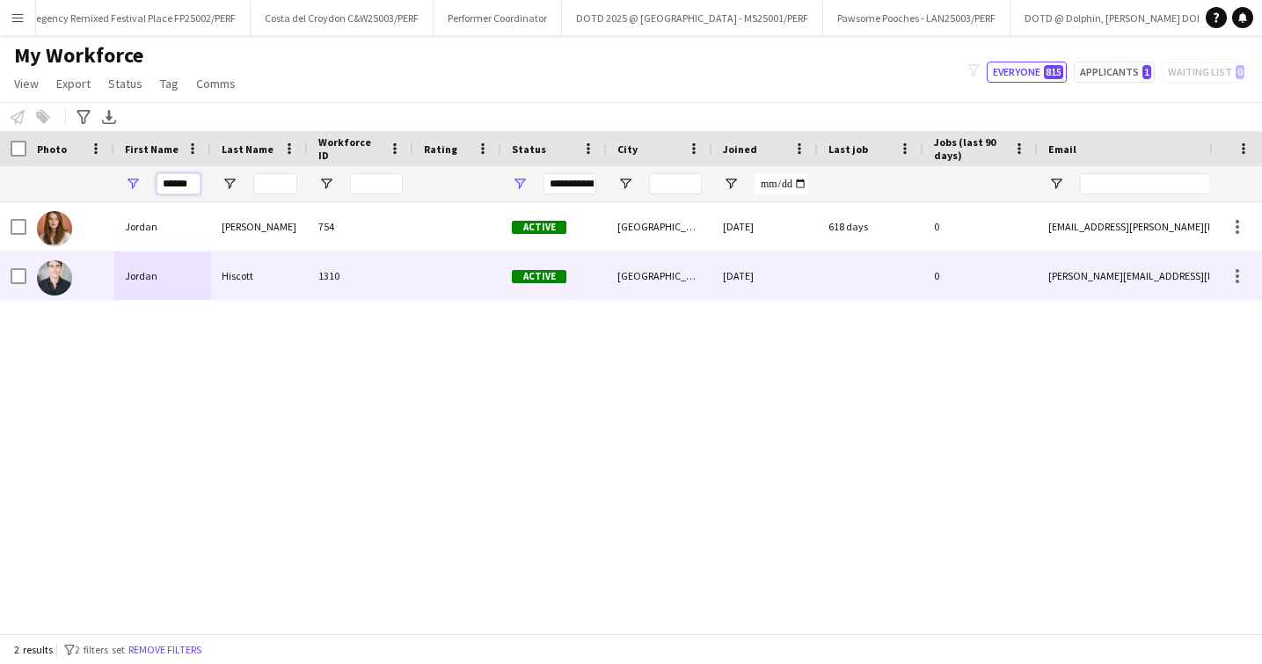
type input "******"
click at [275, 268] on div "Hiscott" at bounding box center [259, 276] width 97 height 48
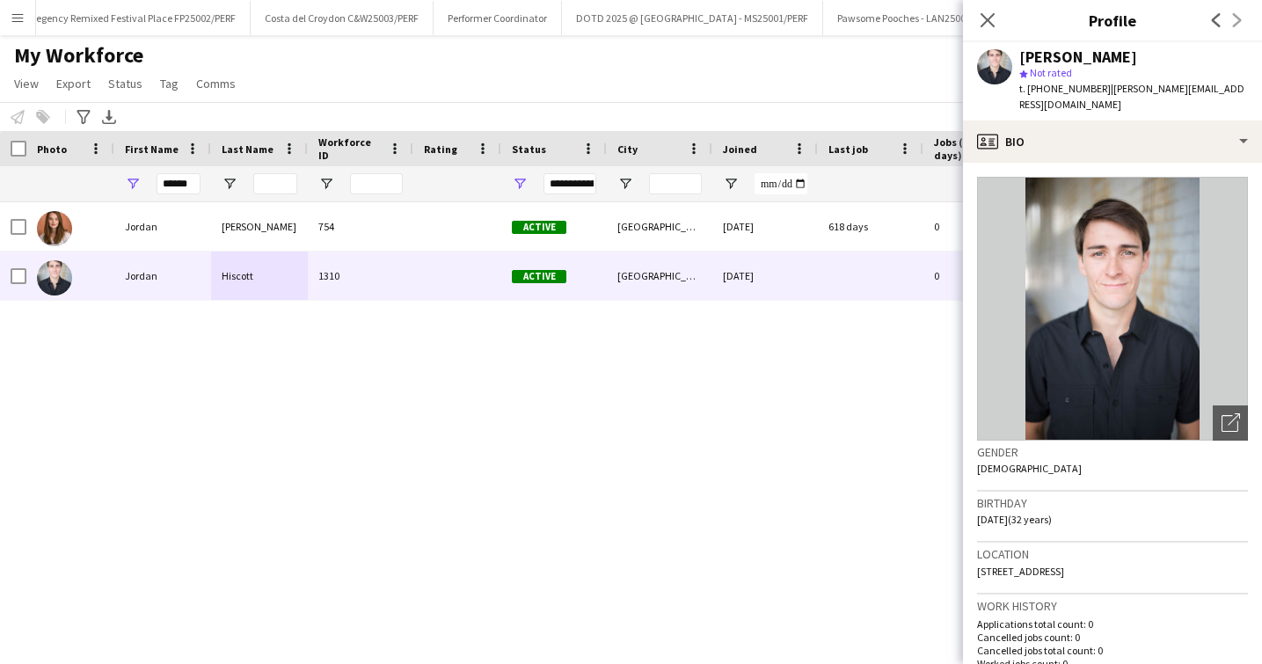
drag, startPoint x: 1207, startPoint y: 91, endPoint x: 1103, endPoint y: 89, distance: 103.8
click at [1103, 89] on div "[PERSON_NAME] star Not rated t. [PHONE_NUMBER] | [PERSON_NAME][EMAIL_ADDRESS][D…" at bounding box center [1112, 81] width 299 height 78
copy span "[PERSON_NAME][EMAIL_ADDRESS][DOMAIN_NAME]"
